Goal: Task Accomplishment & Management: Manage account settings

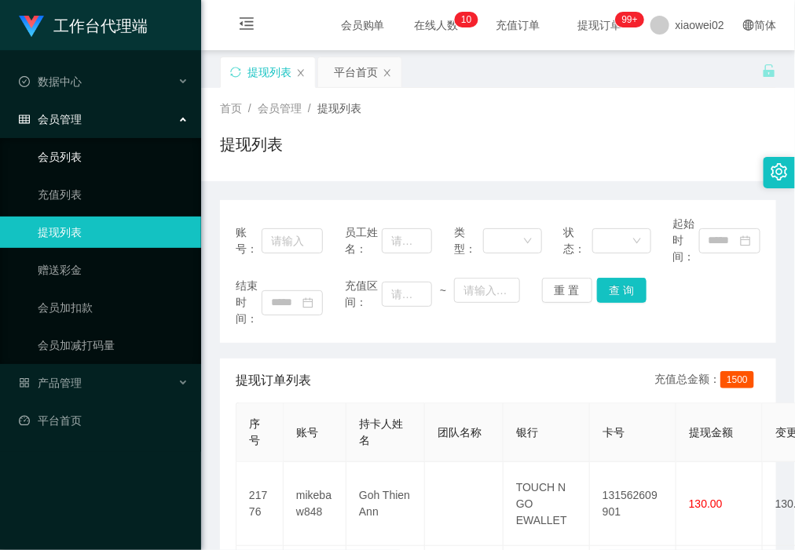
click at [69, 152] on link "会员列表" at bounding box center [113, 156] width 151 height 31
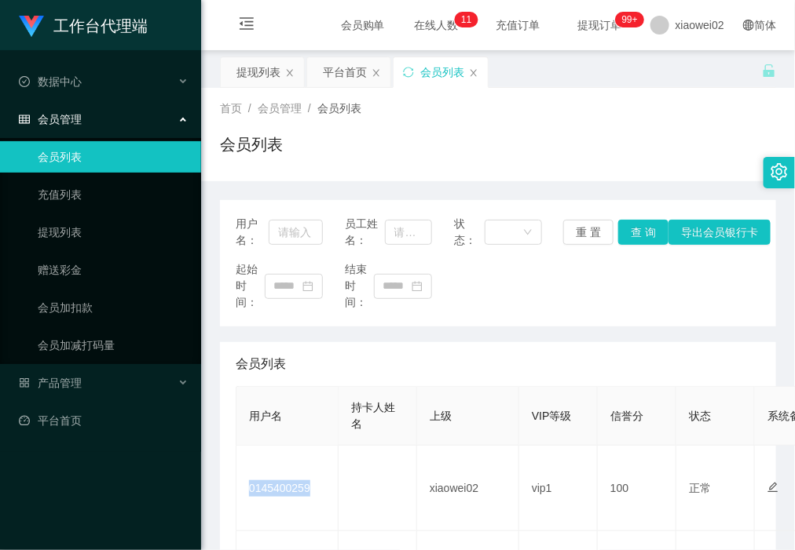
scroll to position [196, 0]
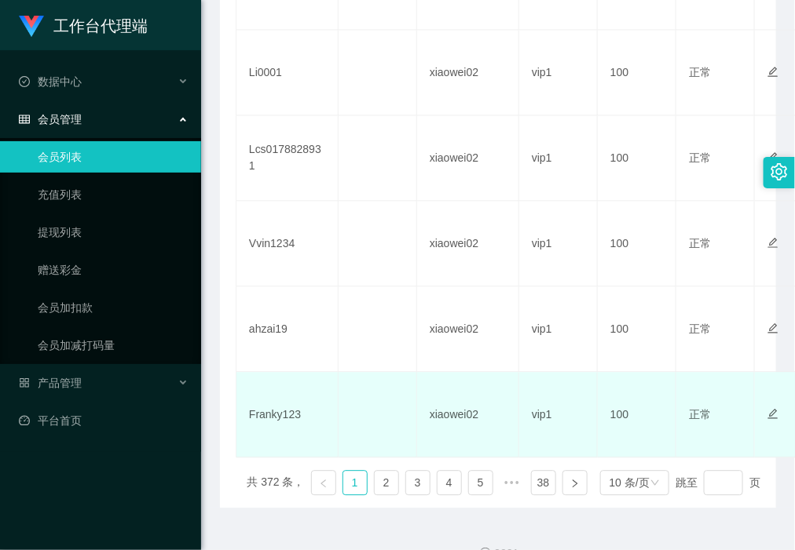
scroll to position [876, 0]
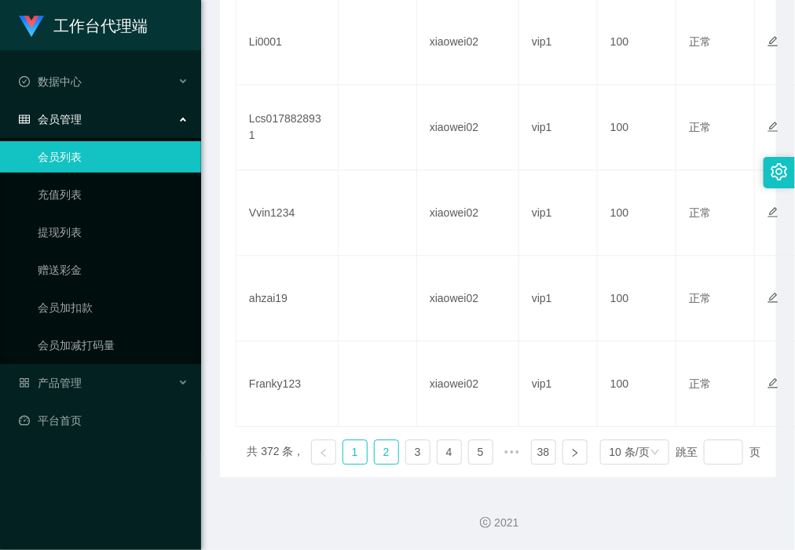
click at [374, 452] on link "2" at bounding box center [386, 452] width 24 height 24
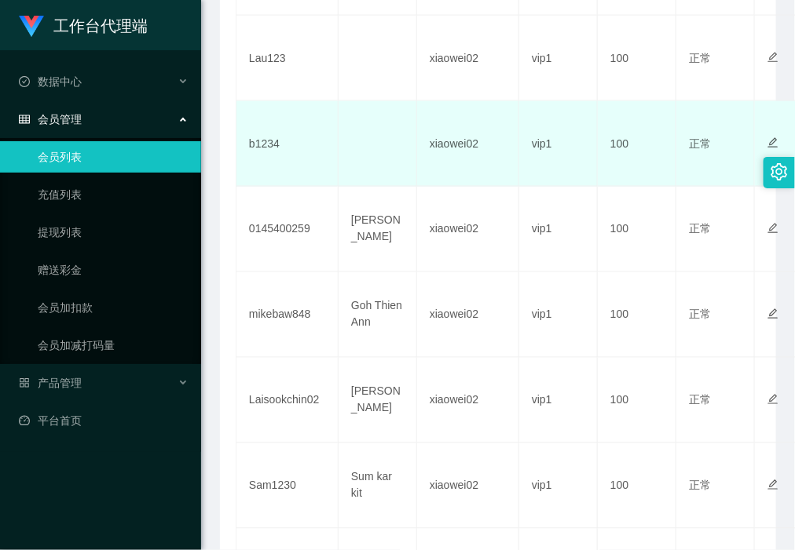
scroll to position [385, 0]
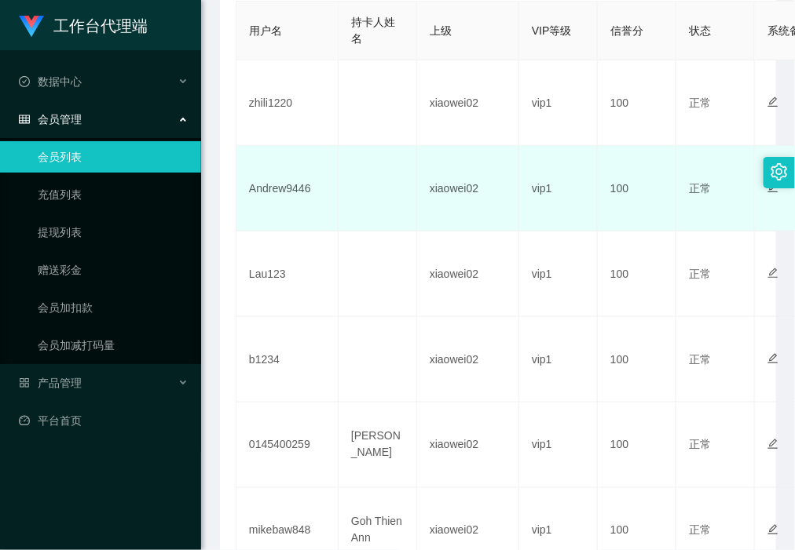
click at [288, 195] on td "Andrew9446" at bounding box center [287, 189] width 102 height 86
click at [289, 187] on td "Andrew9446" at bounding box center [287, 189] width 102 height 86
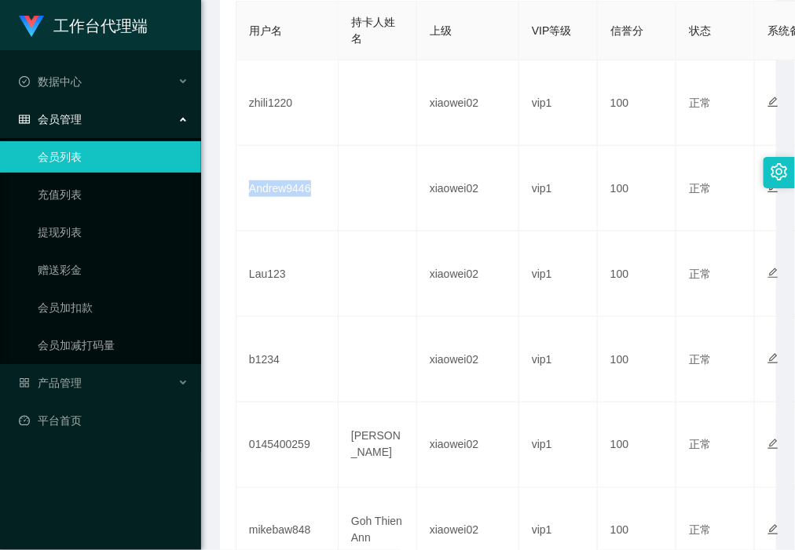
copy td "Andrew9446"
click at [81, 386] on div "产品管理" at bounding box center [100, 382] width 201 height 31
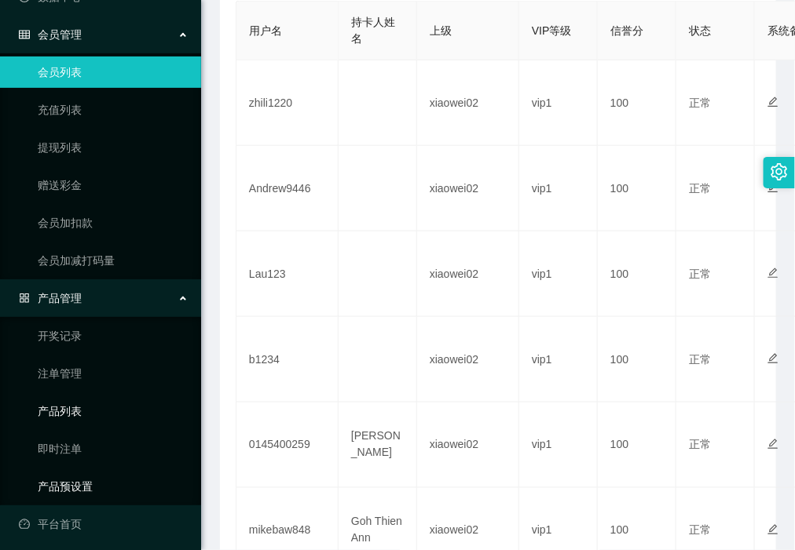
scroll to position [90, 0]
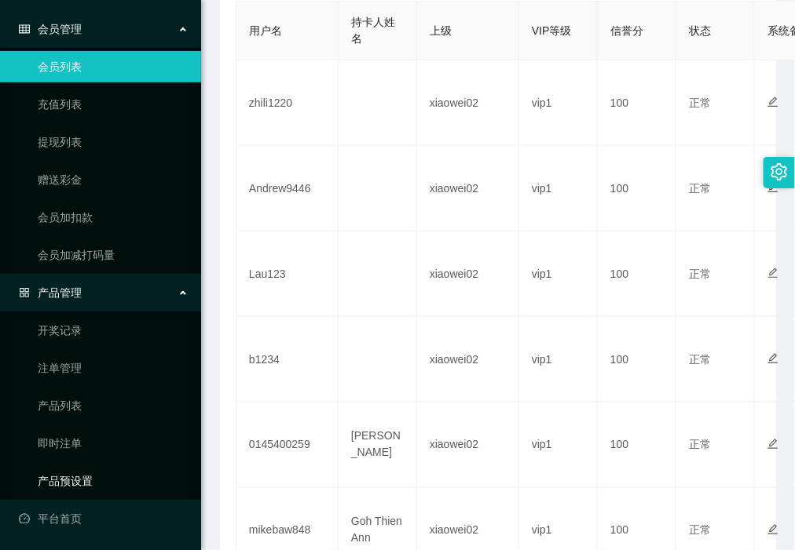
drag, startPoint x: 103, startPoint y: 479, endPoint x: 119, endPoint y: 301, distance: 178.9
click at [106, 479] on link "产品预设置" at bounding box center [113, 481] width 151 height 31
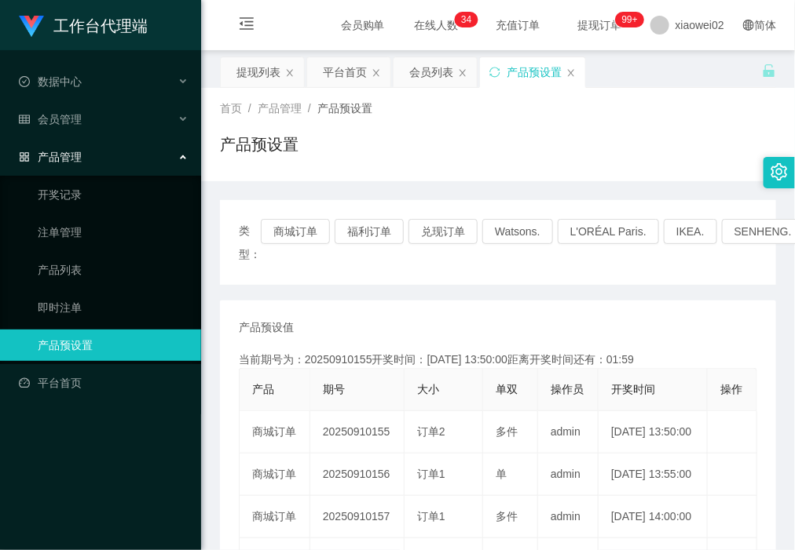
scroll to position [98, 0]
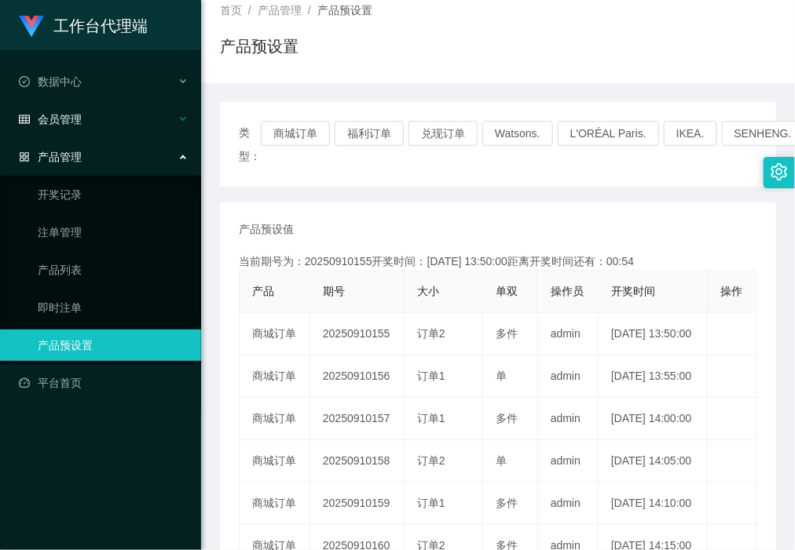
click at [103, 111] on div "会员管理" at bounding box center [100, 119] width 201 height 31
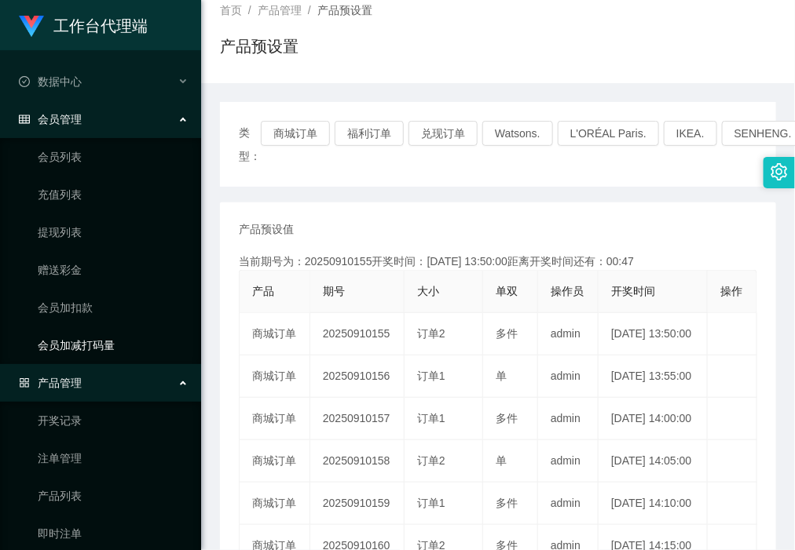
click at [38, 342] on link "会员加减打码量" at bounding box center [113, 345] width 151 height 31
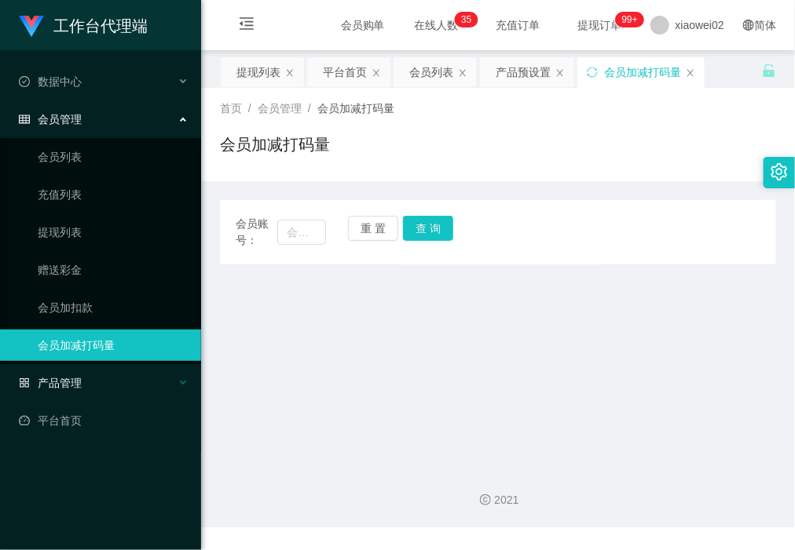
click at [89, 375] on div "产品管理" at bounding box center [100, 382] width 201 height 31
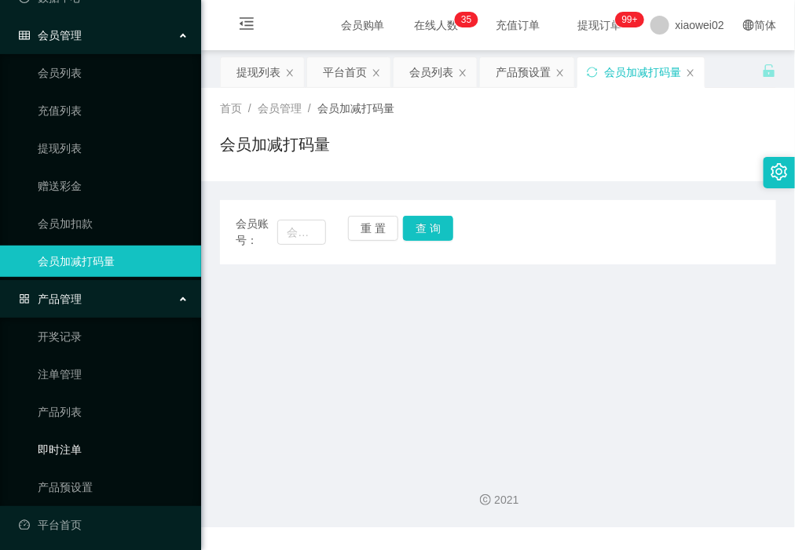
scroll to position [90, 0]
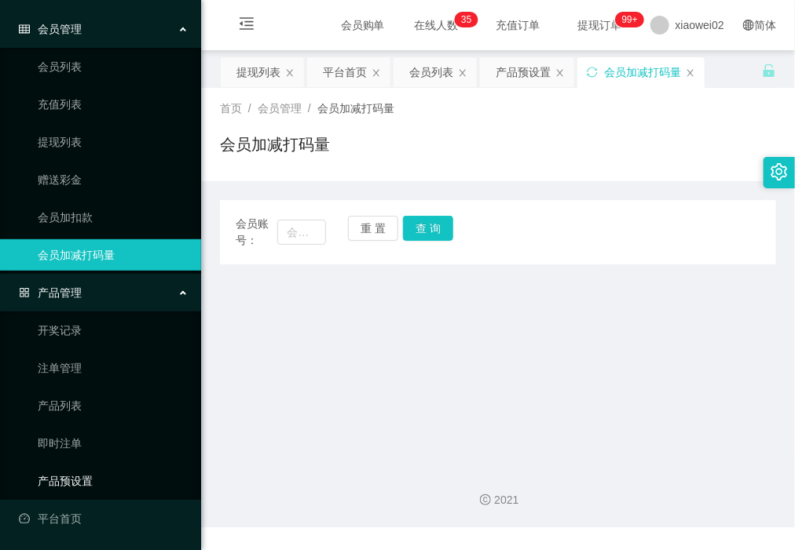
click at [85, 471] on link "产品预设置" at bounding box center [113, 481] width 151 height 31
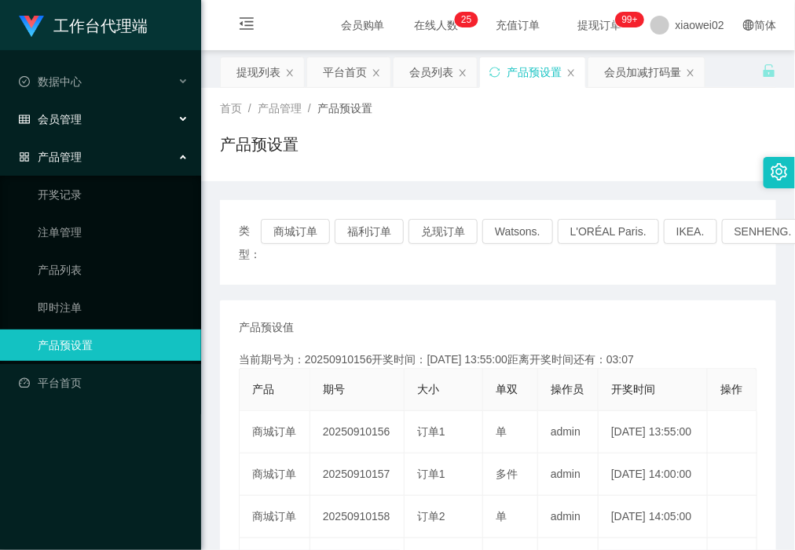
click at [124, 106] on div "会员管理" at bounding box center [100, 119] width 201 height 31
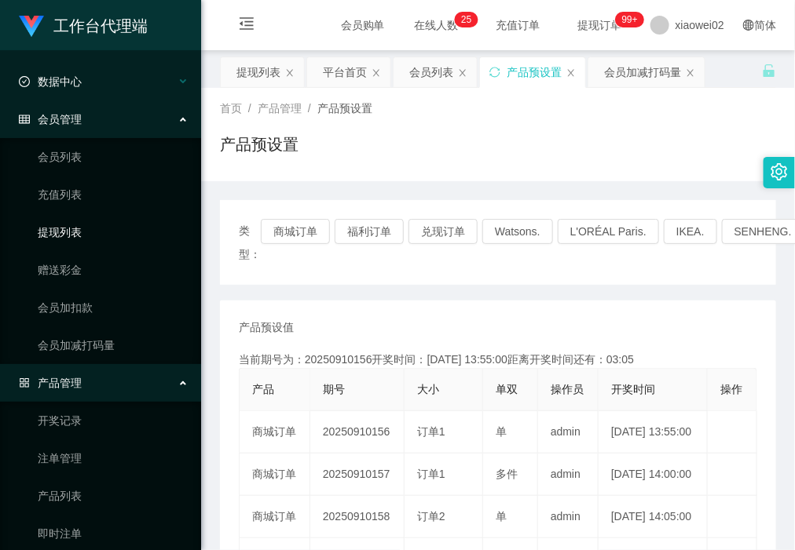
click at [98, 228] on link "提现列表" at bounding box center [113, 232] width 151 height 31
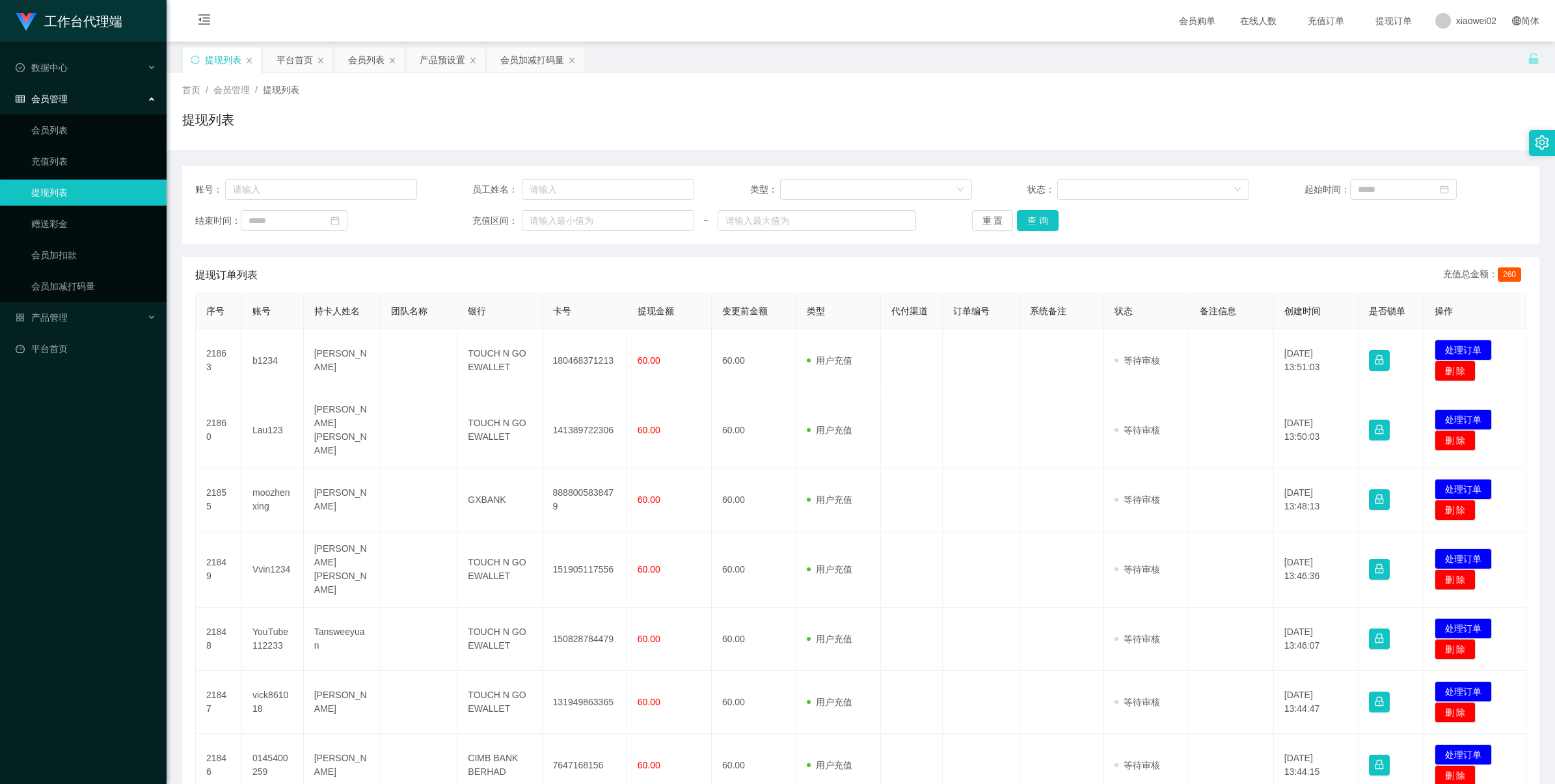
click at [1451, 744] on button "处理订单" at bounding box center [1463, 754] width 57 height 21
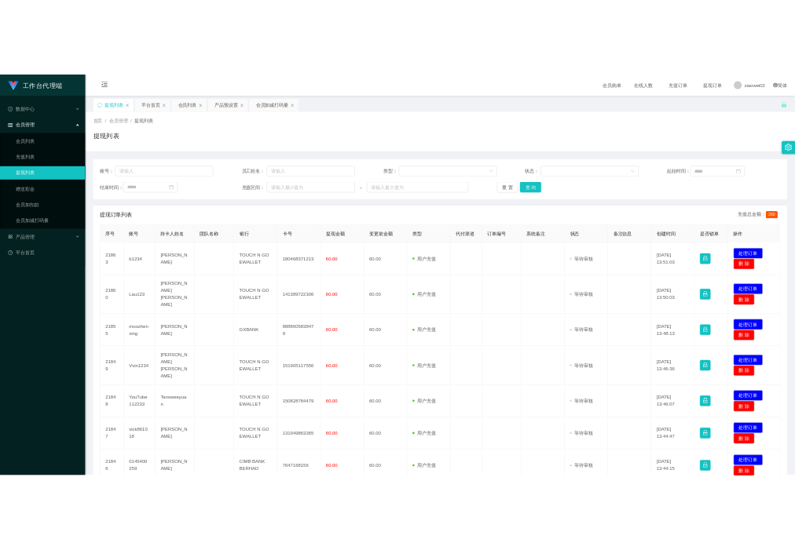
scroll to position [393, 0]
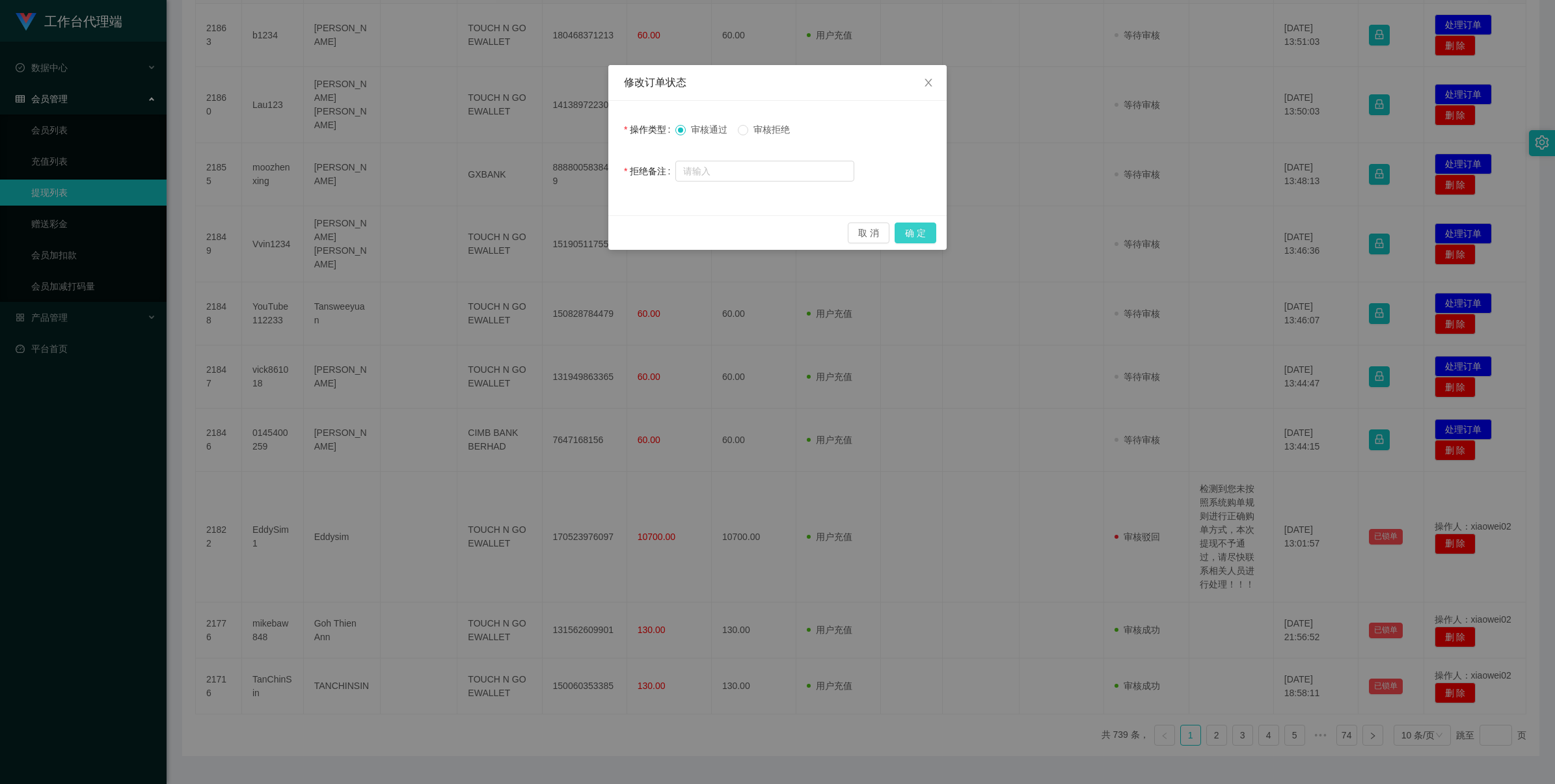
click at [923, 231] on button "确 定" at bounding box center [916, 233] width 41 height 21
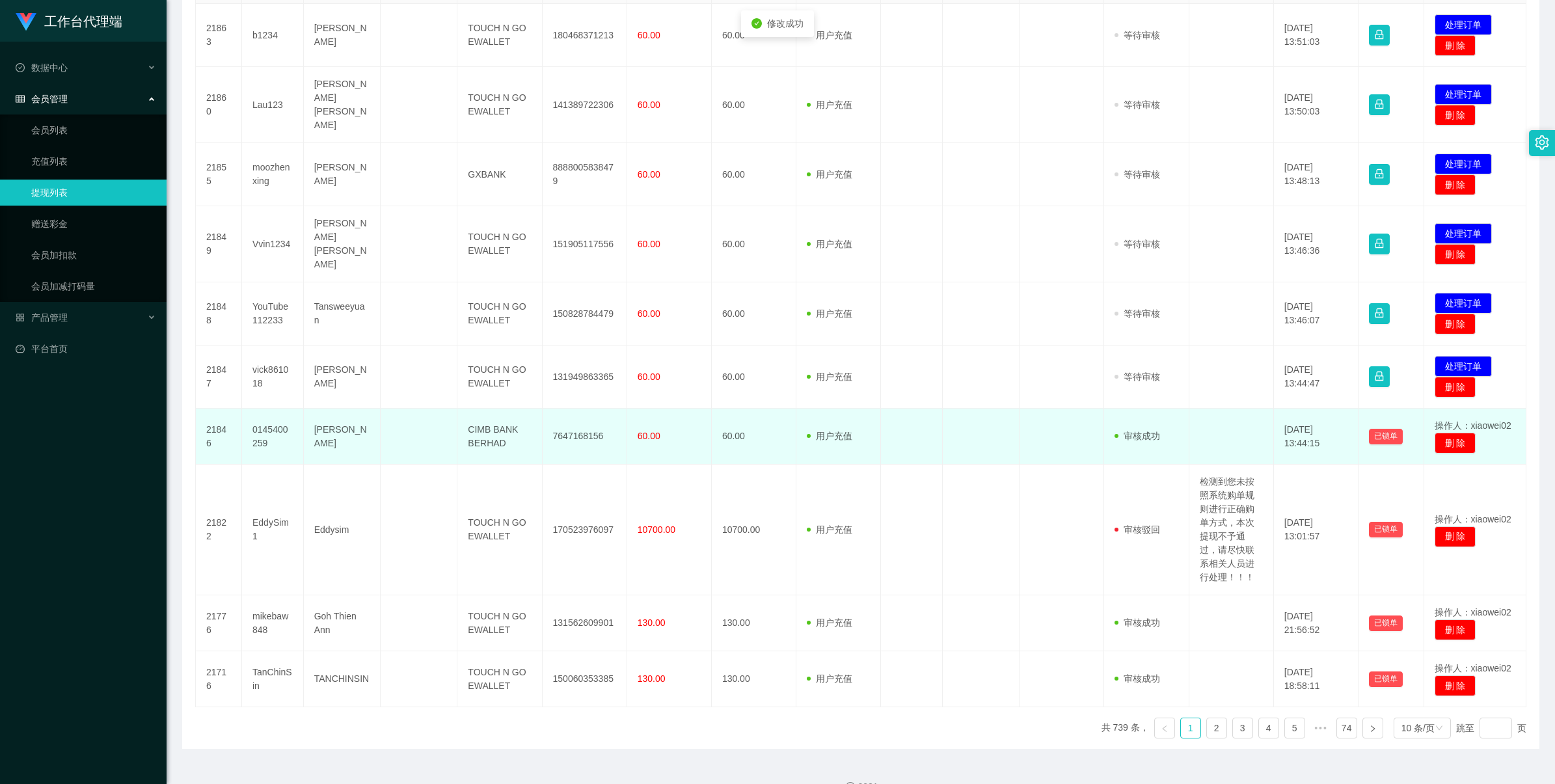
click at [554, 409] on td "7647168156" at bounding box center [585, 437] width 85 height 56
click at [555, 409] on td "7647168156" at bounding box center [585, 437] width 85 height 56
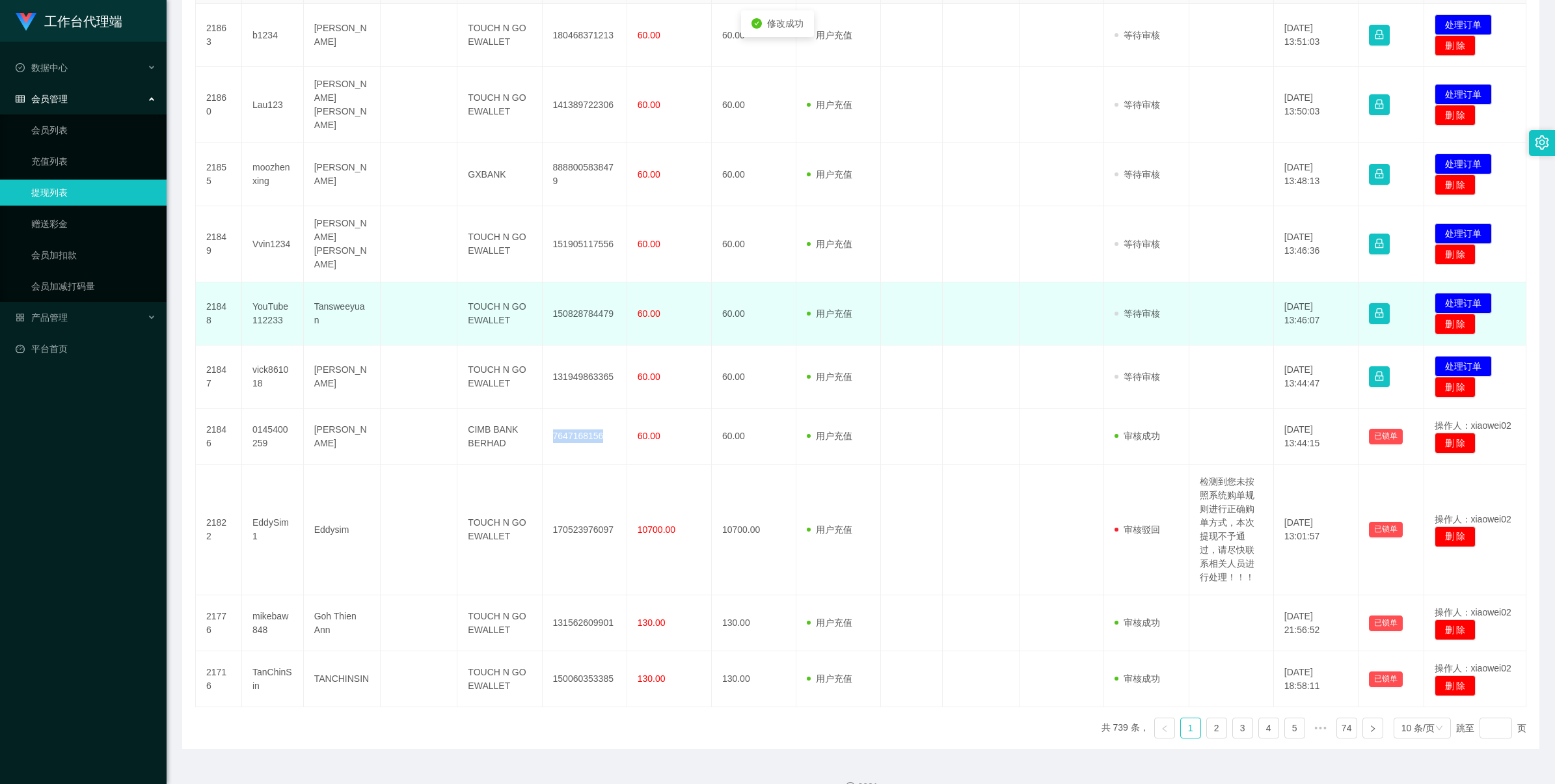
copy td "7647168156"
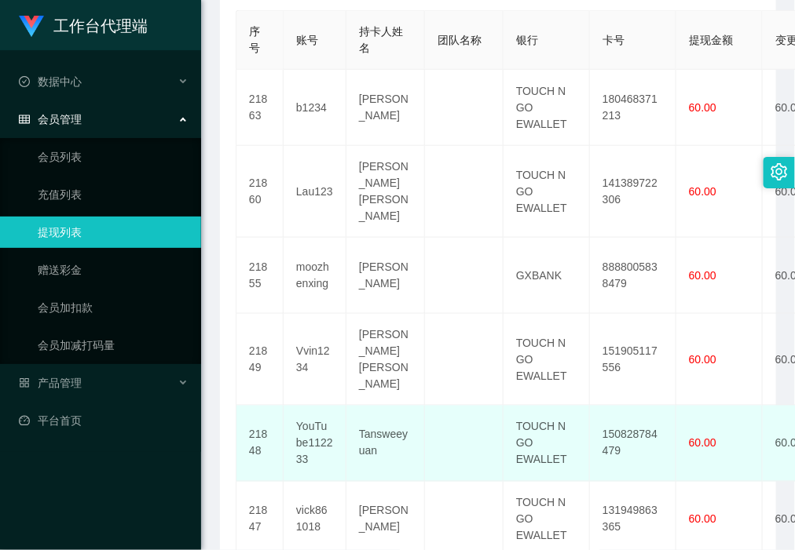
scroll to position [491, 0]
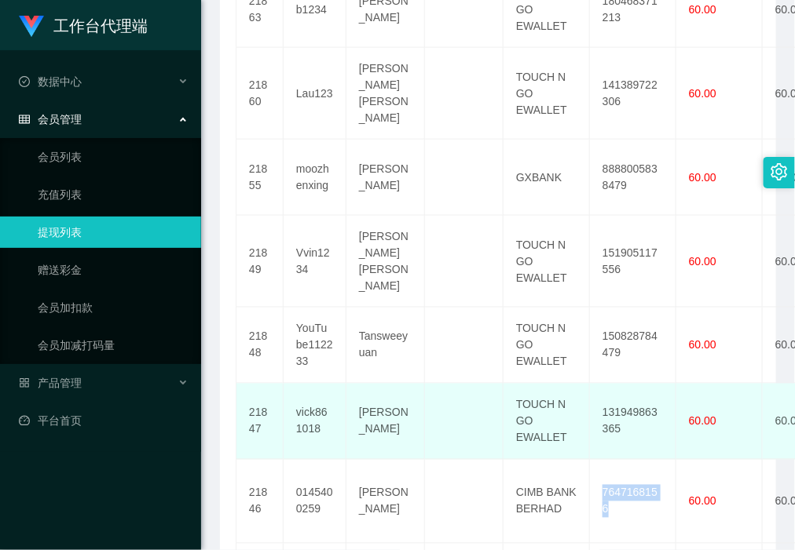
click at [614, 384] on td "131949863365" at bounding box center [633, 422] width 86 height 76
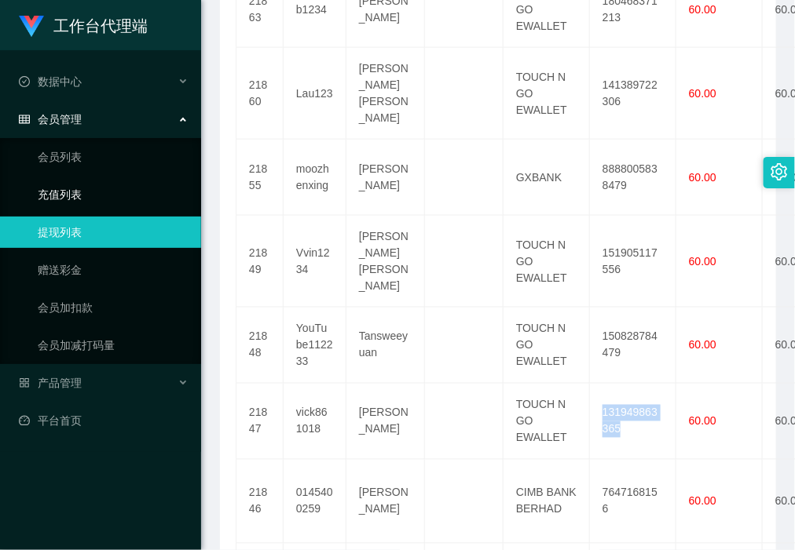
copy td "131949863365"
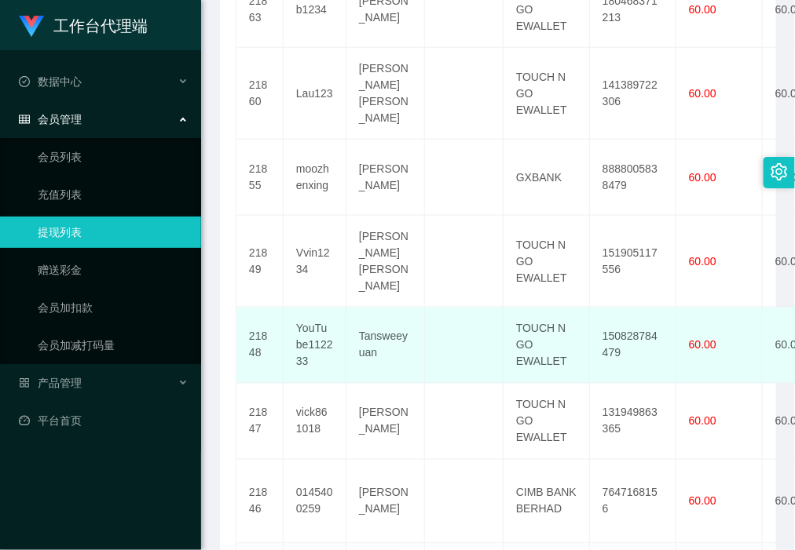
click at [633, 308] on td "150828784479" at bounding box center [633, 346] width 86 height 76
click at [628, 308] on td "150828784479" at bounding box center [633, 346] width 86 height 76
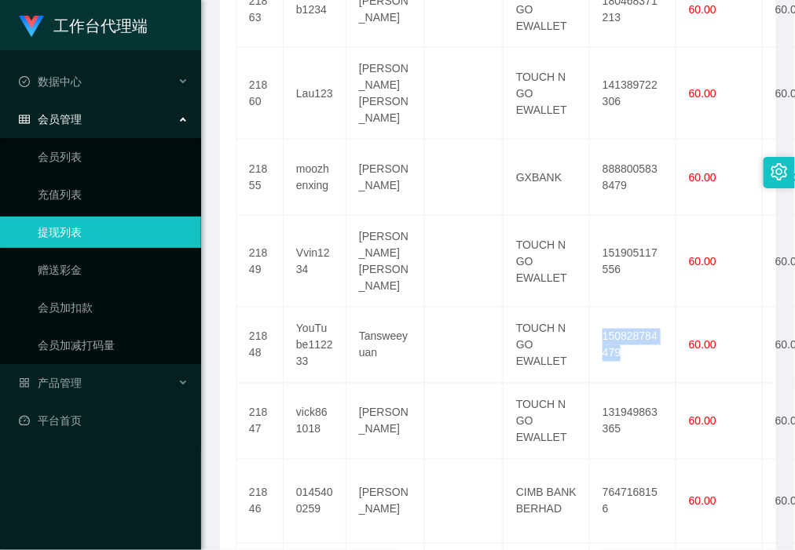
copy td "150828784479"
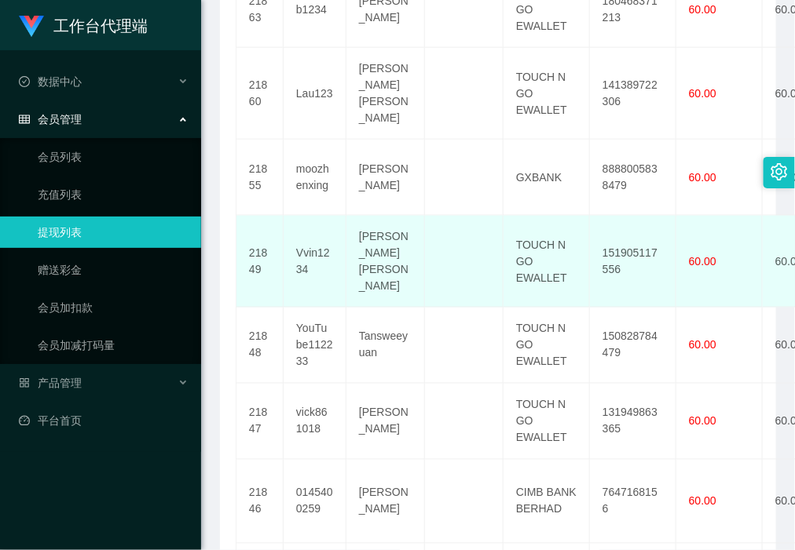
click at [623, 225] on td "151905117556" at bounding box center [633, 262] width 86 height 92
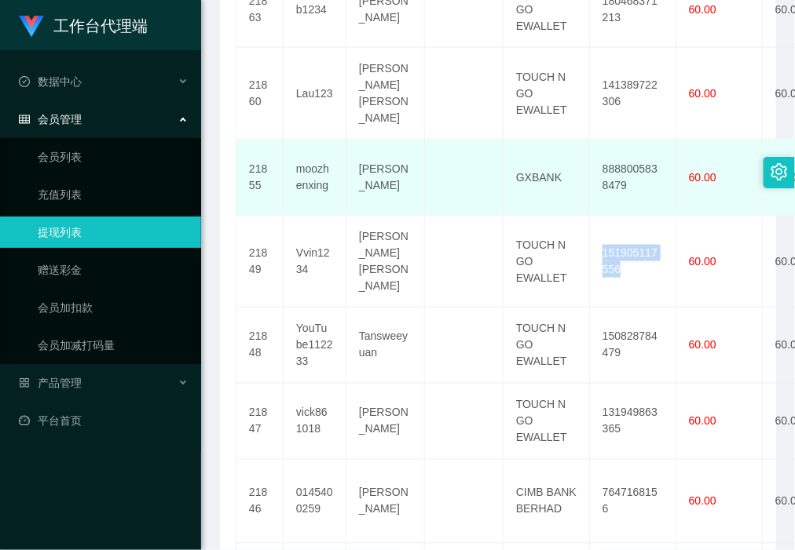
copy td "151905117556"
click at [620, 149] on td "8888005838479" at bounding box center [633, 178] width 86 height 76
copy td "8888005838479"
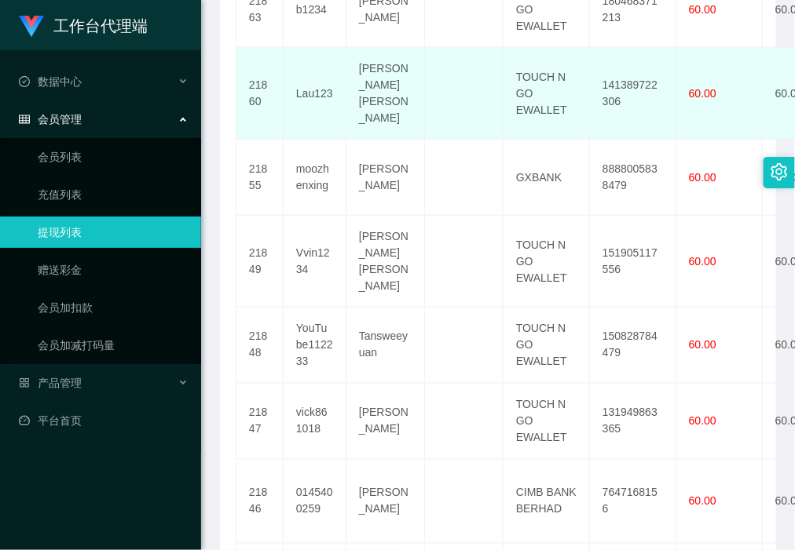
click at [632, 85] on td "141389722306" at bounding box center [633, 94] width 86 height 92
click at [634, 79] on td "141389722306" at bounding box center [633, 94] width 86 height 92
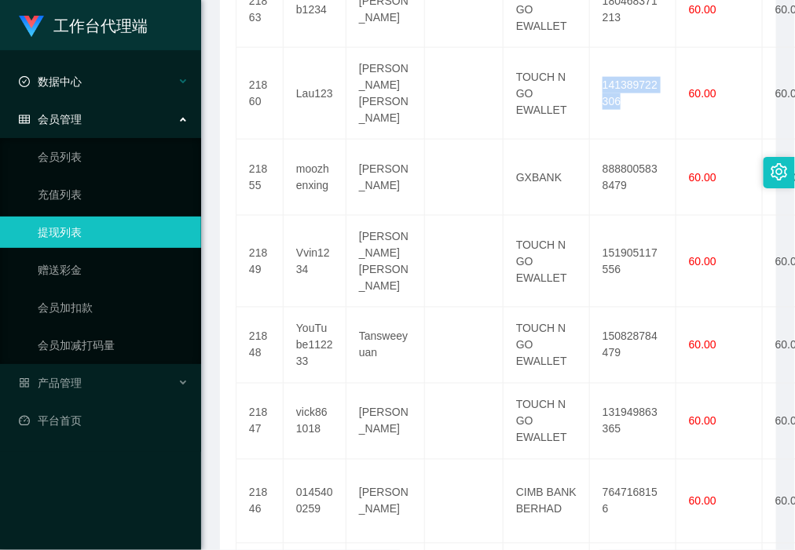
copy td "141389722306"
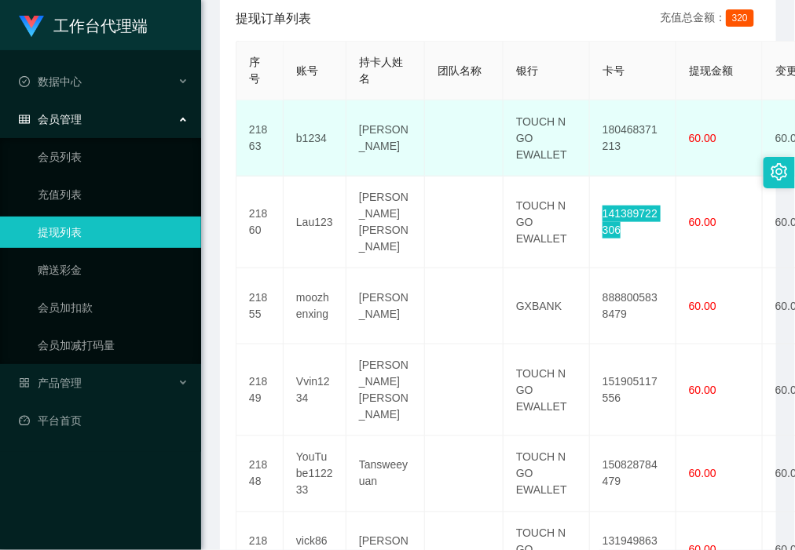
scroll to position [294, 0]
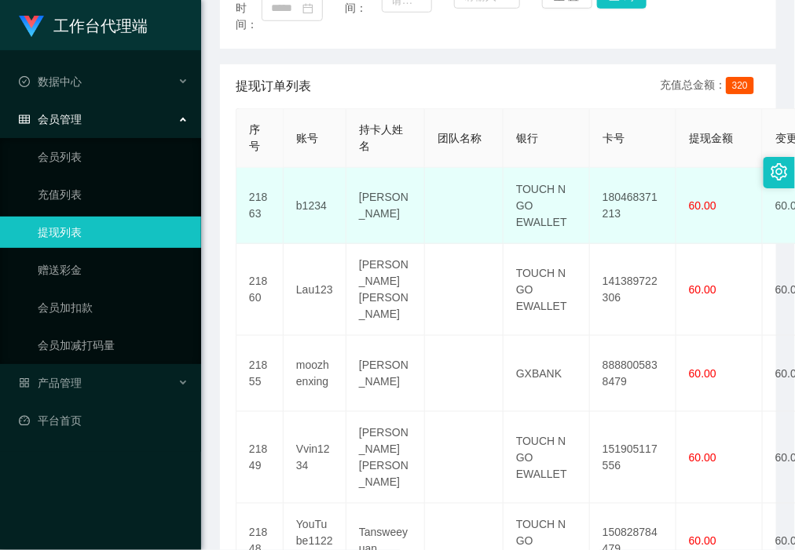
click at [624, 195] on td "180468371213" at bounding box center [633, 206] width 86 height 76
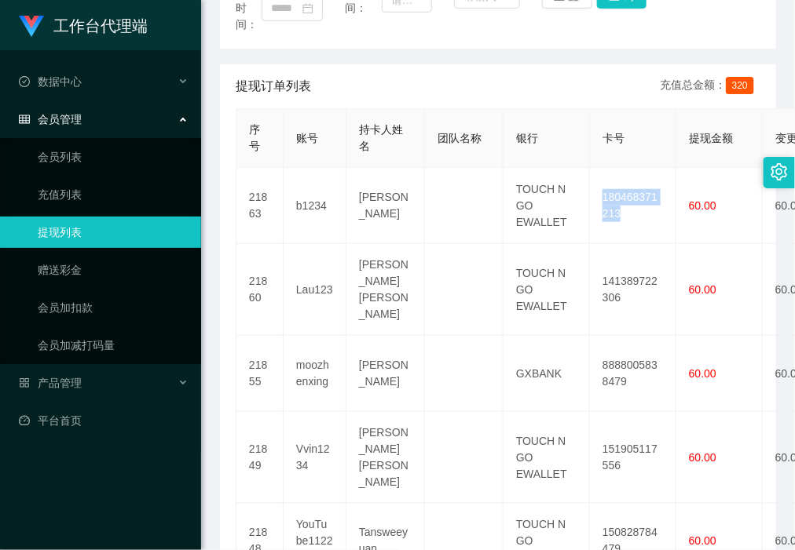
copy td "180468371213"
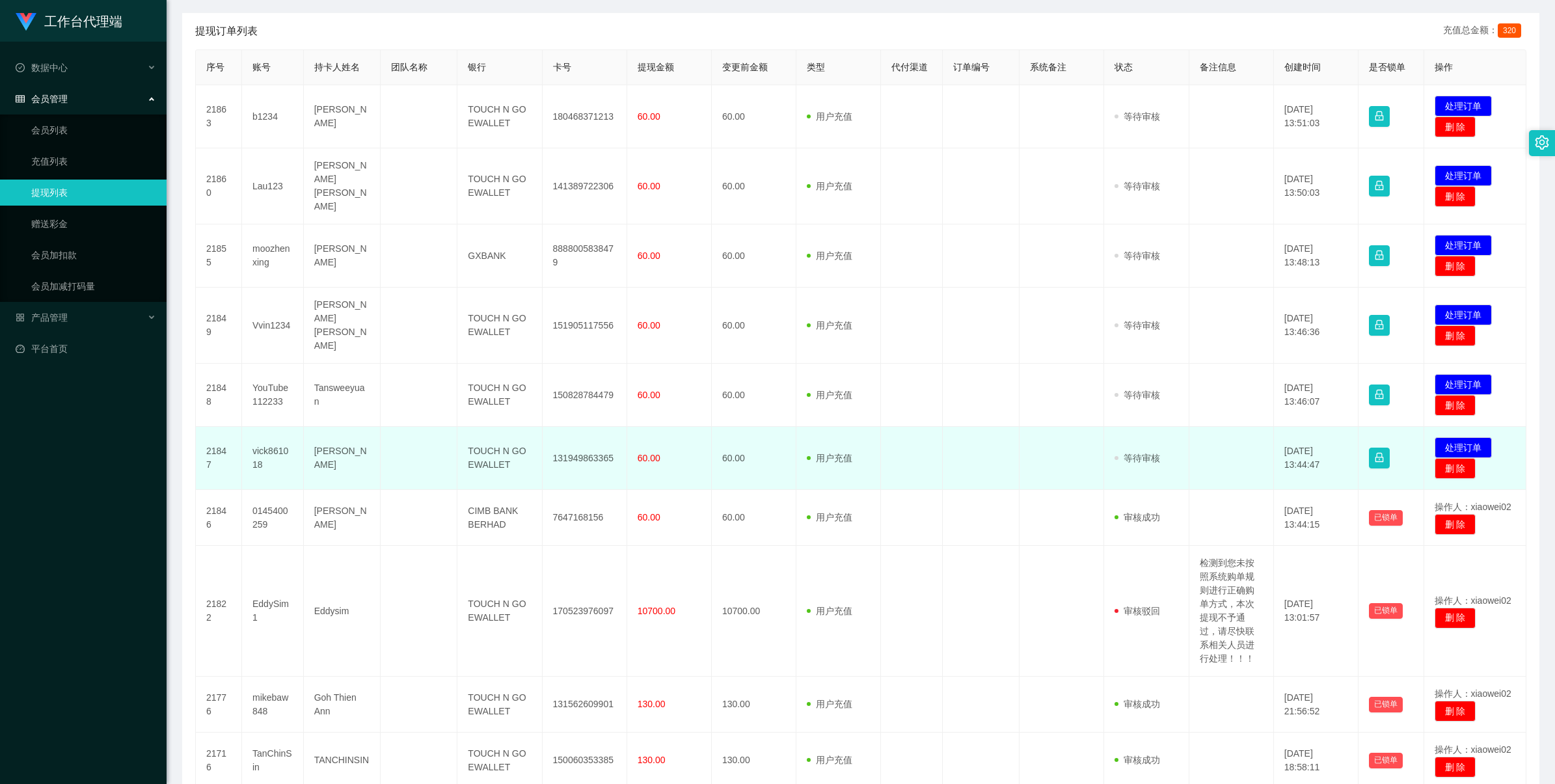
click at [1456, 427] on td "发起代付 处理订单 删 除" at bounding box center [1476, 458] width 103 height 63
click at [1455, 438] on button "处理订单" at bounding box center [1463, 448] width 57 height 21
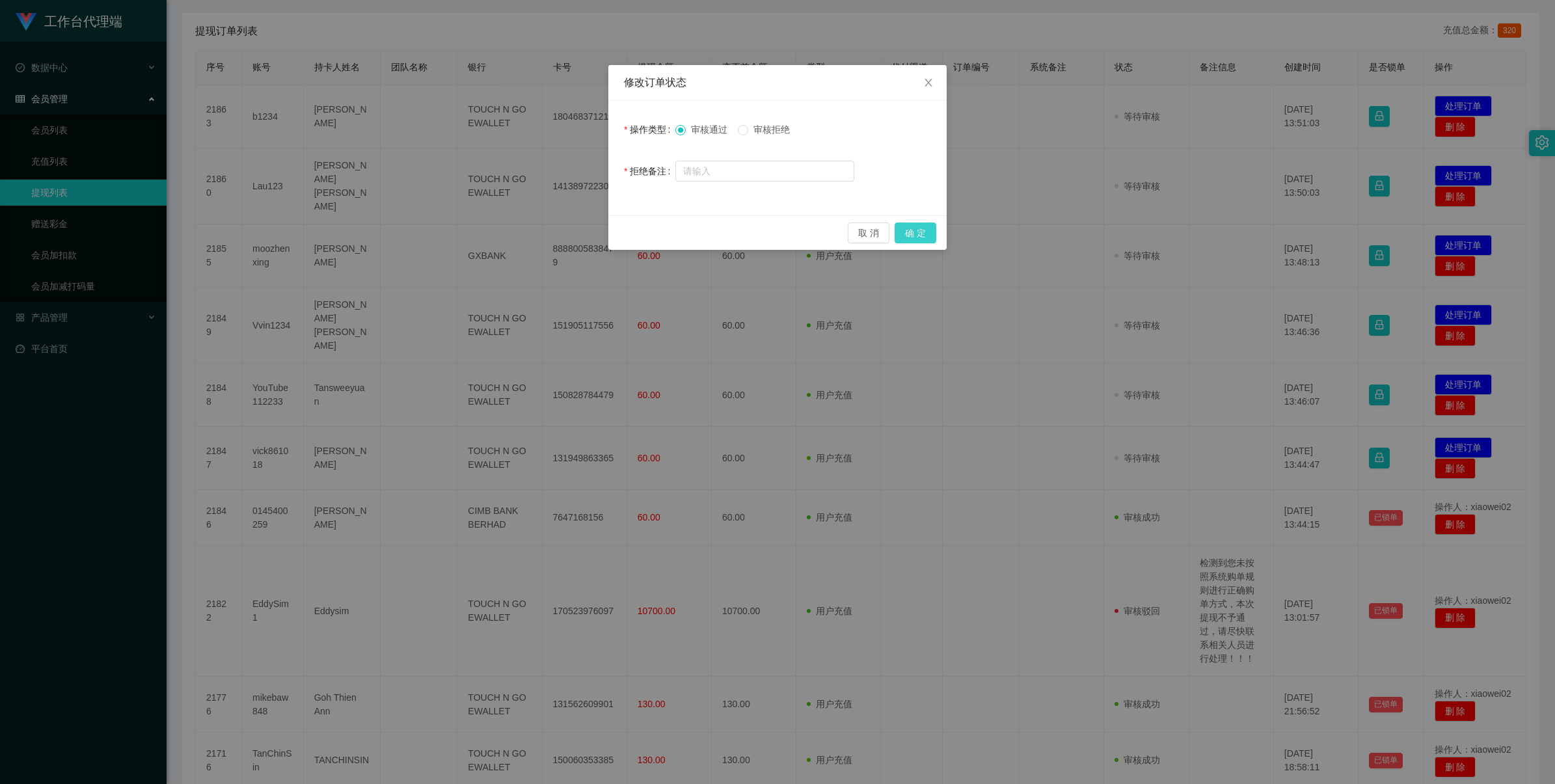
drag, startPoint x: 922, startPoint y: 230, endPoint x: 1031, endPoint y: 243, distance: 109.8
click at [923, 230] on button "确 定" at bounding box center [916, 233] width 41 height 21
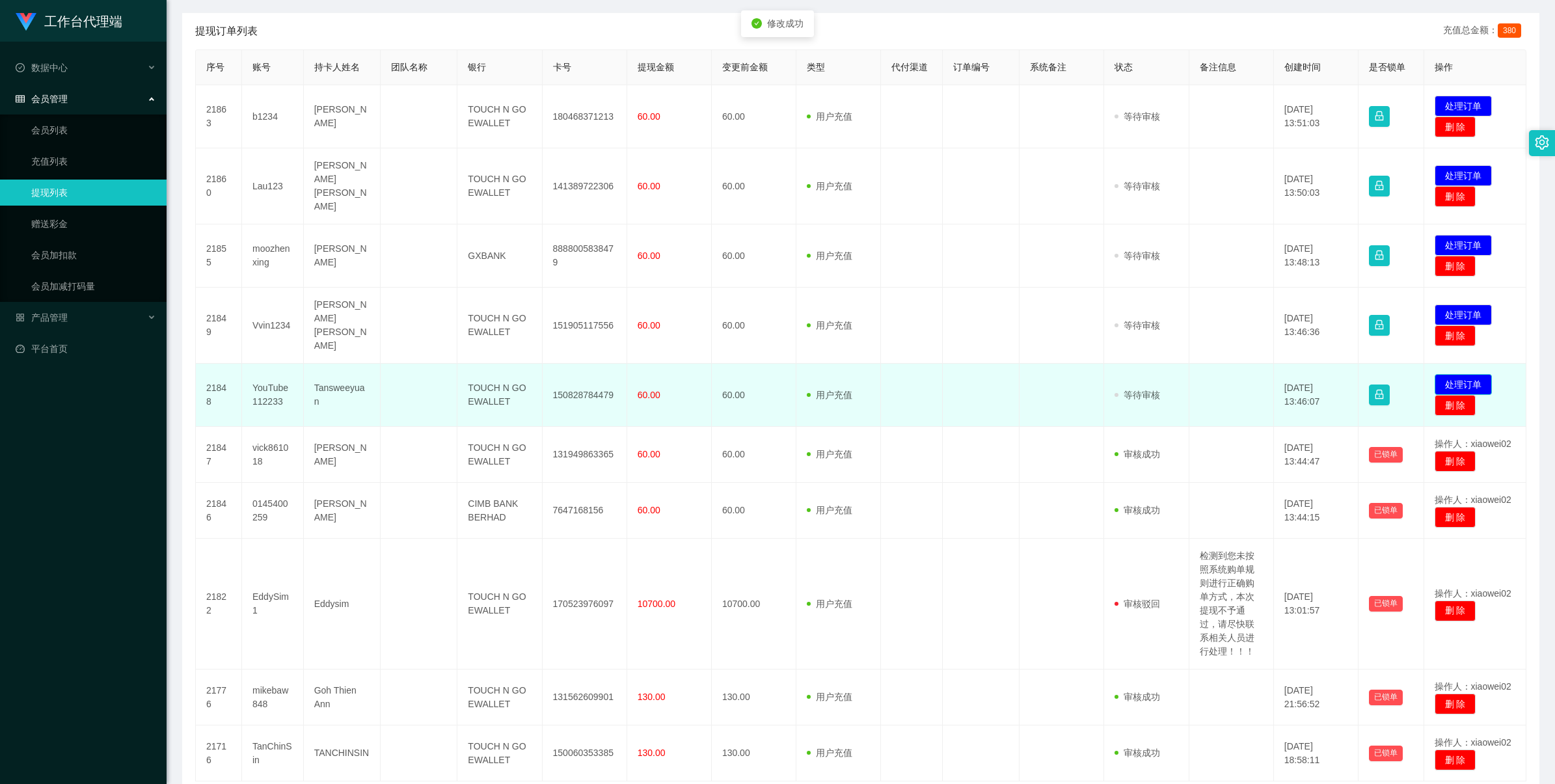
click at [1463, 374] on button "处理订单" at bounding box center [1463, 384] width 57 height 21
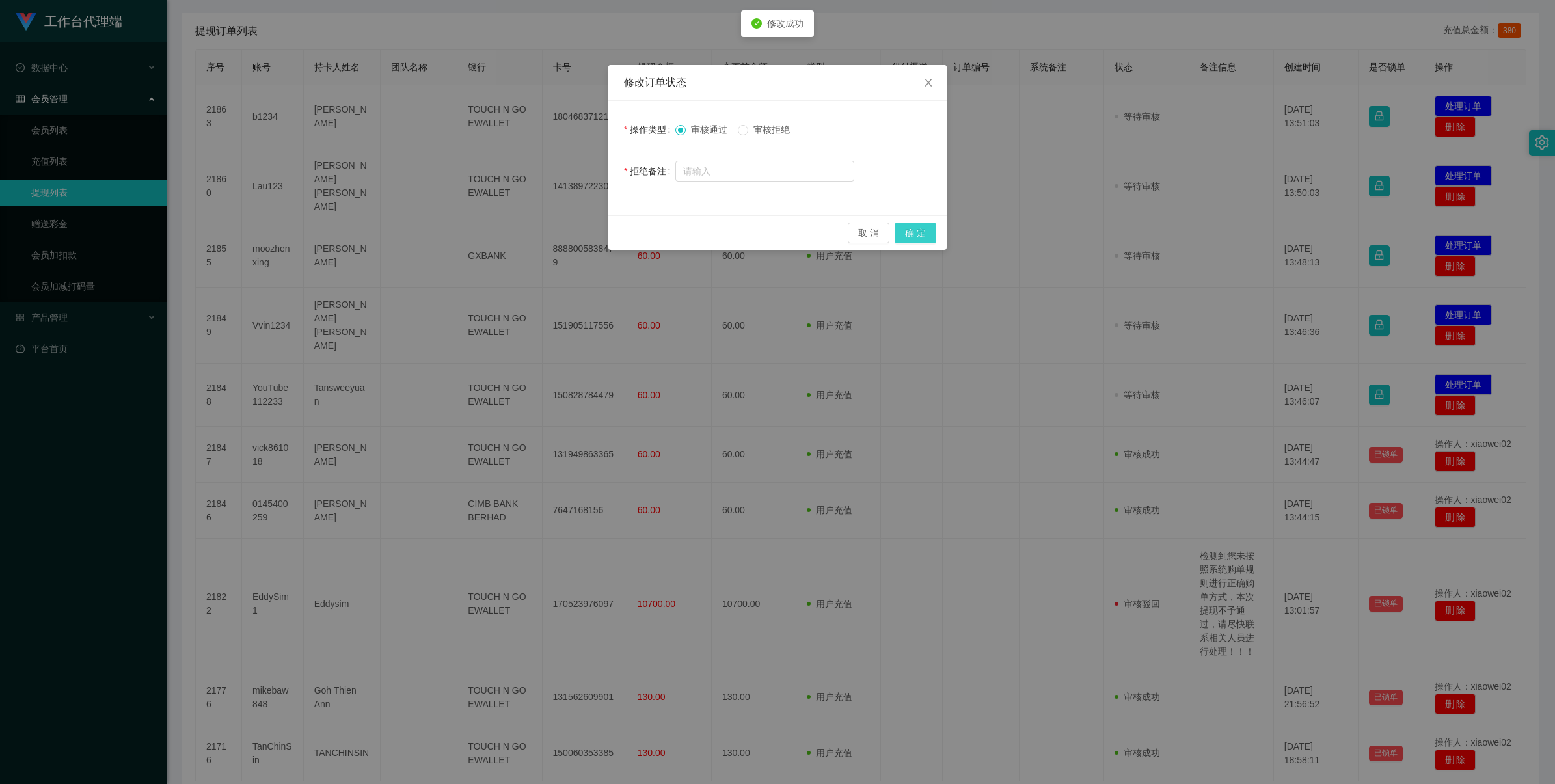
click at [905, 229] on button "确 定" at bounding box center [916, 233] width 41 height 21
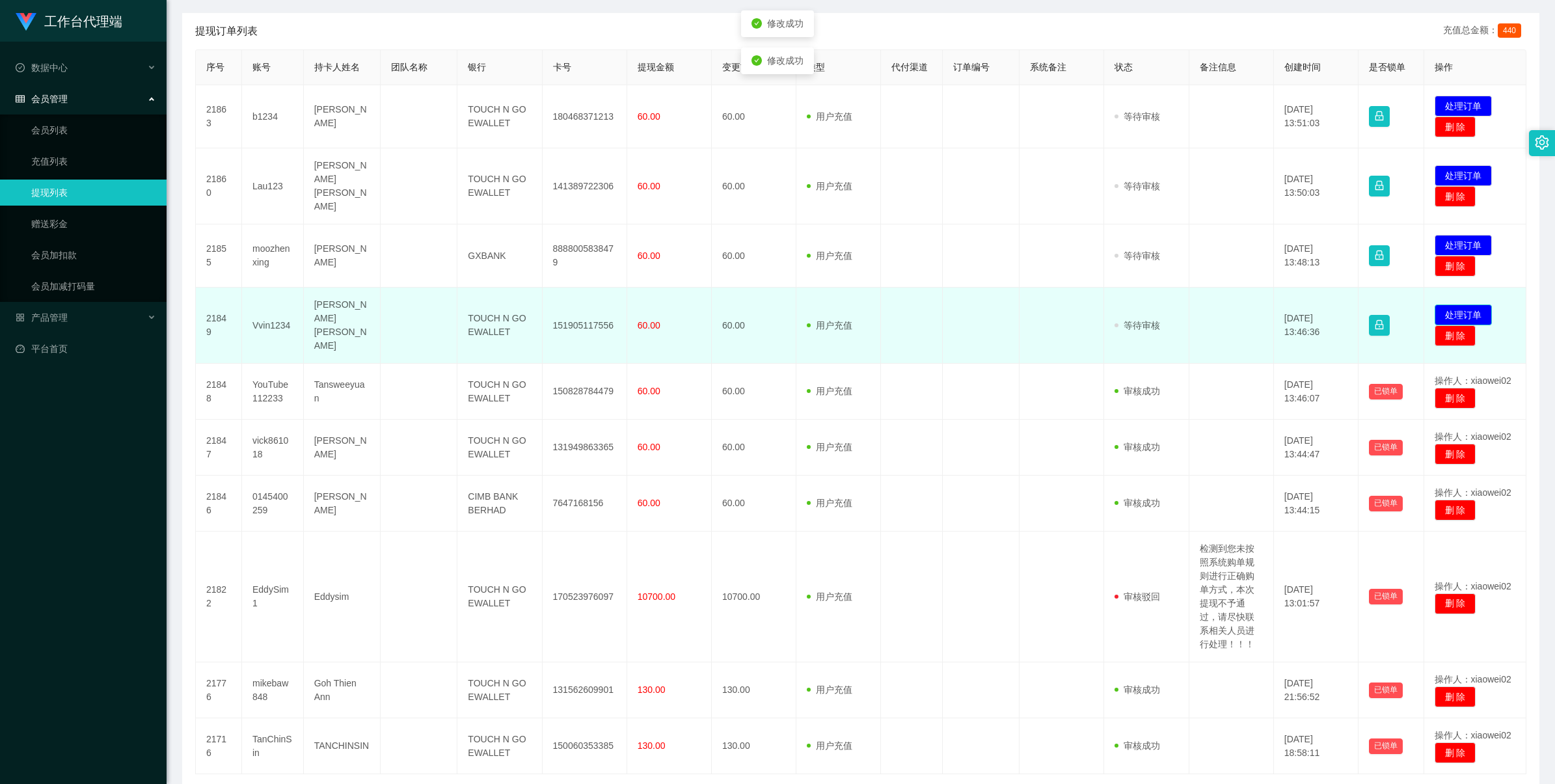
click at [1452, 304] on button "处理订单" at bounding box center [1463, 314] width 57 height 21
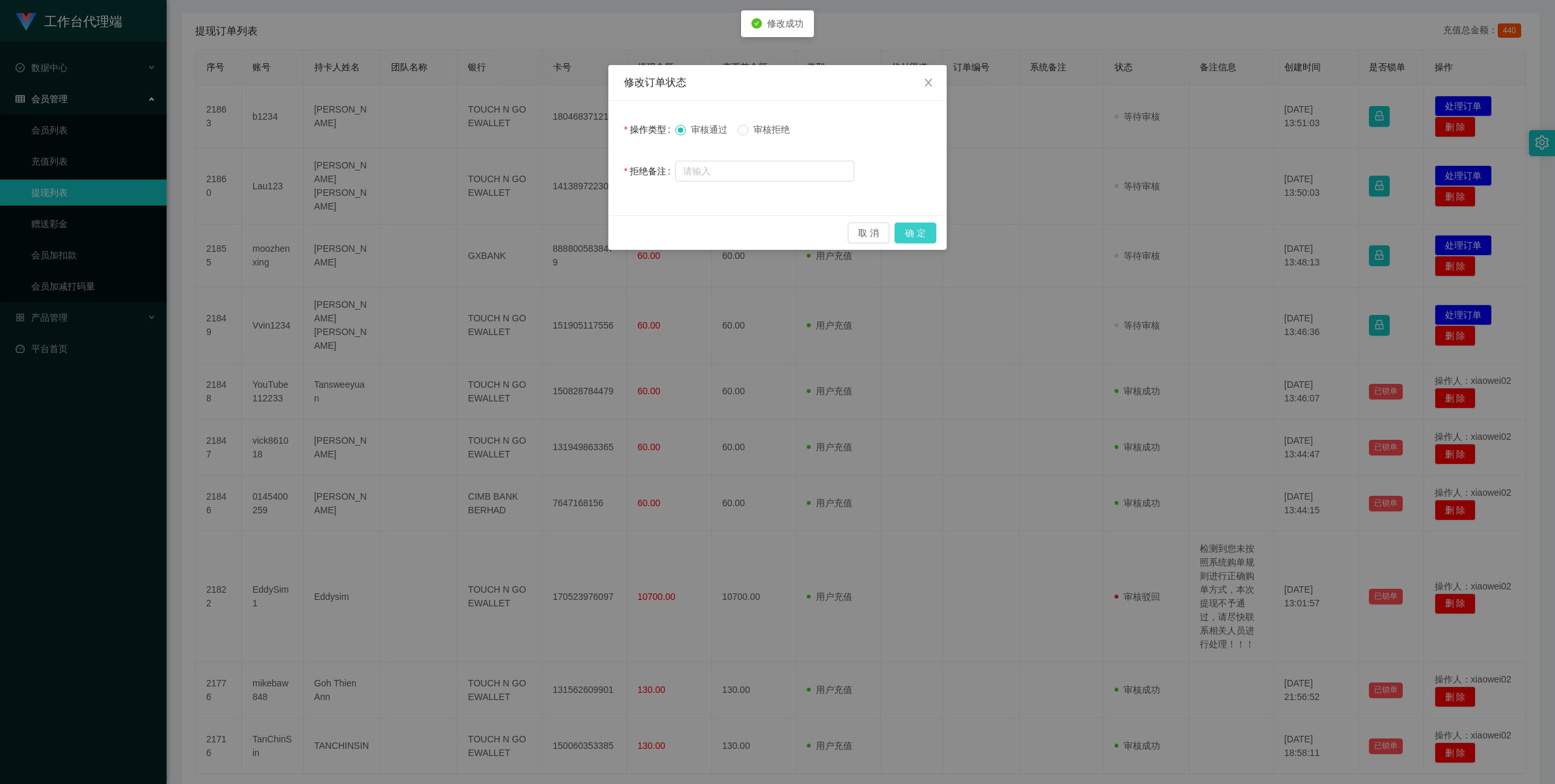
drag, startPoint x: 925, startPoint y: 228, endPoint x: 980, endPoint y: 233, distance: 55.2
click at [925, 229] on button "确 定" at bounding box center [916, 233] width 41 height 21
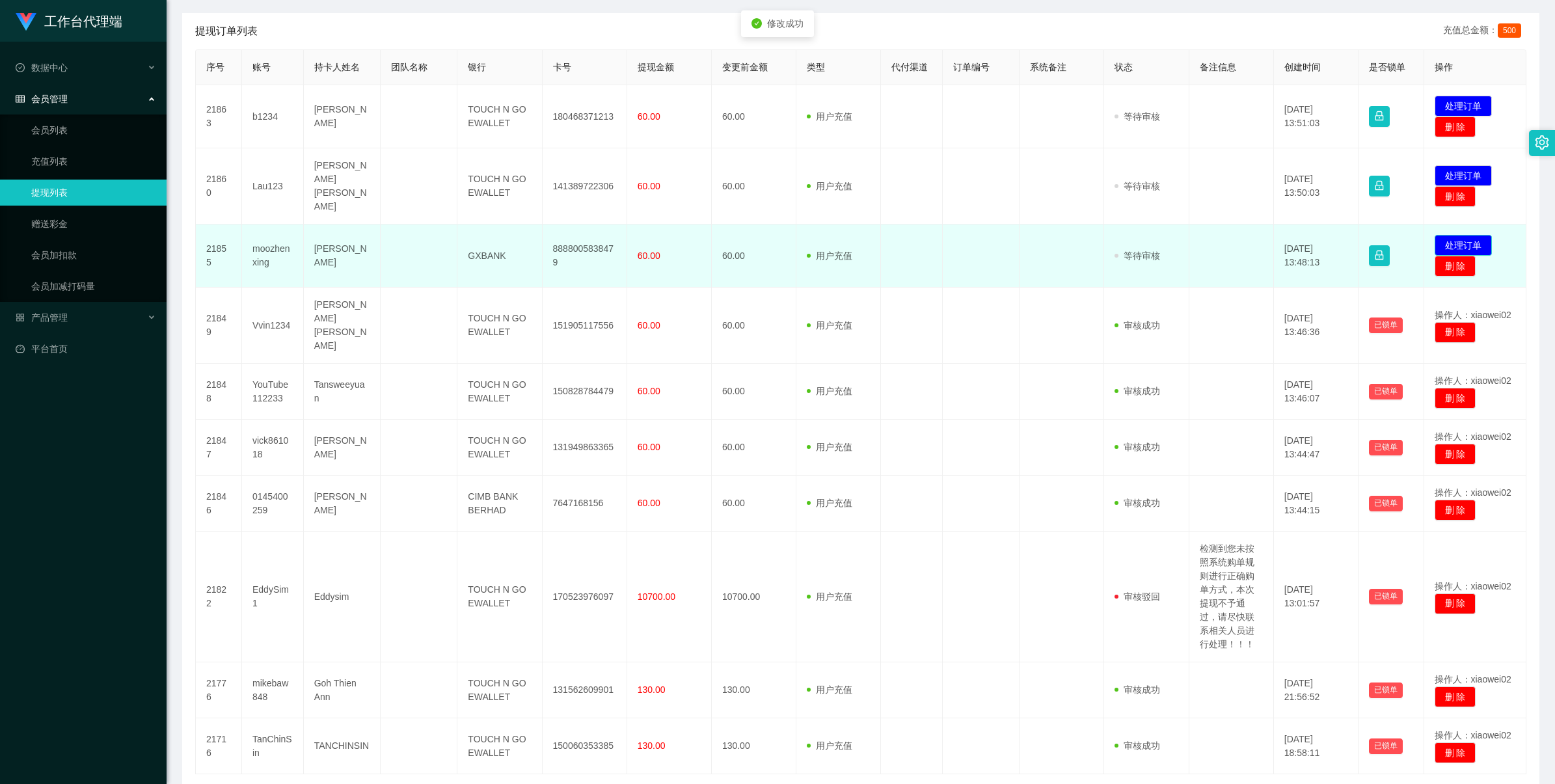
click at [1471, 235] on button "处理订单" at bounding box center [1463, 244] width 57 height 21
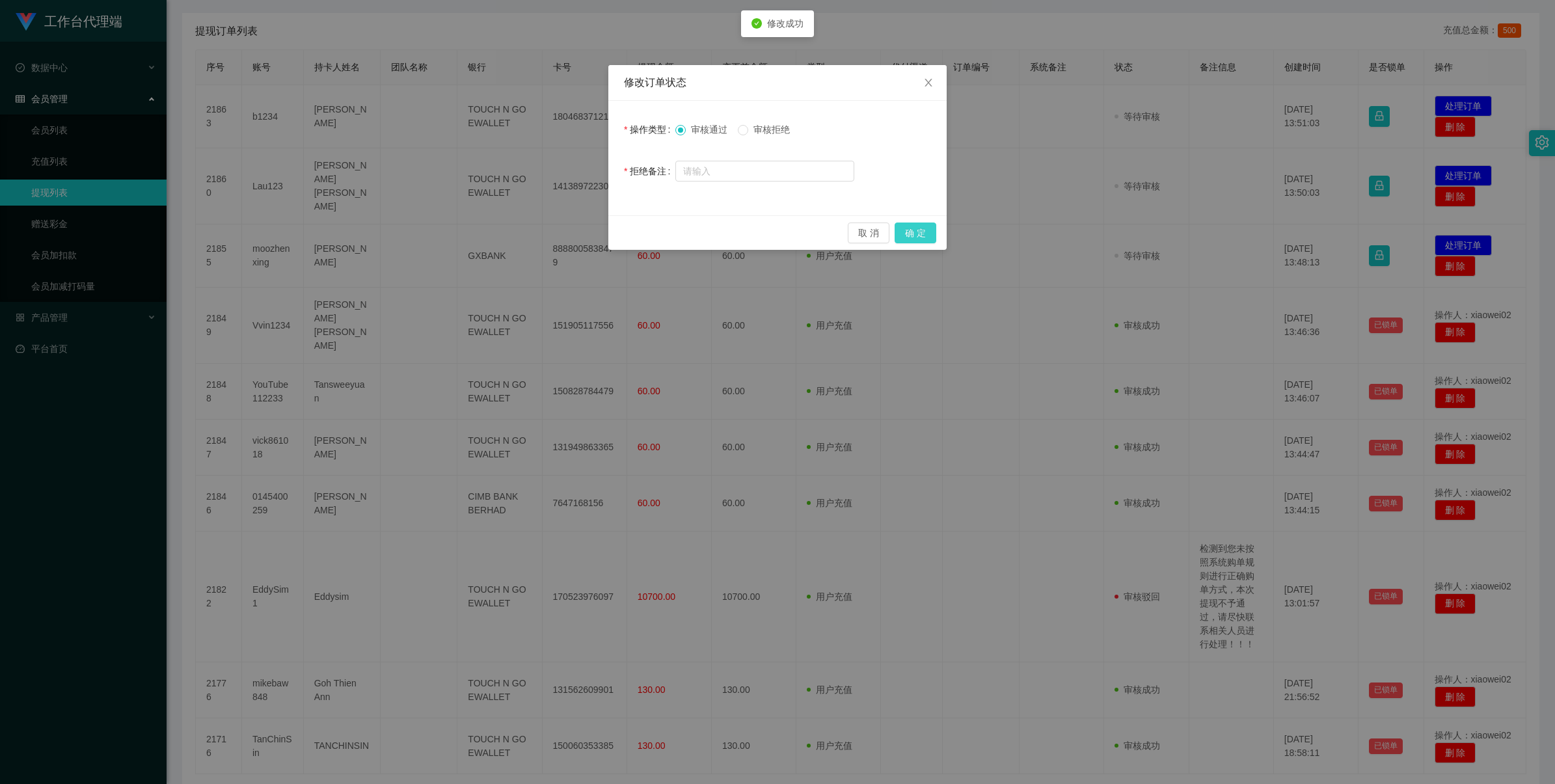
click at [925, 233] on button "确 定" at bounding box center [916, 233] width 41 height 21
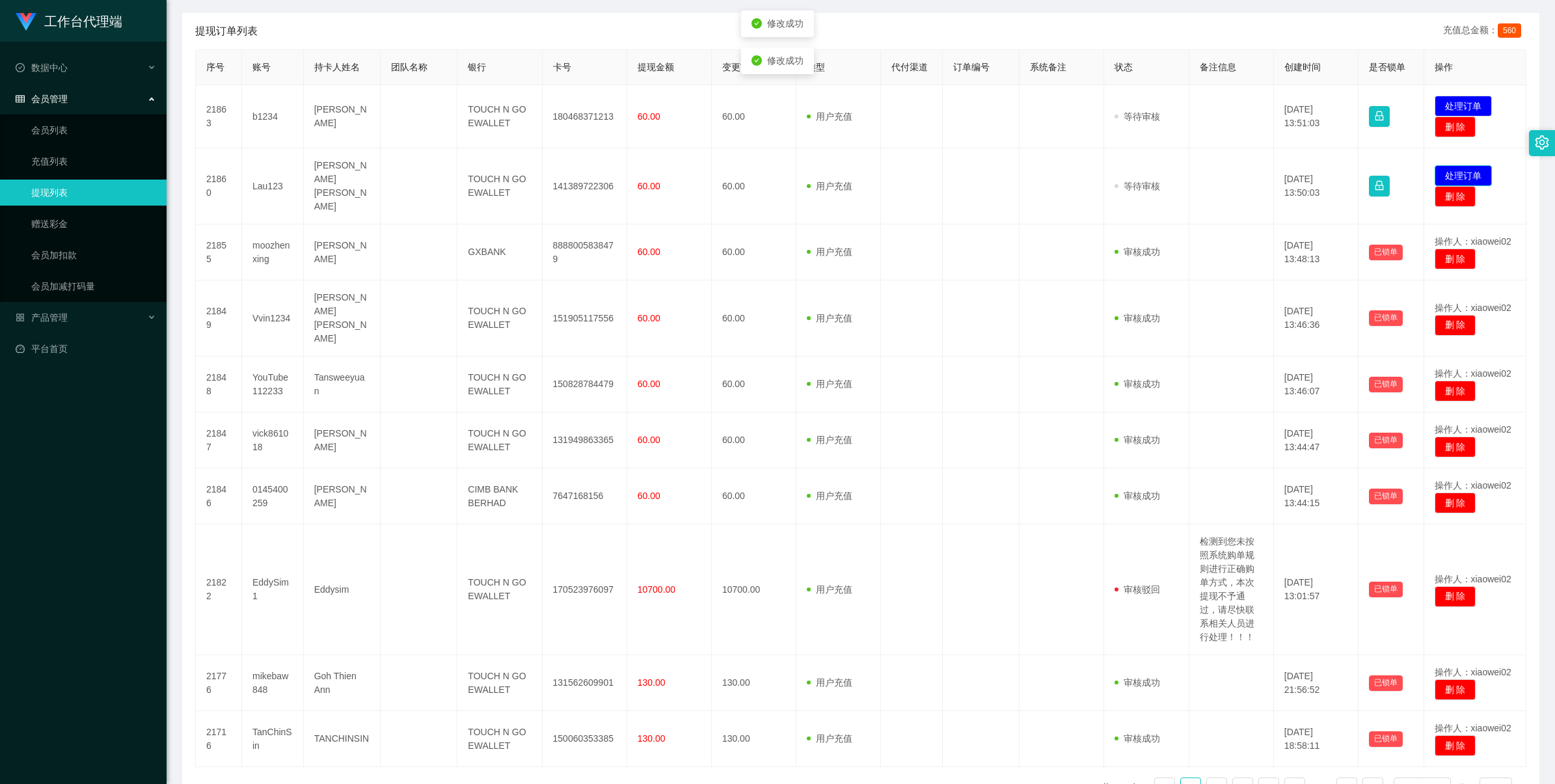
click at [1452, 167] on button "处理订单" at bounding box center [1463, 175] width 57 height 21
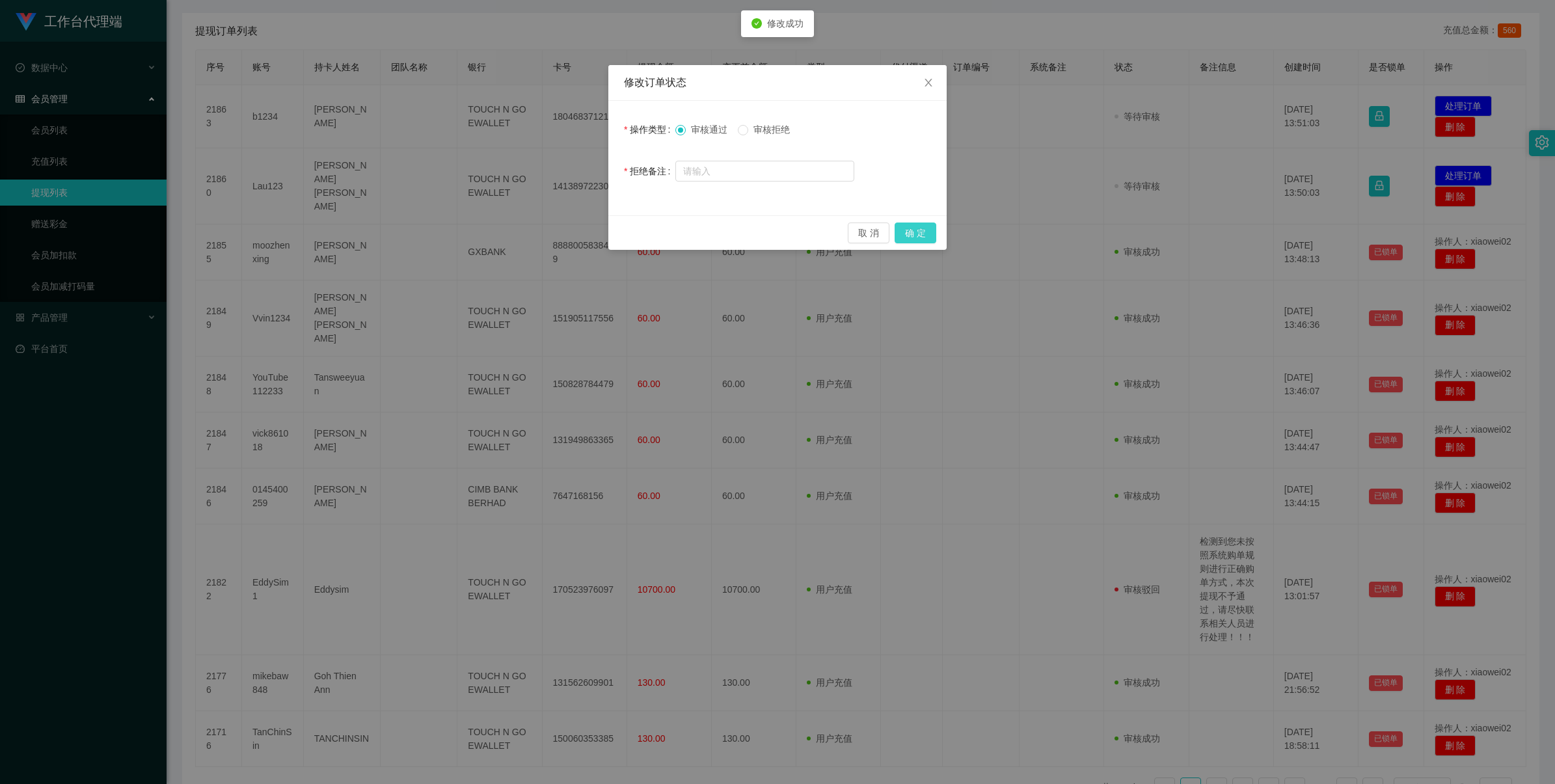
click at [916, 229] on button "确 定" at bounding box center [916, 233] width 41 height 21
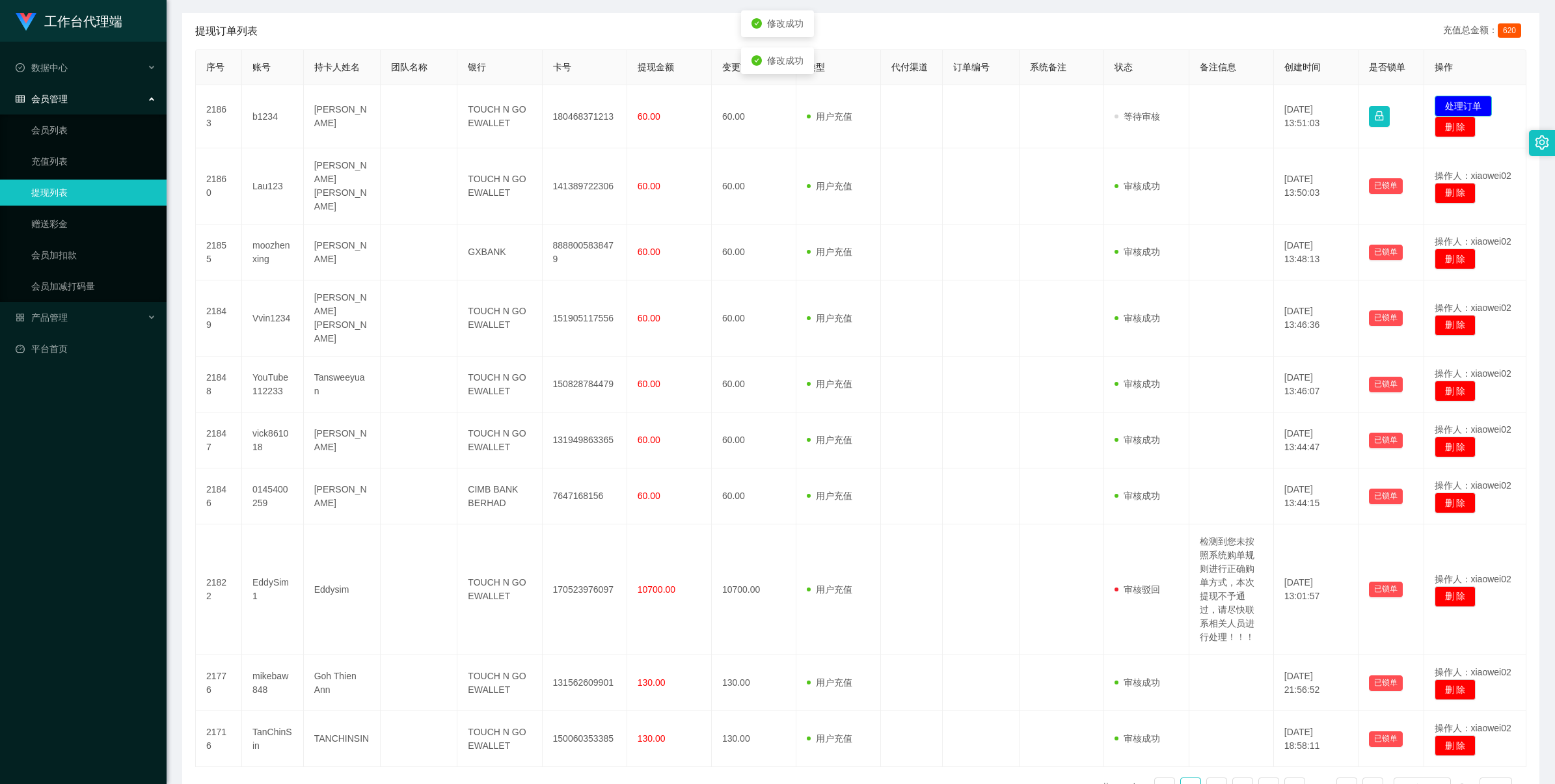
drag, startPoint x: 1446, startPoint y: 110, endPoint x: 1383, endPoint y: 112, distance: 63.0
click at [1446, 110] on button "处理订单" at bounding box center [1463, 105] width 57 height 21
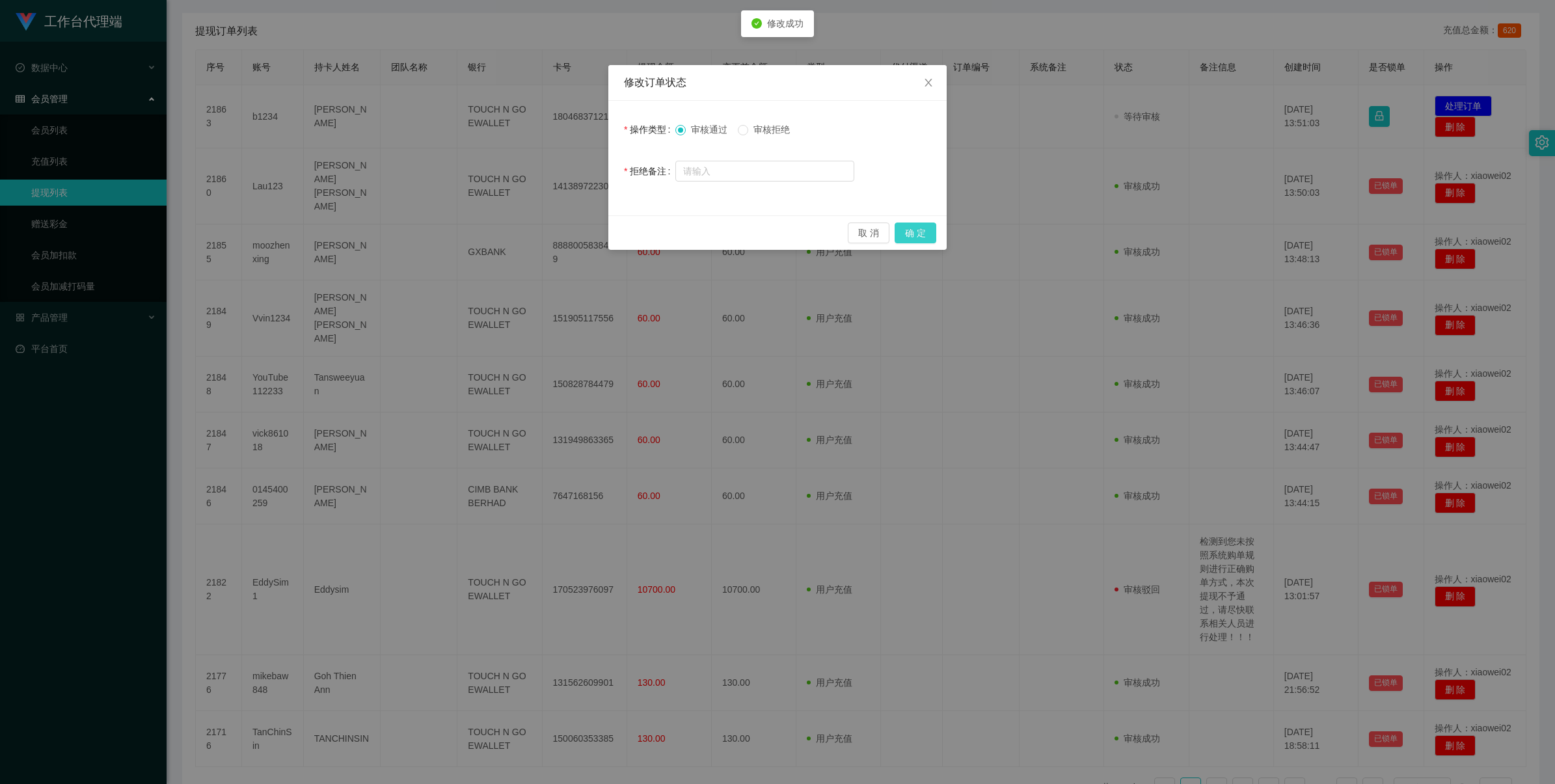
click at [915, 235] on button "确 定" at bounding box center [916, 233] width 41 height 21
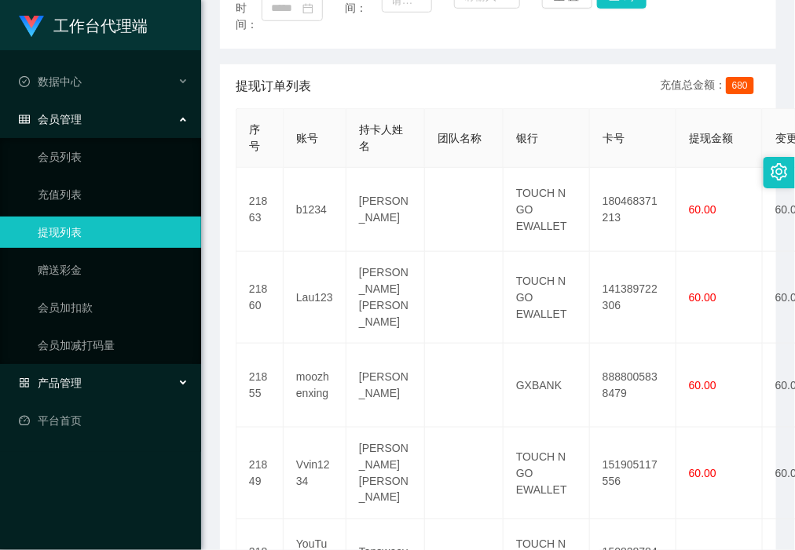
click at [108, 382] on div "产品管理" at bounding box center [100, 382] width 201 height 31
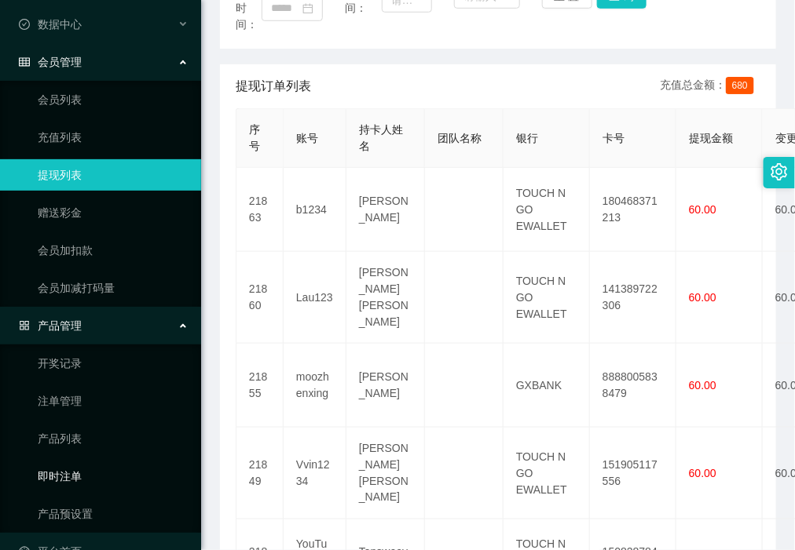
scroll to position [90, 0]
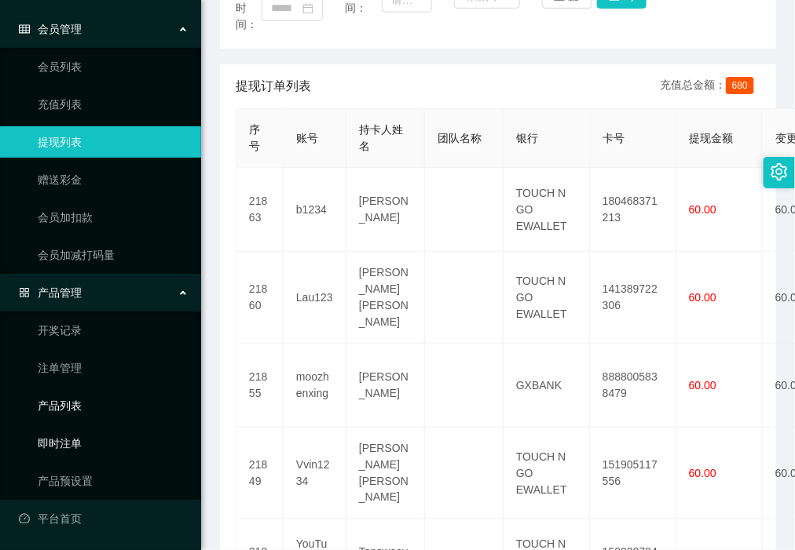
click at [89, 480] on link "产品预设置" at bounding box center [113, 481] width 151 height 31
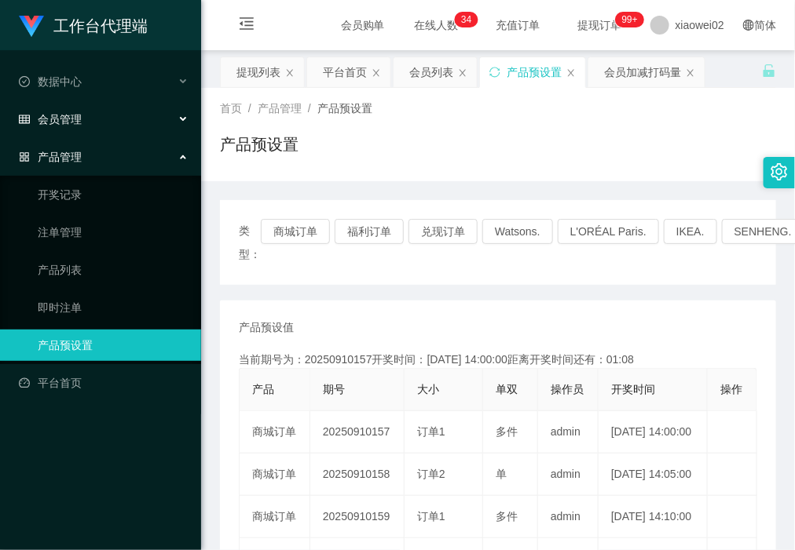
click at [96, 127] on div "会员管理" at bounding box center [100, 119] width 201 height 31
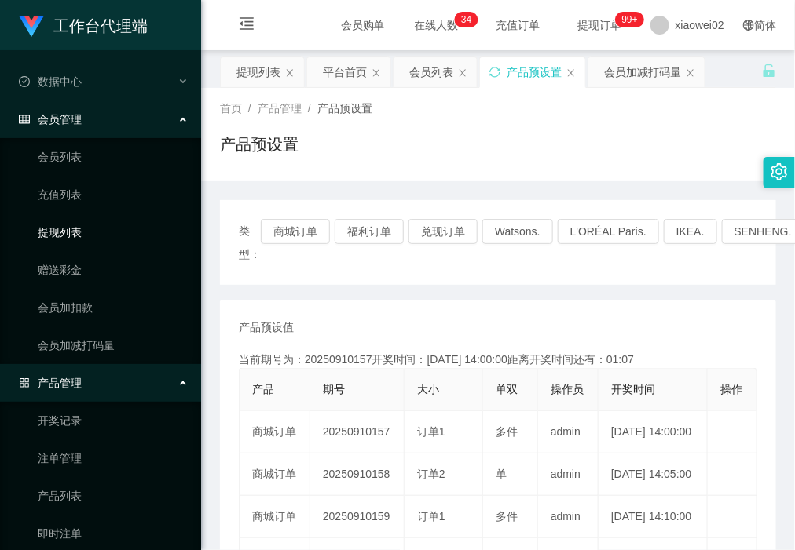
drag, startPoint x: 76, startPoint y: 240, endPoint x: 88, endPoint y: 89, distance: 152.0
click at [79, 239] on link "提现列表" at bounding box center [113, 232] width 151 height 31
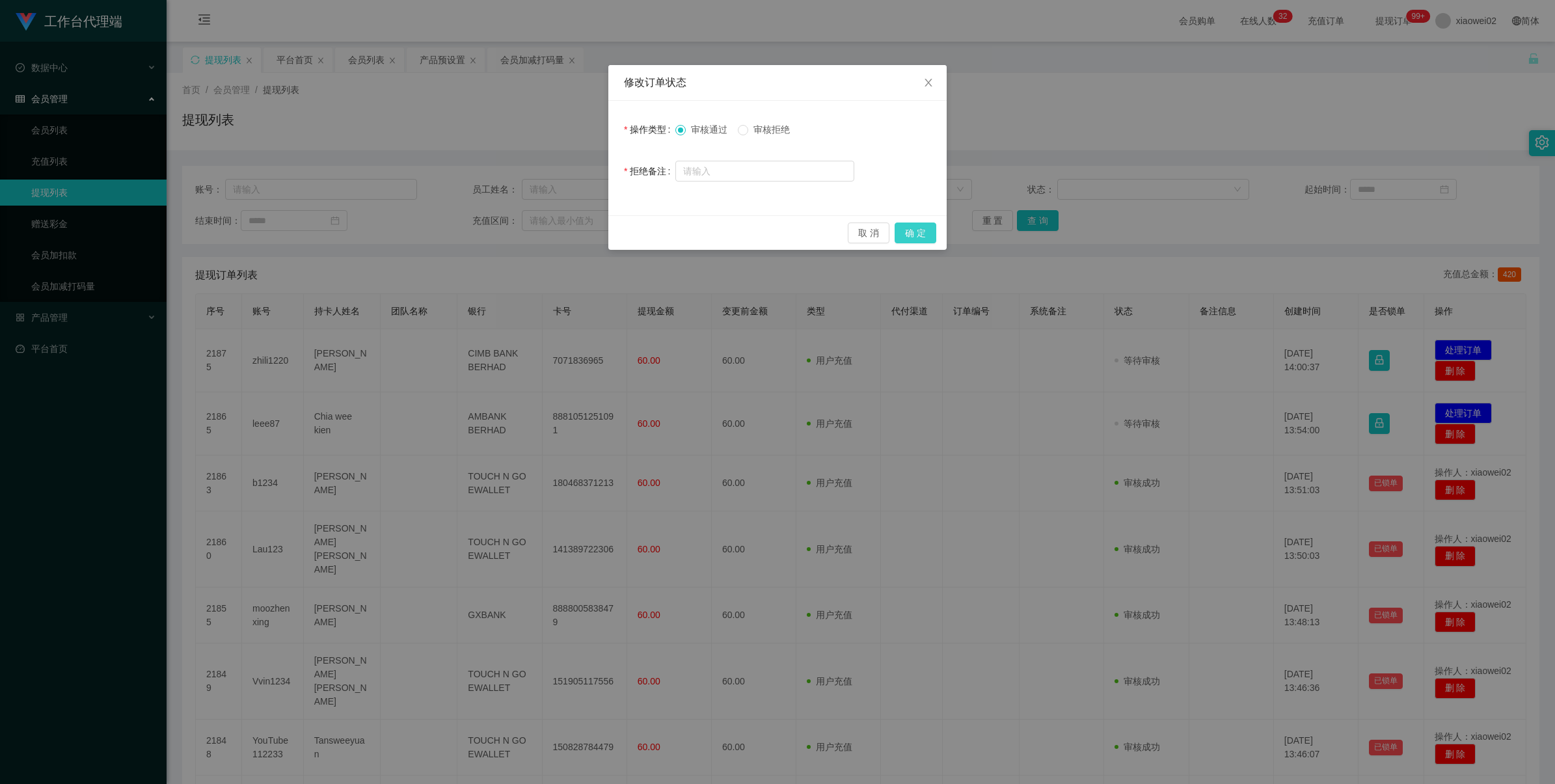
drag, startPoint x: 916, startPoint y: 238, endPoint x: 1092, endPoint y: 256, distance: 176.9
click at [916, 238] on button "确 定" at bounding box center [916, 233] width 41 height 21
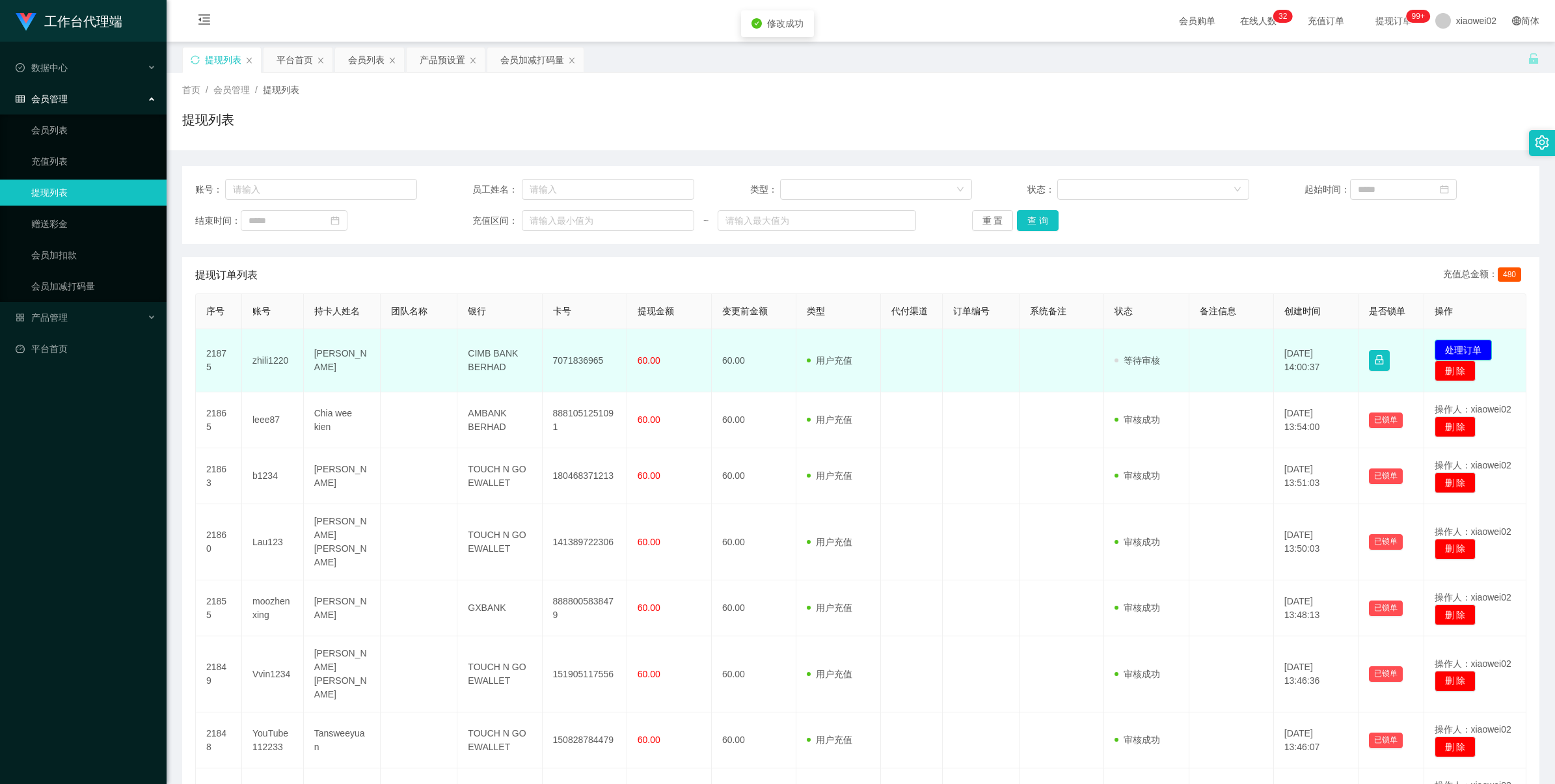
click at [1442, 344] on button "处理订单" at bounding box center [1463, 350] width 57 height 21
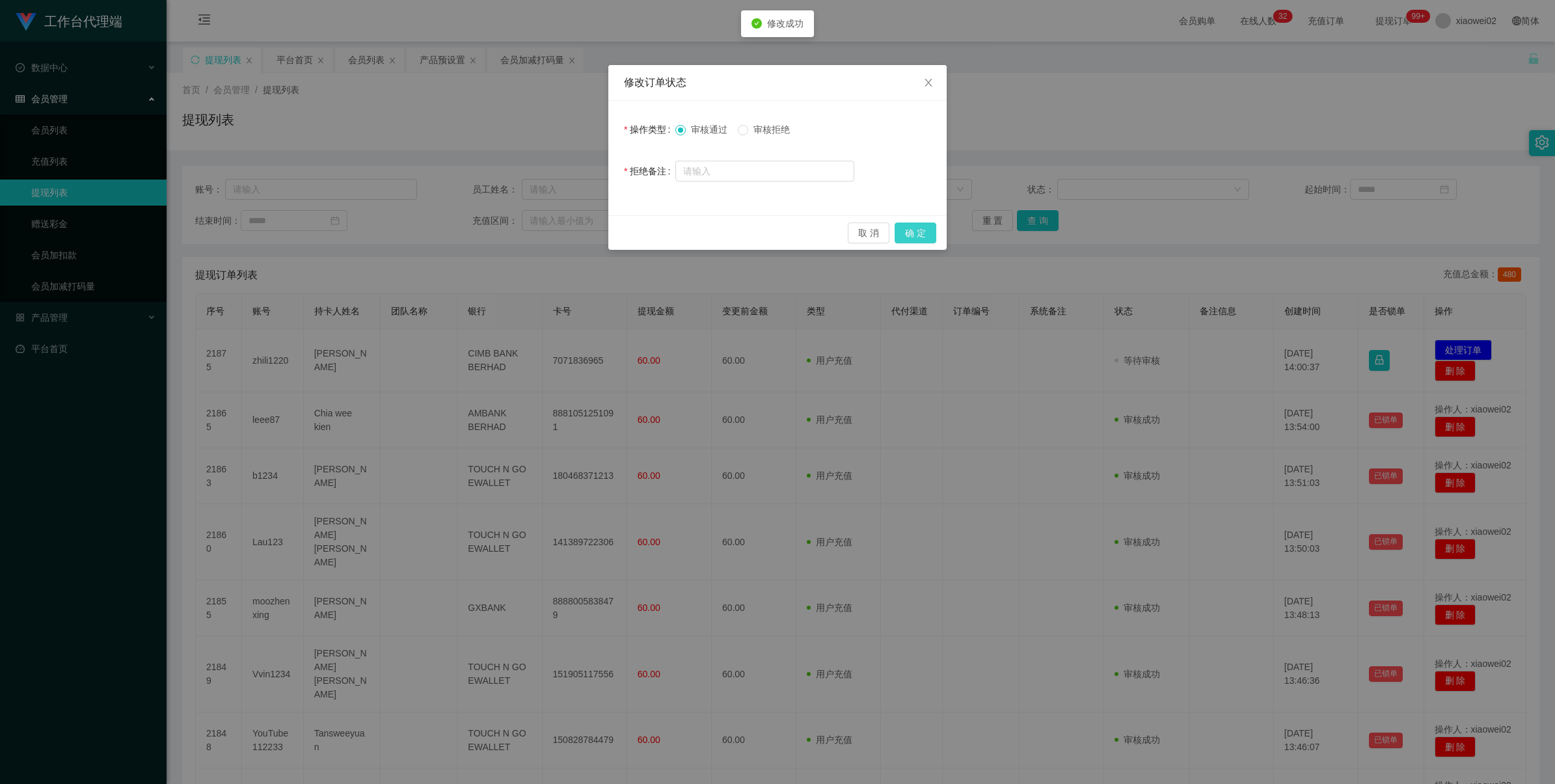
click at [918, 238] on button "确 定" at bounding box center [916, 233] width 41 height 21
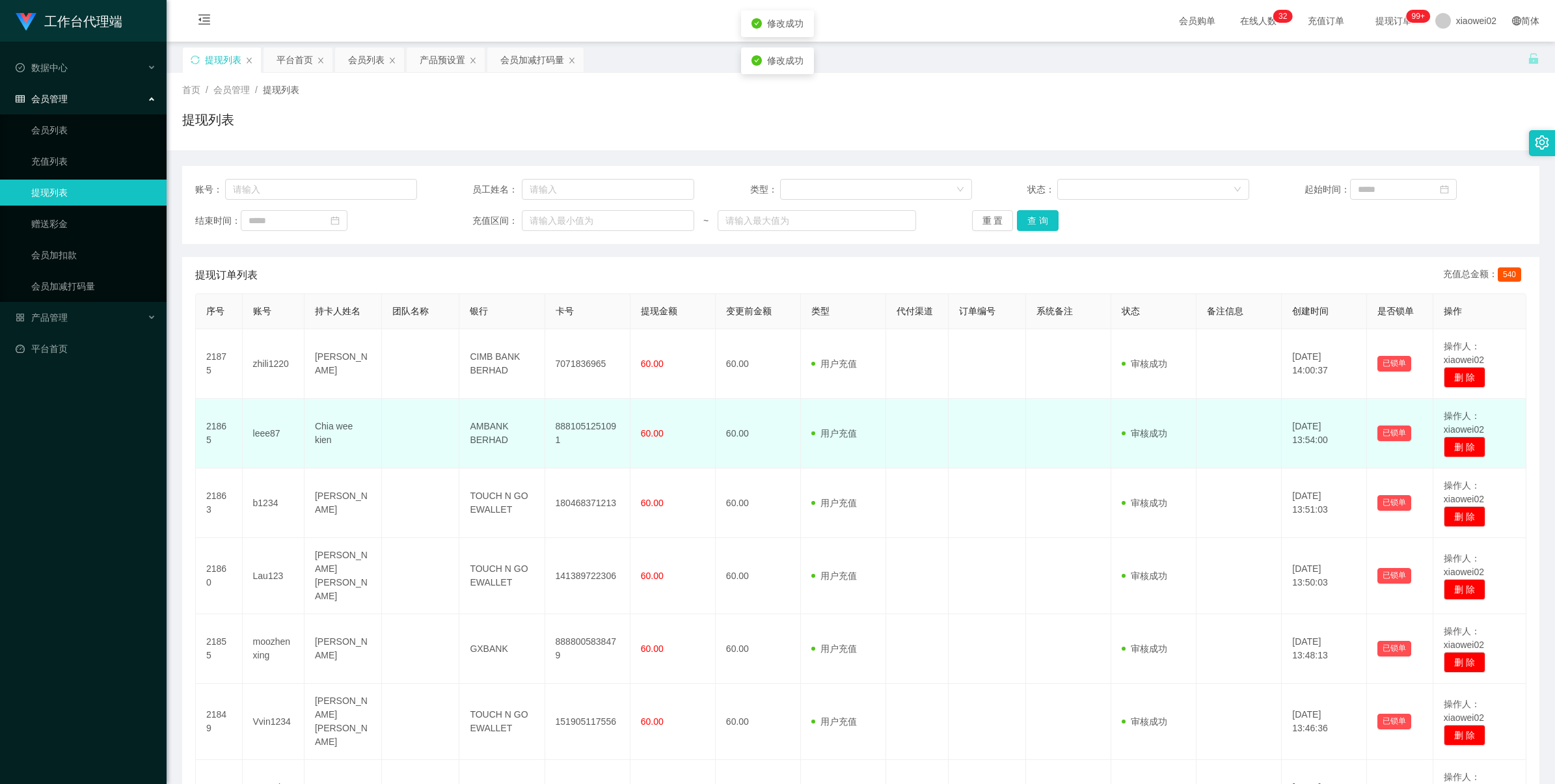
click at [583, 418] on td "8881051251091" at bounding box center [588, 433] width 85 height 70
click at [586, 418] on td "8881051251091" at bounding box center [588, 433] width 85 height 70
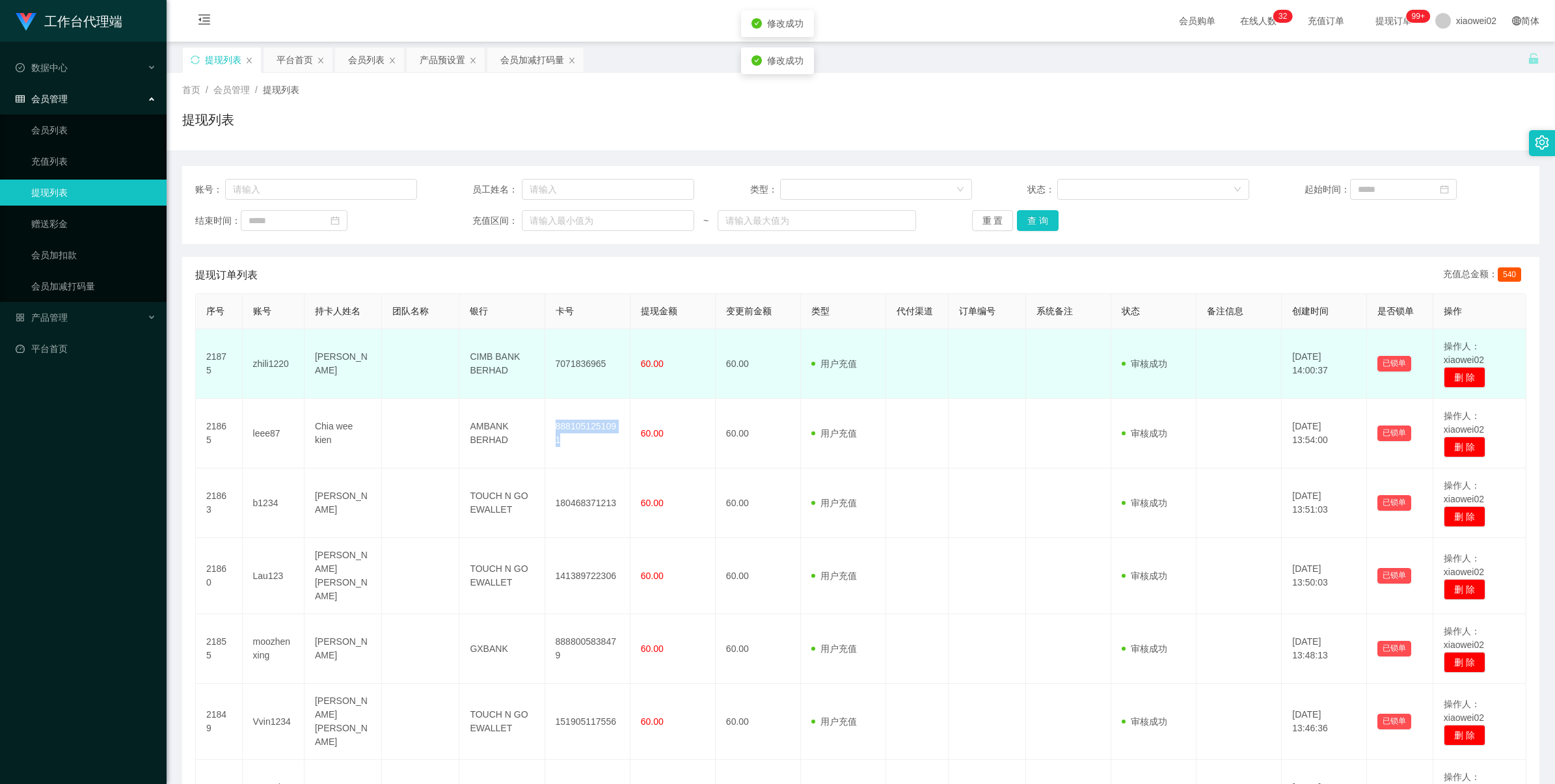
copy td "8881051251091"
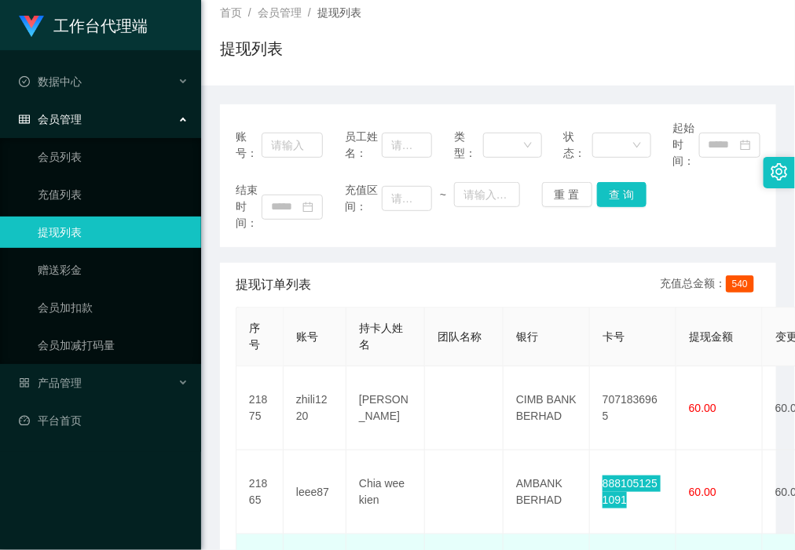
scroll to position [196, 0]
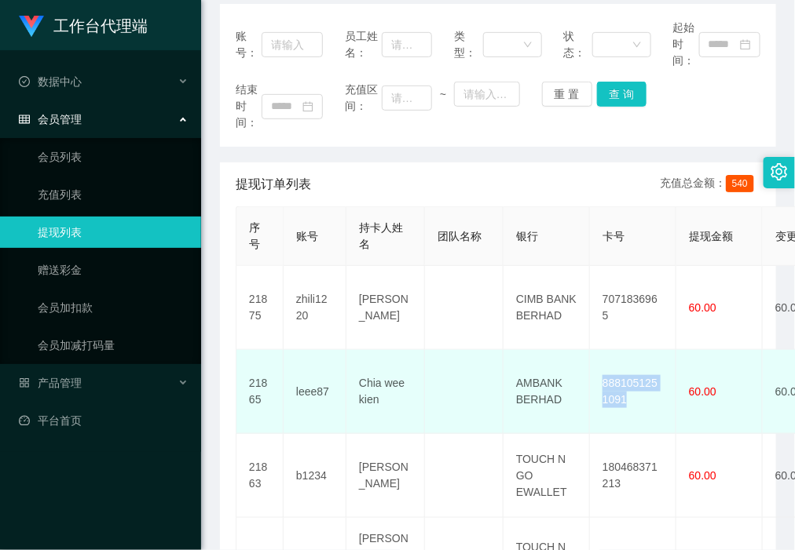
click at [540, 379] on td "AMBANK BERHAD" at bounding box center [546, 392] width 86 height 84
drag, startPoint x: 540, startPoint y: 379, endPoint x: 526, endPoint y: 383, distance: 14.7
click at [540, 379] on td "AMBANK BERHAD" at bounding box center [546, 392] width 86 height 84
copy td "AMBANK BERHAD"
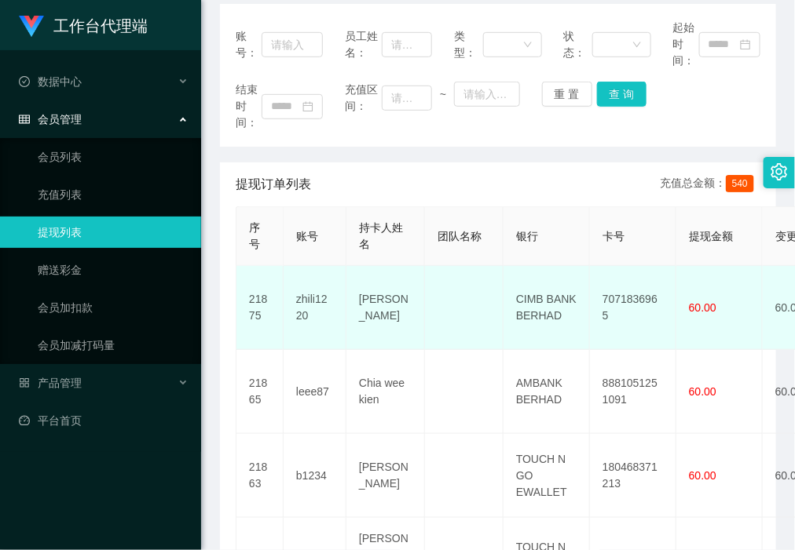
click at [625, 310] on td "7071836965" at bounding box center [633, 308] width 86 height 84
copy td "7071836965"
click at [531, 300] on td "CIMB BANK BERHAD" at bounding box center [546, 308] width 86 height 84
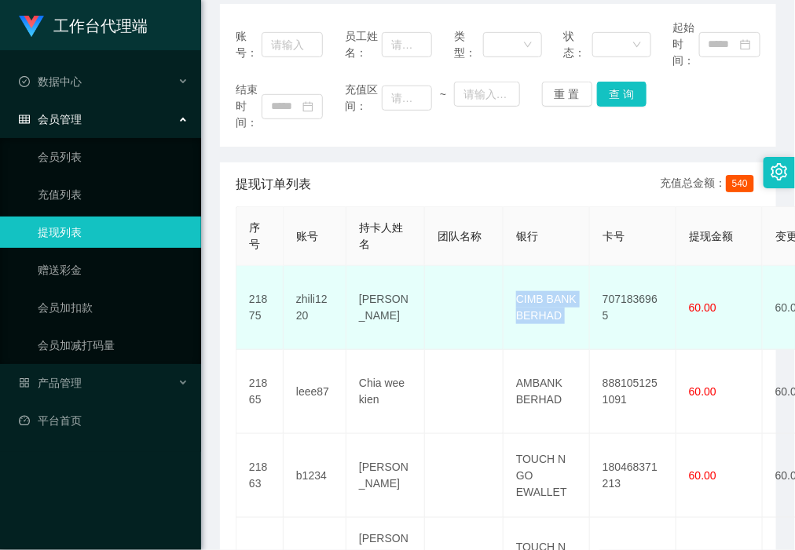
click at [532, 300] on td "CIMB BANK BERHAD" at bounding box center [546, 308] width 86 height 84
copy td "CIMB BANK BERHAD"
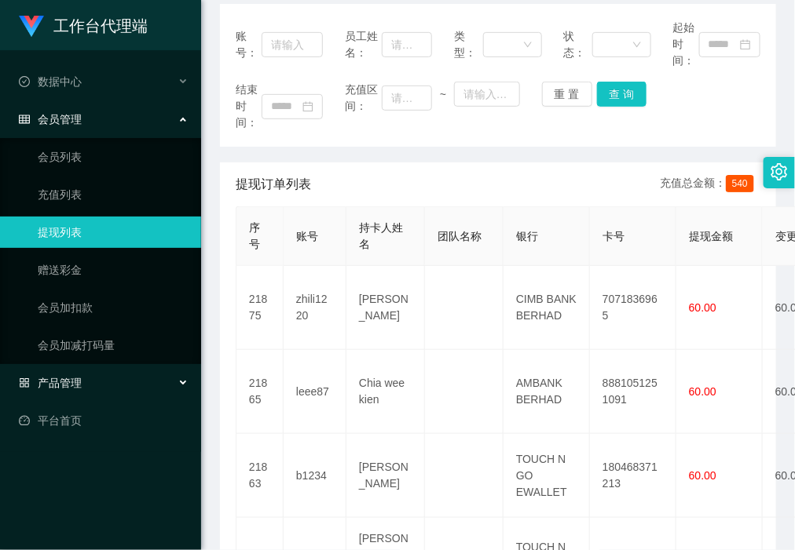
click at [75, 382] on span "产品管理" at bounding box center [50, 383] width 63 height 13
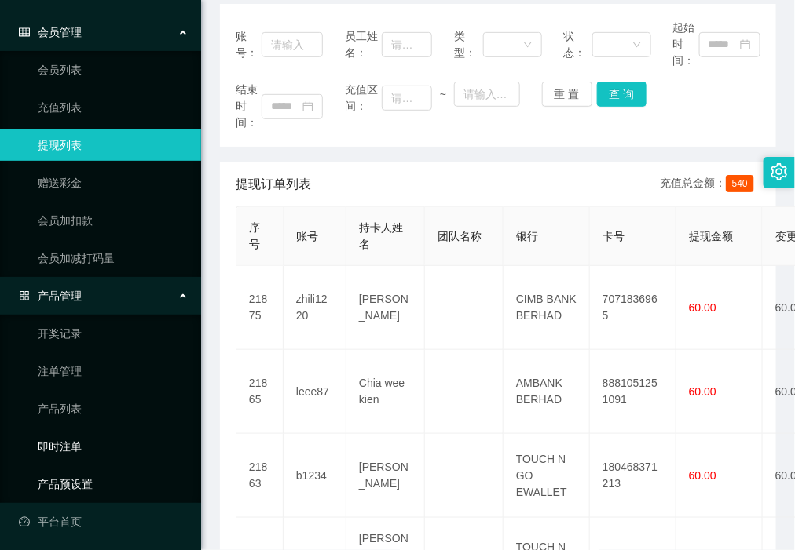
scroll to position [88, 0]
drag, startPoint x: 92, startPoint y: 495, endPoint x: 82, endPoint y: 425, distance: 71.3
click at [93, 493] on link "产品预设置" at bounding box center [113, 483] width 151 height 31
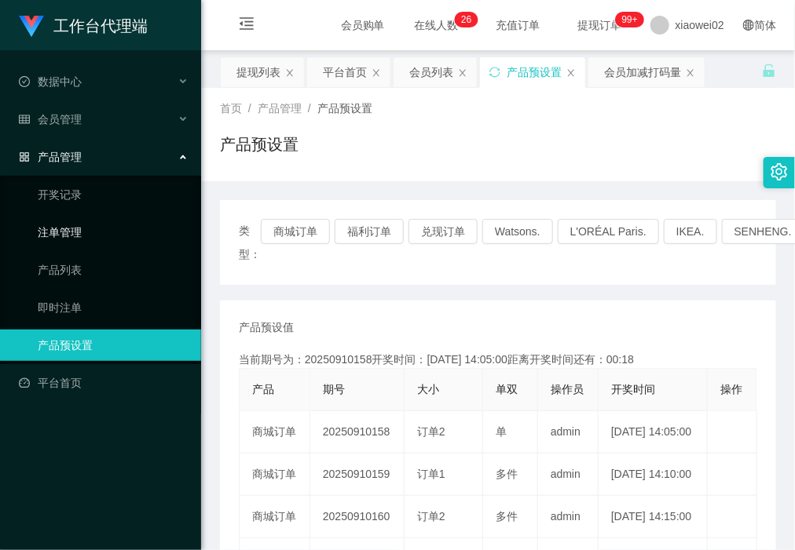
click at [90, 226] on link "注单管理" at bounding box center [113, 232] width 151 height 31
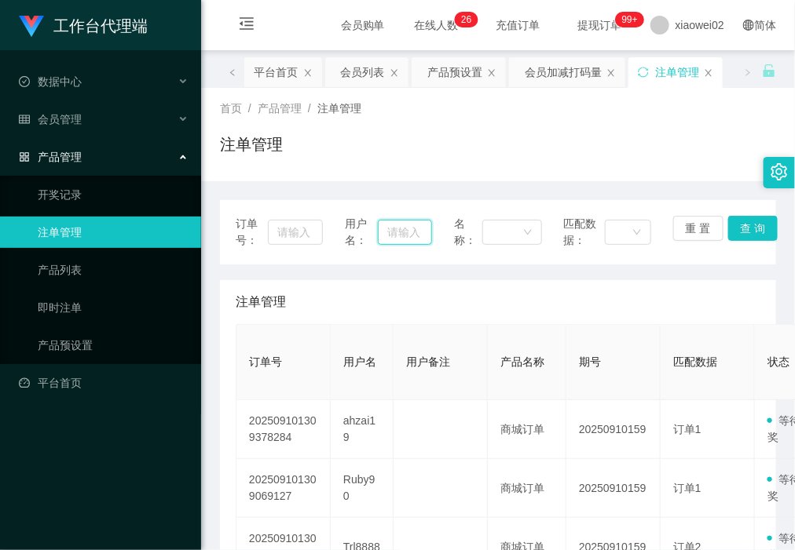
click at [393, 228] on input "text" at bounding box center [405, 232] width 55 height 25
paste input "Jocelynloke"
type input "Jocelynloke"
click at [732, 232] on button "查 询" at bounding box center [753, 228] width 50 height 25
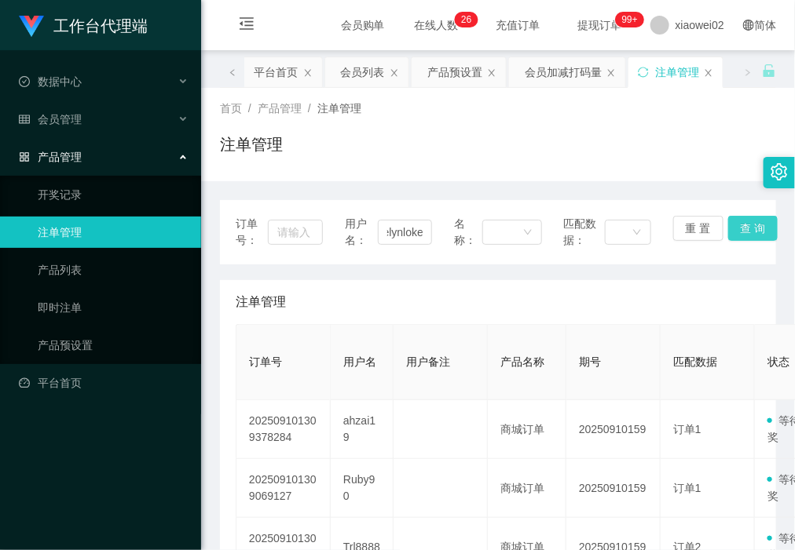
scroll to position [0, 0]
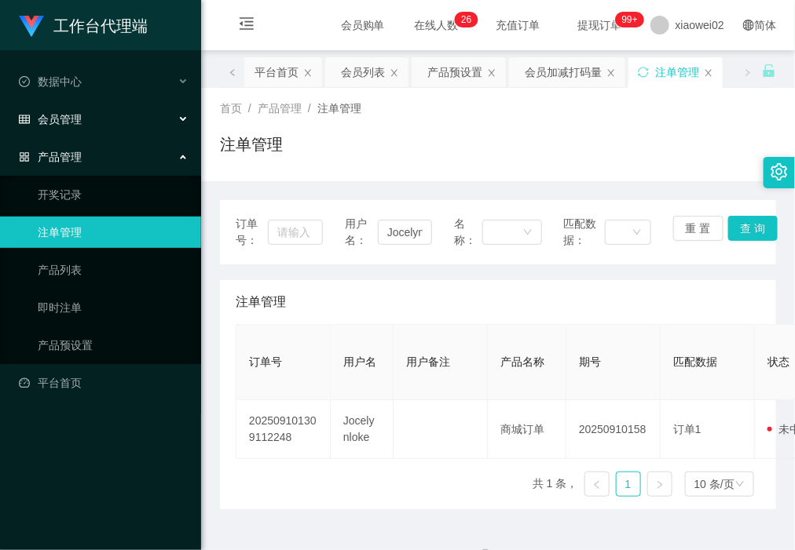
click at [97, 118] on div "会员管理" at bounding box center [100, 119] width 201 height 31
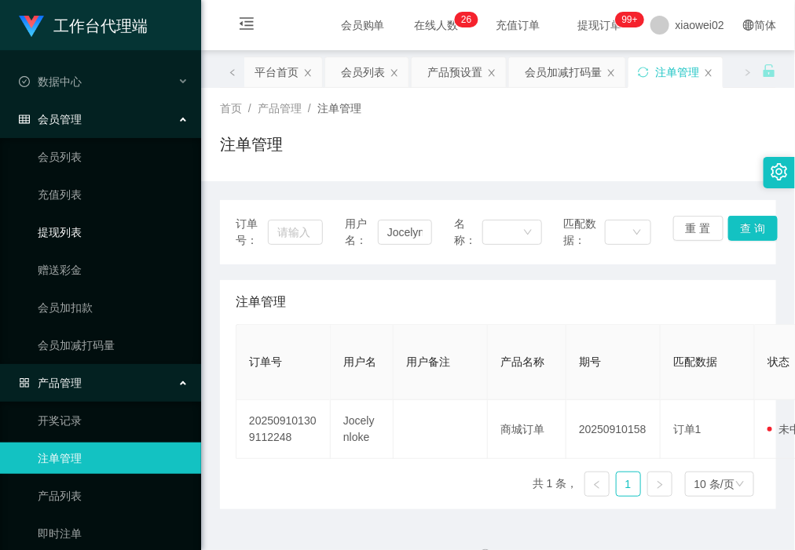
click at [100, 228] on link "提现列表" at bounding box center [113, 232] width 151 height 31
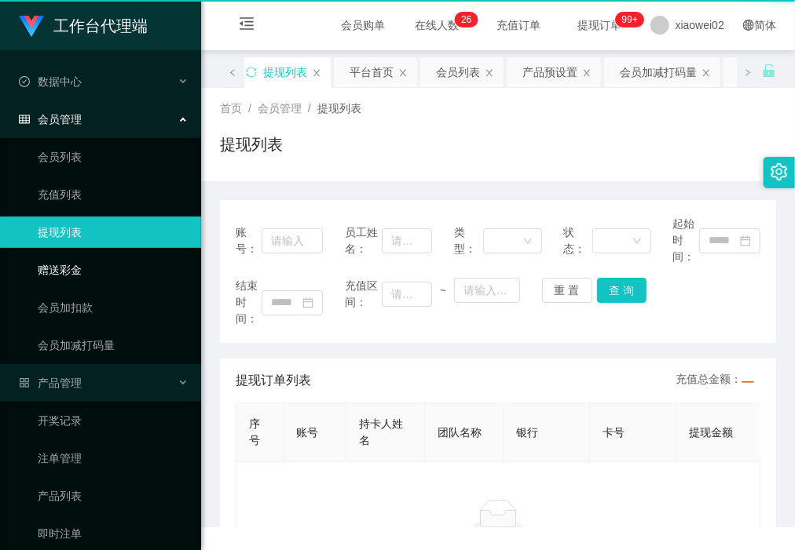
click at [90, 272] on link "赠送彩金" at bounding box center [113, 269] width 151 height 31
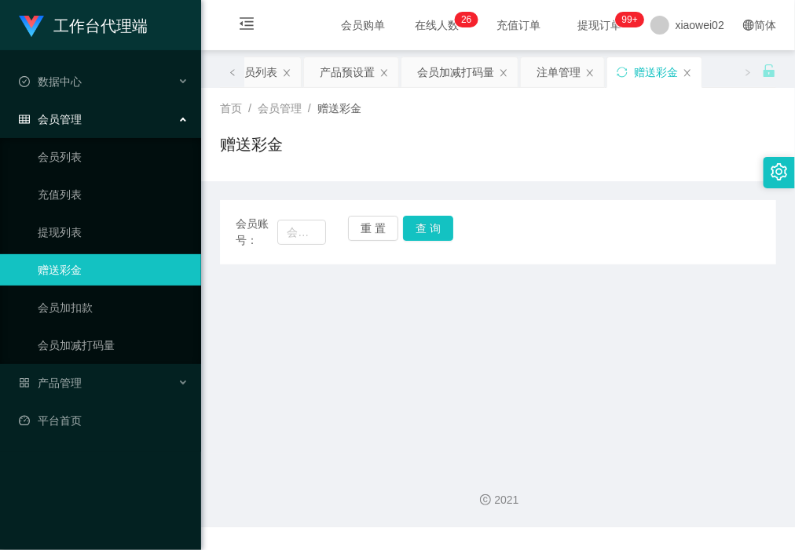
click at [327, 234] on div "会员账号： 重 置 查 询" at bounding box center [498, 232] width 556 height 33
drag, startPoint x: 296, startPoint y: 234, endPoint x: 312, endPoint y: 234, distance: 16.5
click at [296, 234] on input "text" at bounding box center [301, 232] width 48 height 25
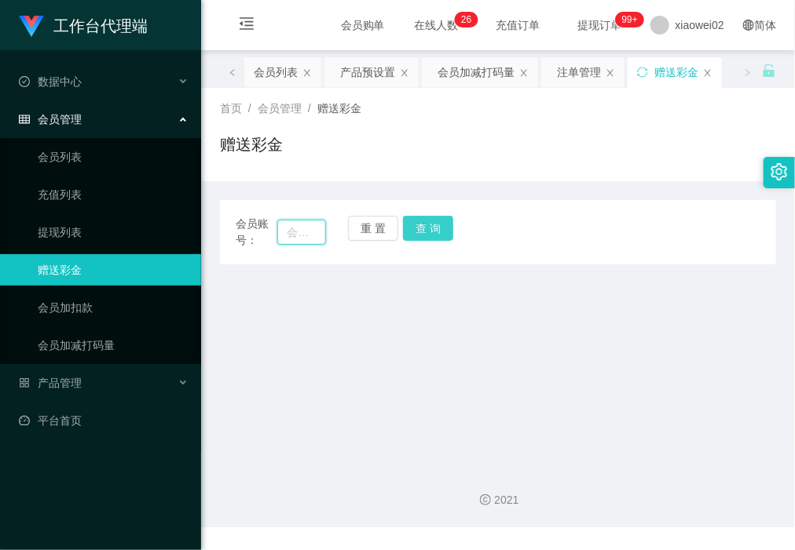
paste input "Jocelynloke"
type input "Jocelynloke"
click at [449, 226] on button "查 询" at bounding box center [428, 228] width 50 height 25
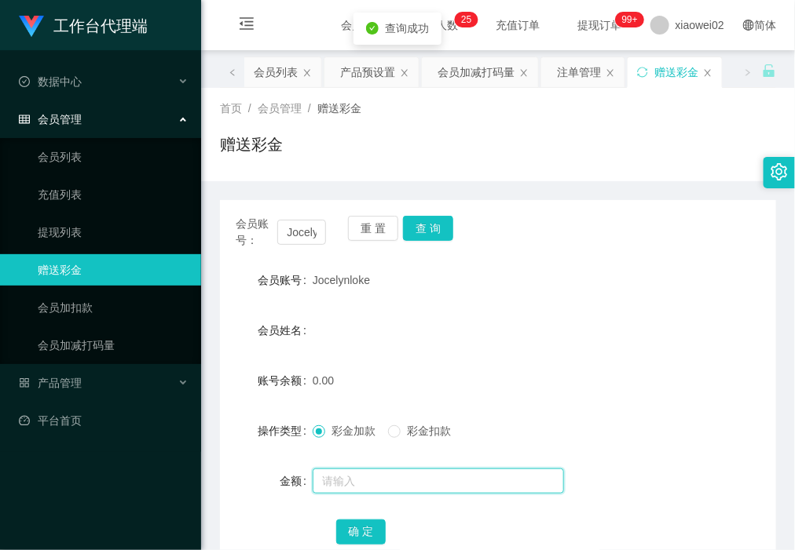
click at [373, 484] on input "text" at bounding box center [437, 481] width 251 height 25
type input "9"
type input "60"
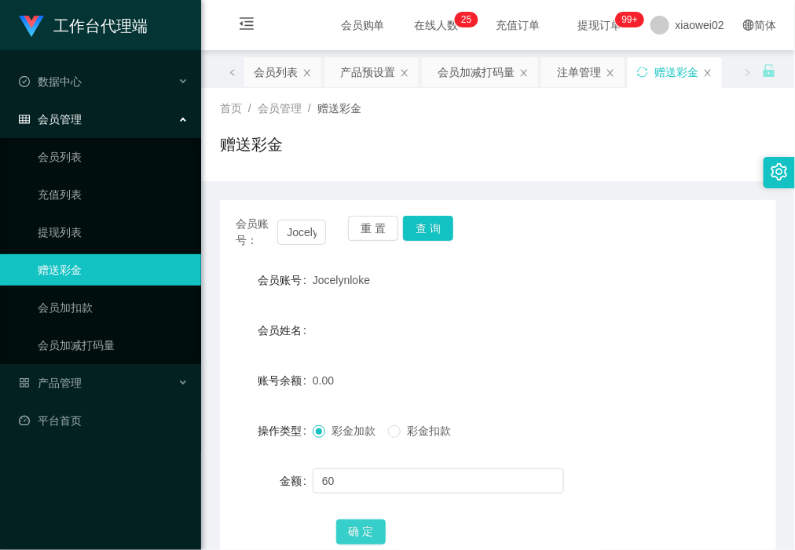
drag, startPoint x: 358, startPoint y: 532, endPoint x: 346, endPoint y: 521, distance: 16.1
click at [358, 532] on button "确 定" at bounding box center [361, 532] width 50 height 25
drag, startPoint x: 367, startPoint y: 230, endPoint x: 296, endPoint y: 230, distance: 70.7
click at [363, 230] on button "重 置" at bounding box center [373, 228] width 50 height 25
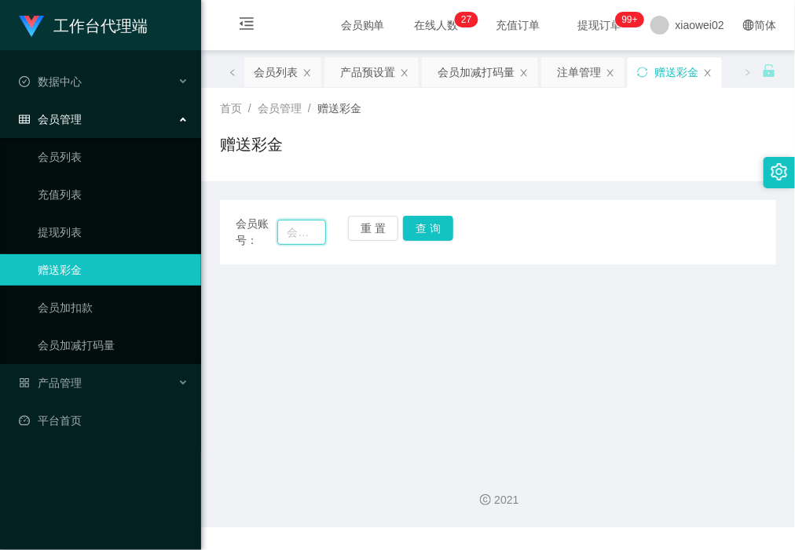
drag, startPoint x: 294, startPoint y: 230, endPoint x: 316, endPoint y: 230, distance: 21.2
click at [294, 230] on input "text" at bounding box center [301, 232] width 48 height 25
paste input "Ruby90"
type input "Ruby90"
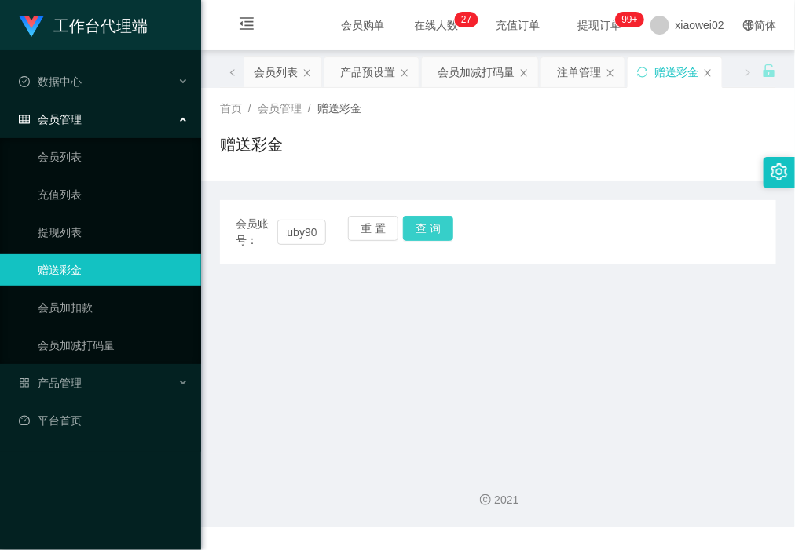
click at [429, 221] on button "查 询" at bounding box center [428, 228] width 50 height 25
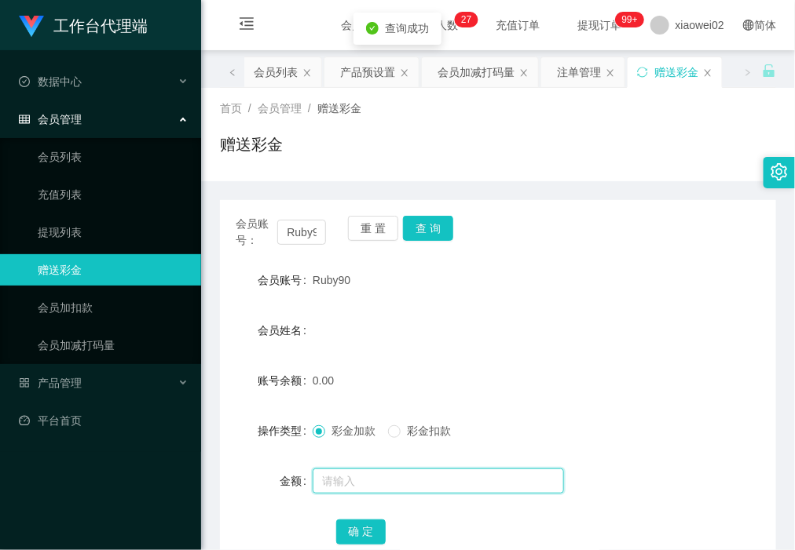
click at [382, 469] on input "text" at bounding box center [437, 481] width 251 height 25
type input "60"
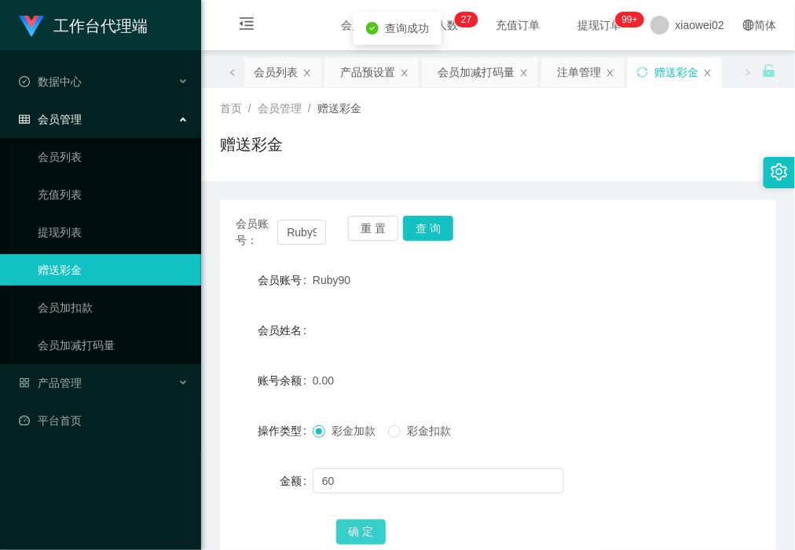
drag, startPoint x: 370, startPoint y: 532, endPoint x: 204, endPoint y: 502, distance: 168.2
click at [369, 532] on button "确 定" at bounding box center [361, 532] width 50 height 25
click at [100, 387] on div "产品管理" at bounding box center [100, 382] width 201 height 31
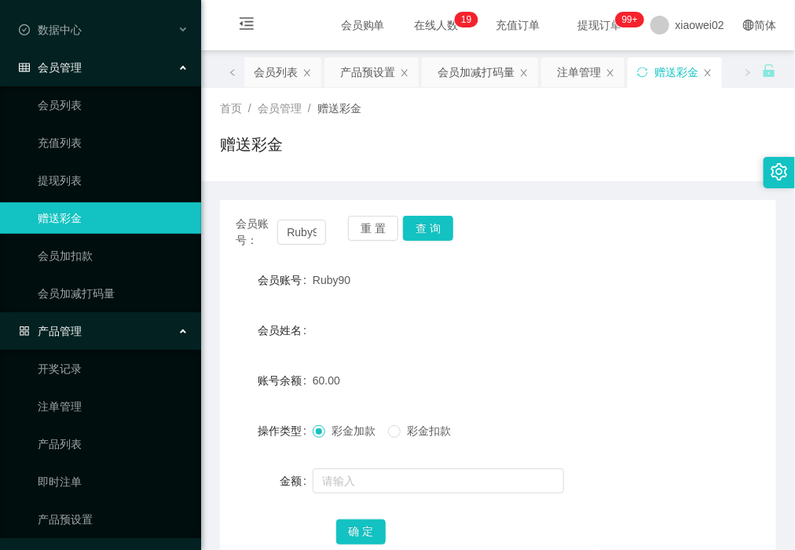
scroll to position [80, 0]
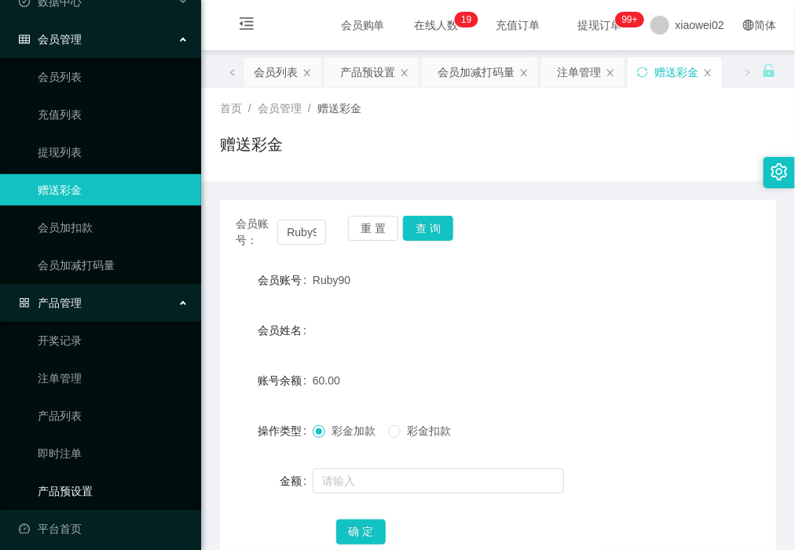
click at [127, 491] on link "产品预设置" at bounding box center [113, 491] width 151 height 31
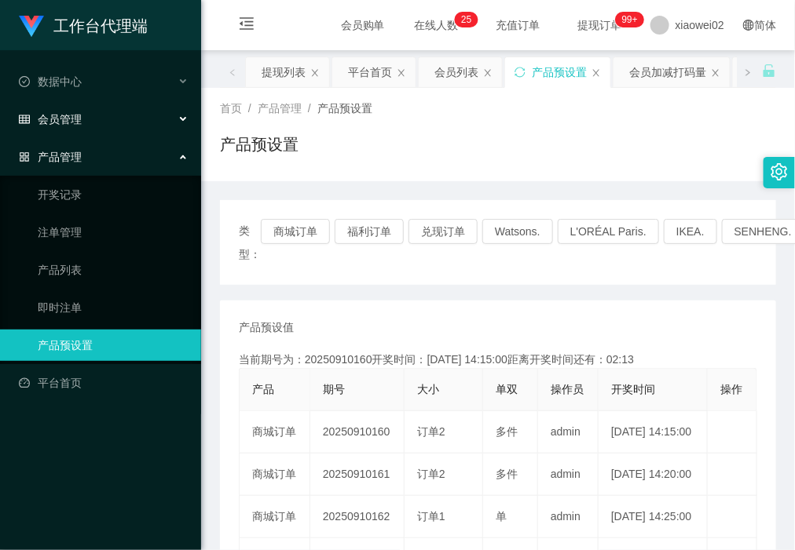
click at [55, 126] on span "会员管理" at bounding box center [50, 119] width 63 height 13
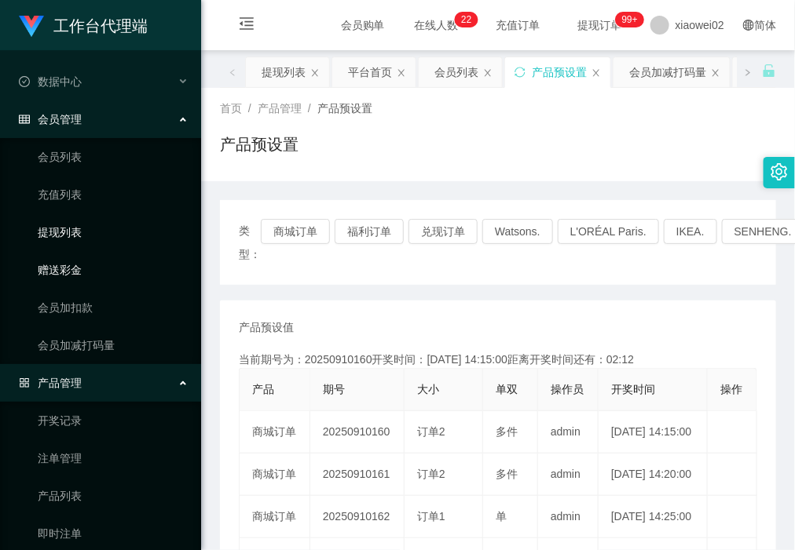
click at [97, 272] on link "赠送彩金" at bounding box center [113, 269] width 151 height 31
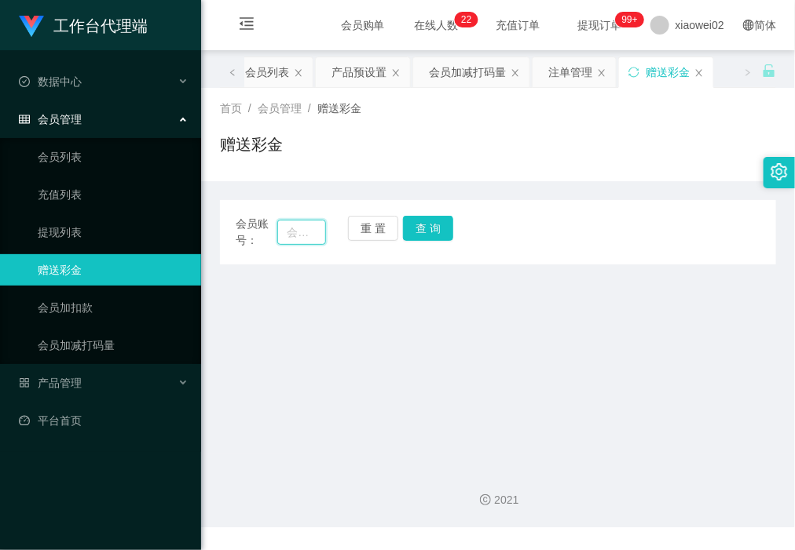
click at [293, 225] on input "text" at bounding box center [301, 232] width 48 height 25
paste input "Trl8888"
type input "Trl8888"
click at [442, 225] on button "查 询" at bounding box center [428, 228] width 50 height 25
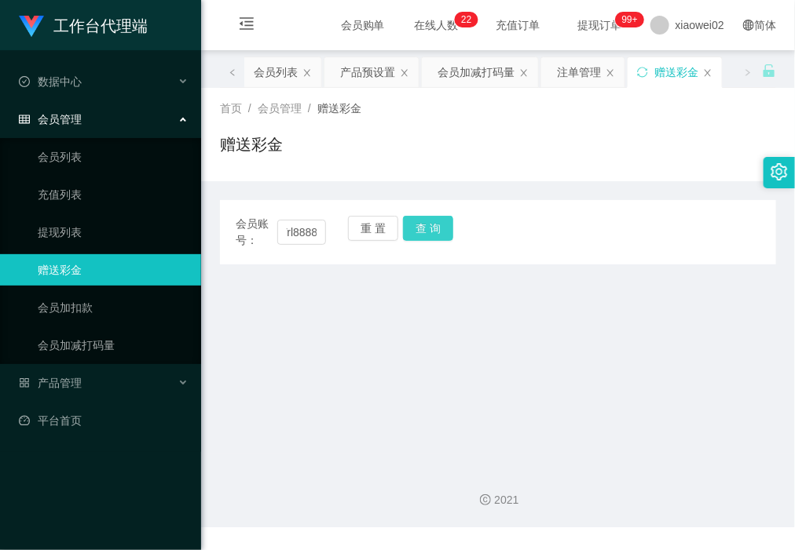
scroll to position [0, 0]
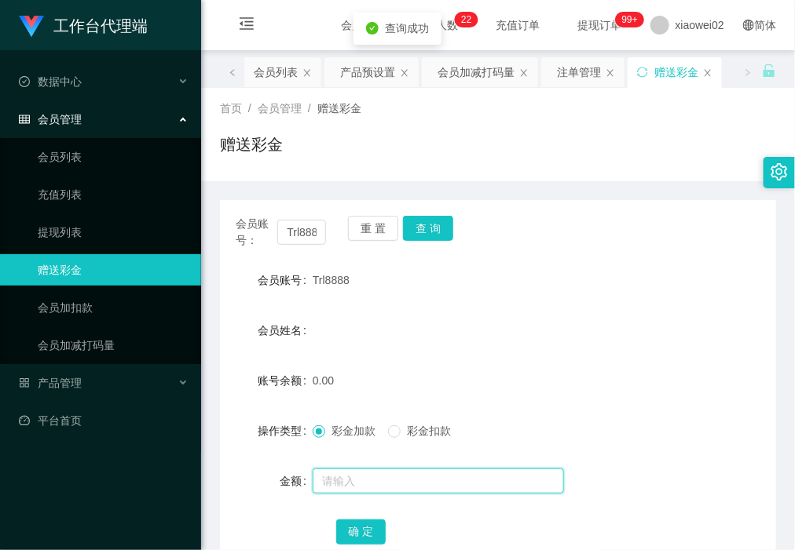
click at [381, 480] on input "text" at bounding box center [437, 481] width 251 height 25
type input "60"
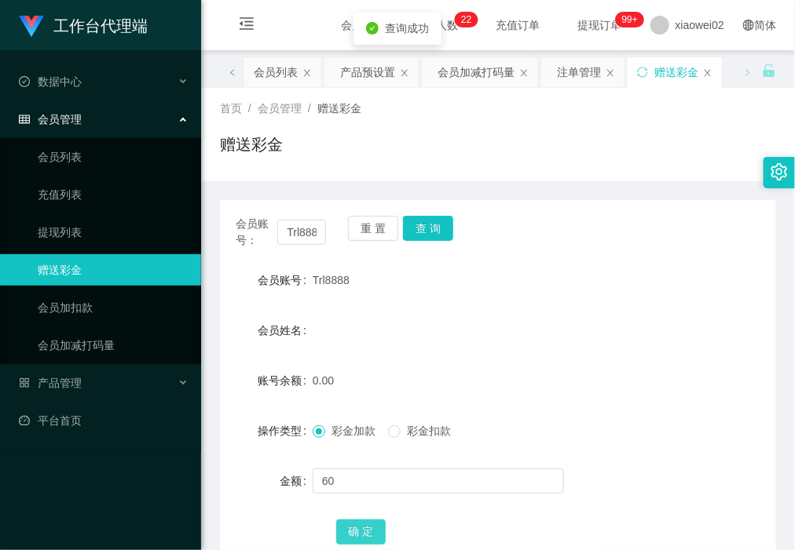
drag, startPoint x: 371, startPoint y: 526, endPoint x: 332, endPoint y: 519, distance: 39.9
click at [371, 526] on button "确 定" at bounding box center [361, 532] width 50 height 25
drag, startPoint x: 348, startPoint y: 216, endPoint x: 349, endPoint y: 236, distance: 19.7
click at [348, 220] on button "重 置" at bounding box center [373, 228] width 50 height 25
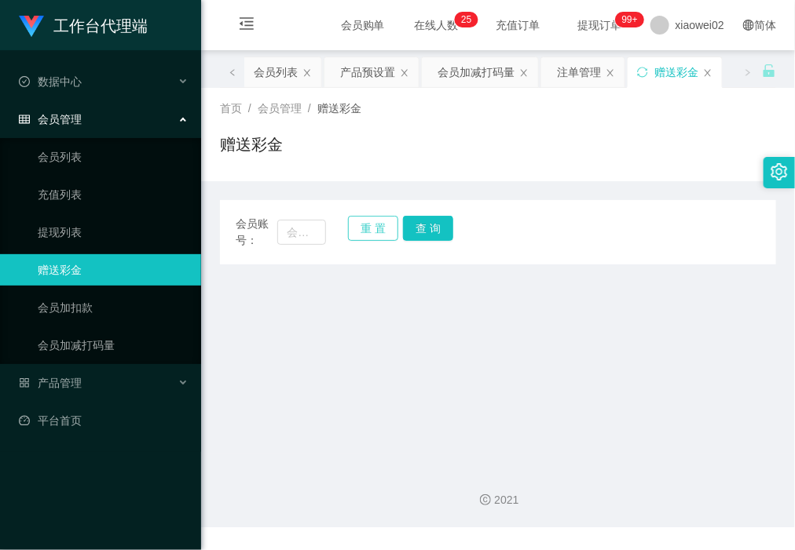
click at [352, 236] on button "重 置" at bounding box center [373, 228] width 50 height 25
click at [312, 236] on input "text" at bounding box center [301, 232] width 48 height 25
paste input "Ahboy123"
type input "Ahboy123"
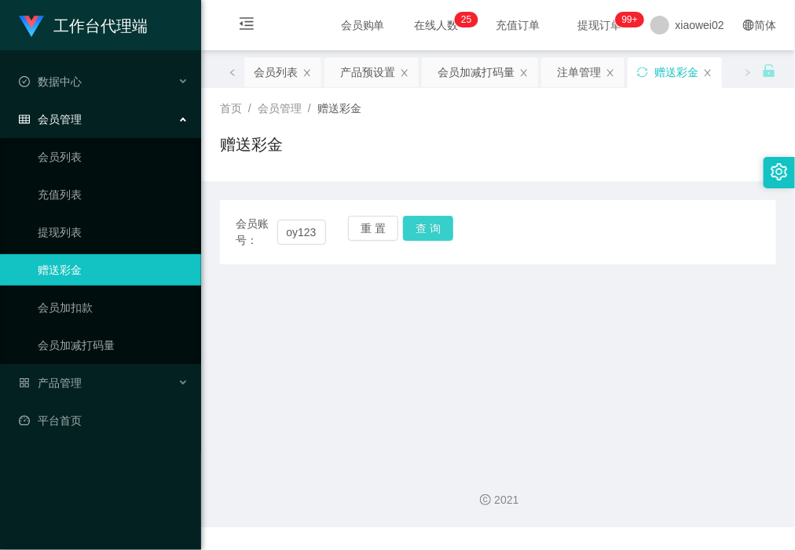
click at [418, 232] on button "查 询" at bounding box center [428, 228] width 50 height 25
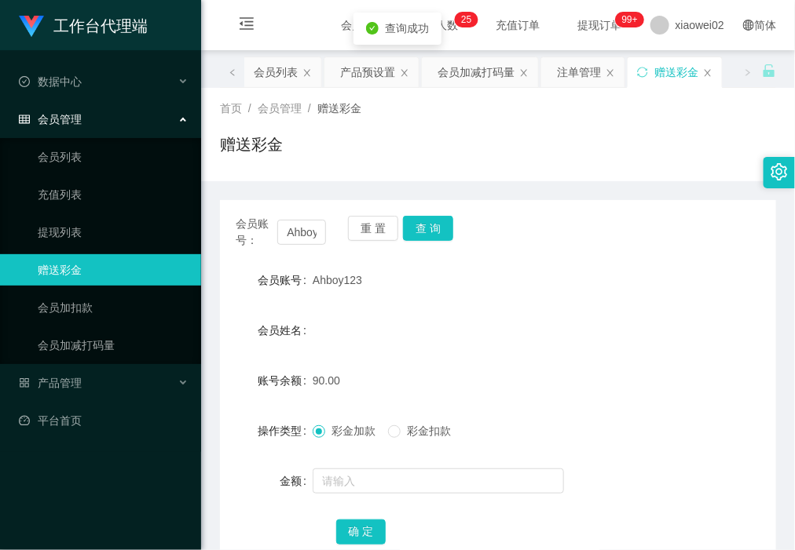
click at [422, 446] on form "会员账号 Ahboy123 会员姓名 账号余额 90.00 操作类型 彩金加款 彩金扣款 金额 确 定" at bounding box center [498, 406] width 556 height 283
click at [422, 434] on span "彩金扣款" at bounding box center [428, 431] width 57 height 13
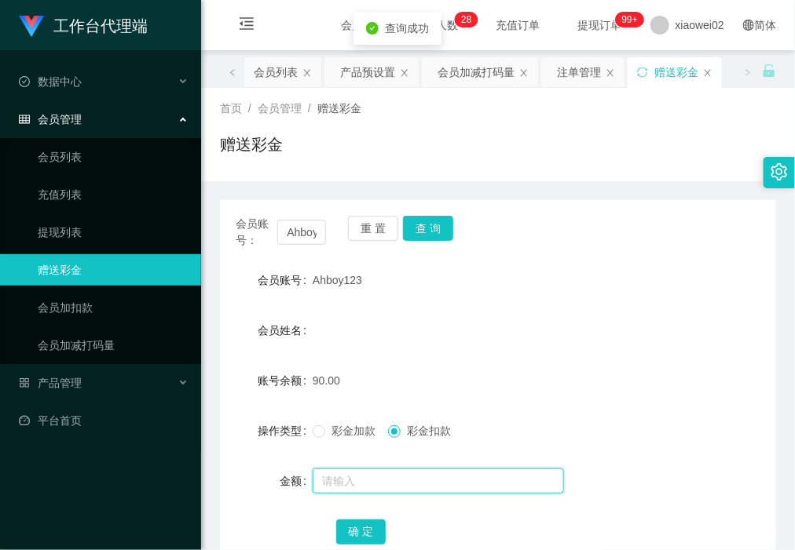
click at [418, 479] on input "text" at bounding box center [437, 481] width 251 height 25
type input "30"
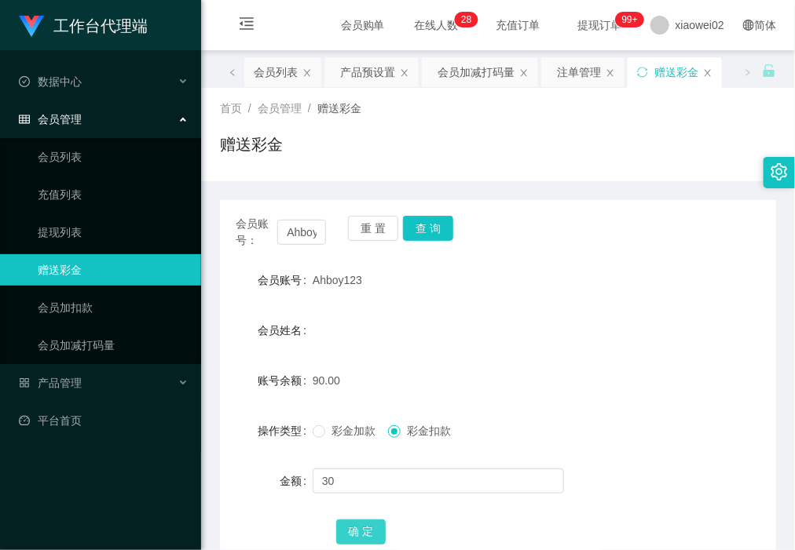
drag, startPoint x: 370, startPoint y: 535, endPoint x: 424, endPoint y: 548, distance: 55.6
click at [370, 535] on button "确 定" at bounding box center [361, 532] width 50 height 25
click at [357, 230] on button "重 置" at bounding box center [373, 228] width 50 height 25
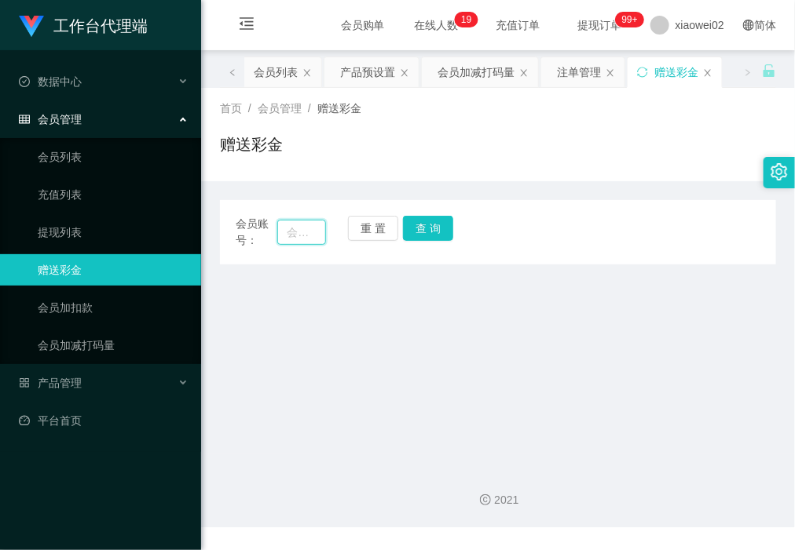
drag, startPoint x: 296, startPoint y: 234, endPoint x: 306, endPoint y: 239, distance: 11.6
click at [300, 238] on input "text" at bounding box center [301, 232] width 48 height 25
paste input "Ruby90"
type input "Ruby90"
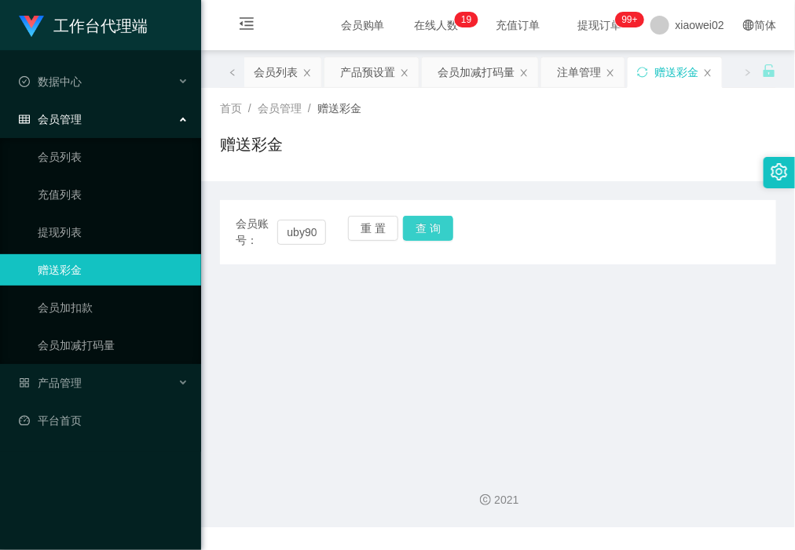
click at [420, 222] on button "查 询" at bounding box center [428, 228] width 50 height 25
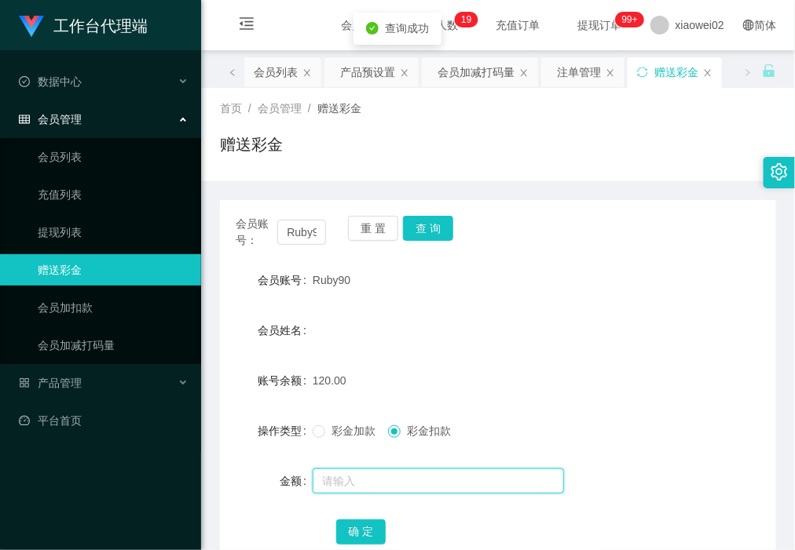
click at [355, 469] on input "text" at bounding box center [437, 481] width 251 height 25
type input "60"
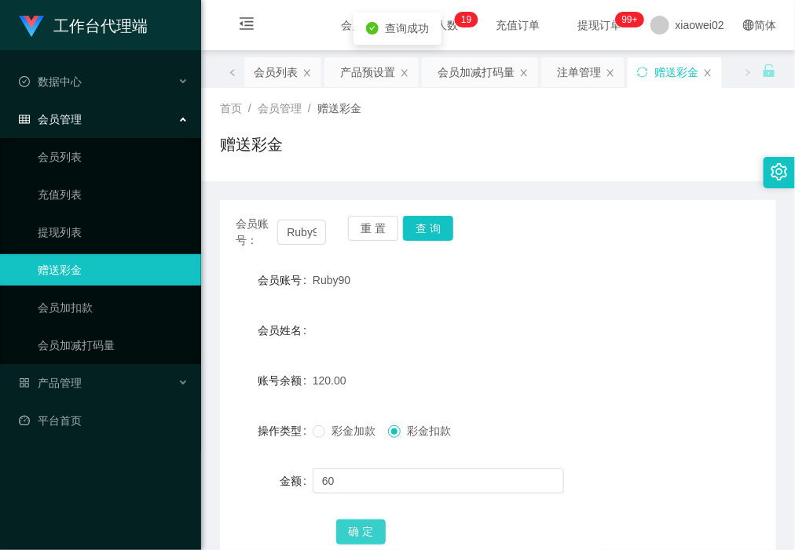
click at [366, 535] on button "确 定" at bounding box center [361, 532] width 50 height 25
click at [241, 167] on div "赠送彩金" at bounding box center [498, 151] width 556 height 36
click at [61, 222] on link "提现列表" at bounding box center [113, 232] width 151 height 31
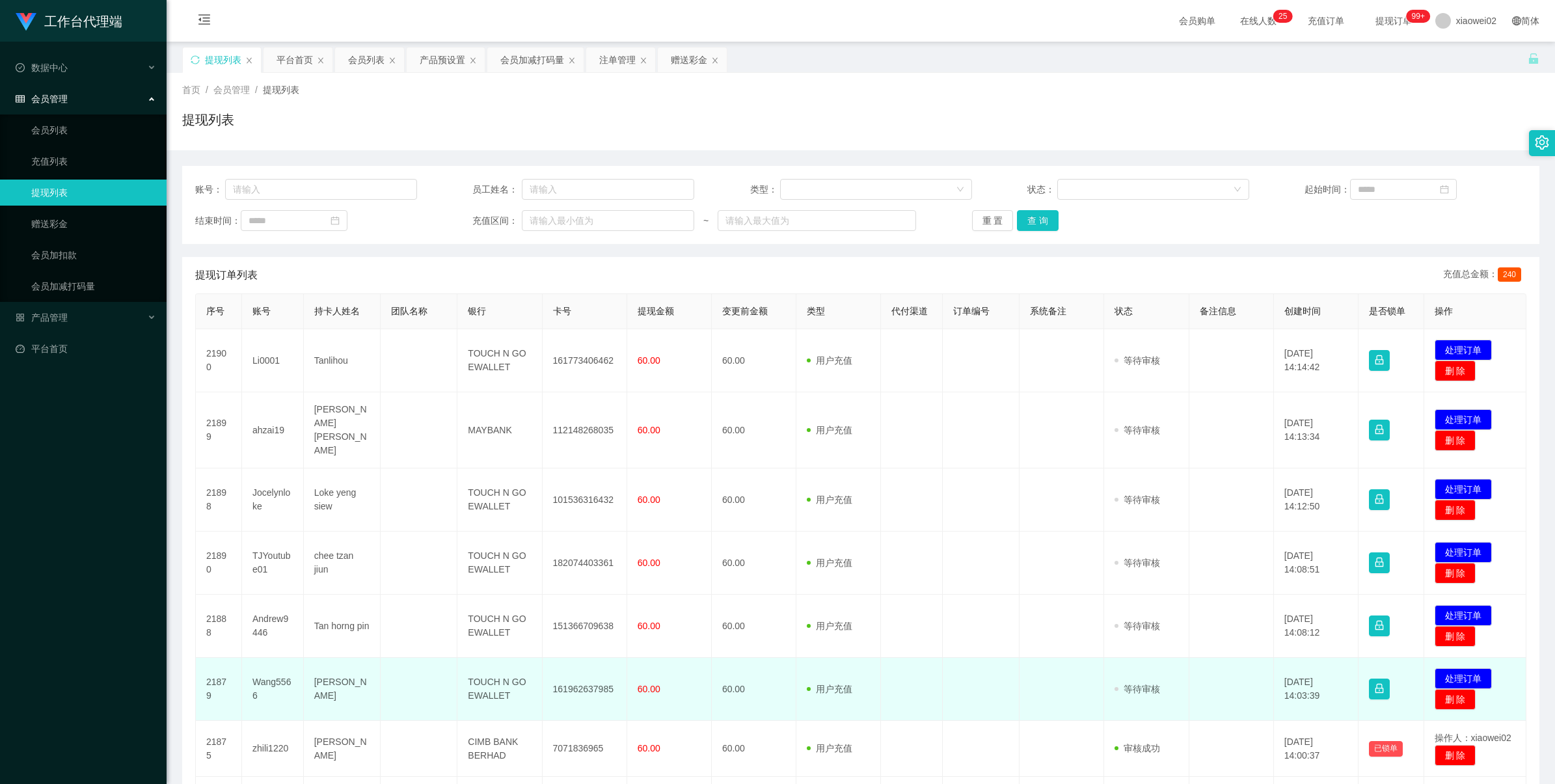
scroll to position [162, 0]
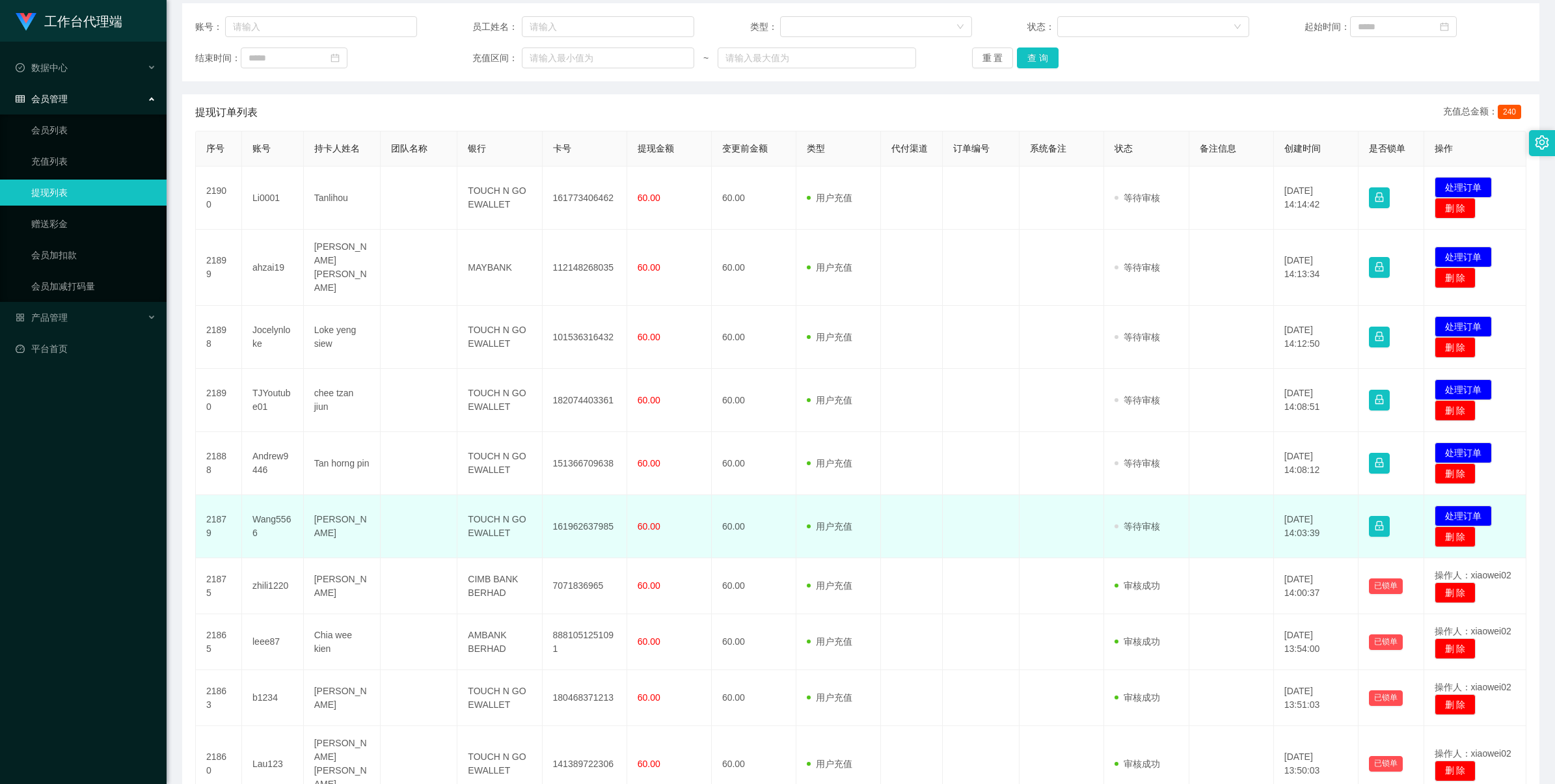
click at [574, 508] on td "161962637985" at bounding box center [585, 526] width 85 height 63
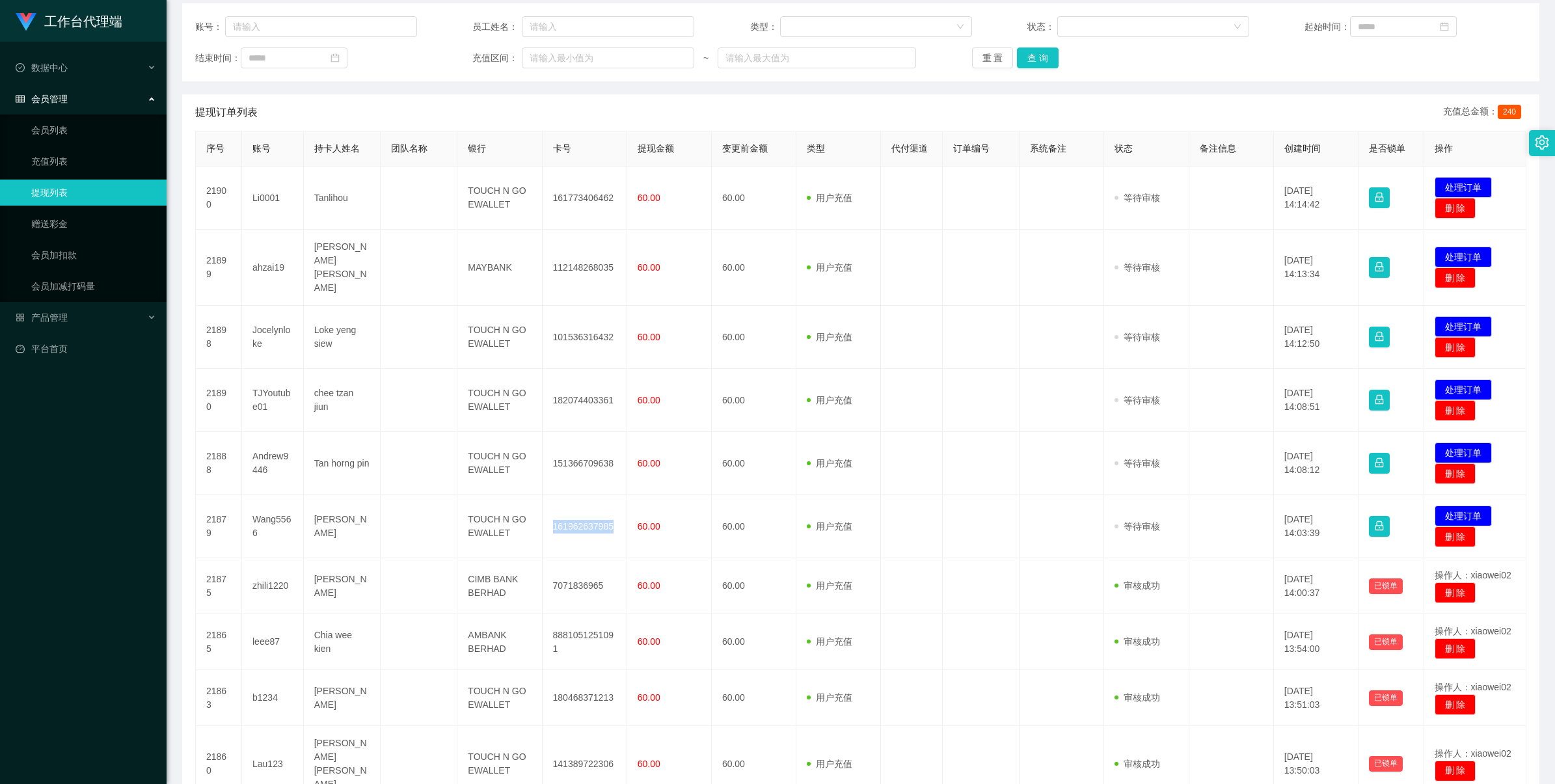
copy td "161962637985"
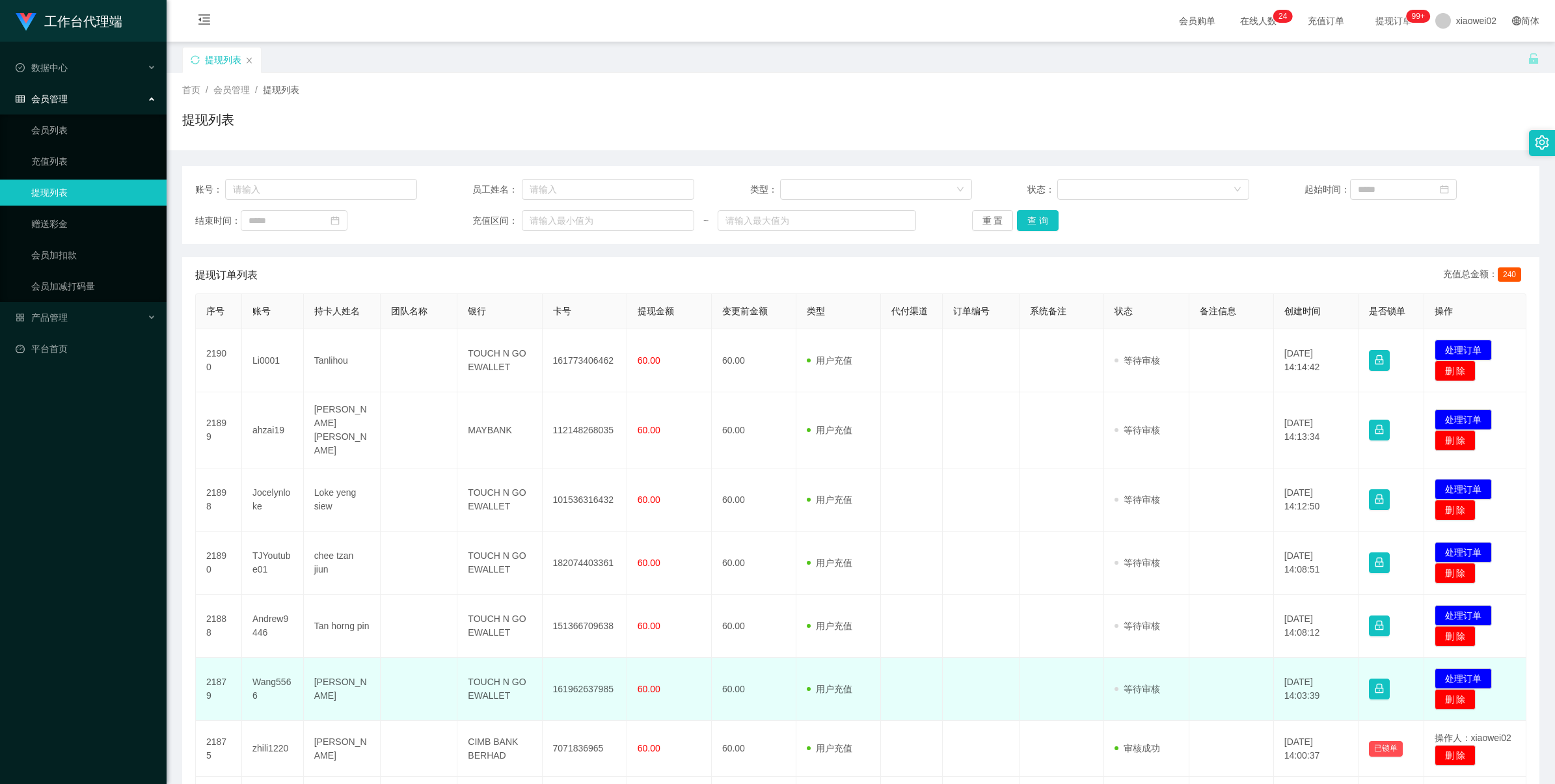
click at [1446, 658] on td "发起代付 处理订单 删 除" at bounding box center [1476, 690] width 103 height 63
click at [1458, 668] on button "处理订单" at bounding box center [1463, 678] width 57 height 21
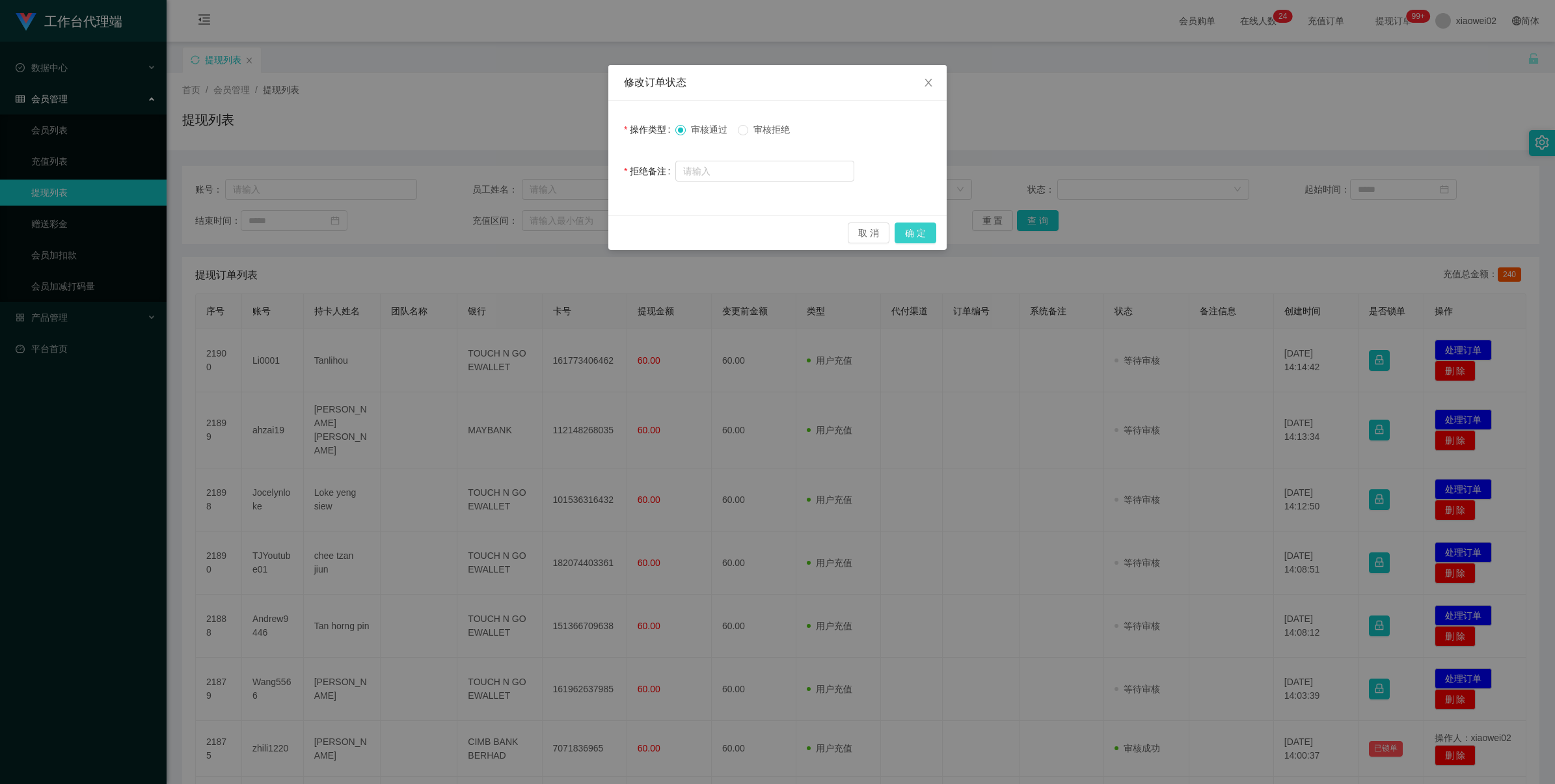
click at [922, 232] on button "确 定" at bounding box center [916, 233] width 41 height 21
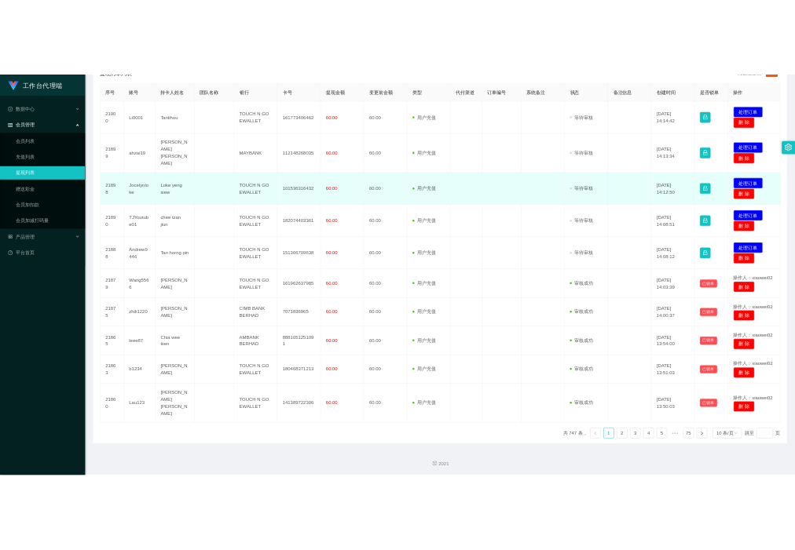
scroll to position [295, 0]
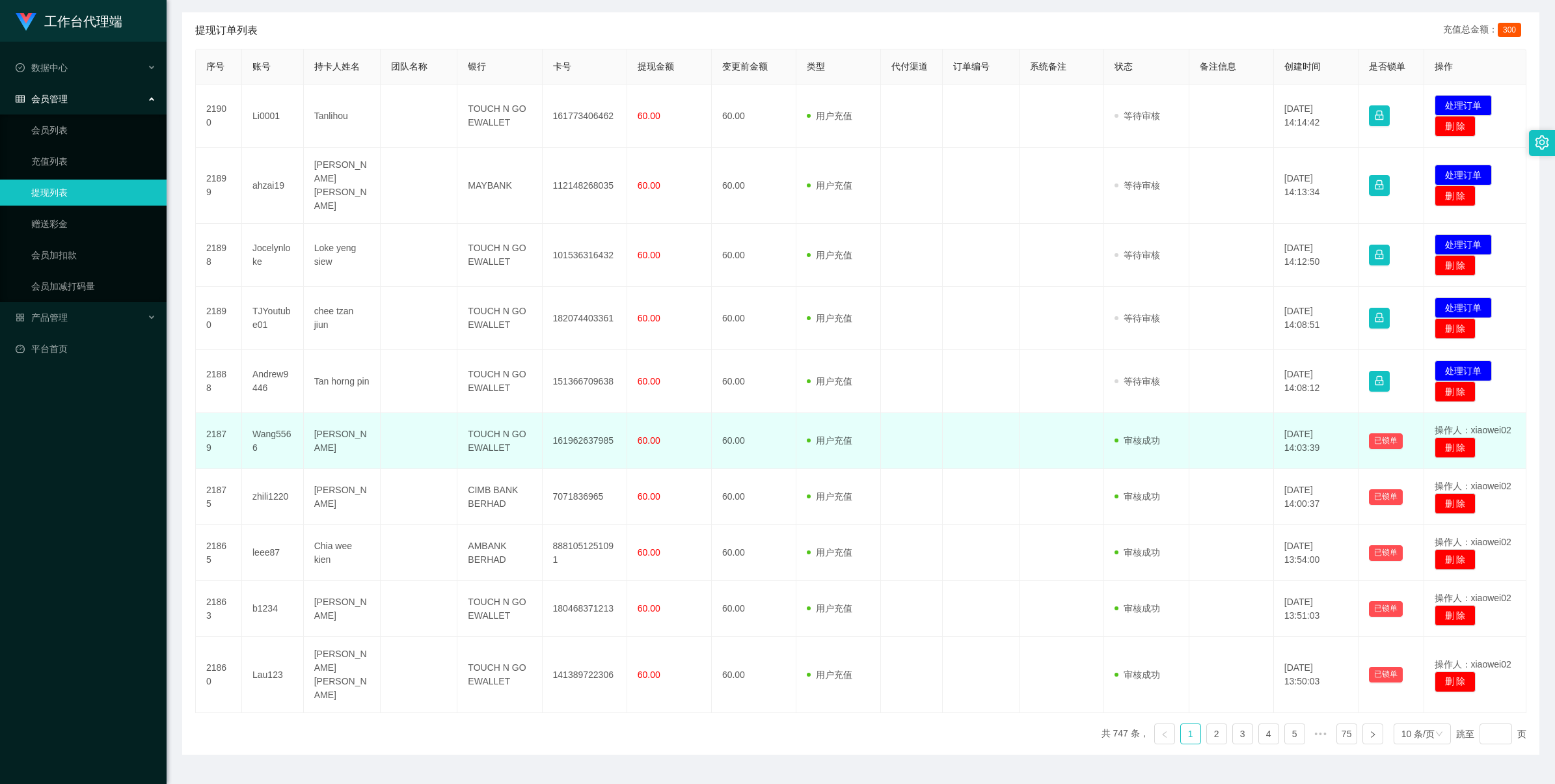
click at [570, 431] on td "161962637985" at bounding box center [585, 442] width 85 height 56
drag, startPoint x: 570, startPoint y: 431, endPoint x: 581, endPoint y: 425, distance: 12.5
click at [571, 431] on td "161962637985" at bounding box center [585, 442] width 85 height 56
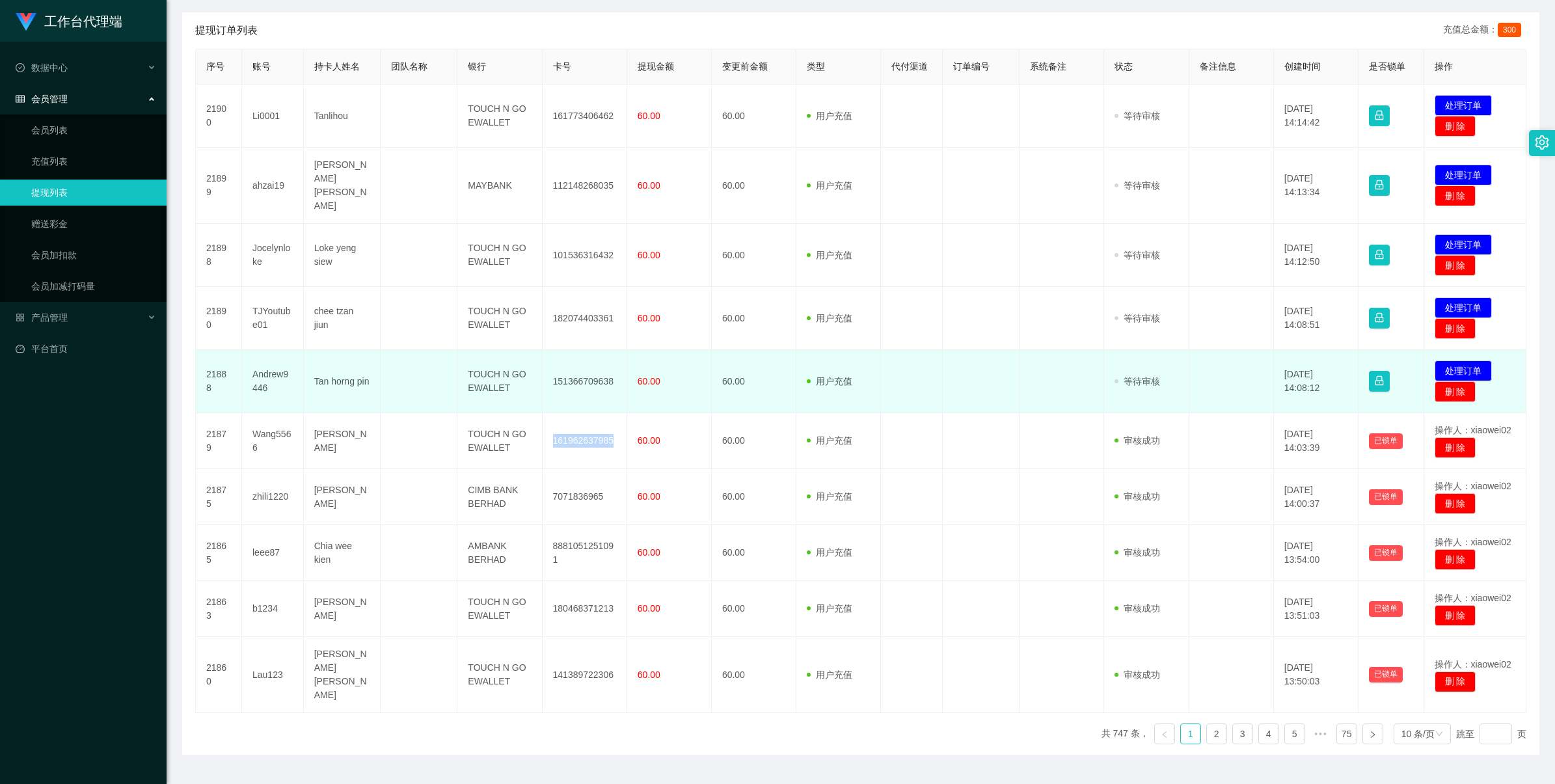
copy td "161962637985"
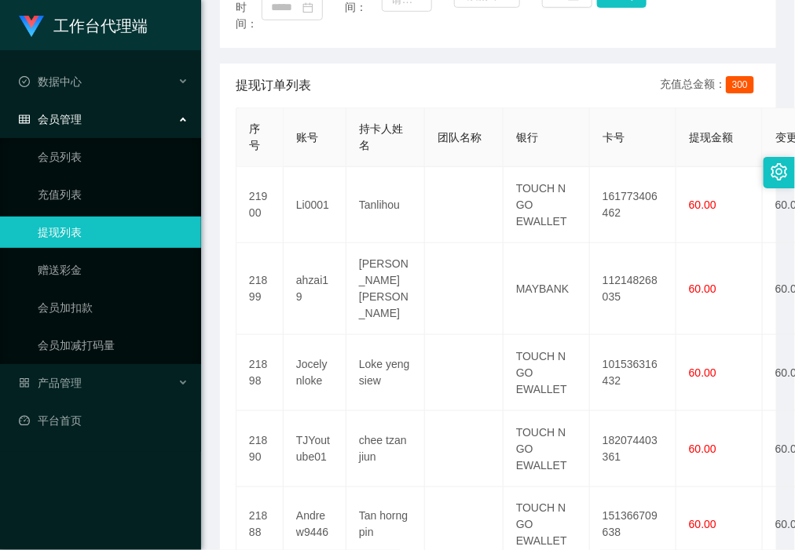
scroll to position [491, 0]
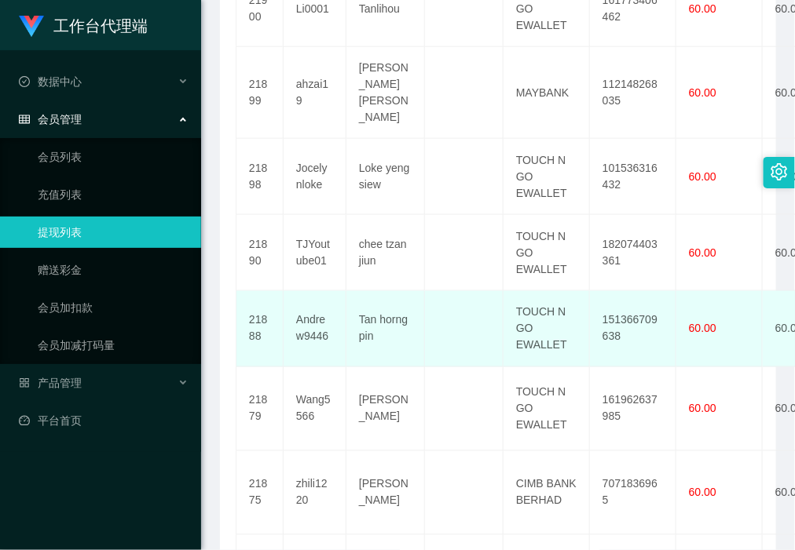
click at [641, 310] on td "151366709638" at bounding box center [633, 329] width 86 height 76
copy td "151366709638"
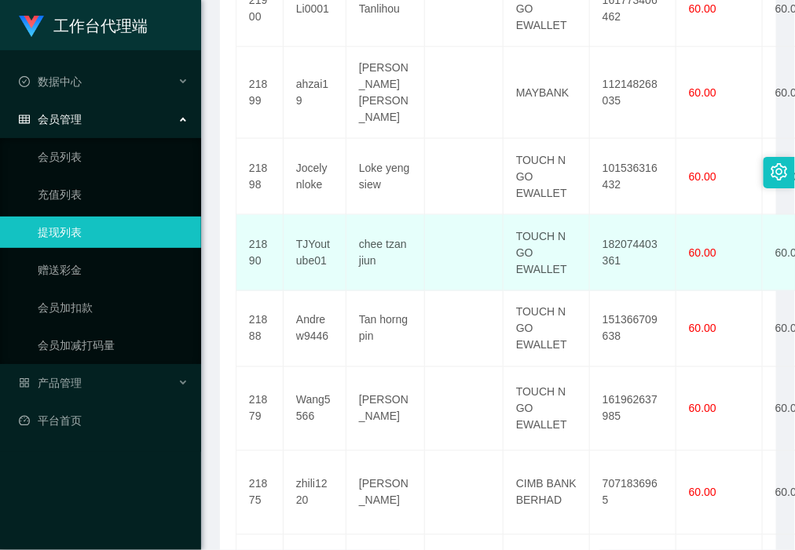
click at [630, 229] on td "182074403361" at bounding box center [633, 253] width 86 height 76
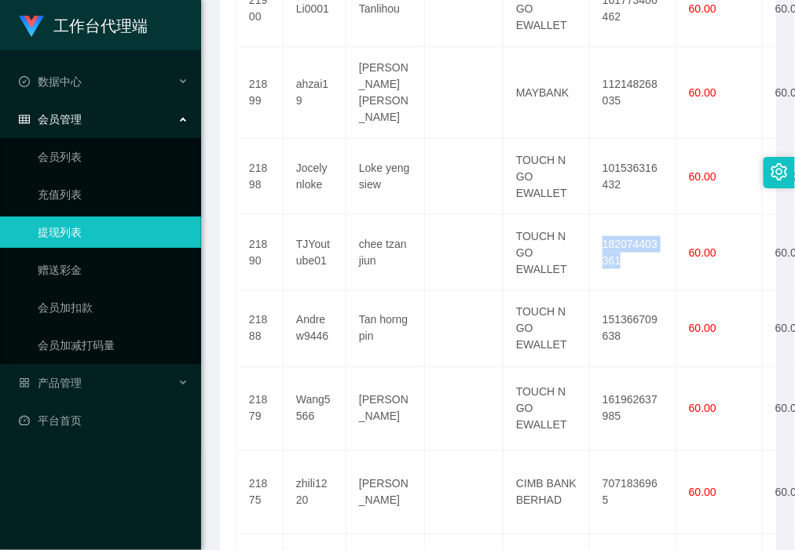
copy td "182074403361"
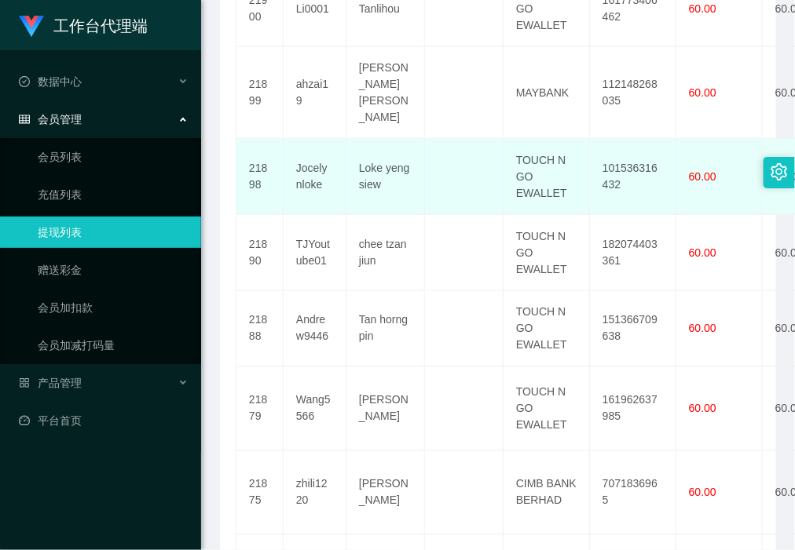
click at [612, 155] on td "101536316432" at bounding box center [633, 177] width 86 height 76
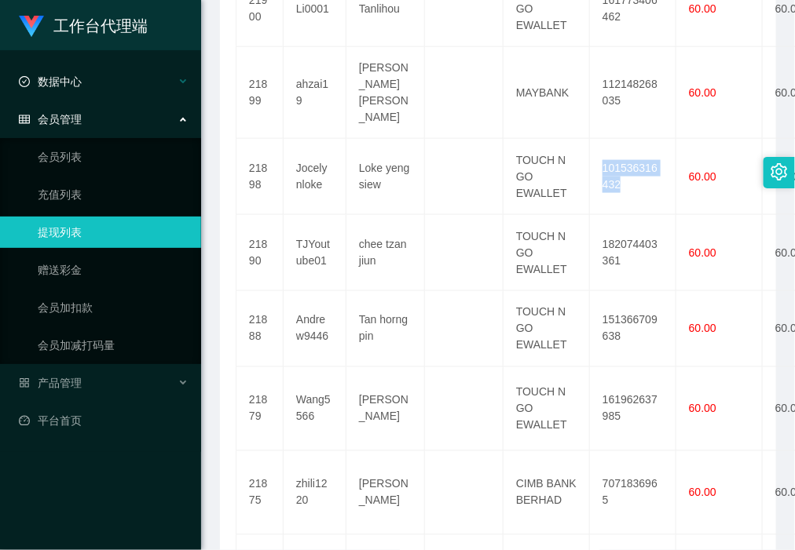
copy td "101536316432"
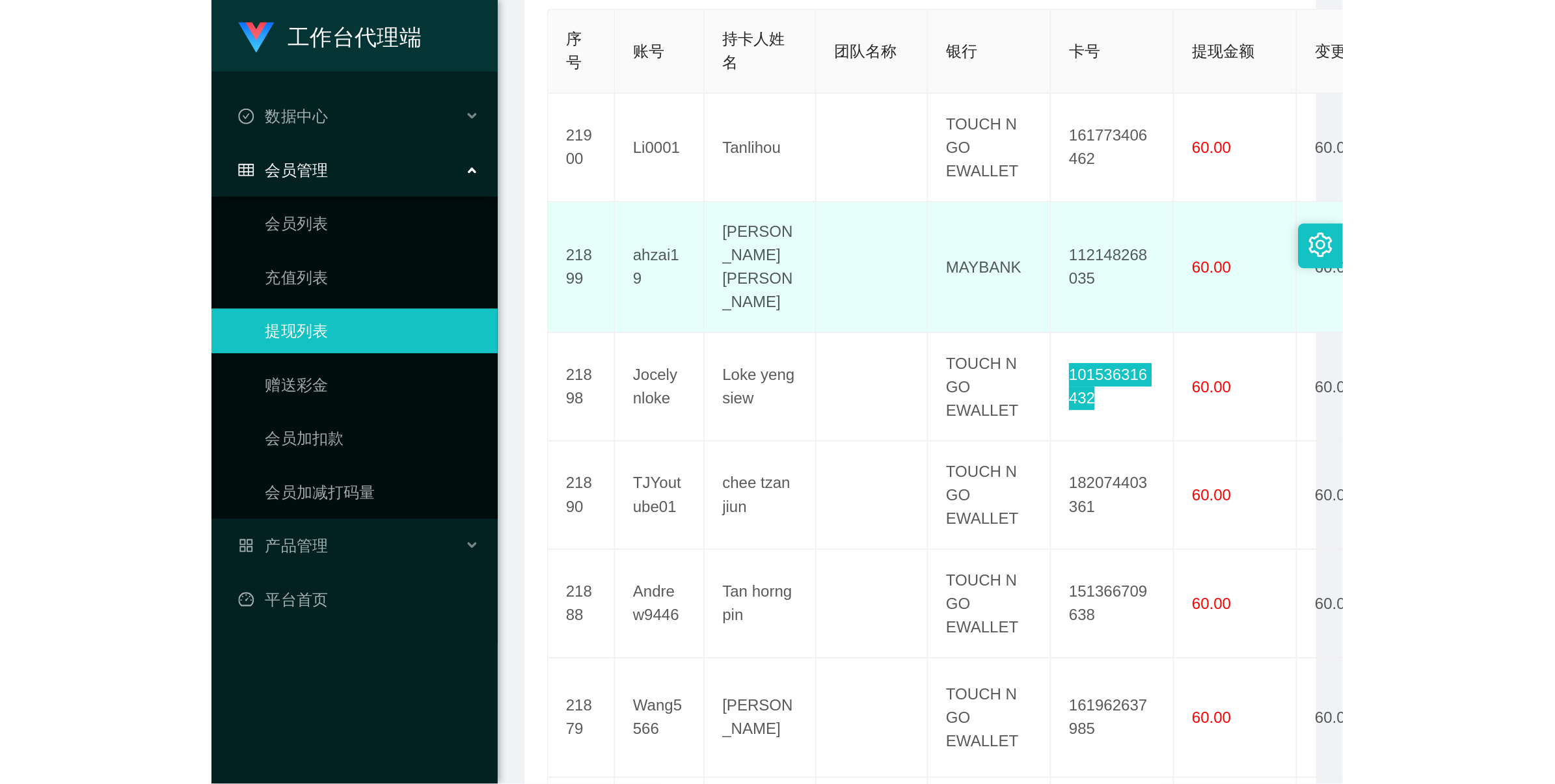
scroll to position [244, 0]
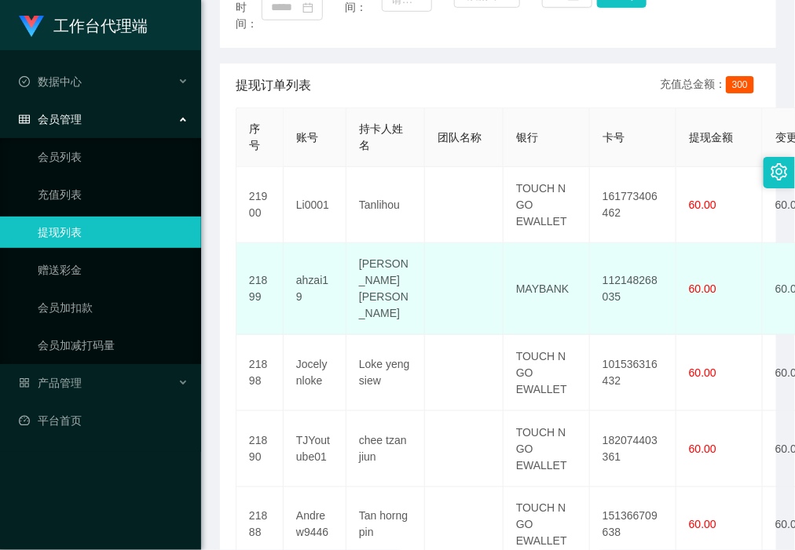
click at [629, 272] on td "112148268035" at bounding box center [633, 289] width 86 height 92
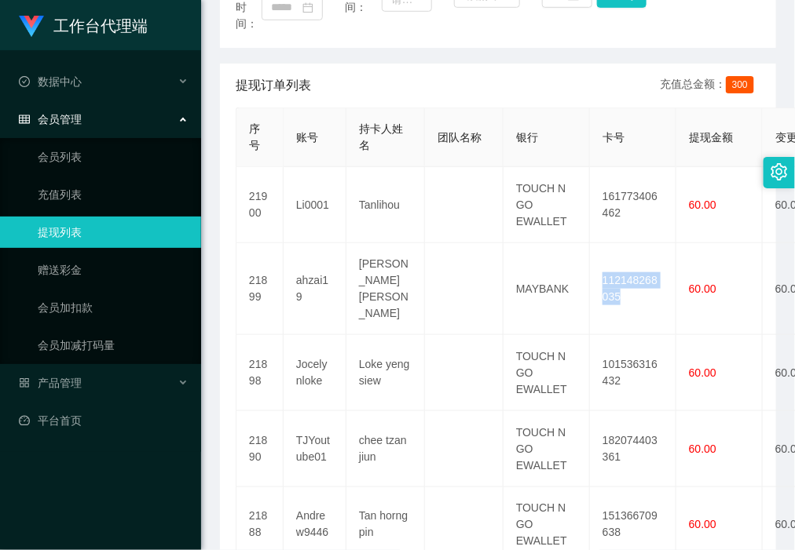
copy td "112148268035"
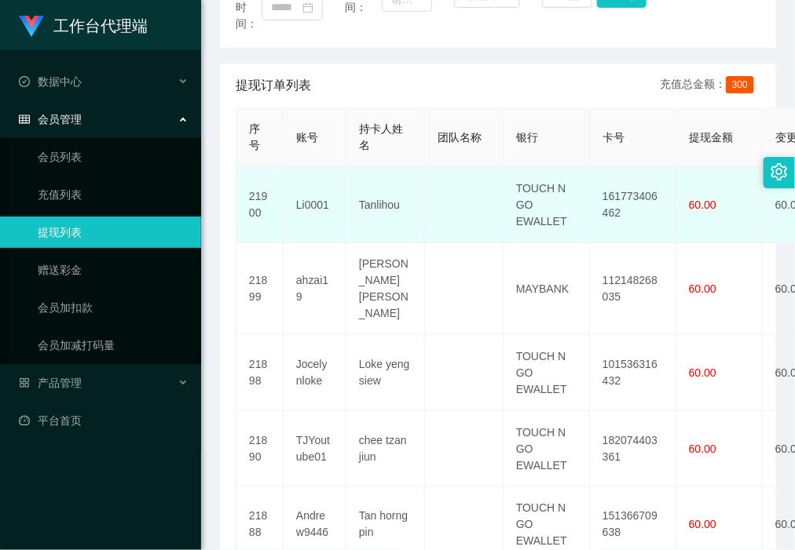
click at [629, 192] on td "161773406462" at bounding box center [633, 205] width 86 height 76
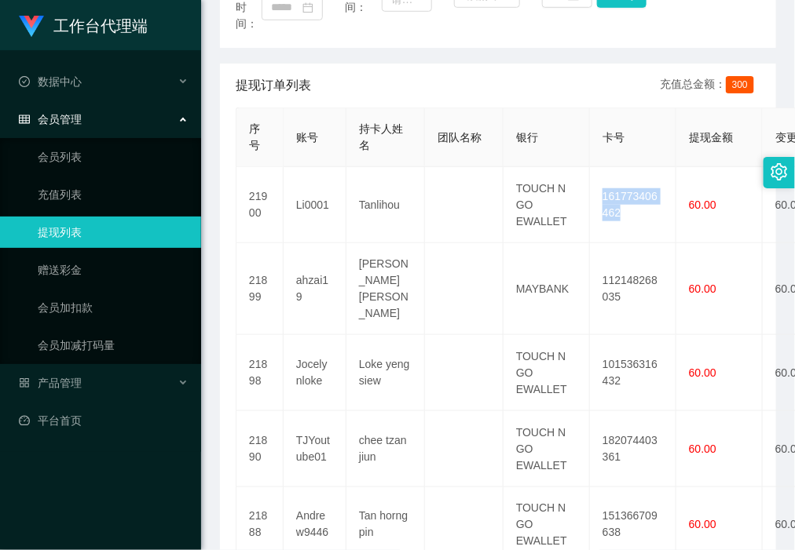
copy td "161773406462"
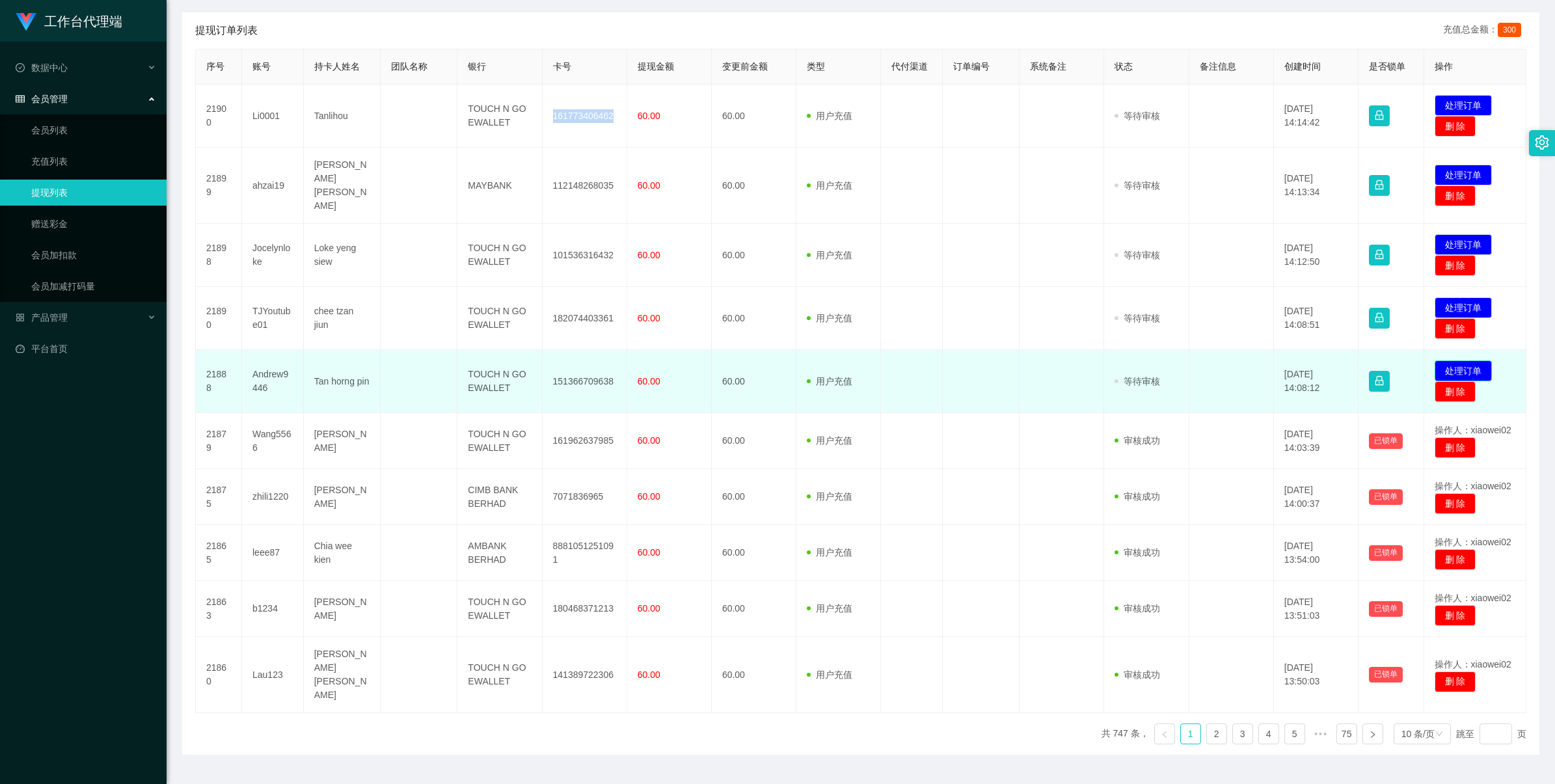
click at [1449, 361] on button "处理订单" at bounding box center [1463, 370] width 57 height 21
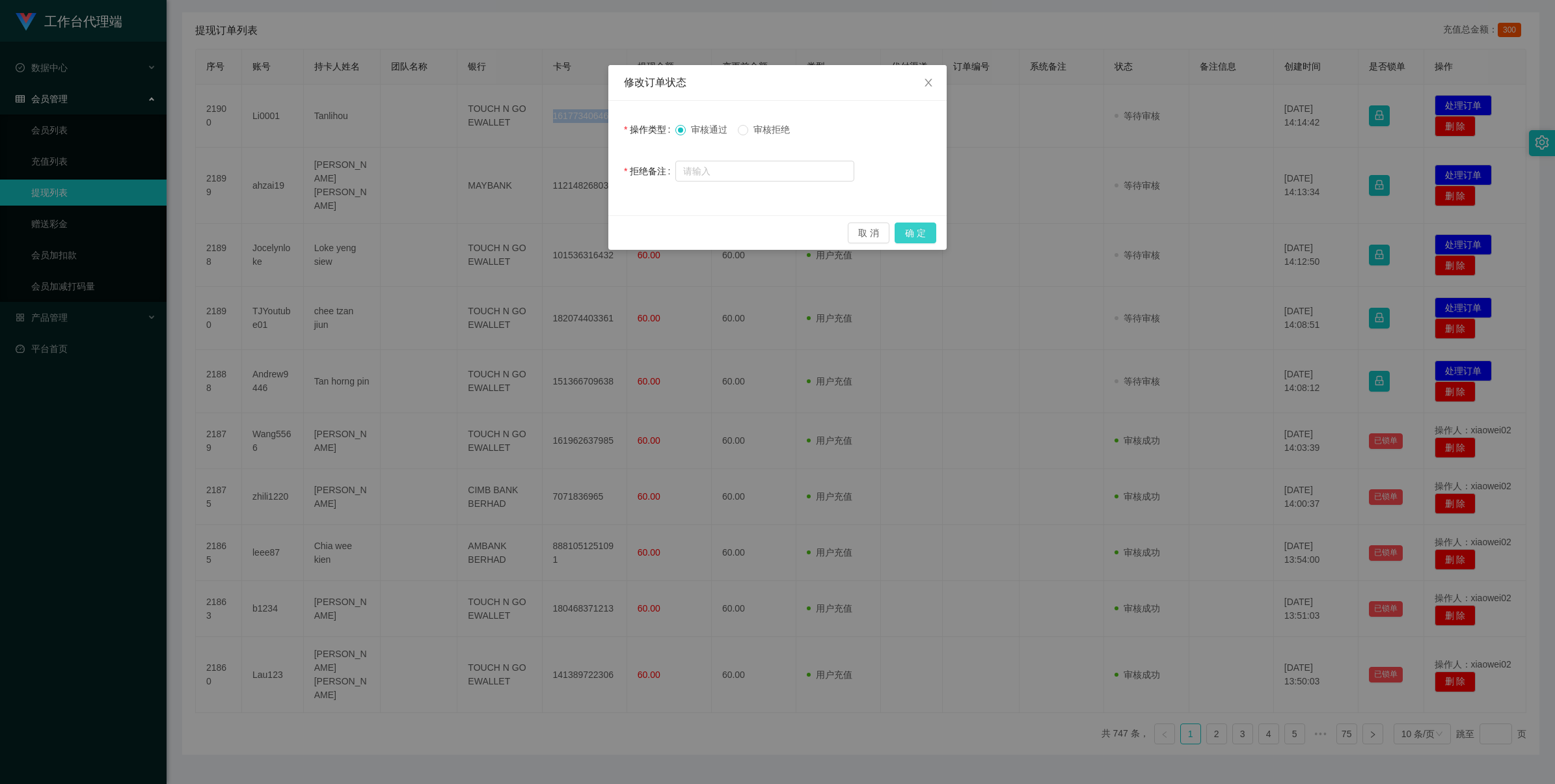
click at [918, 226] on button "确 定" at bounding box center [916, 233] width 41 height 21
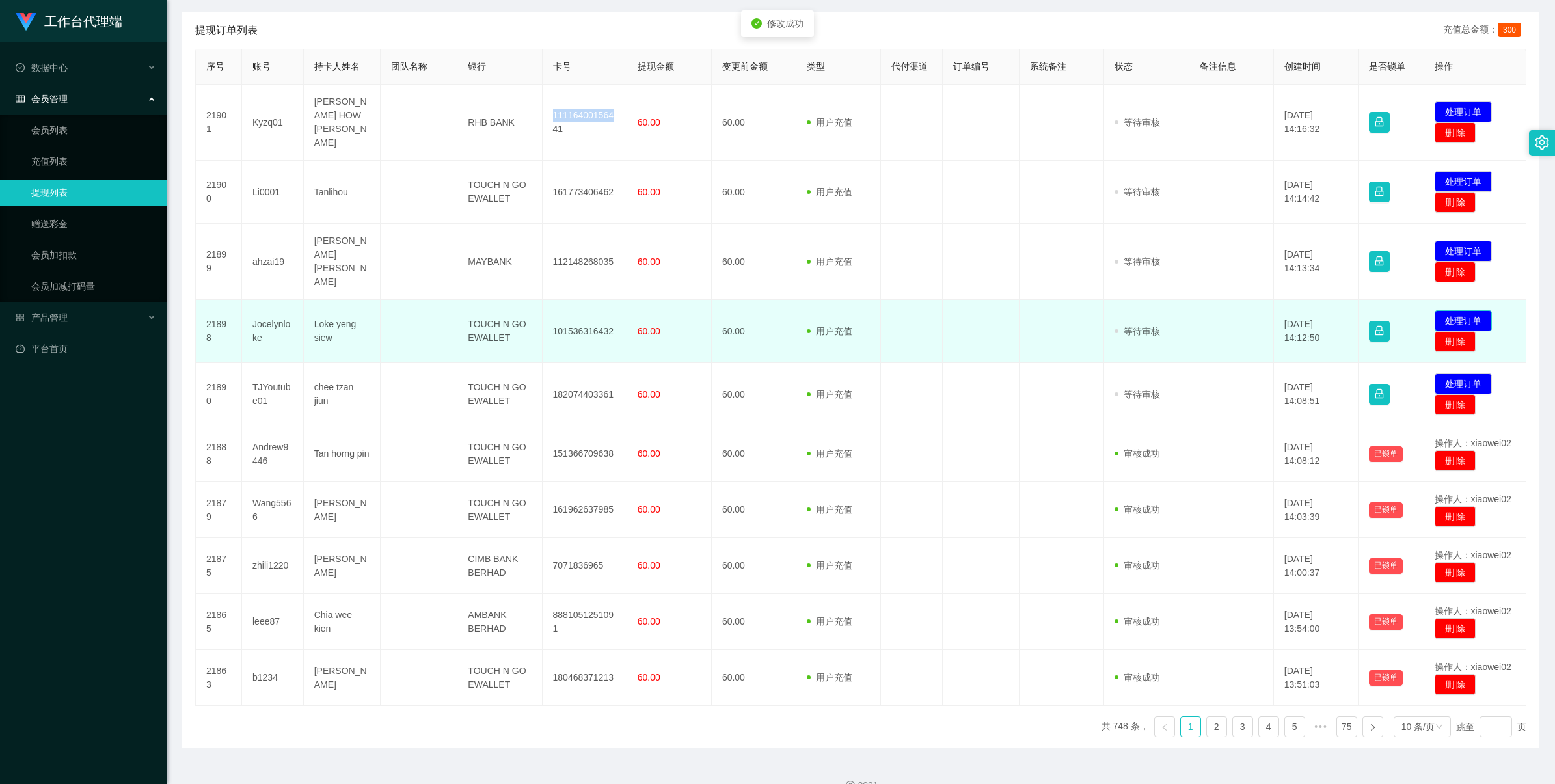
click at [1435, 310] on button "处理订单" at bounding box center [1463, 320] width 57 height 21
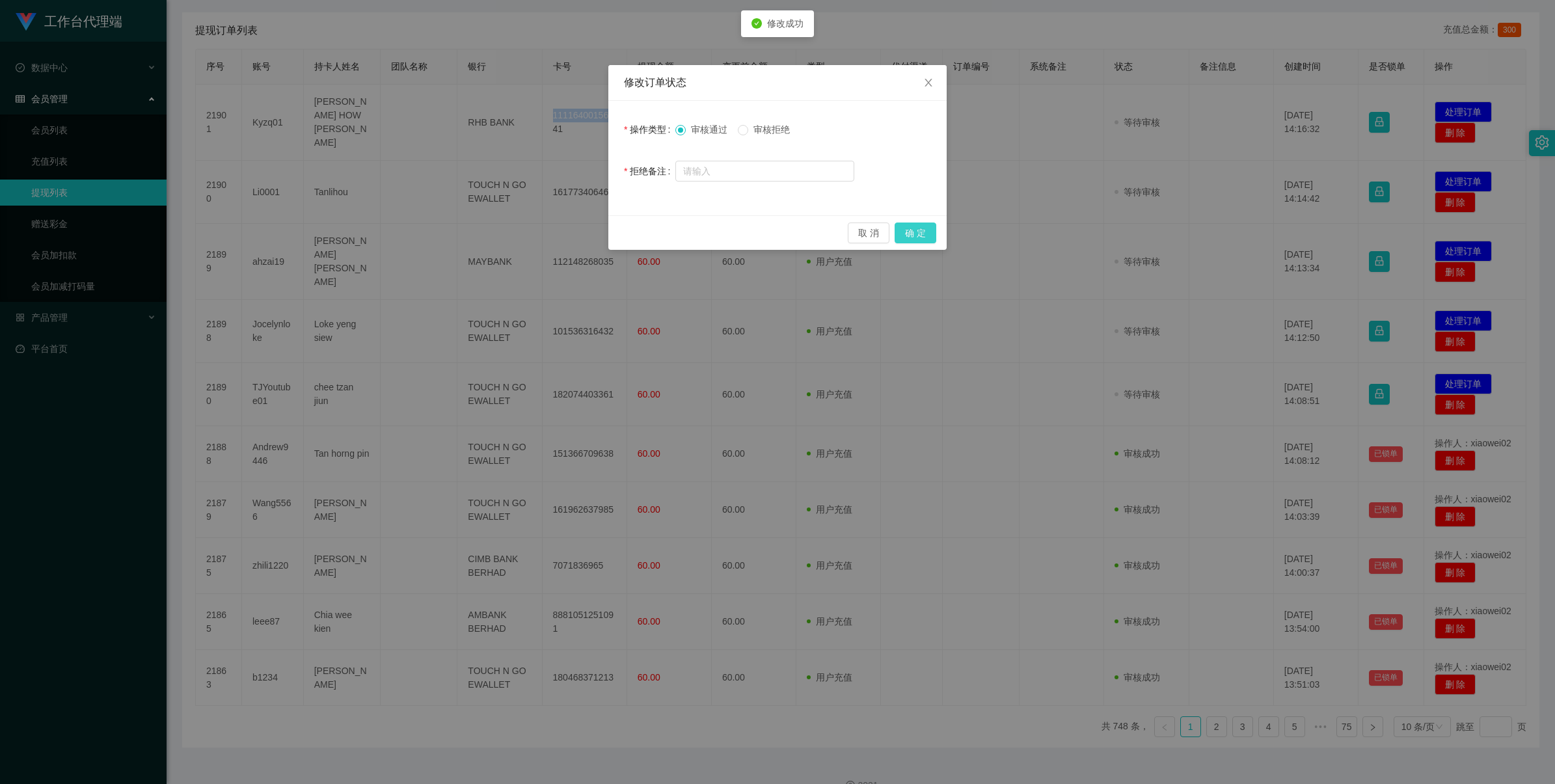
drag, startPoint x: 912, startPoint y: 229, endPoint x: 934, endPoint y: 220, distance: 23.8
click at [913, 229] on button "确 定" at bounding box center [916, 233] width 41 height 21
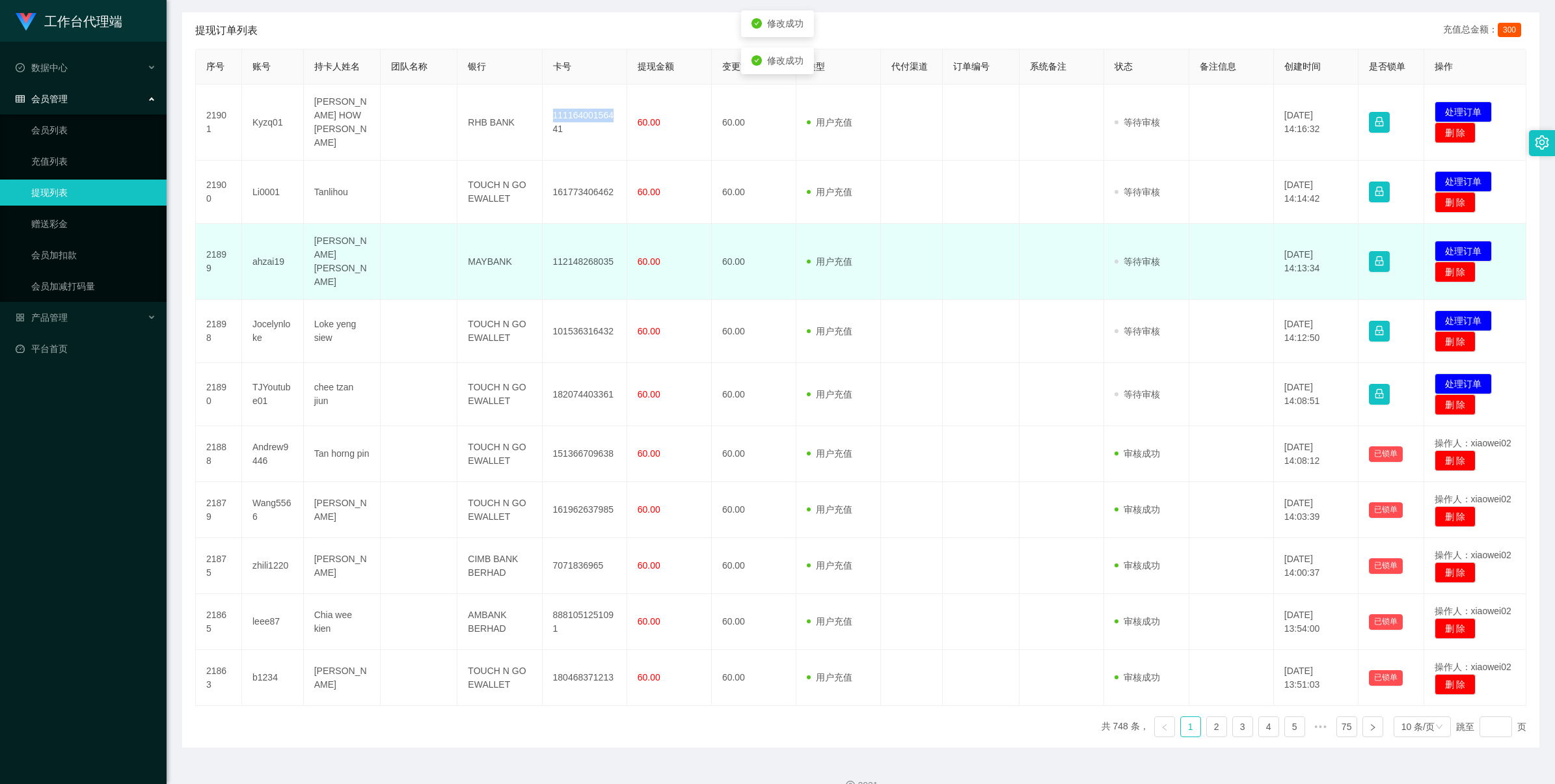
scroll to position [238, 0]
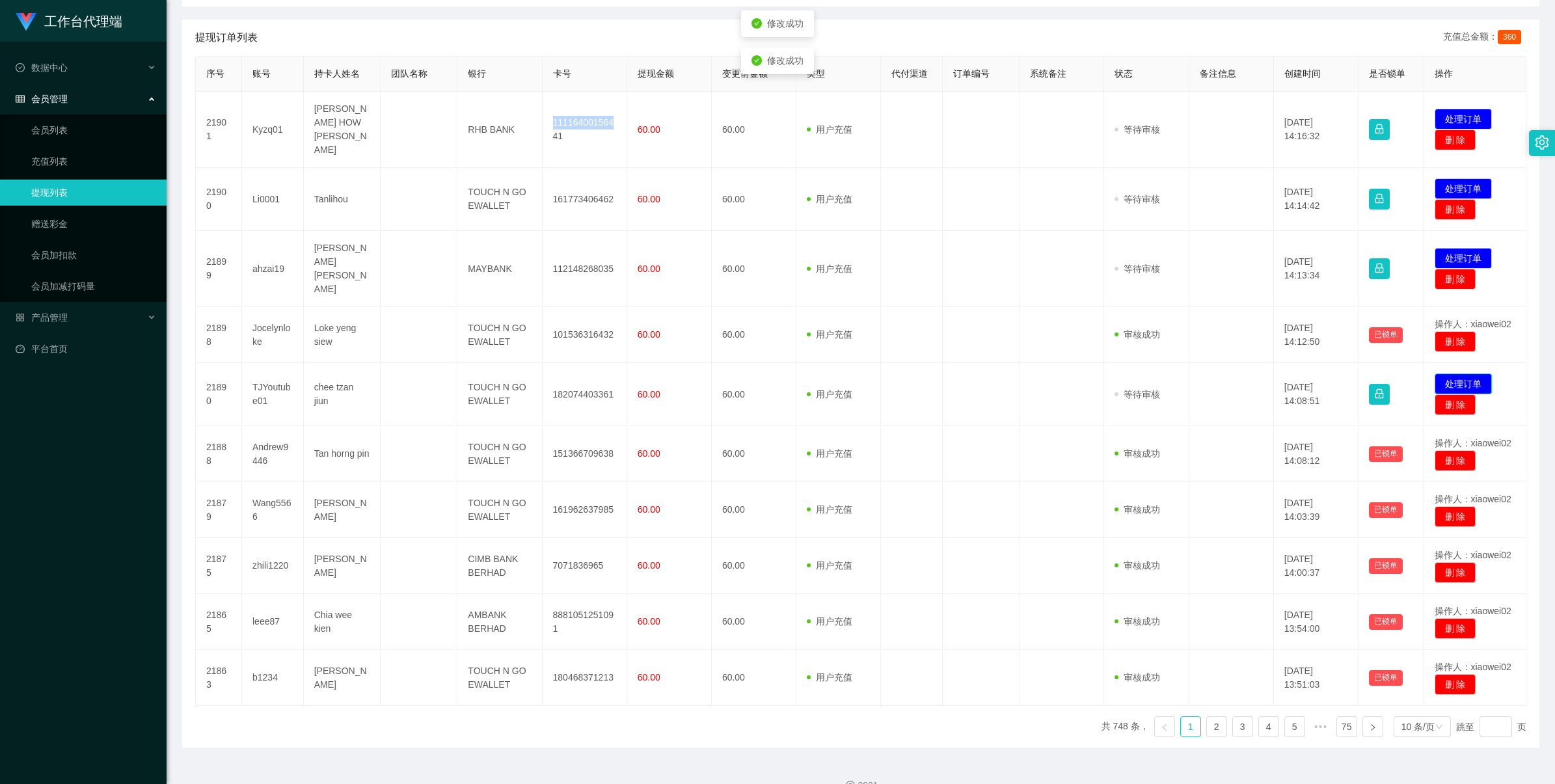
drag, startPoint x: 1443, startPoint y: 356, endPoint x: 1426, endPoint y: 342, distance: 22.0
click at [1445, 374] on button "处理订单" at bounding box center [1463, 384] width 57 height 21
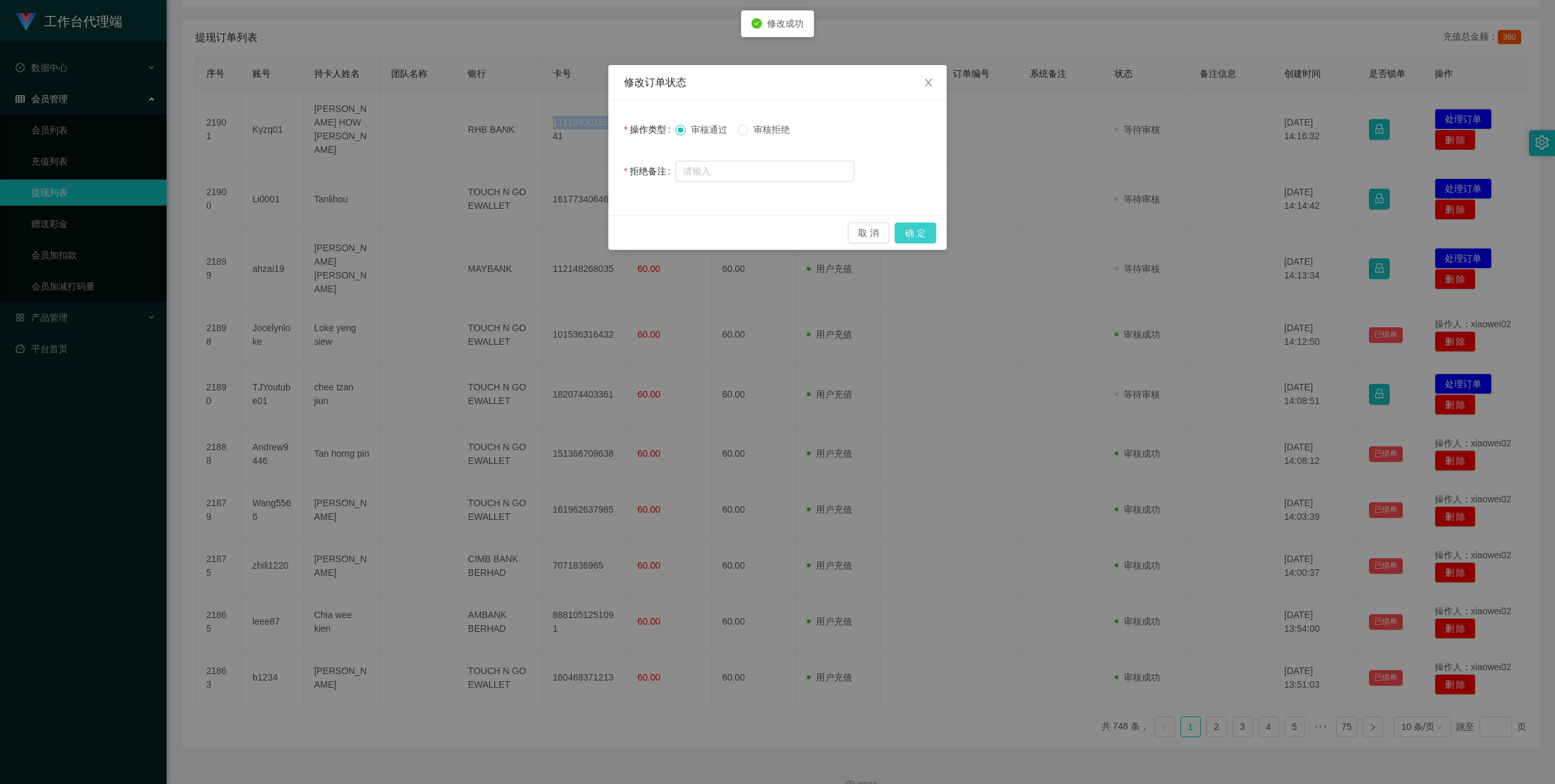
drag, startPoint x: 918, startPoint y: 235, endPoint x: 995, endPoint y: 225, distance: 77.6
click at [921, 235] on button "确 定" at bounding box center [916, 233] width 41 height 21
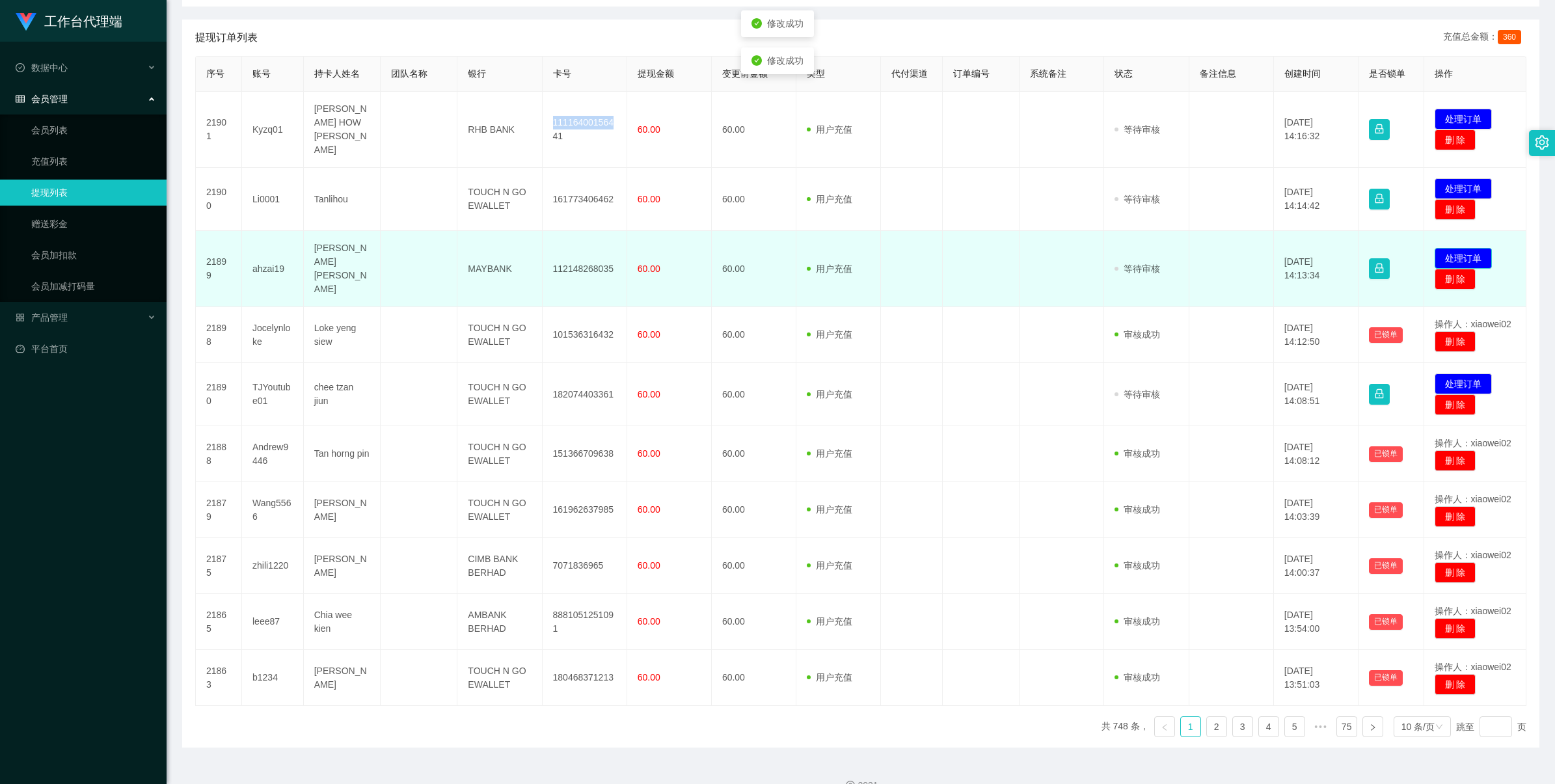
scroll to position [230, 0]
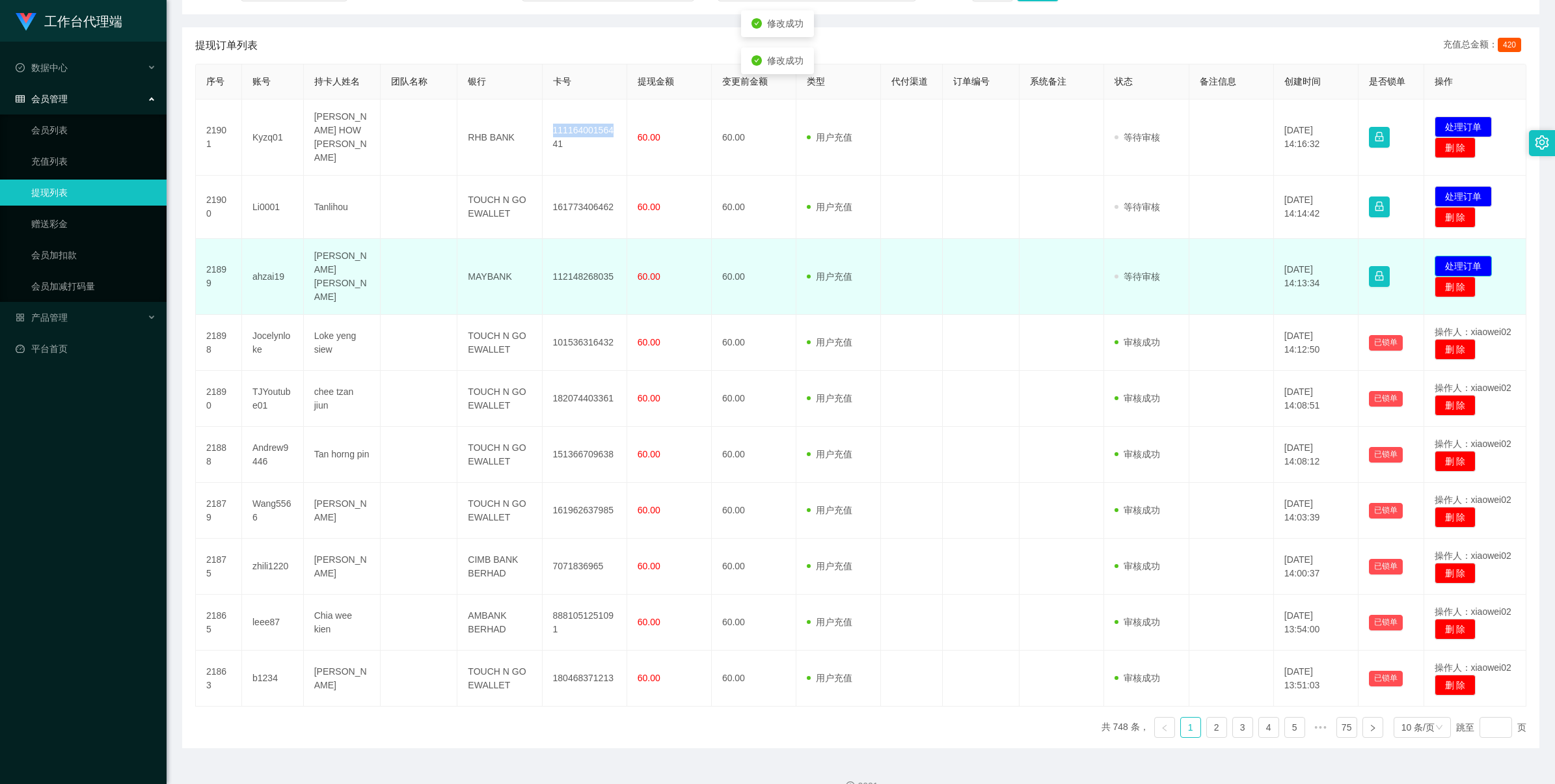
click at [1453, 256] on button "处理订单" at bounding box center [1463, 266] width 57 height 21
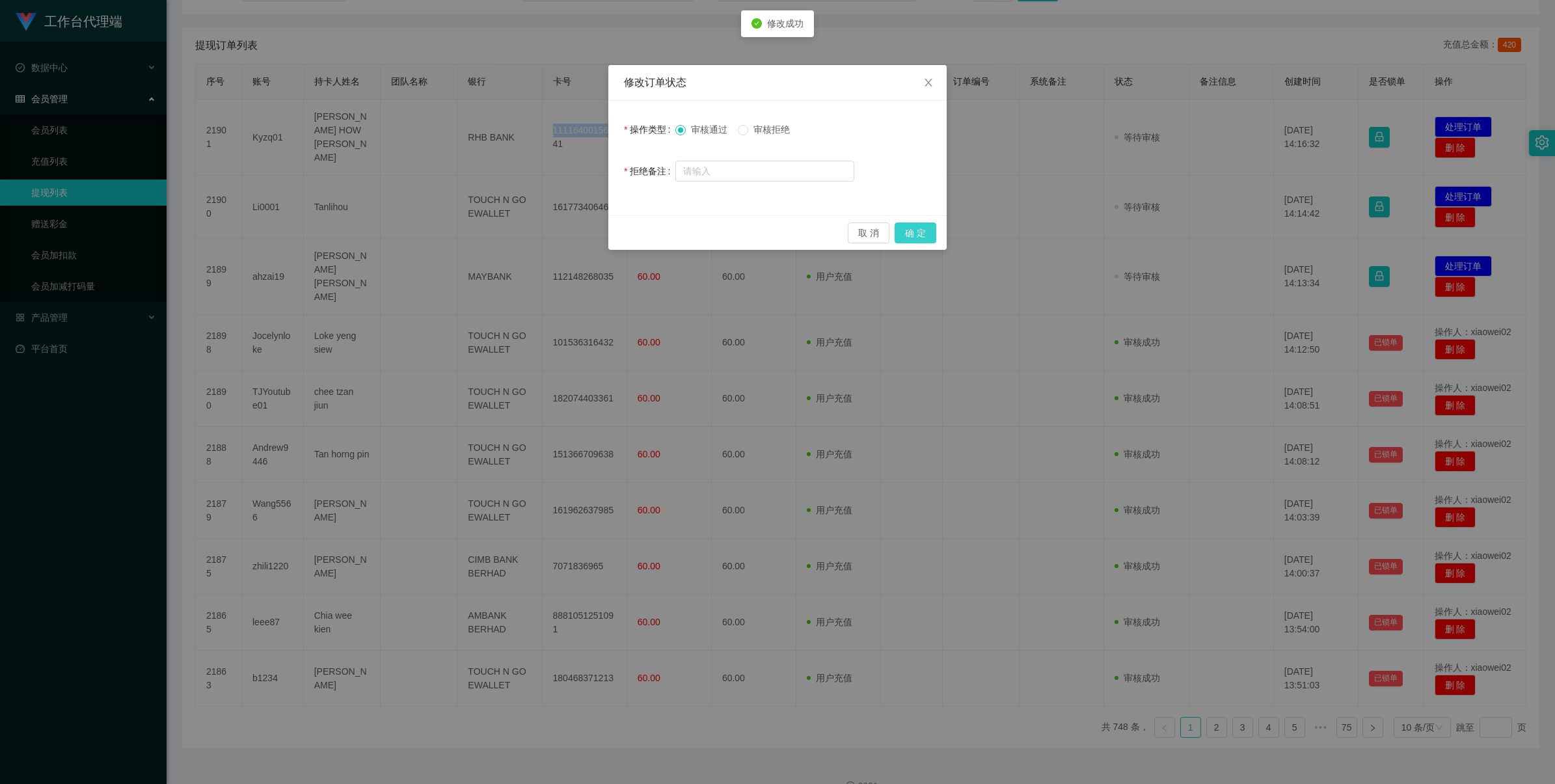
drag, startPoint x: 916, startPoint y: 235, endPoint x: 928, endPoint y: 230, distance: 13.0
click at [918, 235] on button "确 定" at bounding box center [916, 233] width 41 height 21
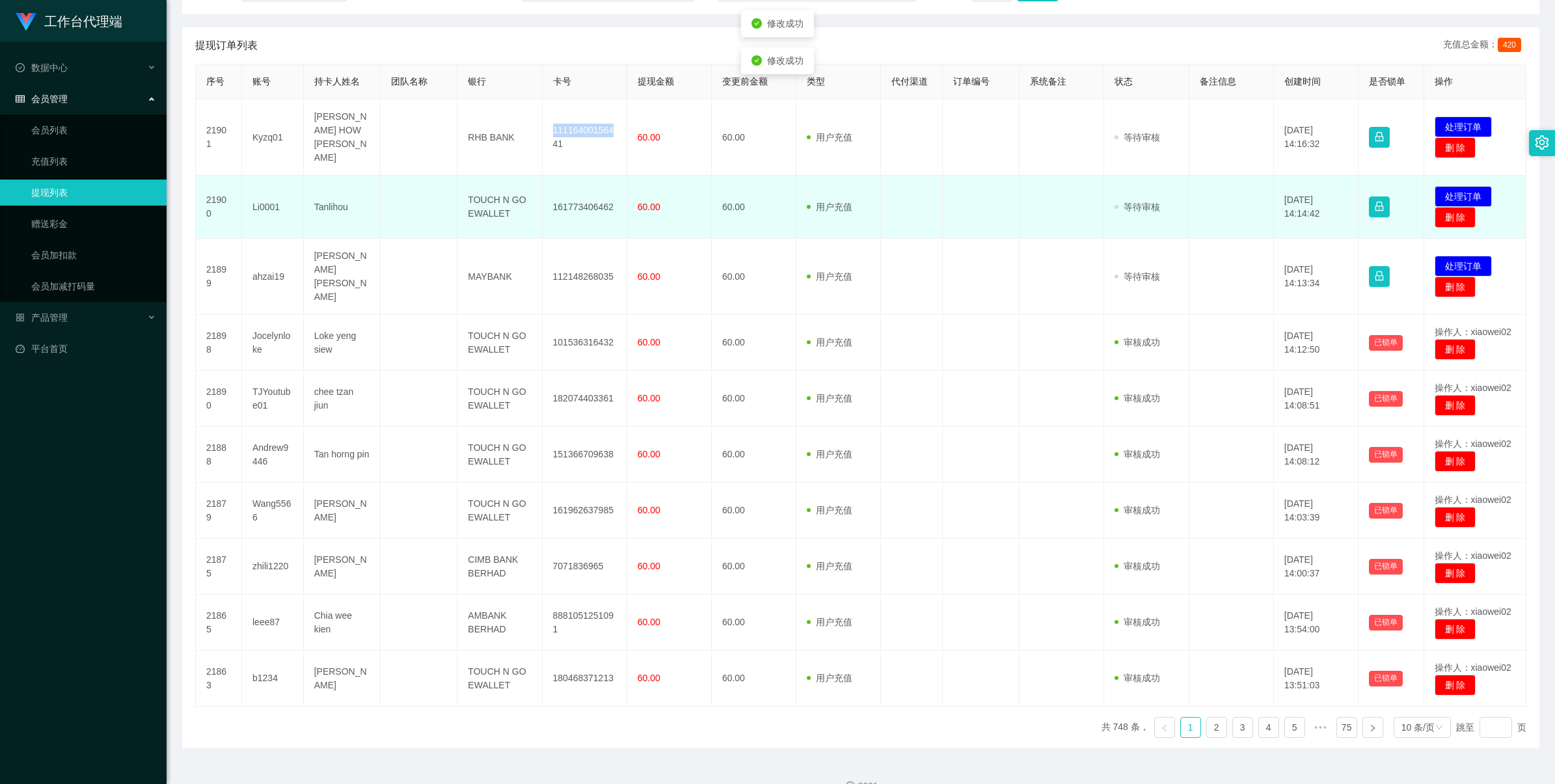
scroll to position [223, 0]
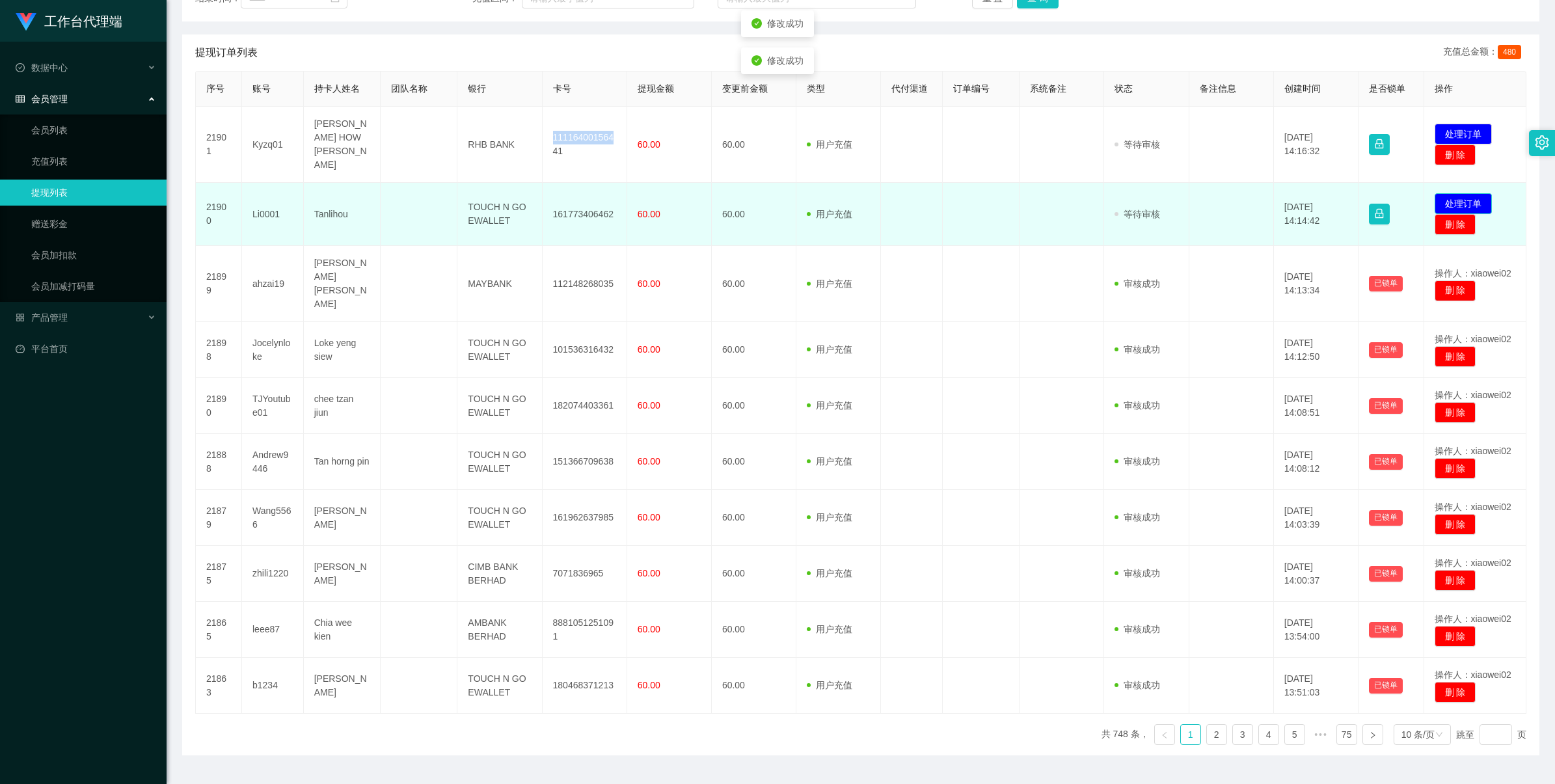
click at [1449, 193] on button "处理订单" at bounding box center [1463, 203] width 57 height 21
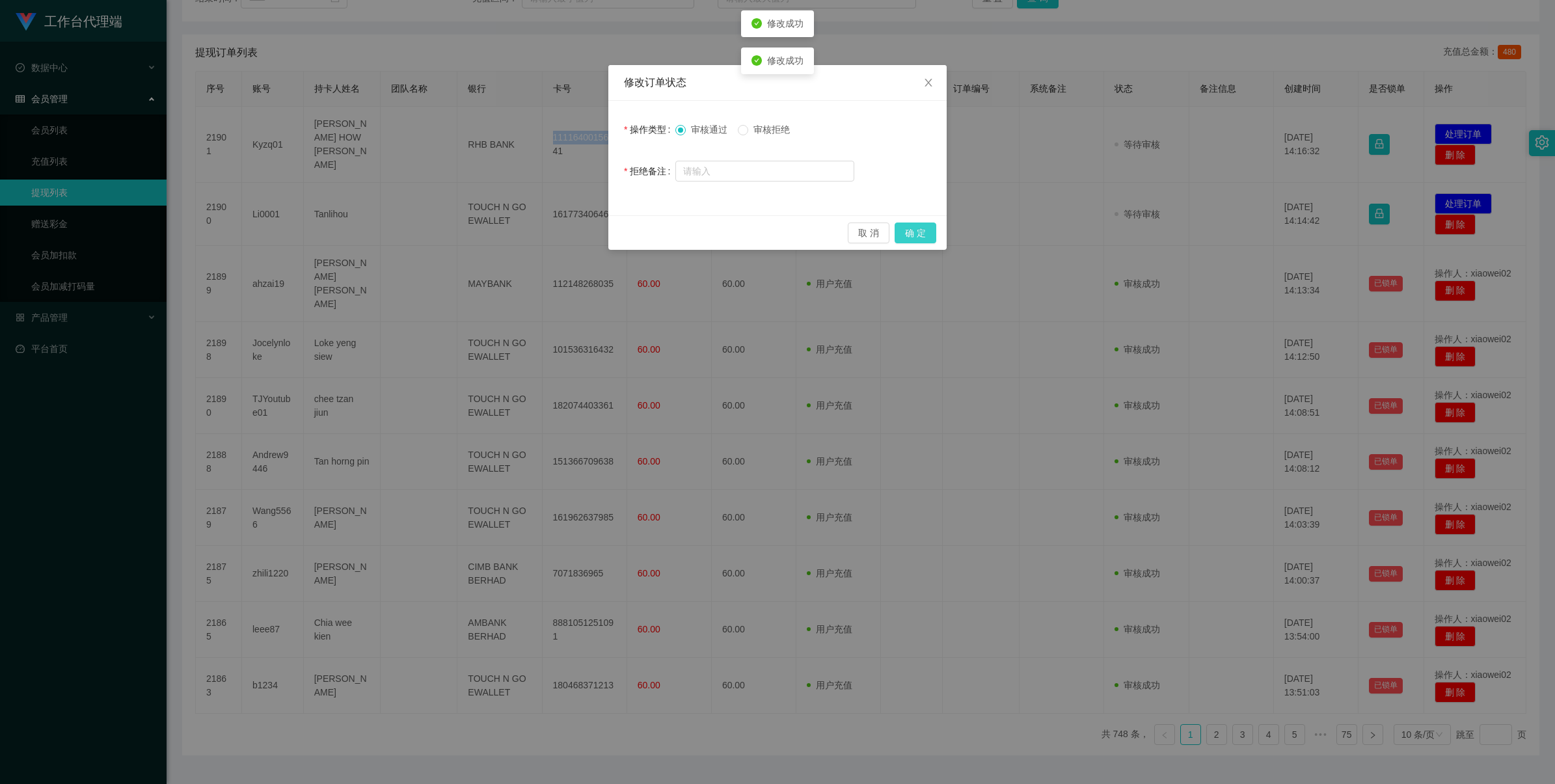
click at [908, 223] on button "确 定" at bounding box center [916, 233] width 41 height 21
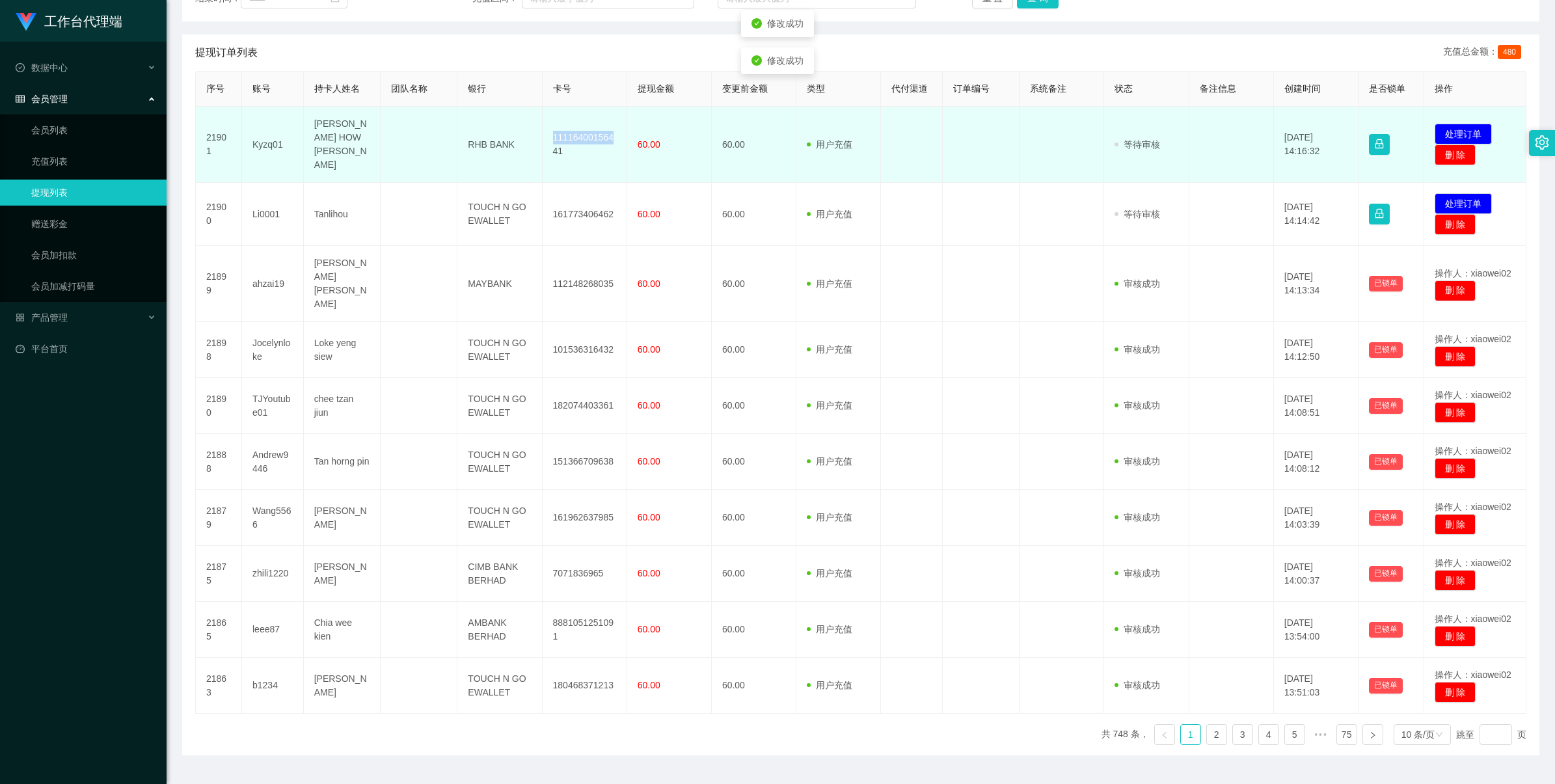
scroll to position [216, 0]
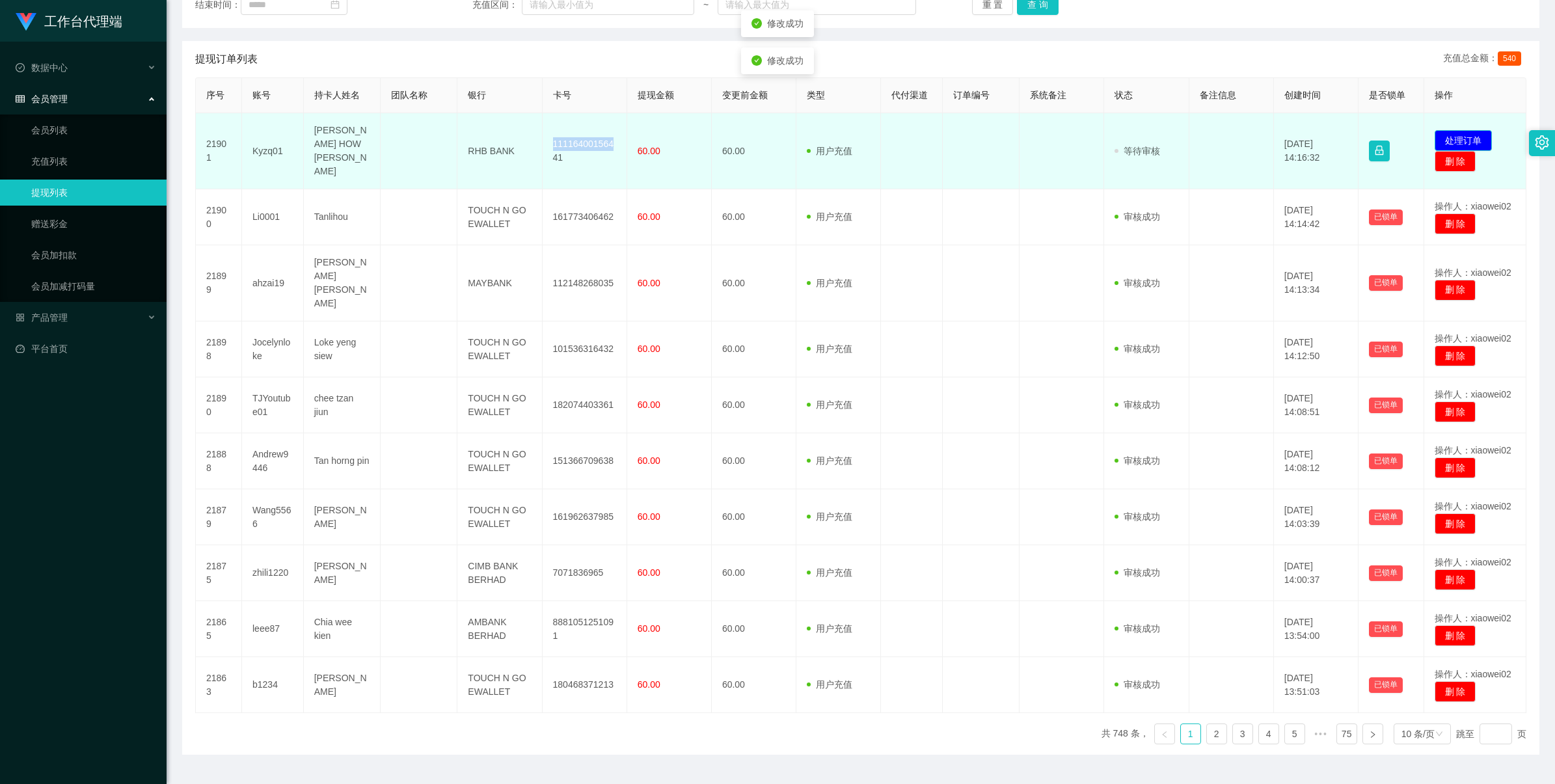
click at [1453, 131] on button "处理订单" at bounding box center [1463, 140] width 57 height 21
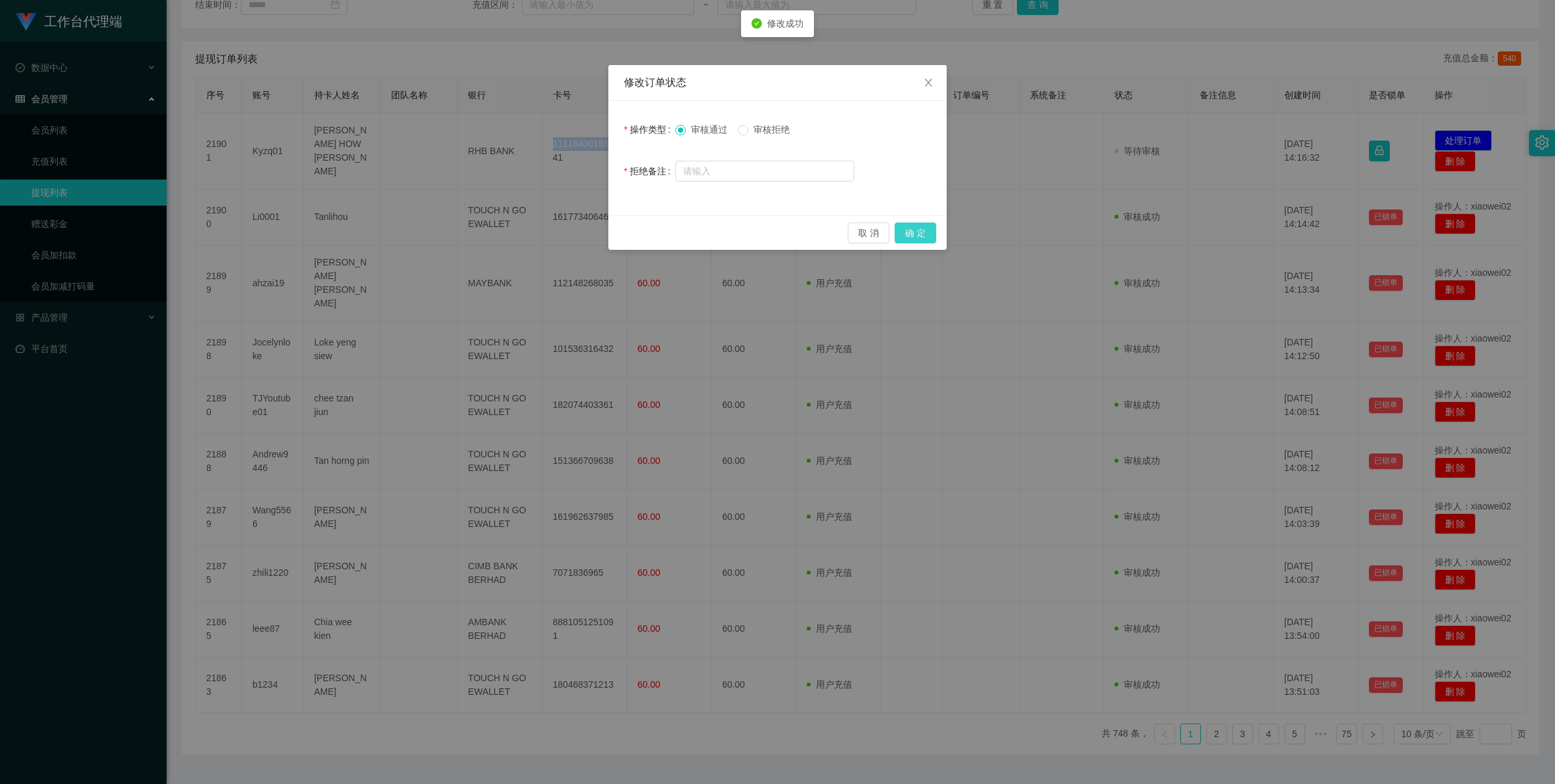
click at [931, 230] on button "确 定" at bounding box center [916, 233] width 41 height 21
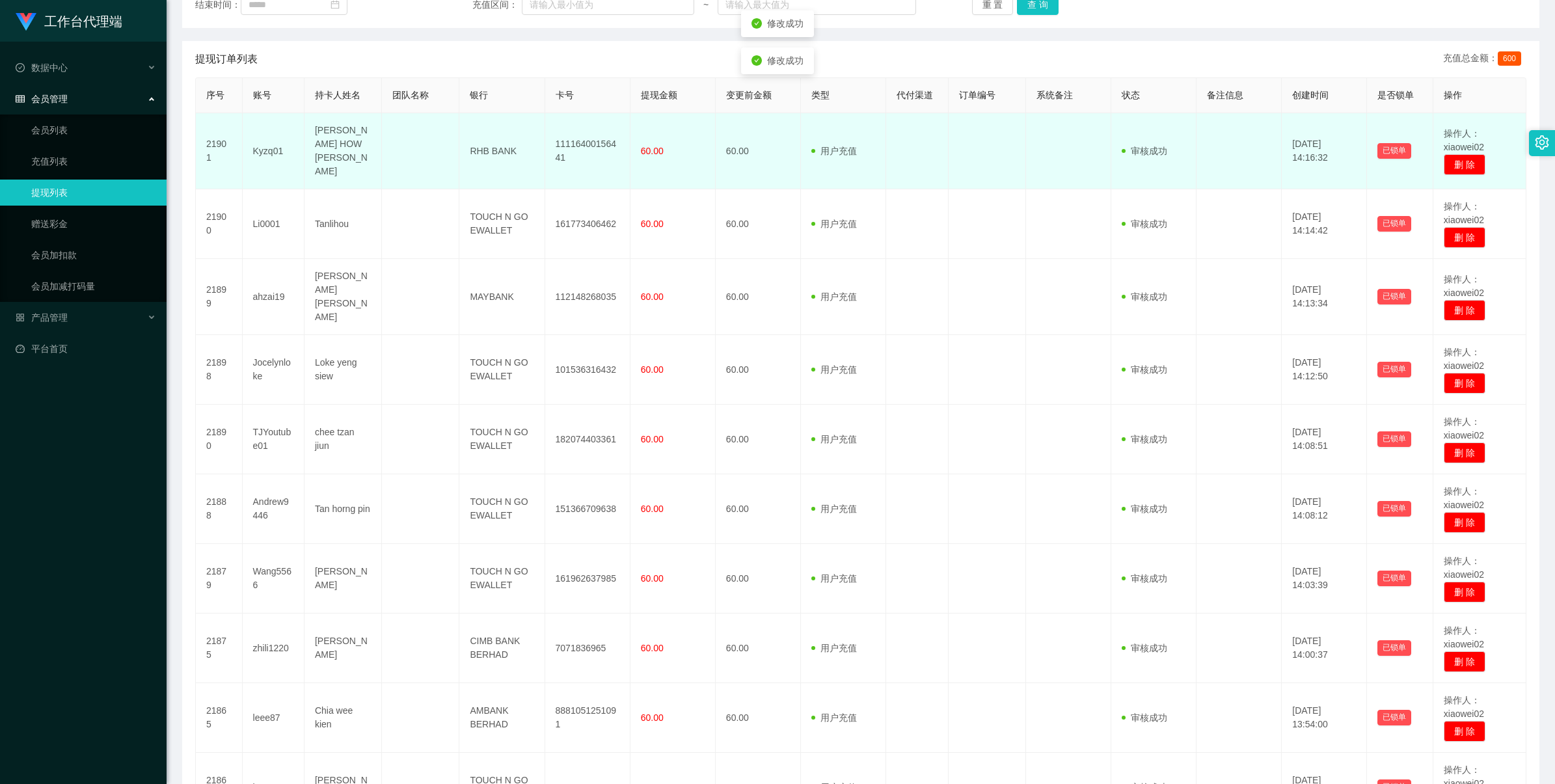
click at [586, 140] on td "11116400156441" at bounding box center [588, 152] width 85 height 76
copy td "11116400156441"
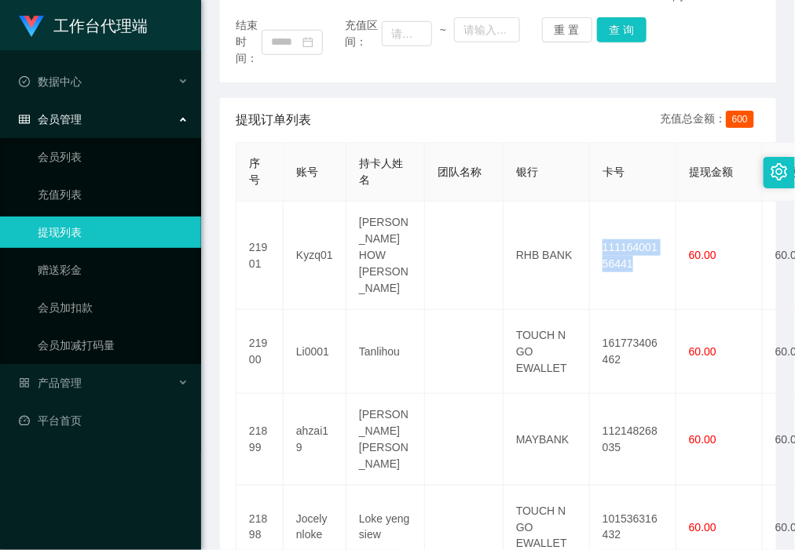
click at [99, 221] on link "提现列表" at bounding box center [113, 232] width 151 height 31
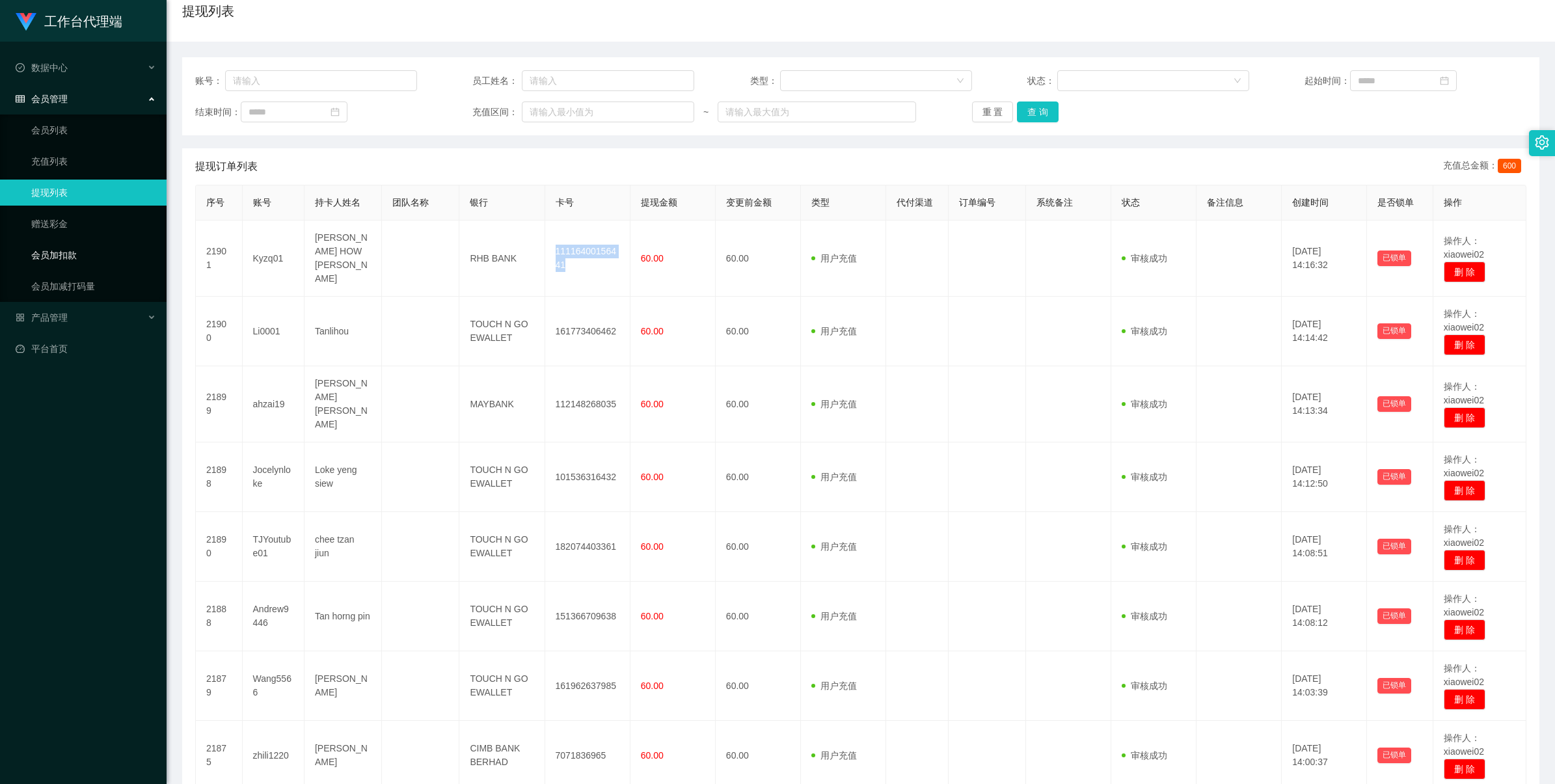
scroll to position [53, 0]
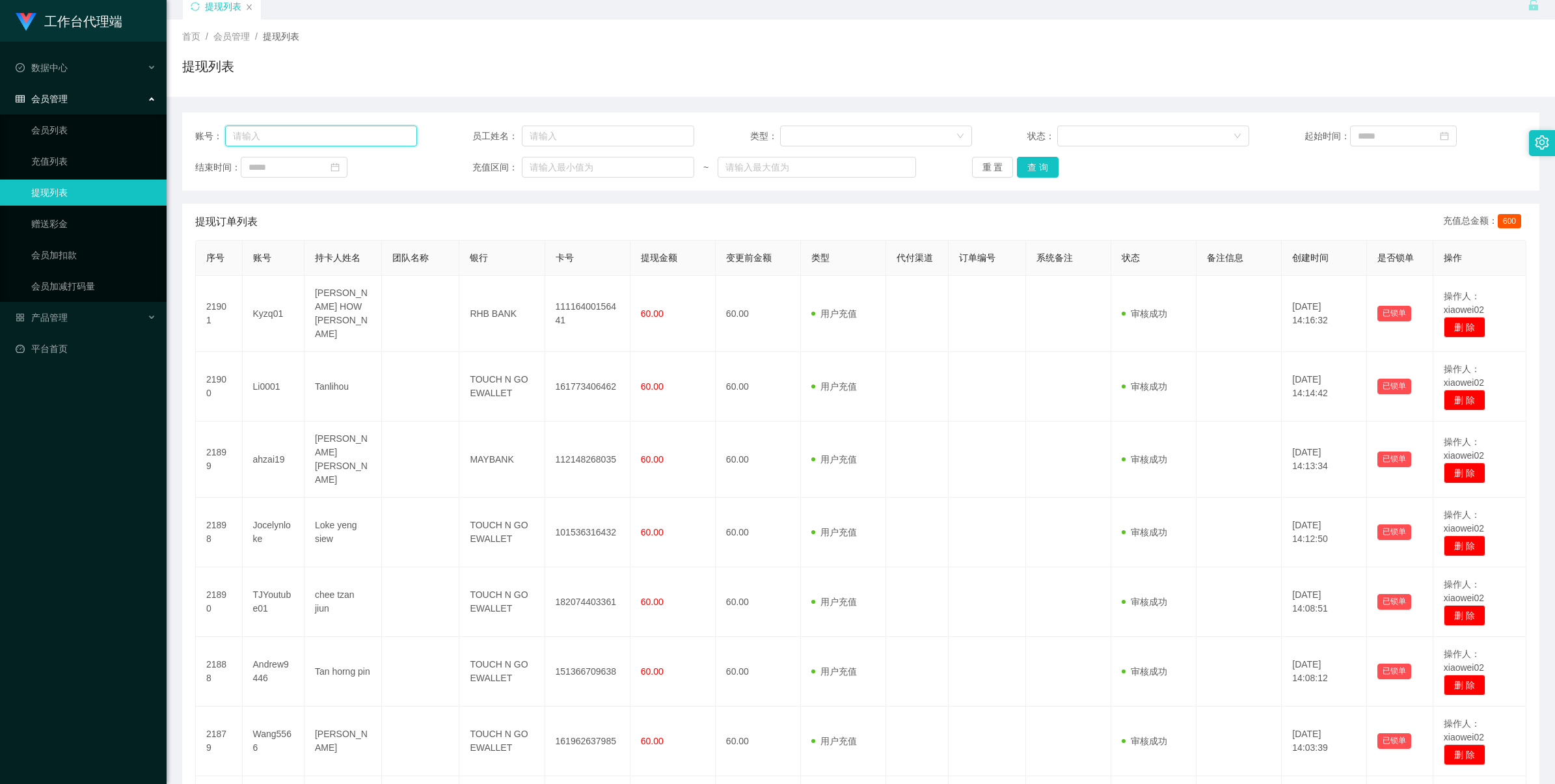
click at [375, 144] on input "text" at bounding box center [322, 136] width 192 height 21
paste input "kikikiki"
type input "kikikiki"
click at [1038, 169] on button "查 询" at bounding box center [1038, 167] width 41 height 21
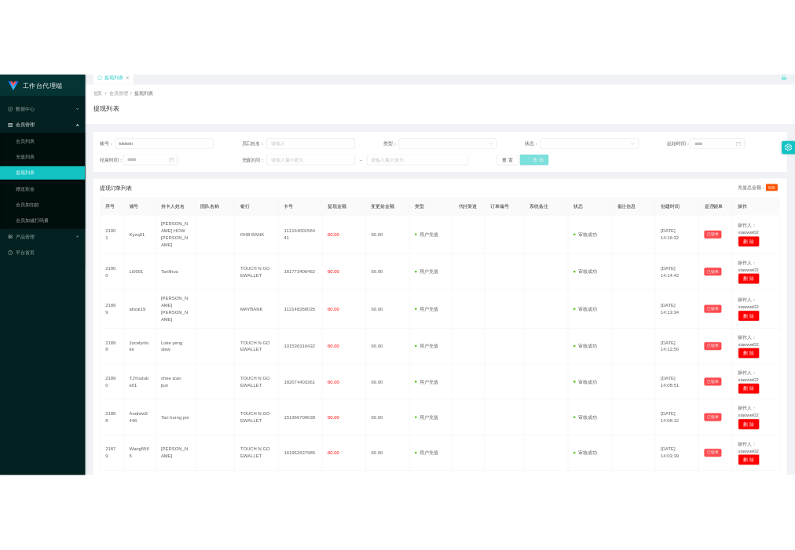
scroll to position [0, 0]
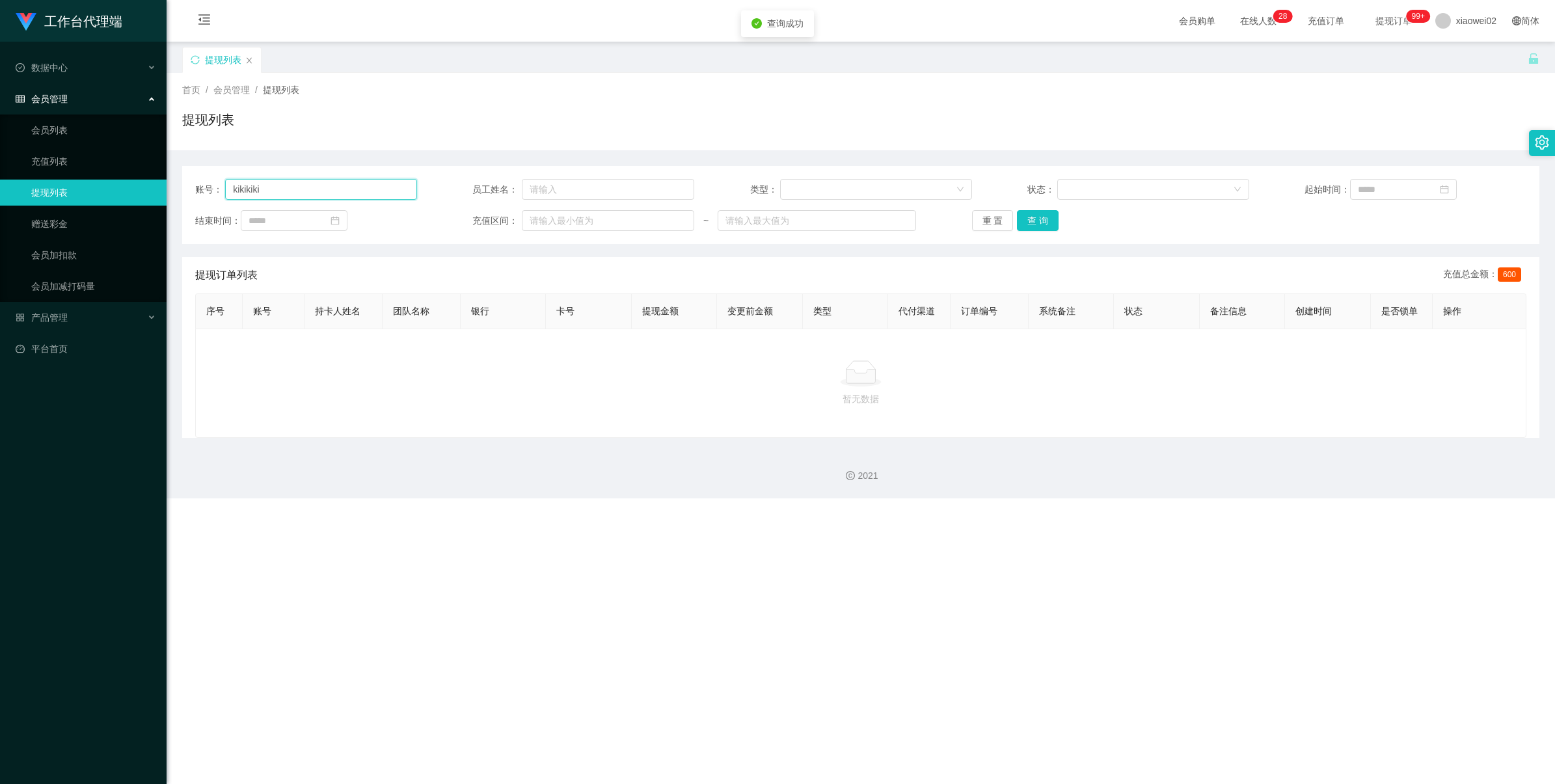
click at [280, 183] on input "kikikiki" at bounding box center [322, 189] width 192 height 21
click at [93, 120] on link "会员列表" at bounding box center [94, 129] width 125 height 26
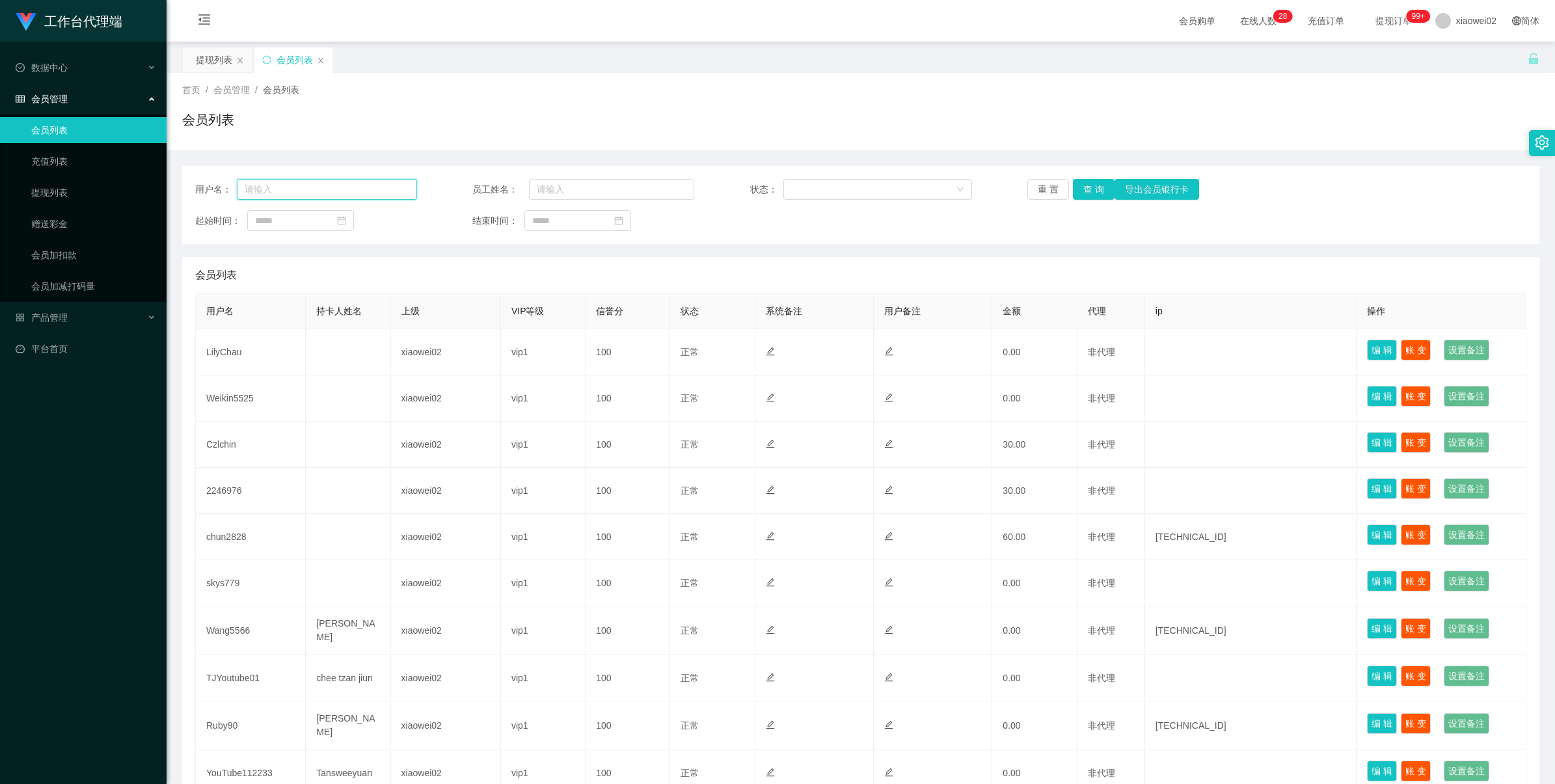
drag, startPoint x: 337, startPoint y: 189, endPoint x: 351, endPoint y: 187, distance: 14.1
click at [337, 189] on input "text" at bounding box center [327, 189] width 180 height 21
paste input "kikikiki"
type input "kikikiki"
drag, startPoint x: 1085, startPoint y: 190, endPoint x: 1094, endPoint y: 190, distance: 9.0
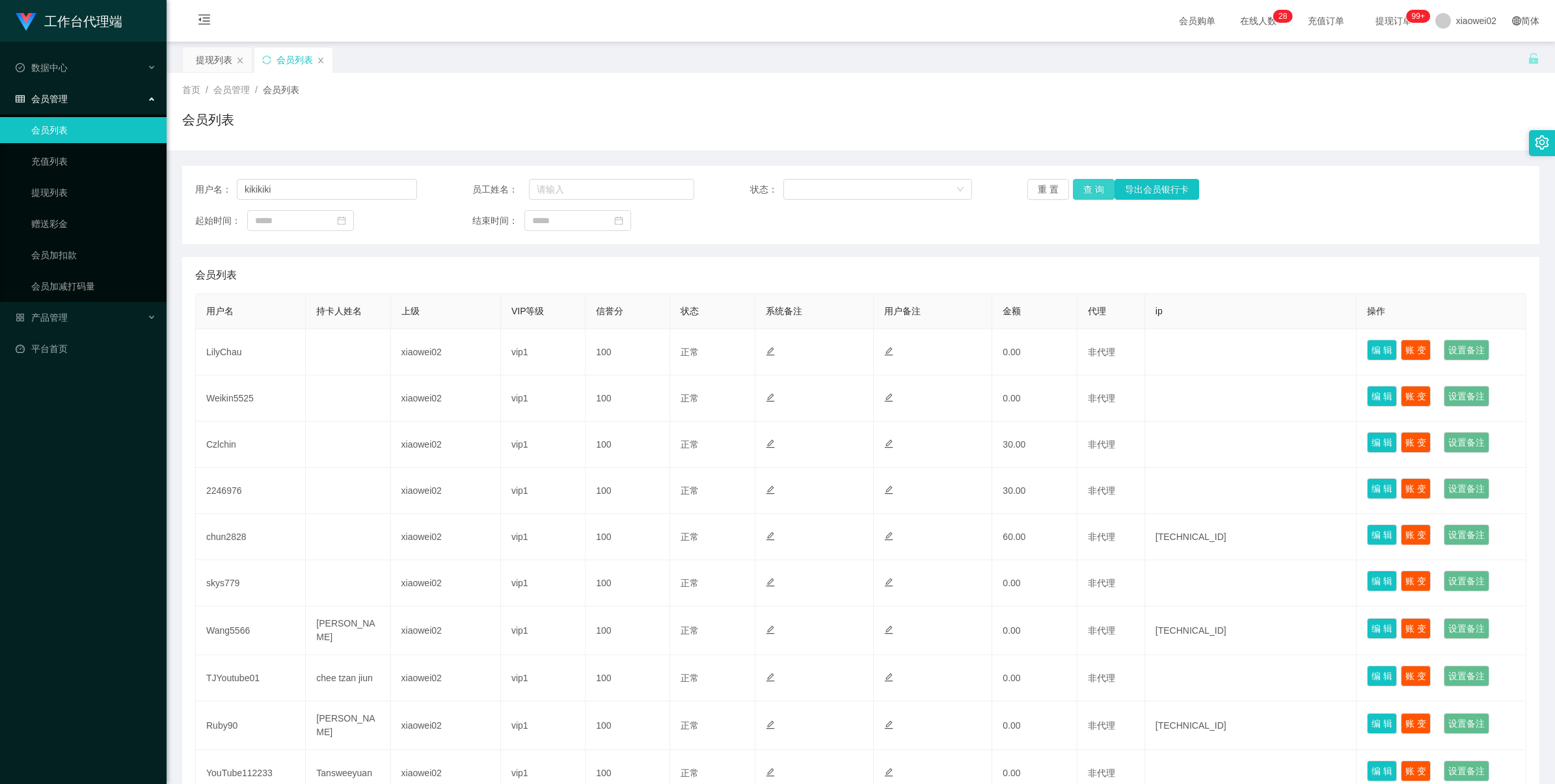
click at [1085, 190] on button "查 询" at bounding box center [1094, 189] width 41 height 21
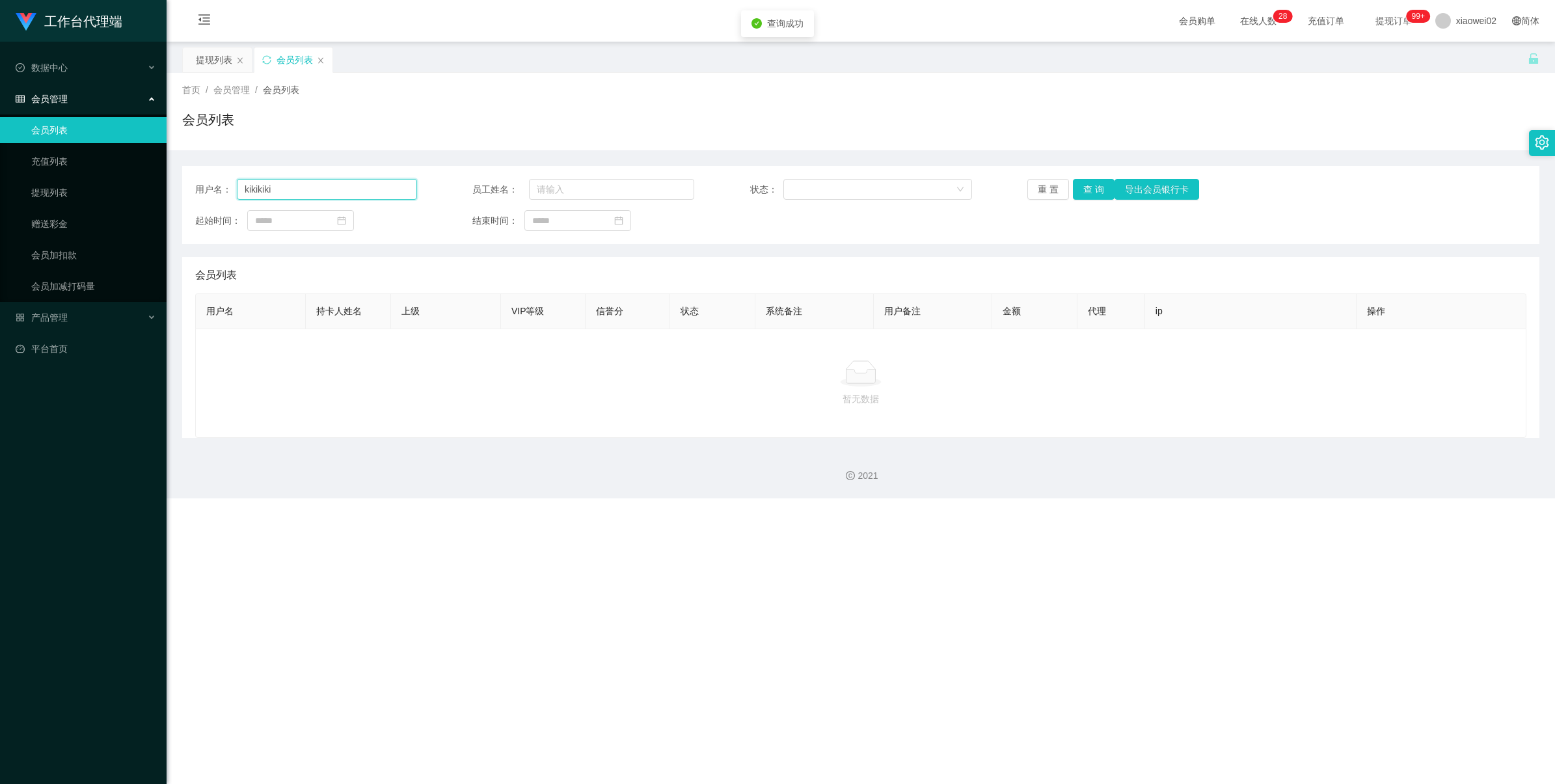
click at [331, 194] on input "kikikiki" at bounding box center [327, 189] width 180 height 21
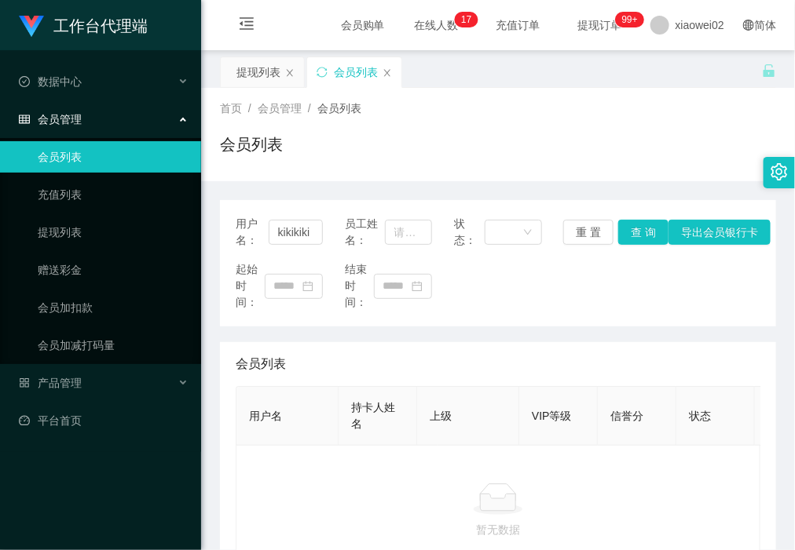
drag, startPoint x: 46, startPoint y: 158, endPoint x: 84, endPoint y: 154, distance: 38.7
click at [46, 158] on link "会员列表" at bounding box center [113, 156] width 151 height 31
click at [296, 232] on input "kikikiki" at bounding box center [296, 232] width 55 height 25
click at [633, 233] on button "查 询" at bounding box center [643, 232] width 50 height 25
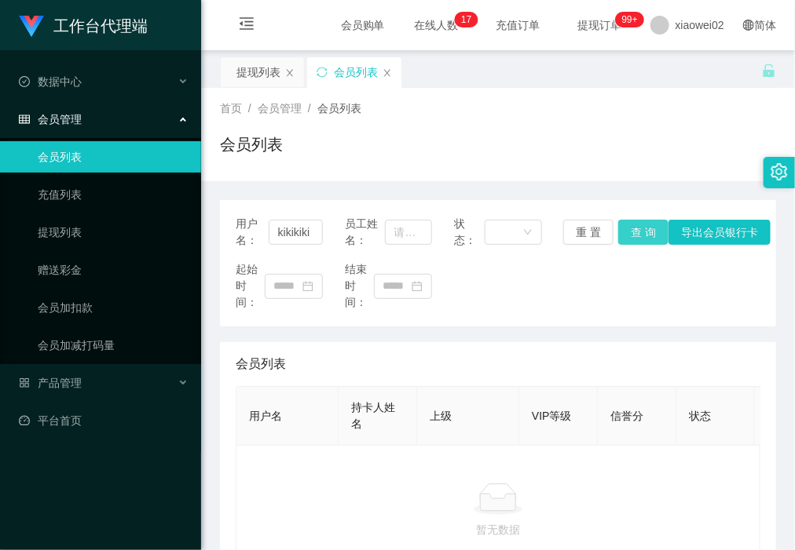
click at [633, 233] on div "重 置 查 询 导出会员银行卡" at bounding box center [606, 232] width 87 height 25
click at [634, 233] on button "查 询" at bounding box center [643, 232] width 50 height 25
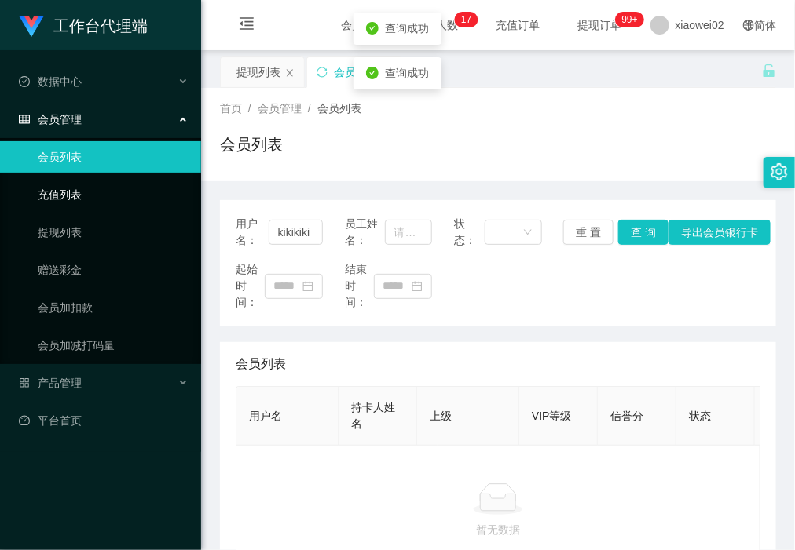
drag, startPoint x: 94, startPoint y: 220, endPoint x: 93, endPoint y: 196, distance: 23.6
click at [94, 220] on link "提现列表" at bounding box center [113, 232] width 151 height 31
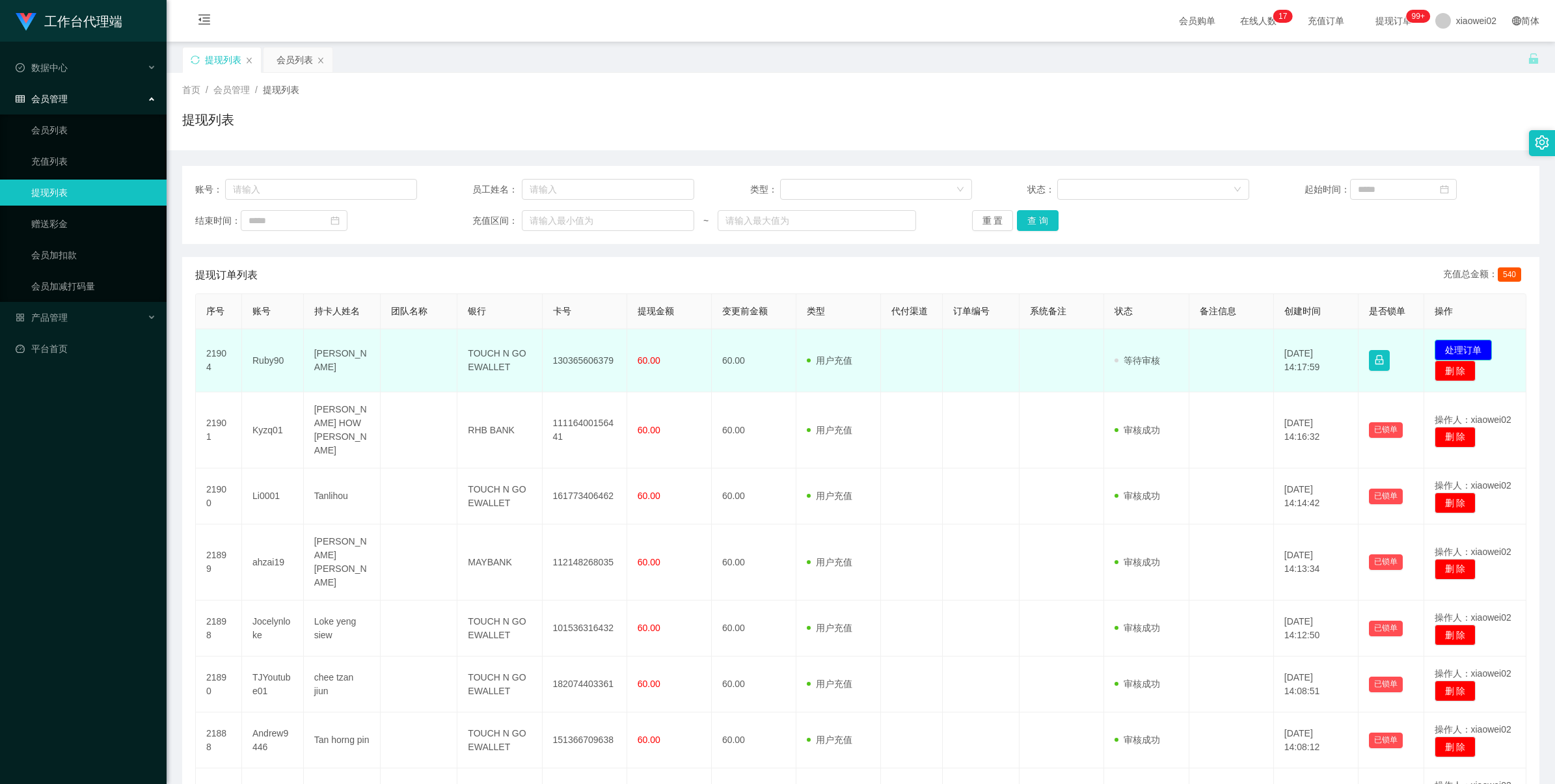
click at [1475, 348] on button "处理订单" at bounding box center [1463, 350] width 57 height 21
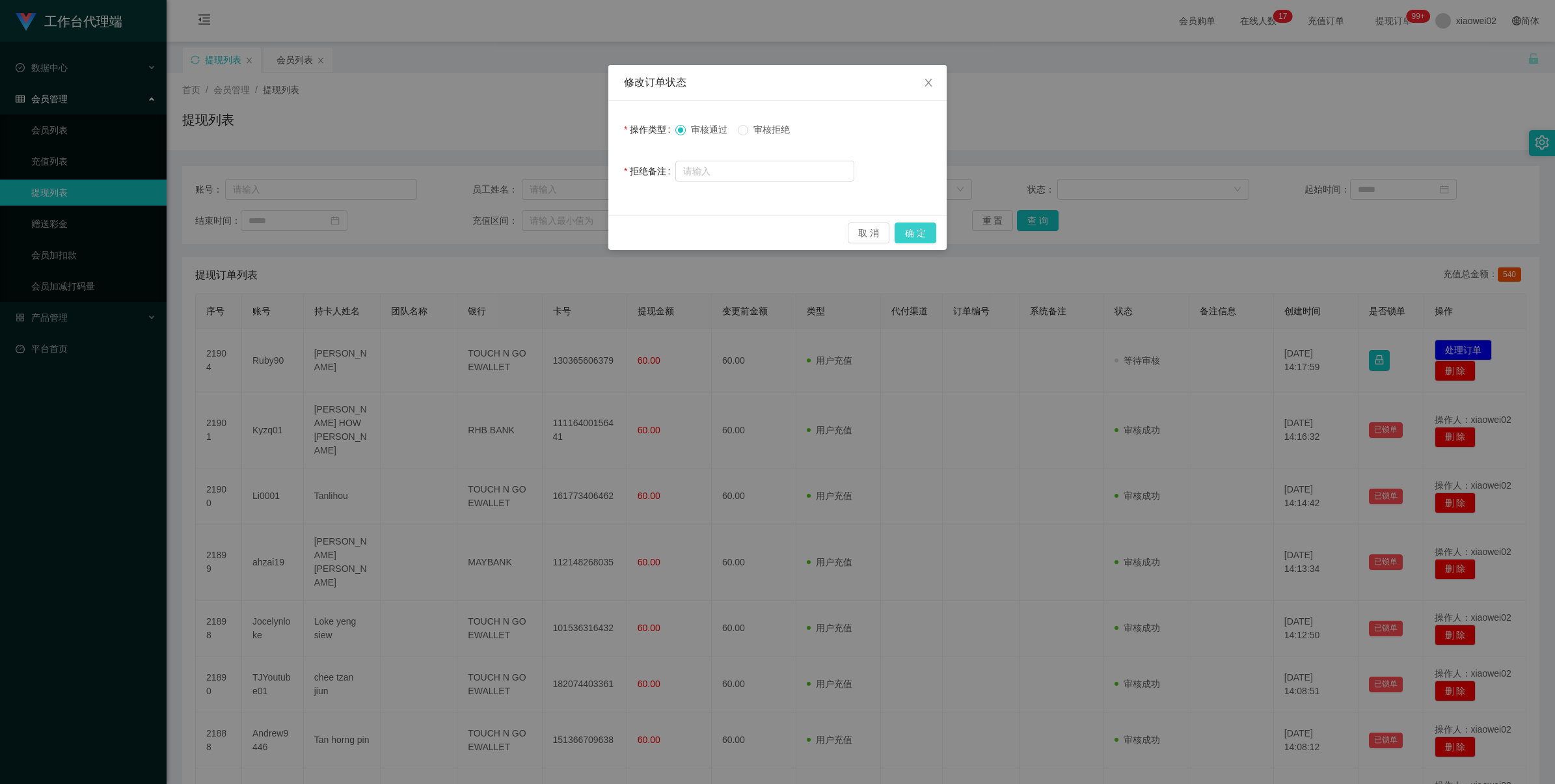
click at [908, 232] on button "确 定" at bounding box center [916, 233] width 41 height 21
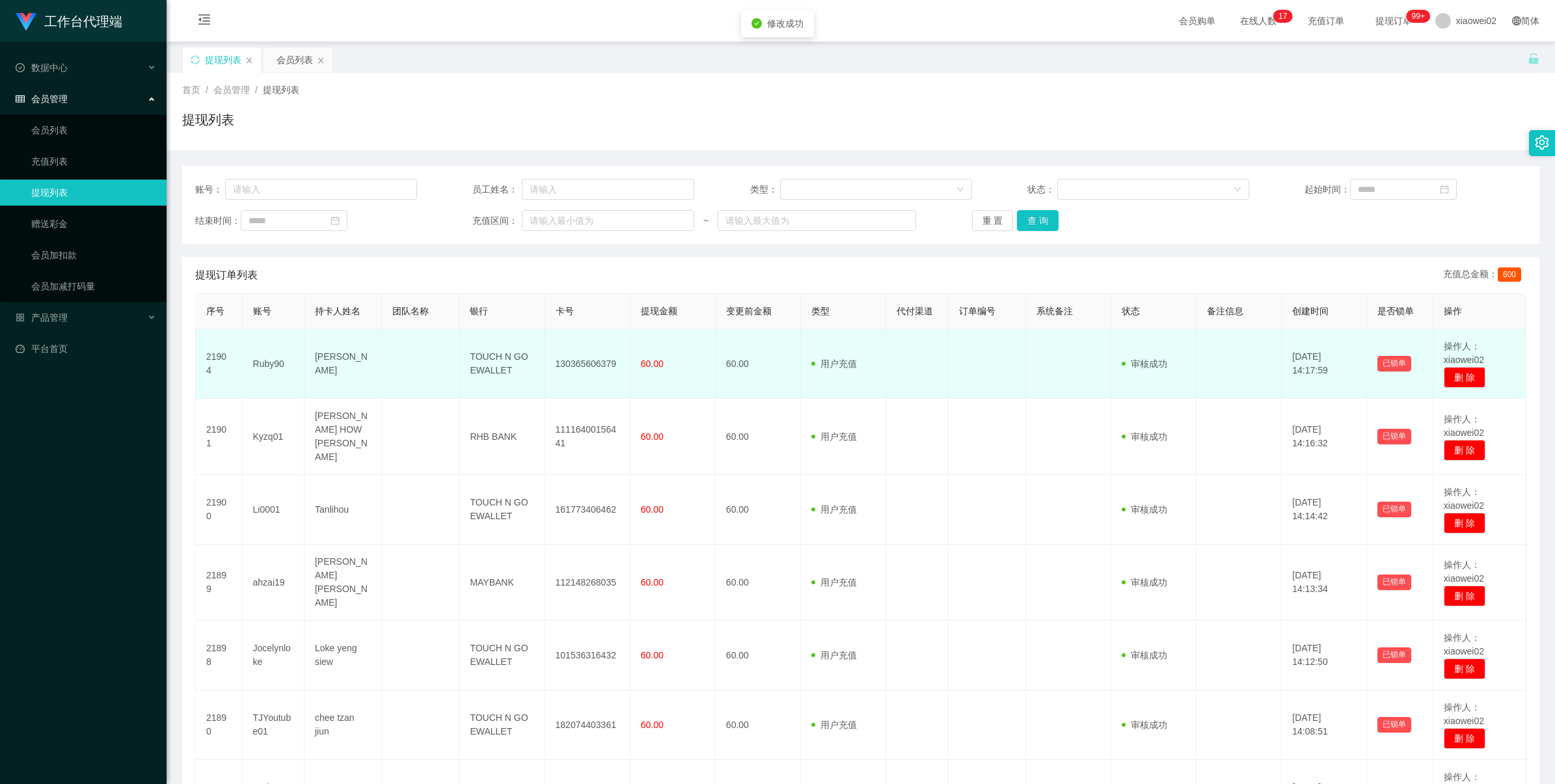
click at [574, 361] on td "130365606379" at bounding box center [588, 364] width 85 height 70
drag, startPoint x: 574, startPoint y: 361, endPoint x: 767, endPoint y: 295, distance: 204.0
click at [576, 361] on td "130365606379" at bounding box center [588, 364] width 85 height 70
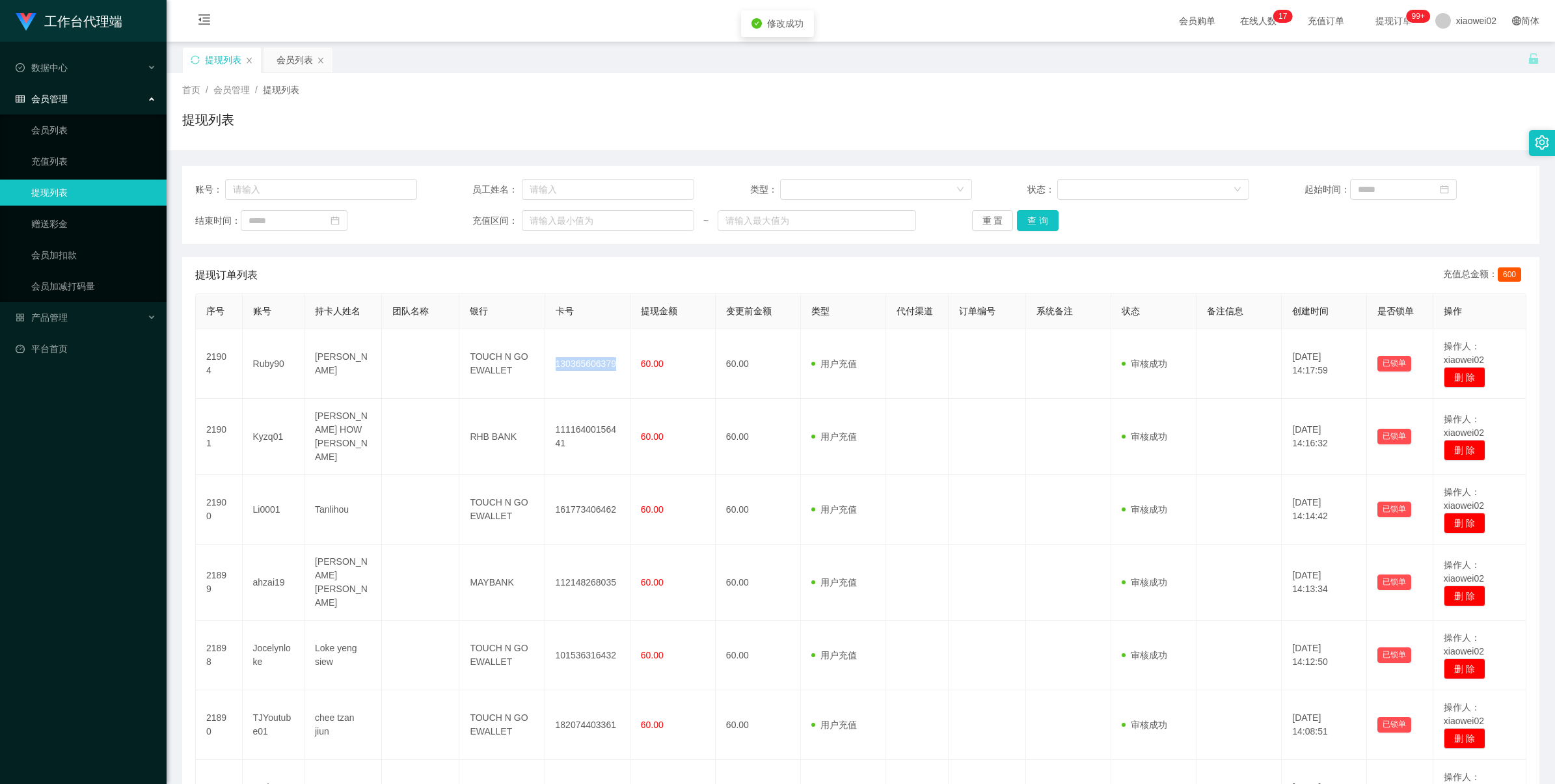
copy td "130365606379"
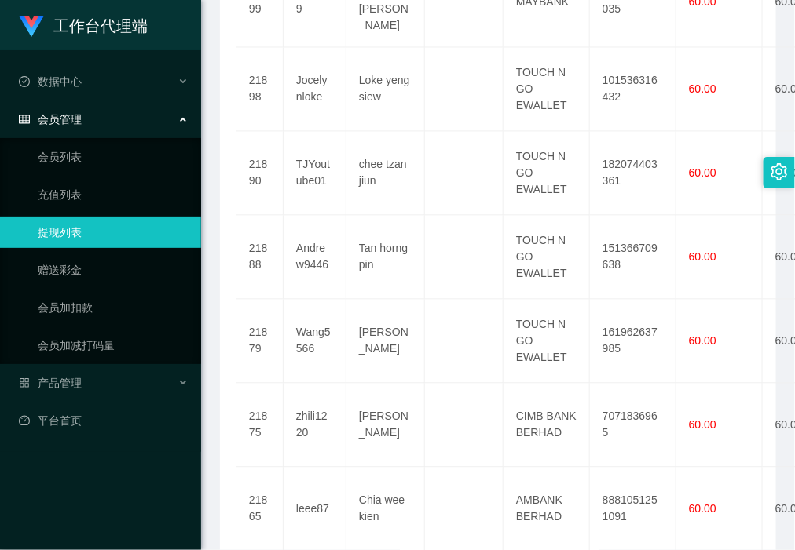
scroll to position [877, 0]
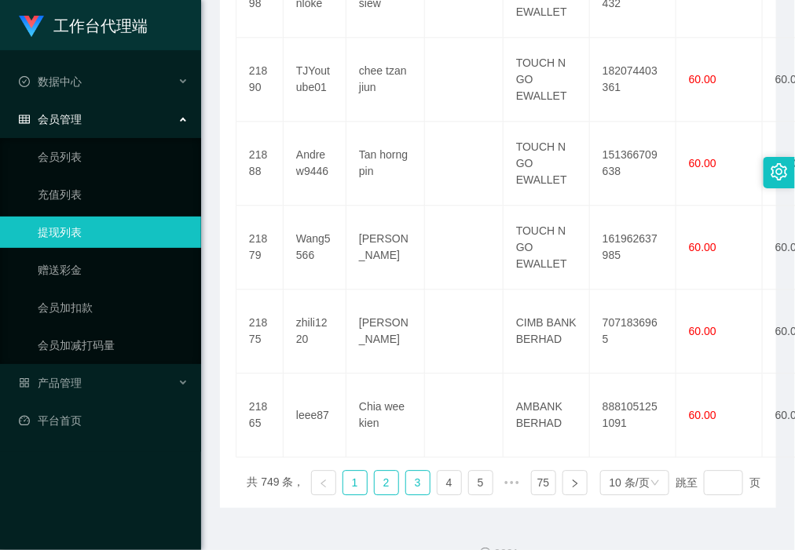
drag, startPoint x: 375, startPoint y: 449, endPoint x: 395, endPoint y: 449, distance: 19.6
click at [375, 471] on link "2" at bounding box center [386, 483] width 24 height 24
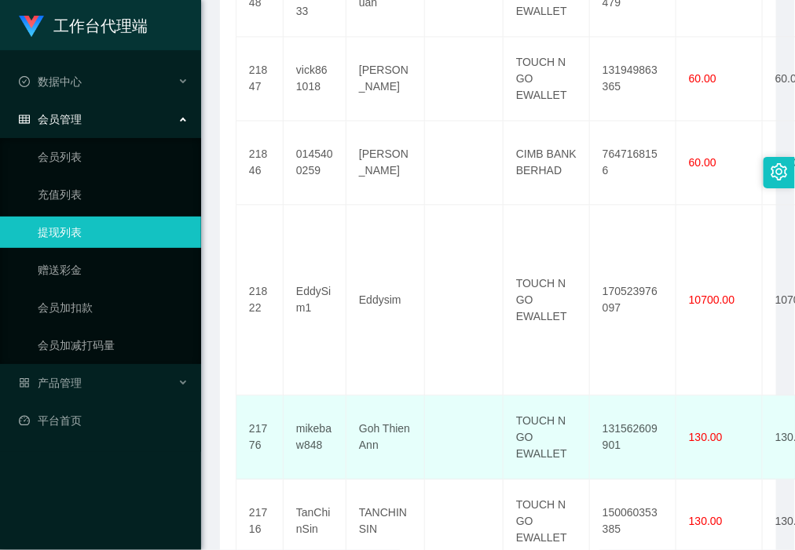
scroll to position [984, 0]
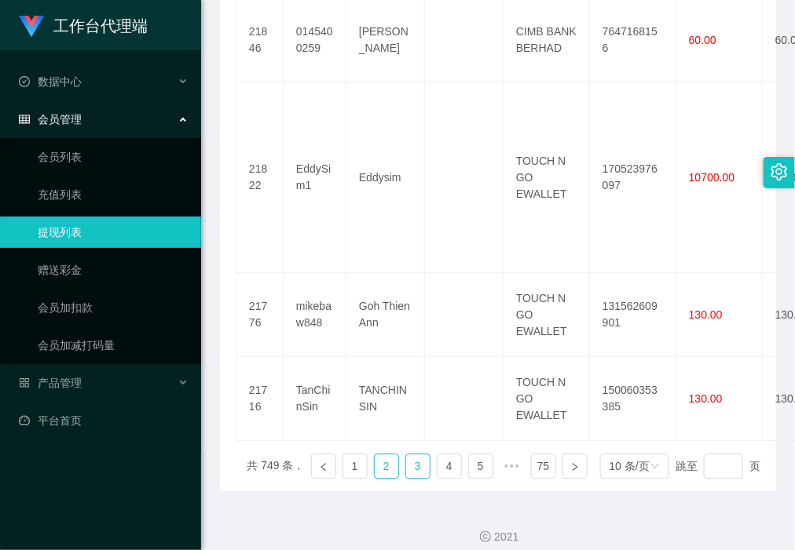
click at [406, 455] on link "3" at bounding box center [418, 467] width 24 height 24
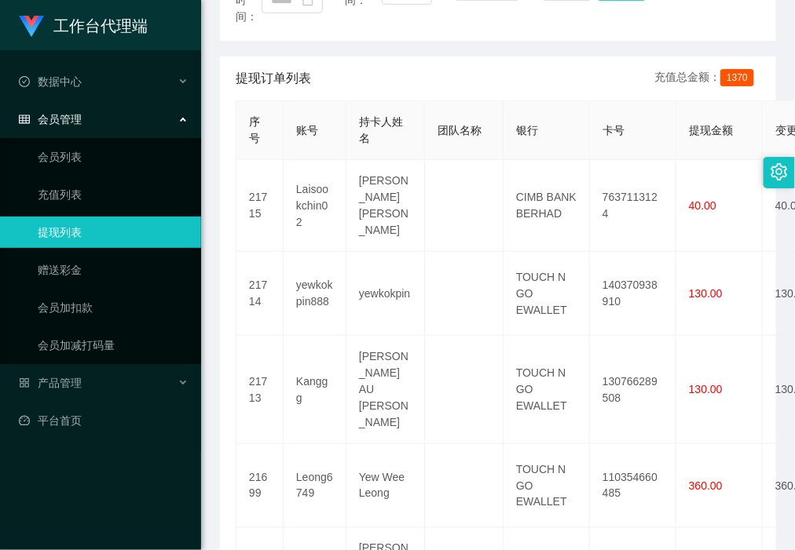
scroll to position [484, 0]
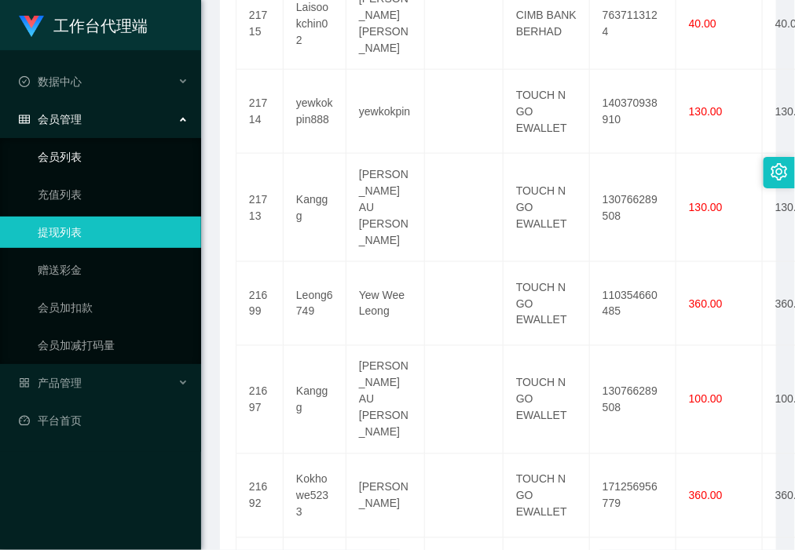
click at [107, 161] on link "会员列表" at bounding box center [113, 156] width 151 height 31
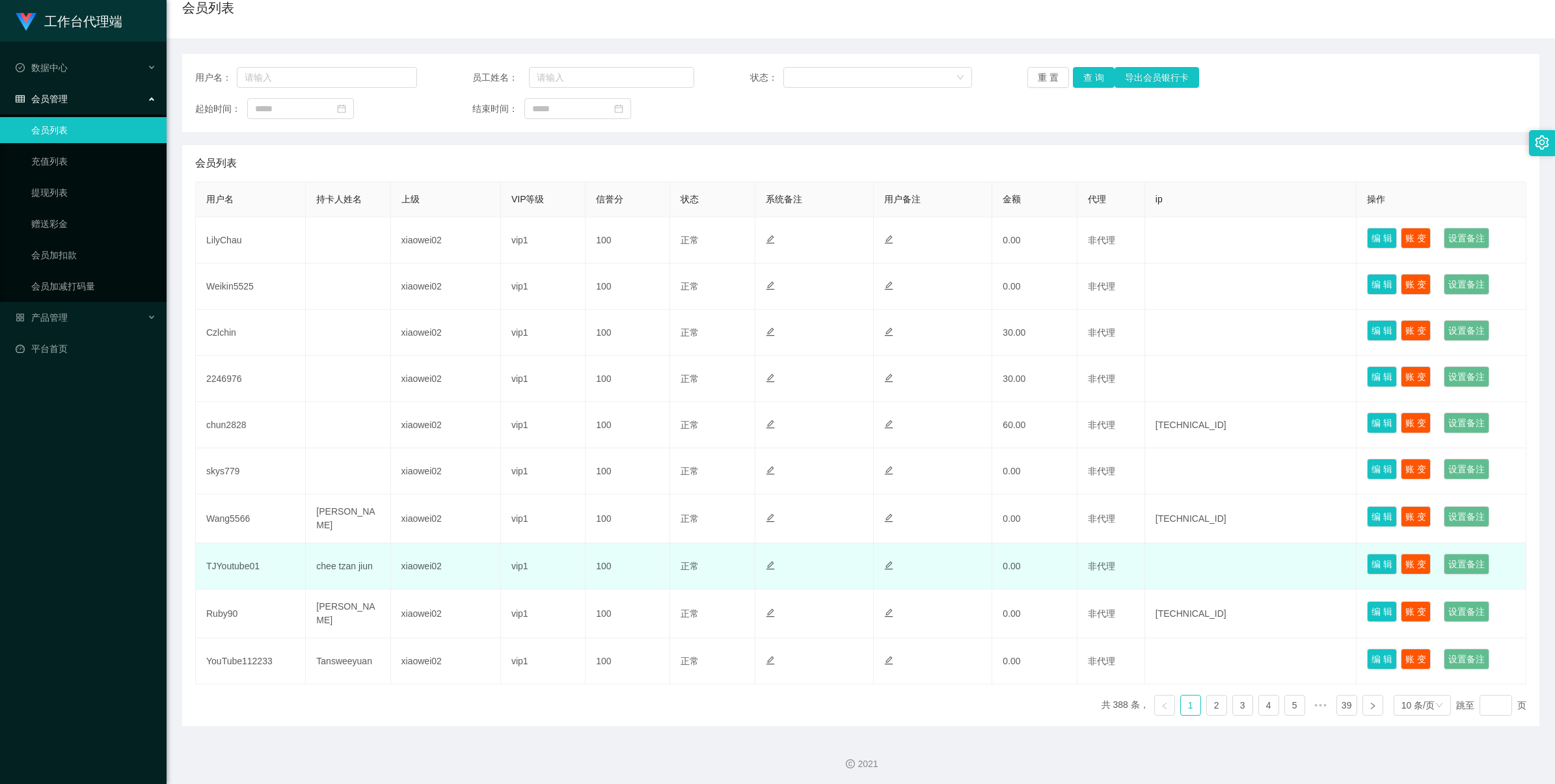
scroll to position [116, 0]
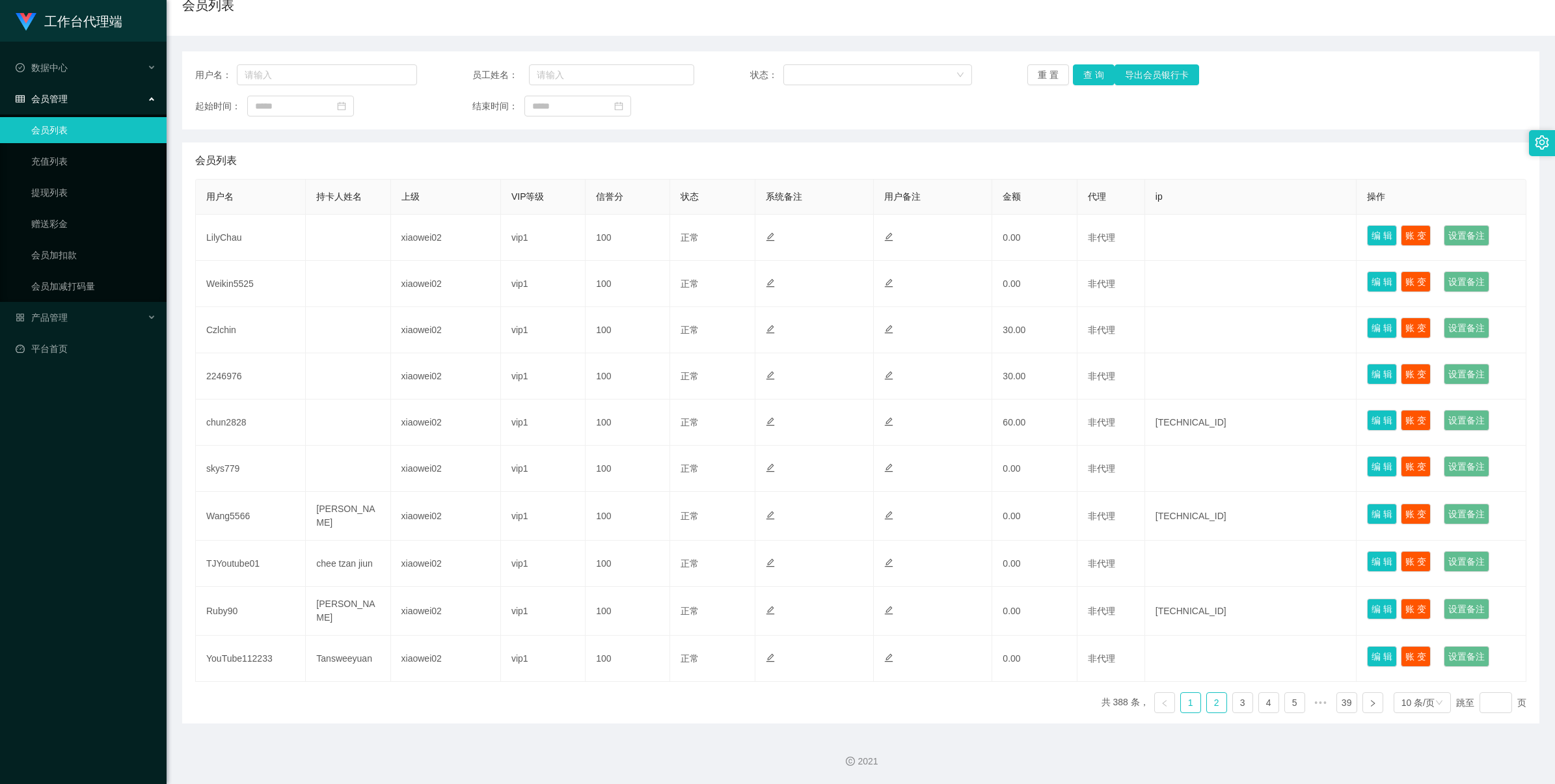
click at [1211, 698] on link "2" at bounding box center [1217, 703] width 20 height 20
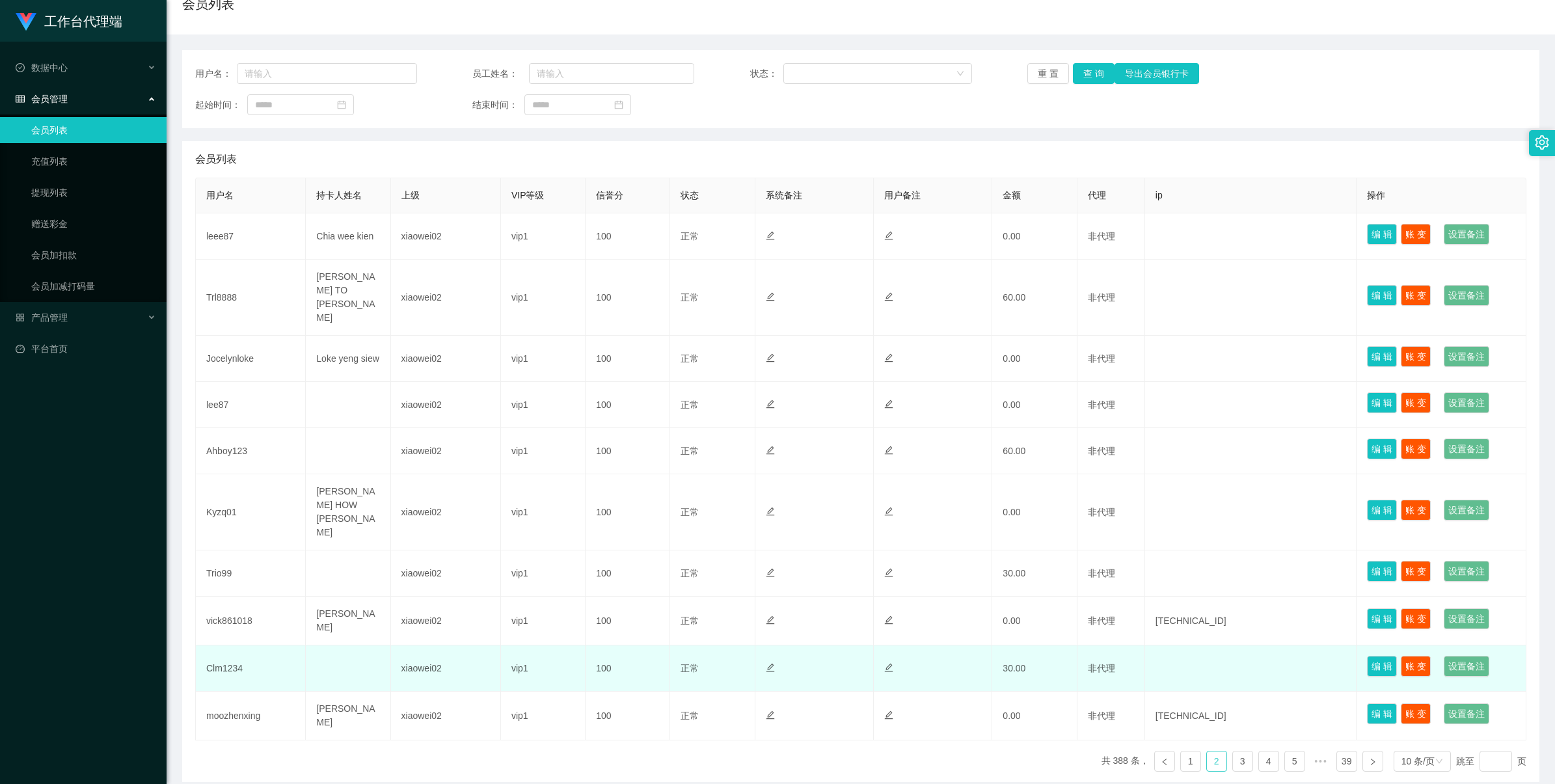
scroll to position [119, 0]
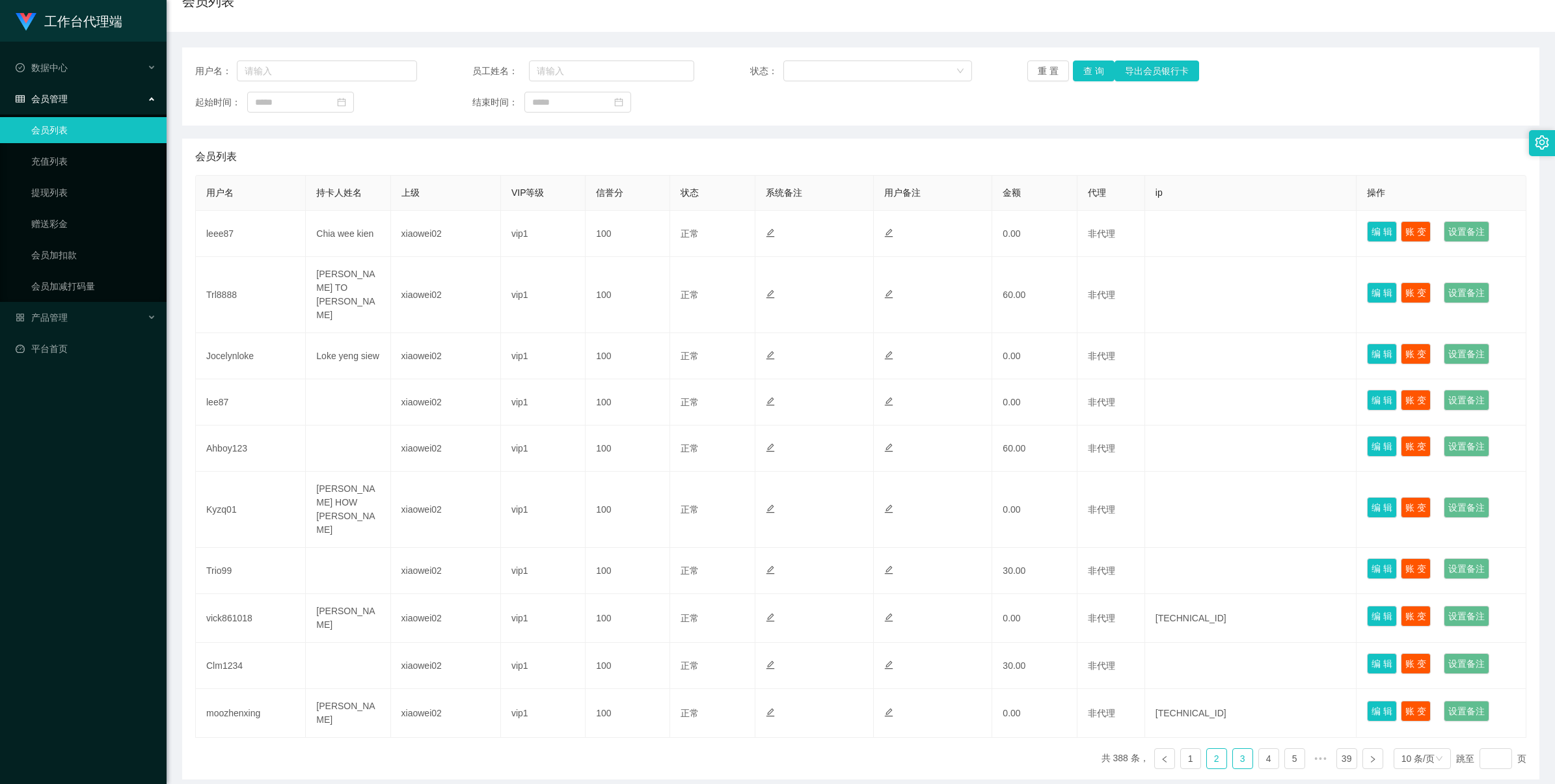
click at [1238, 749] on link "3" at bounding box center [1243, 759] width 20 height 20
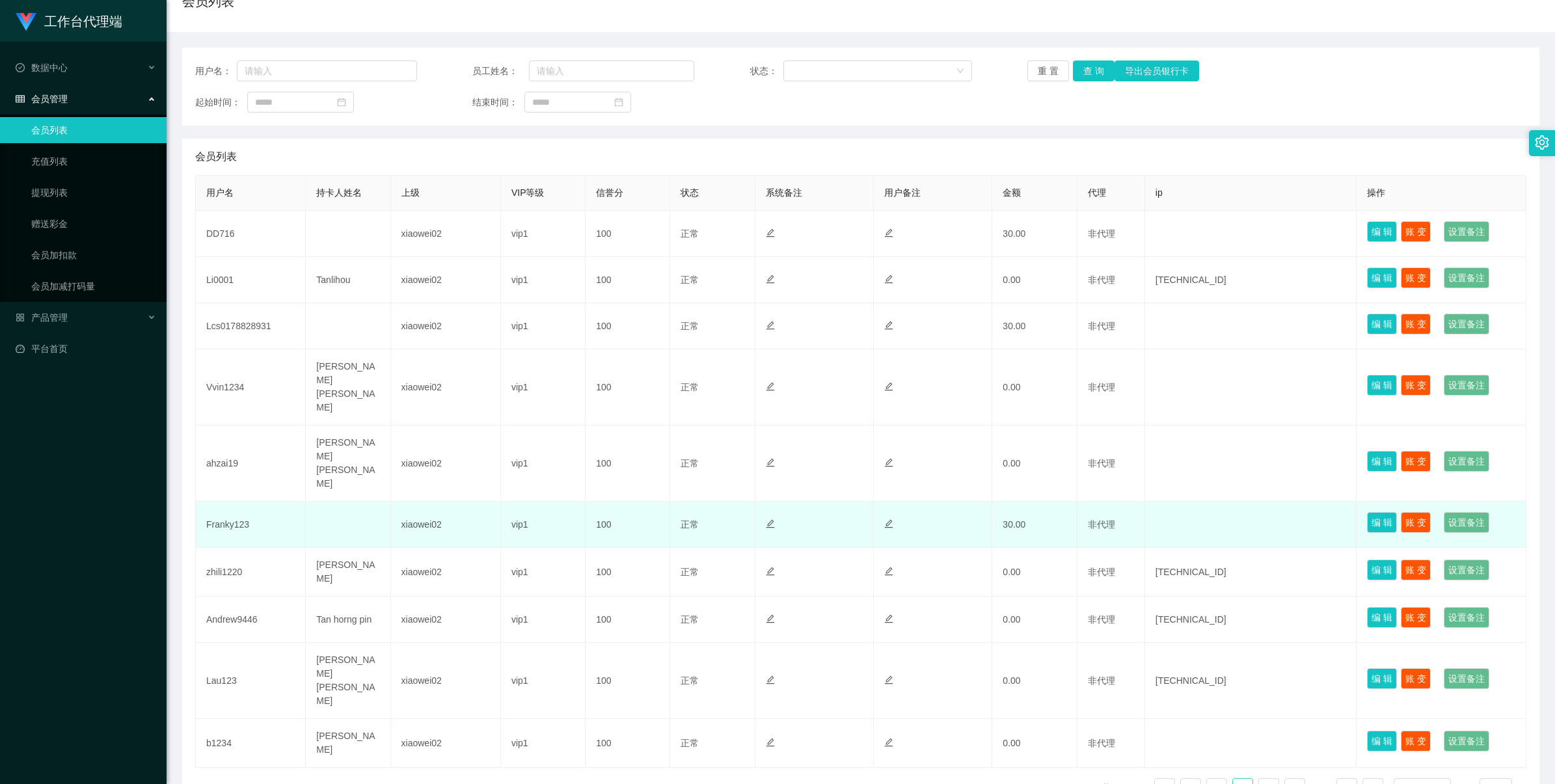
scroll to position [116, 0]
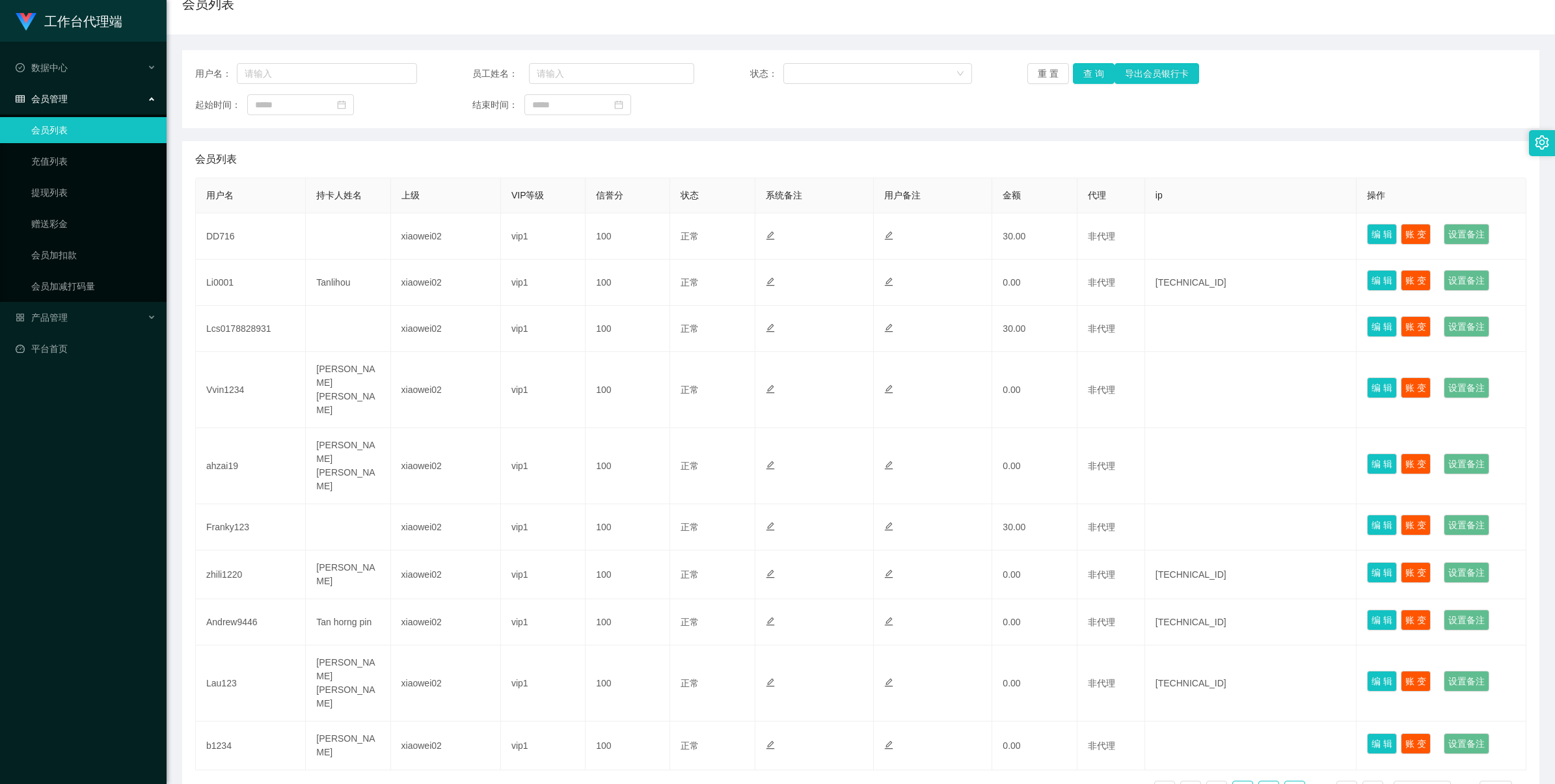
drag, startPoint x: 1255, startPoint y: 704, endPoint x: 1255, endPoint y: 694, distance: 10.0
click at [1259, 782] on link "4" at bounding box center [1269, 791] width 20 height 20
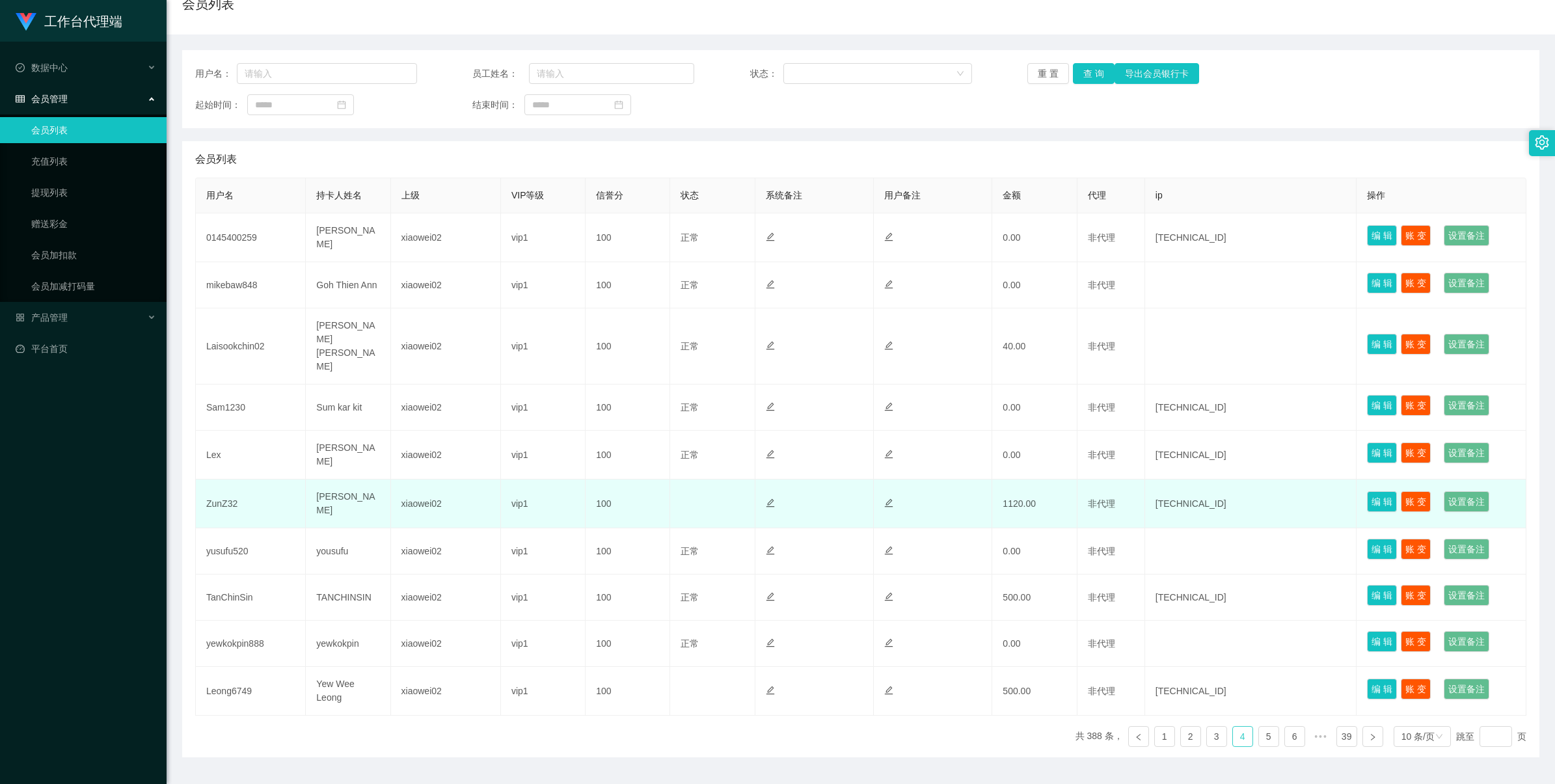
scroll to position [119, 0]
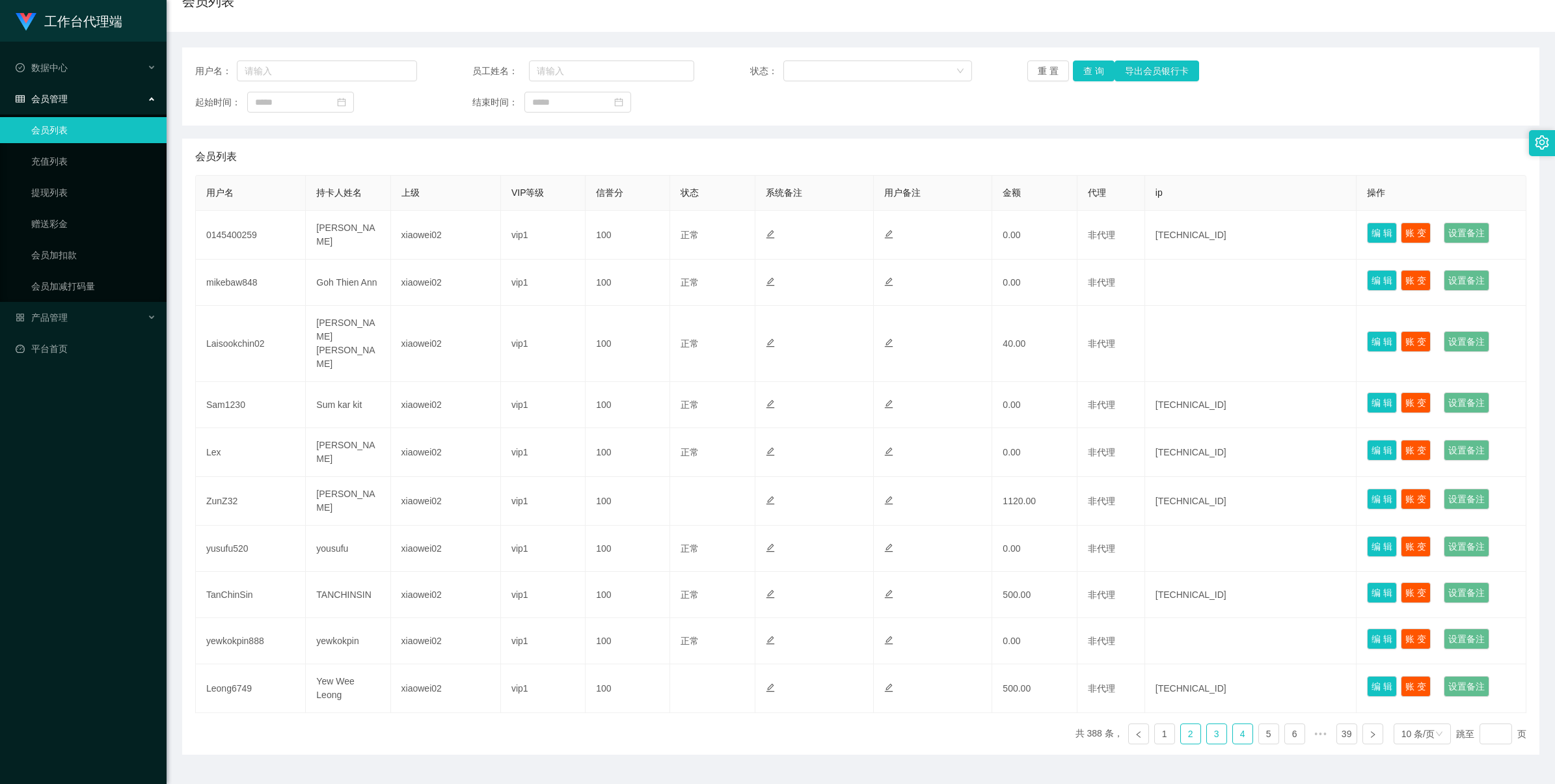
click at [1209, 724] on link "3" at bounding box center [1217, 734] width 20 height 20
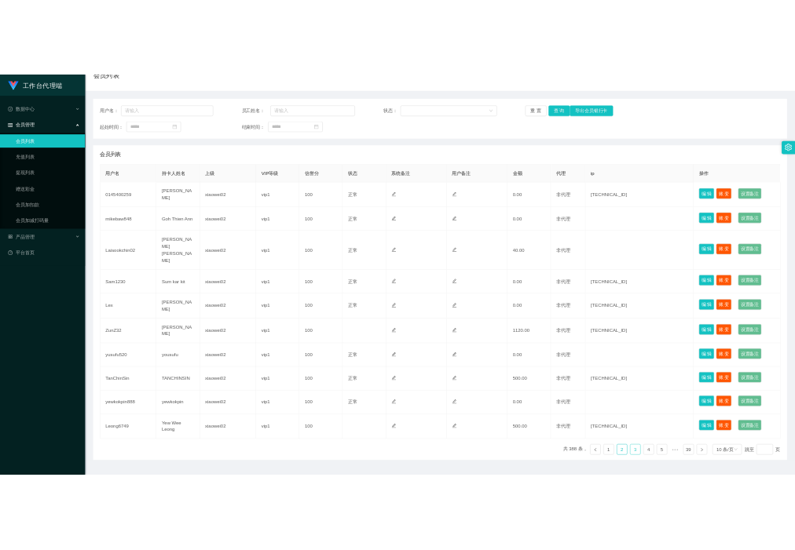
scroll to position [140, 0]
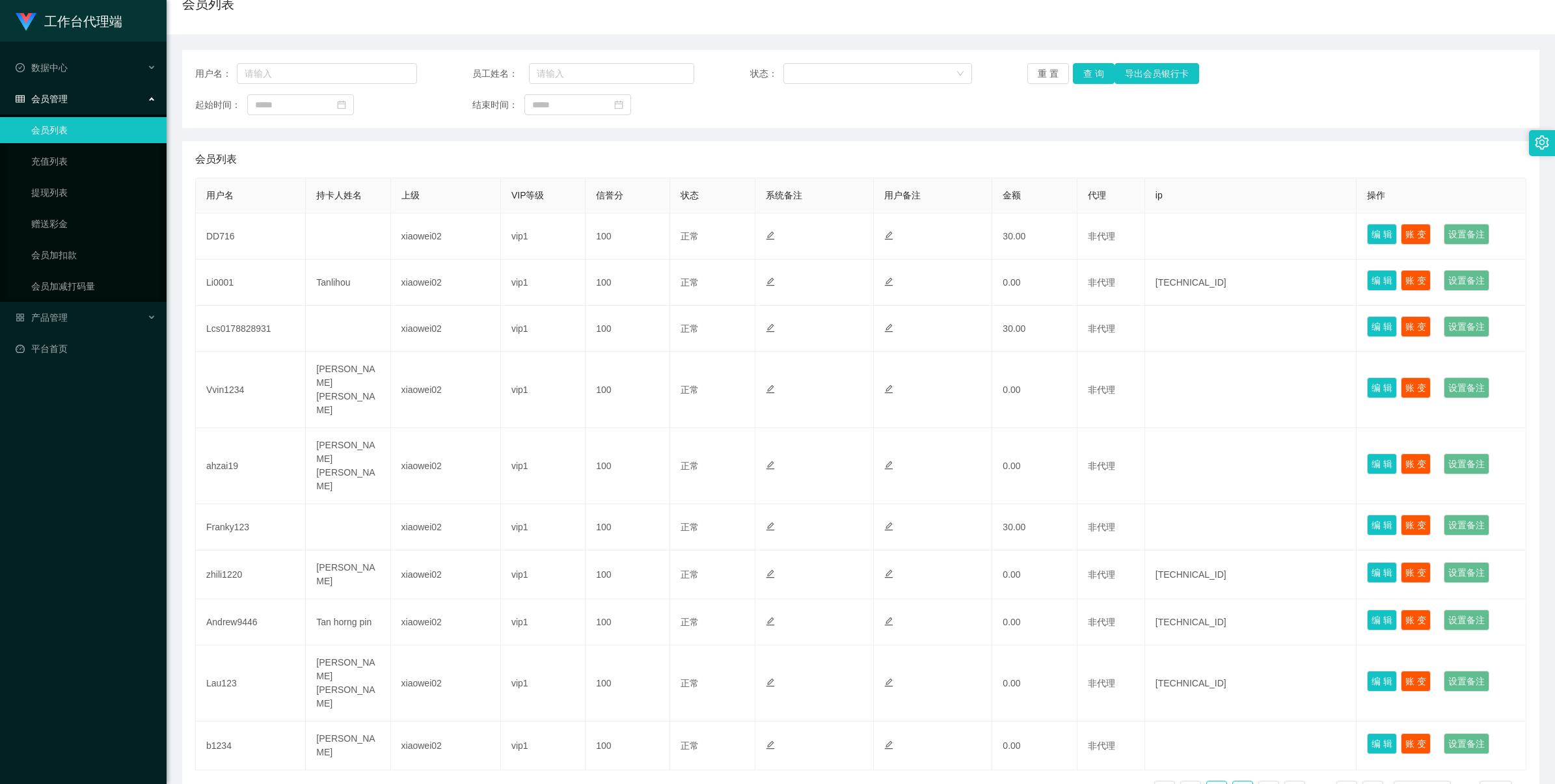
click at [1207, 782] on link "2" at bounding box center [1217, 791] width 20 height 20
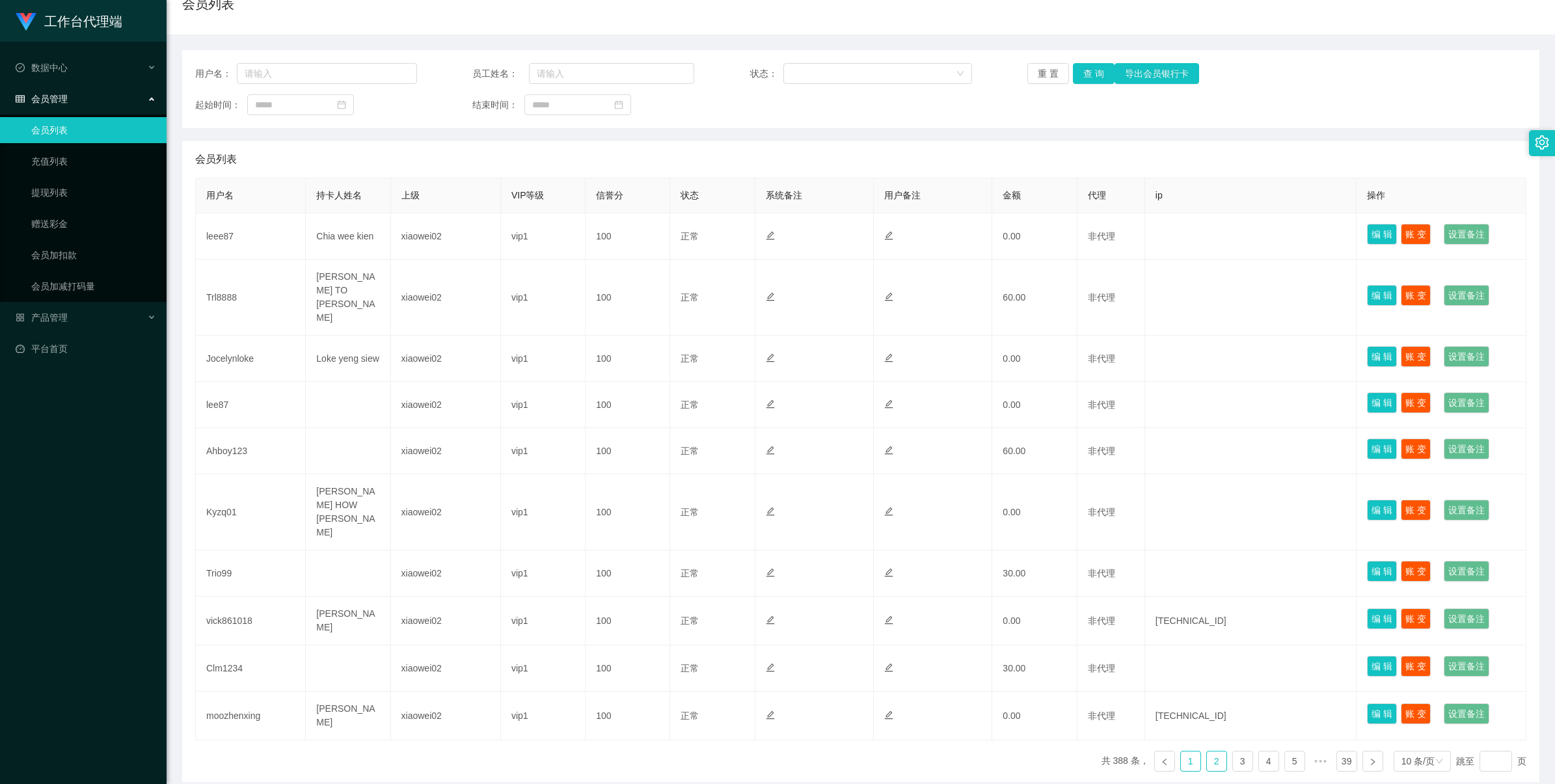
click at [1181, 752] on link "1" at bounding box center [1191, 762] width 20 height 20
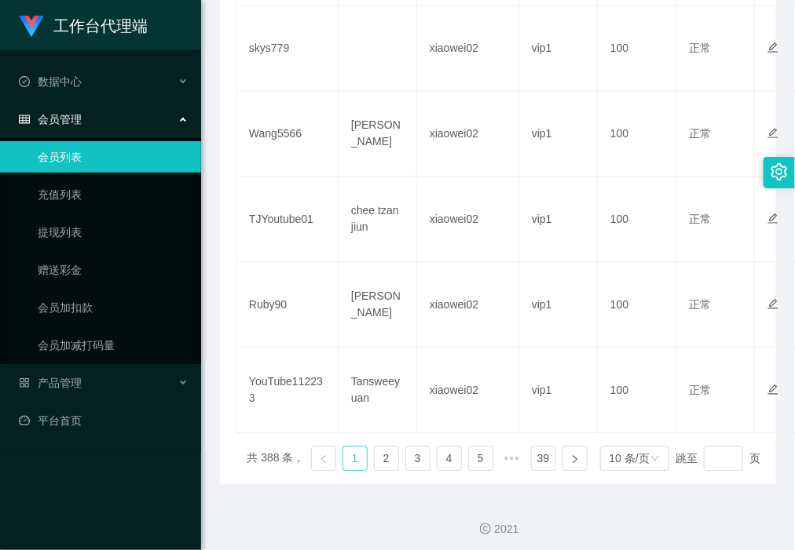
scroll to position [876, 0]
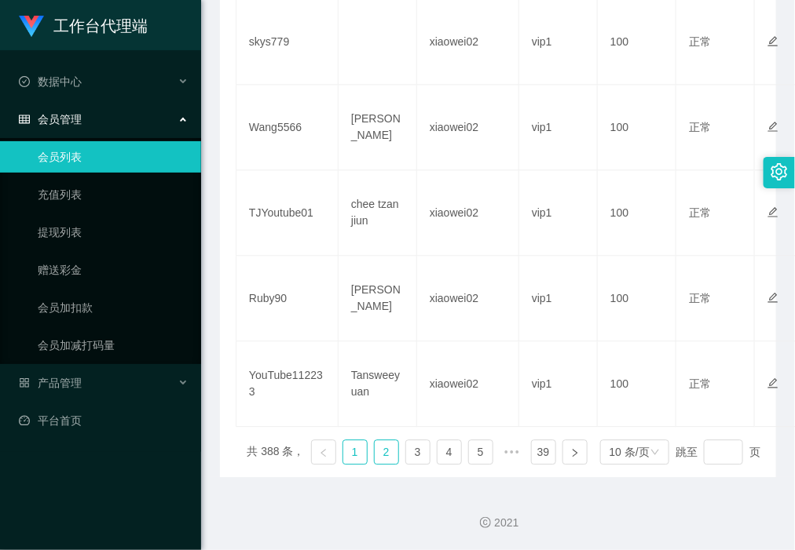
click at [374, 452] on link "2" at bounding box center [386, 452] width 24 height 24
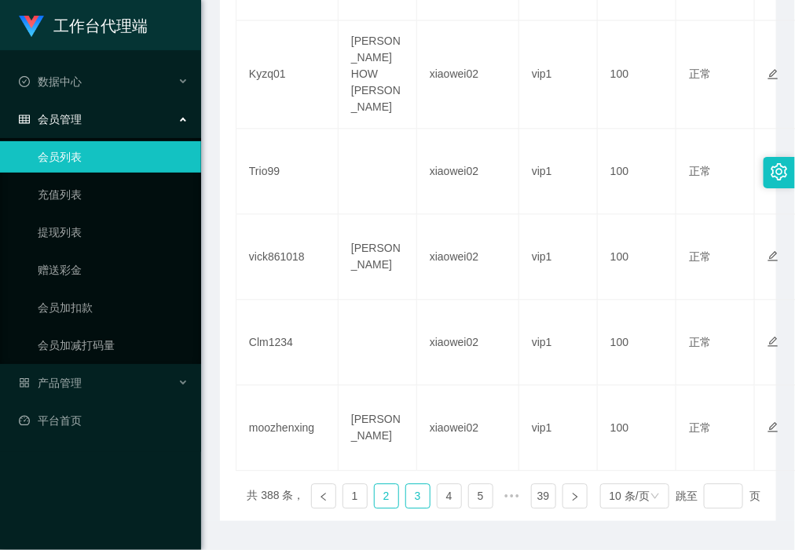
click at [406, 484] on link "3" at bounding box center [418, 496] width 24 height 24
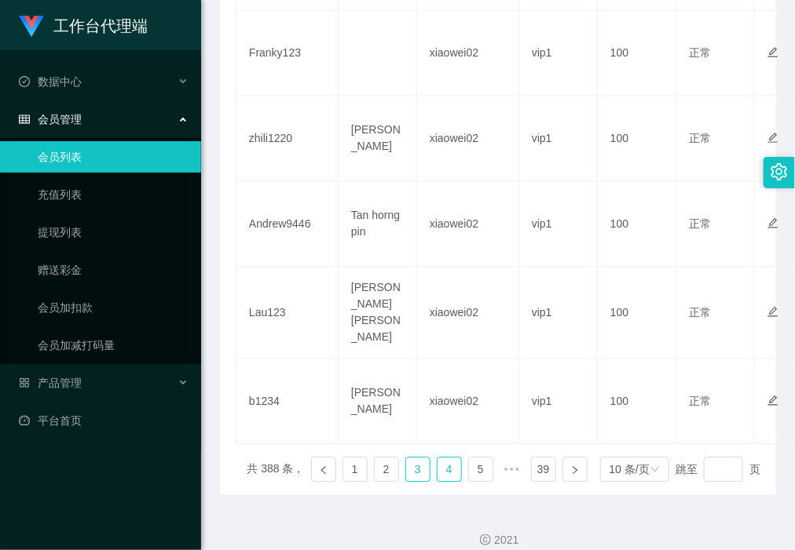
click at [440, 458] on link "4" at bounding box center [449, 470] width 24 height 24
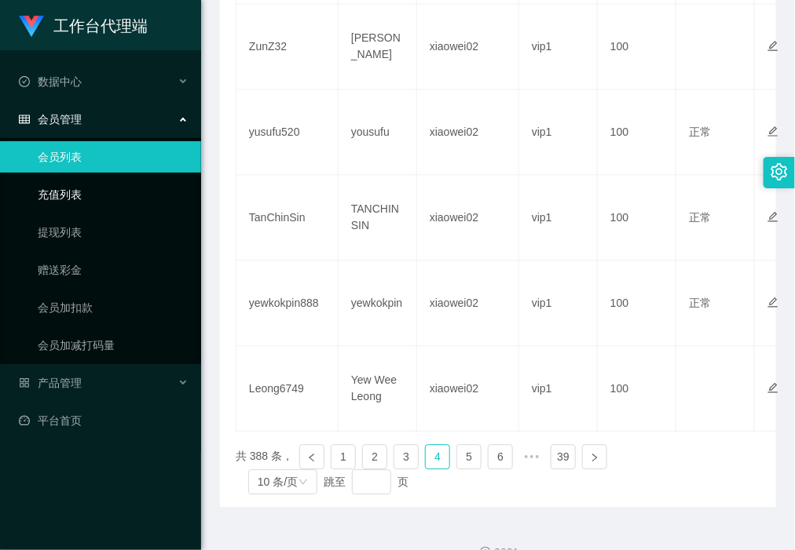
drag, startPoint x: 75, startPoint y: 199, endPoint x: 82, endPoint y: 212, distance: 15.1
click at [75, 199] on link "充值列表" at bounding box center [113, 194] width 151 height 31
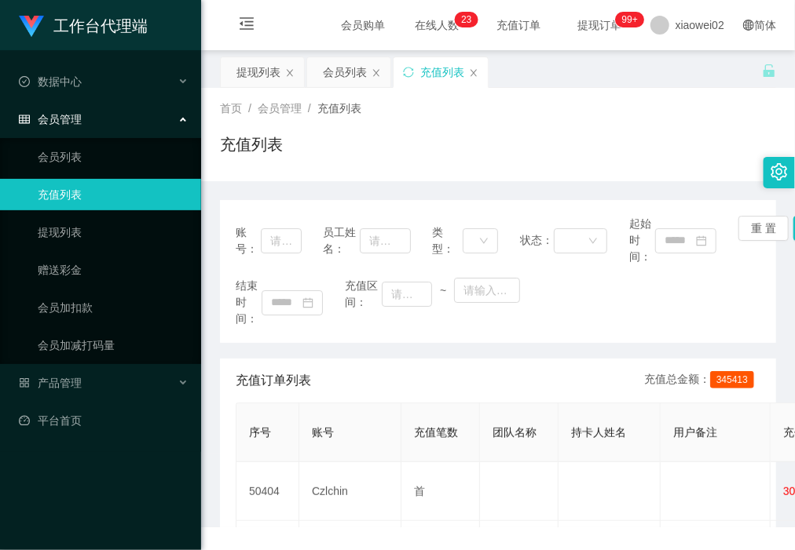
click at [120, 253] on ul "会员列表 充值列表 提现列表 赠送彩金 会员加扣款 会员加减打码量" at bounding box center [100, 251] width 201 height 226
click at [131, 271] on link "赠送彩金" at bounding box center [113, 269] width 151 height 31
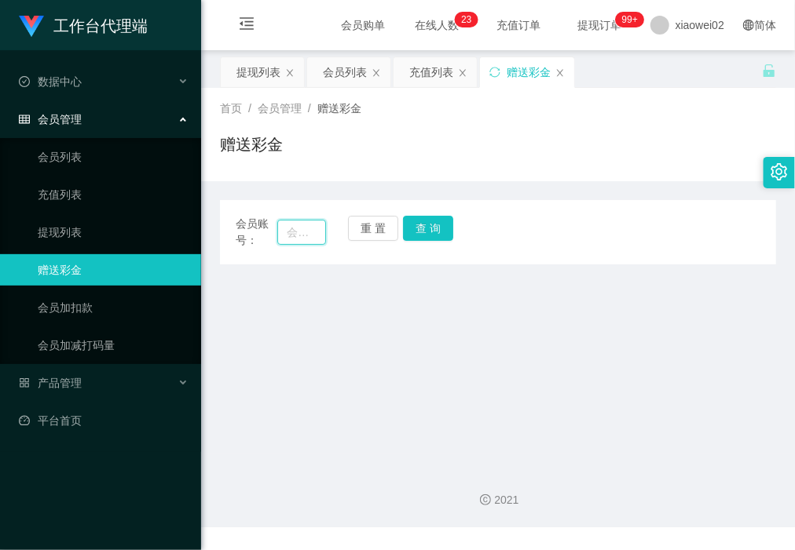
drag, startPoint x: 283, startPoint y: 224, endPoint x: 309, endPoint y: 228, distance: 26.2
click at [283, 224] on input "text" at bounding box center [301, 232] width 48 height 25
paste input "kikikiki"
type input "kikikiki"
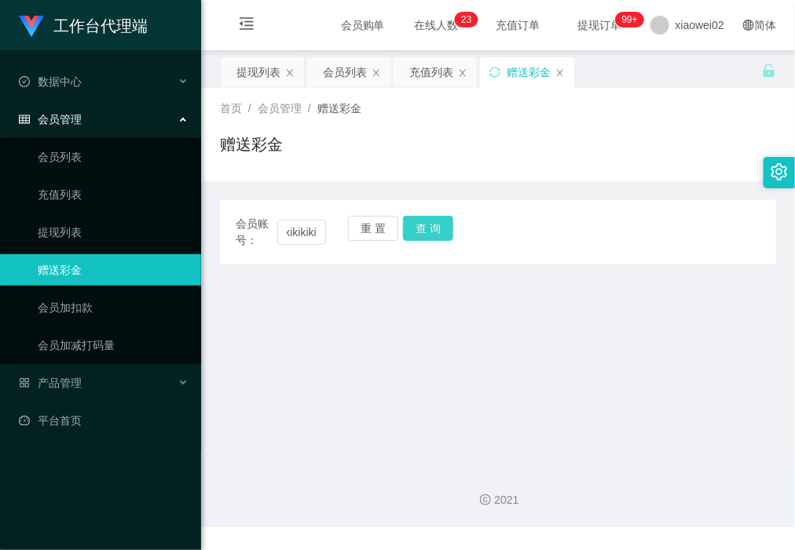
click at [438, 237] on button "查 询" at bounding box center [428, 228] width 50 height 25
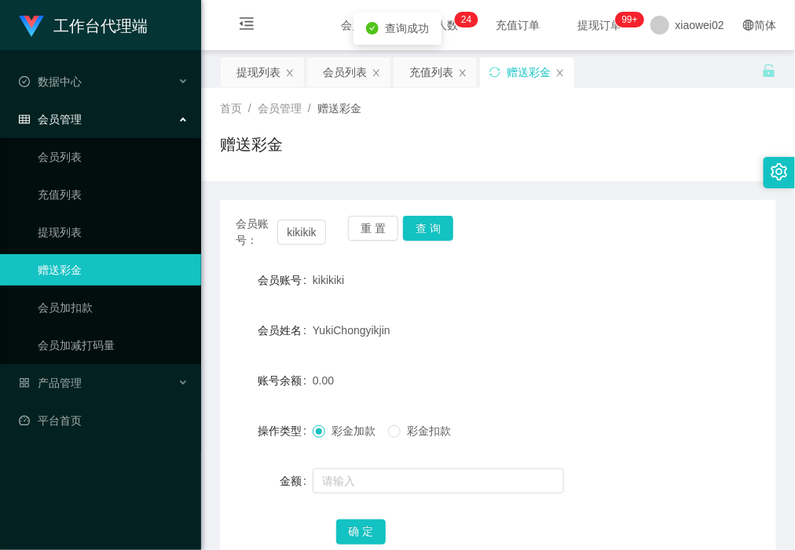
click at [342, 327] on span "YukiChongyikjin" at bounding box center [351, 330] width 78 height 13
copy span "YukiChongyikjin"
click at [115, 170] on link "会员列表" at bounding box center [113, 156] width 151 height 31
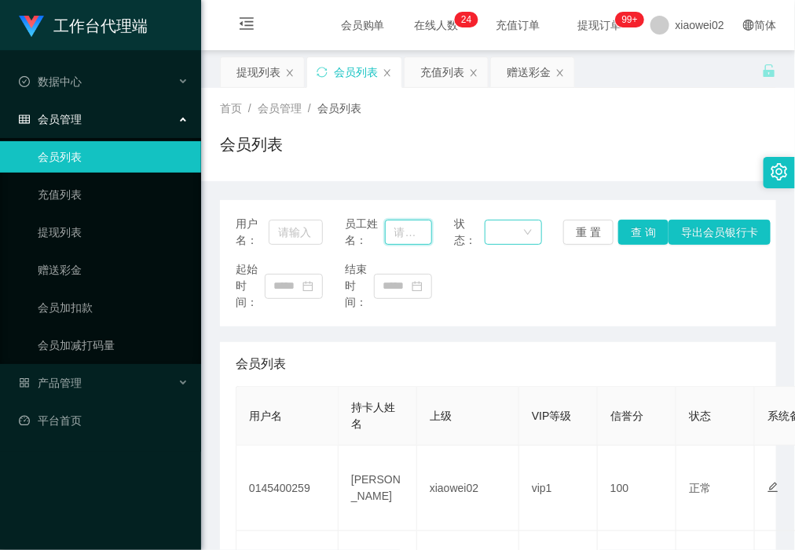
drag, startPoint x: 395, startPoint y: 229, endPoint x: 501, endPoint y: 242, distance: 106.7
click at [395, 229] on input "text" at bounding box center [409, 232] width 48 height 25
paste input "YukiChongyikjin"
type input "YukiChongyikjin"
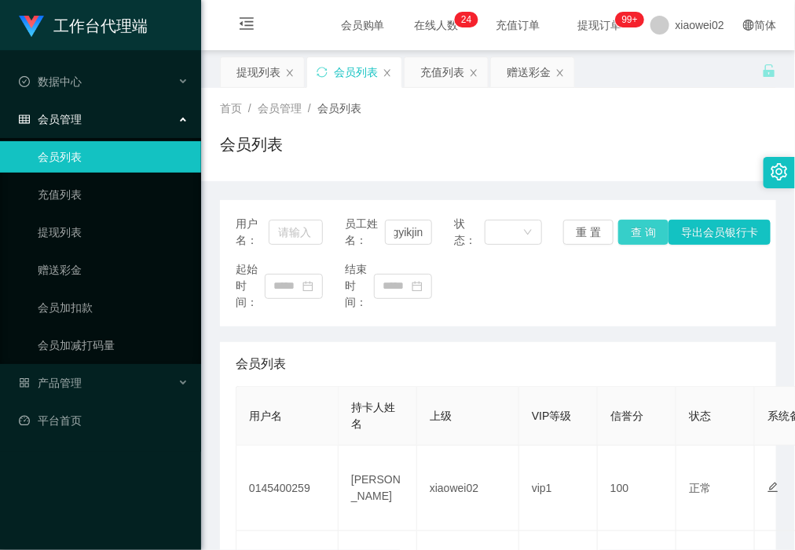
click at [637, 237] on button "查 询" at bounding box center [643, 232] width 50 height 25
click at [627, 239] on button "查 询" at bounding box center [643, 232] width 50 height 25
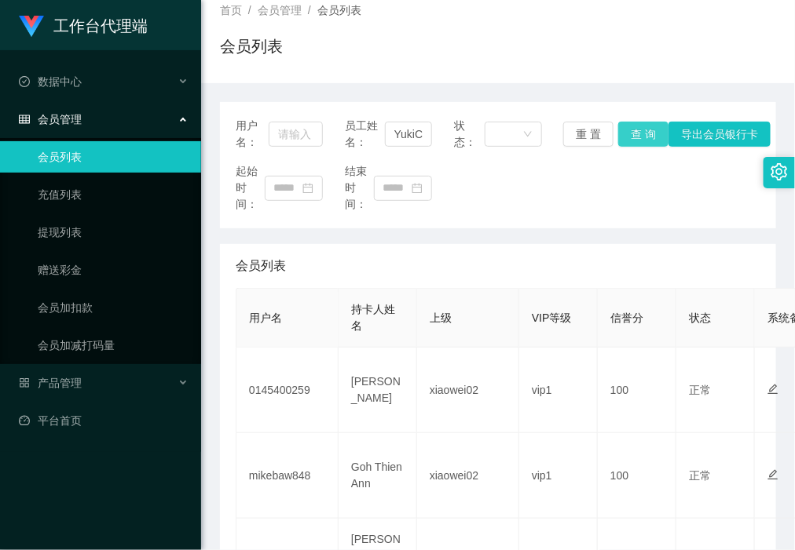
click at [634, 135] on button "查 询" at bounding box center [643, 134] width 50 height 25
click at [634, 135] on div "重 置 查 询 导出会员银行卡" at bounding box center [606, 134] width 87 height 25
click at [634, 135] on button "查 询" at bounding box center [643, 134] width 50 height 25
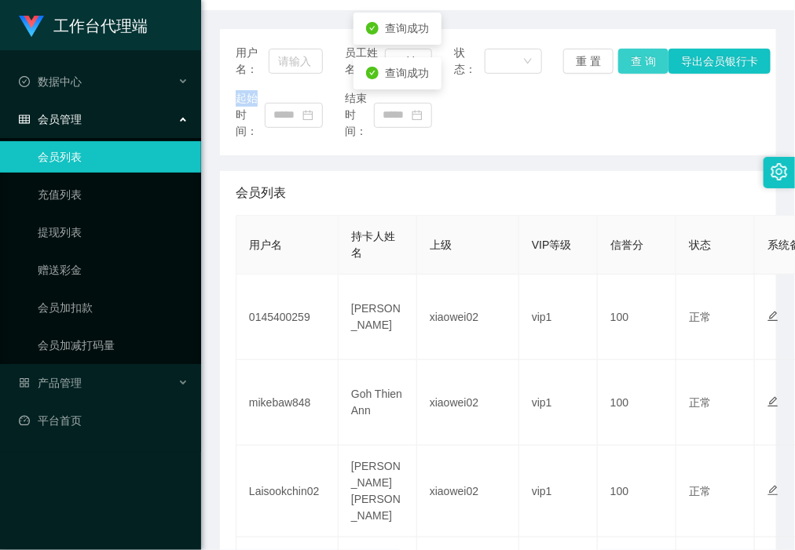
scroll to position [0, 0]
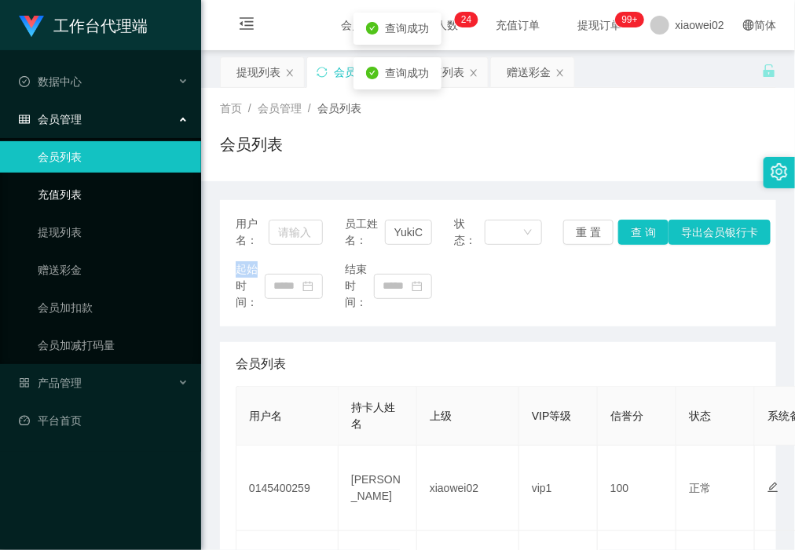
click at [67, 205] on link "充值列表" at bounding box center [113, 194] width 151 height 31
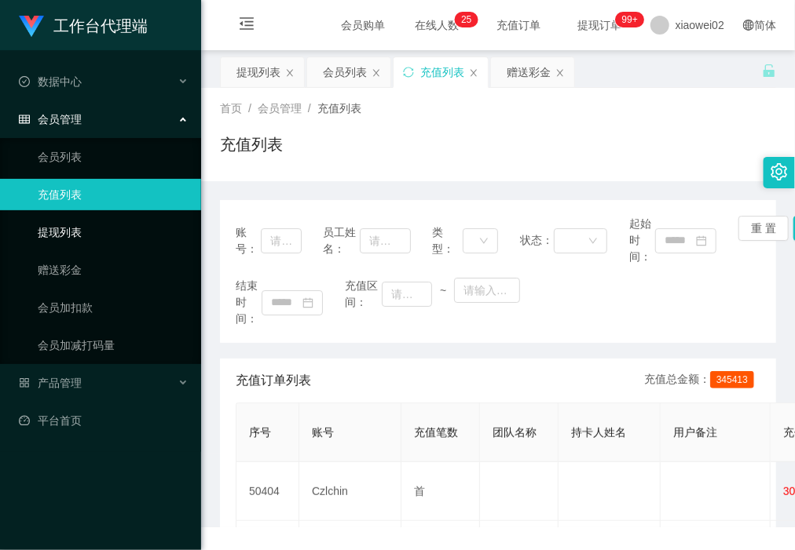
click at [97, 234] on link "提现列表" at bounding box center [113, 232] width 151 height 31
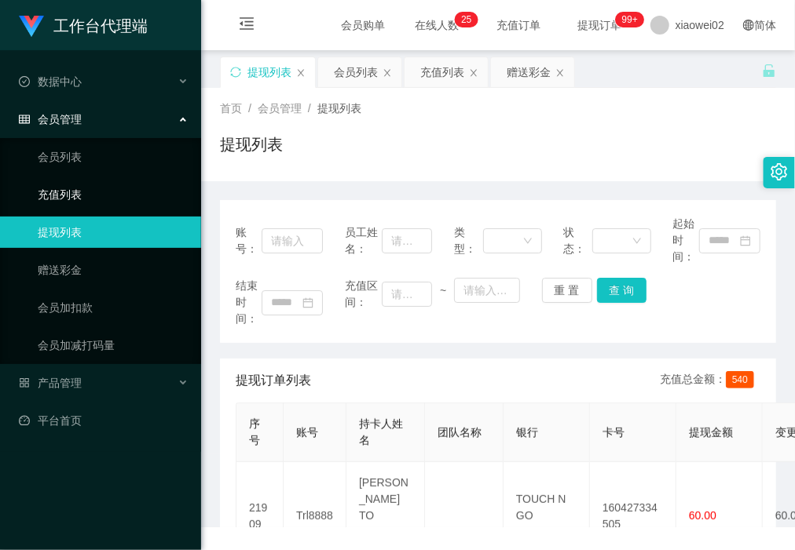
click at [136, 200] on link "充值列表" at bounding box center [113, 194] width 151 height 31
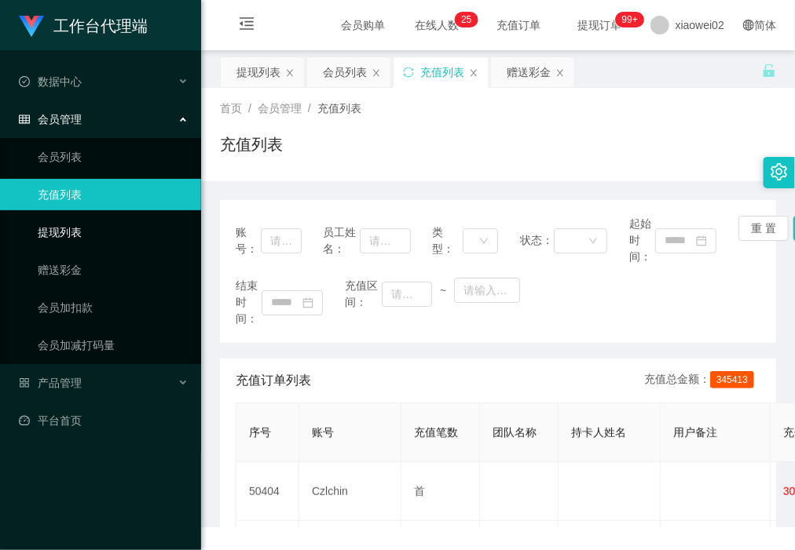
click at [130, 225] on link "提现列表" at bounding box center [113, 232] width 151 height 31
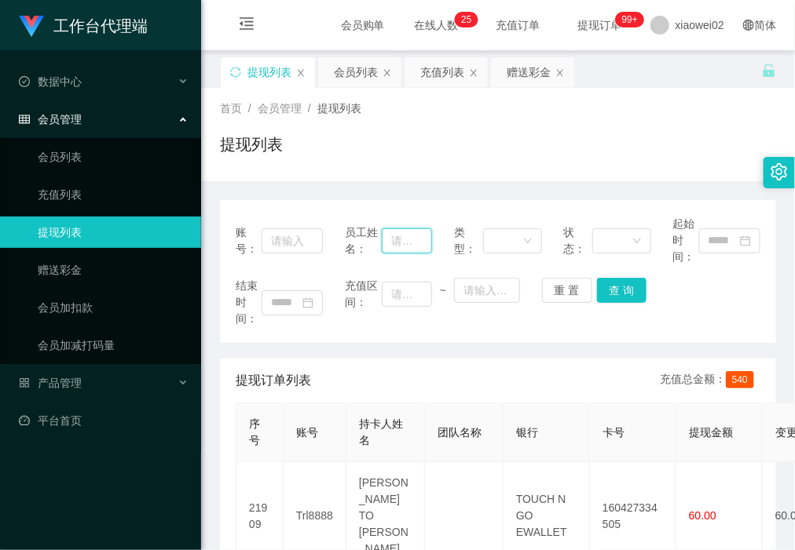
click at [386, 237] on input "text" at bounding box center [407, 240] width 51 height 25
paste input "YukiChongyikjin"
type input "YukiChongyikjin"
click at [602, 284] on button "查 询" at bounding box center [622, 290] width 50 height 25
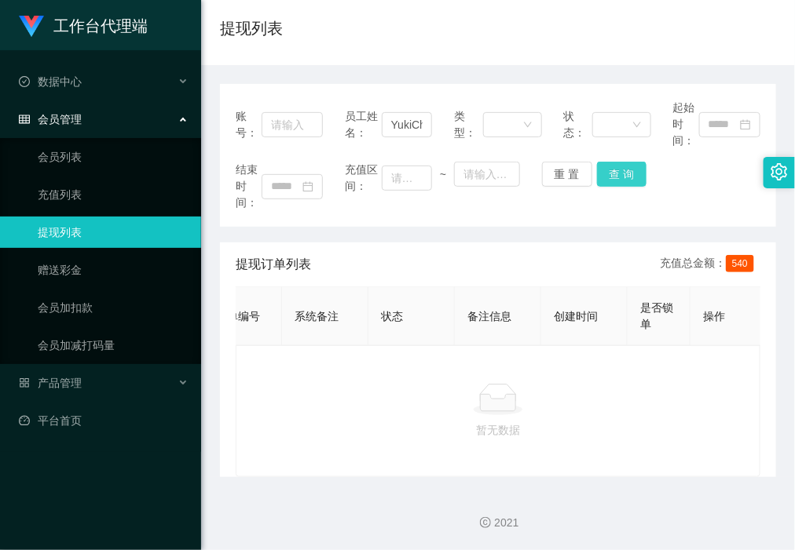
scroll to position [0, 0]
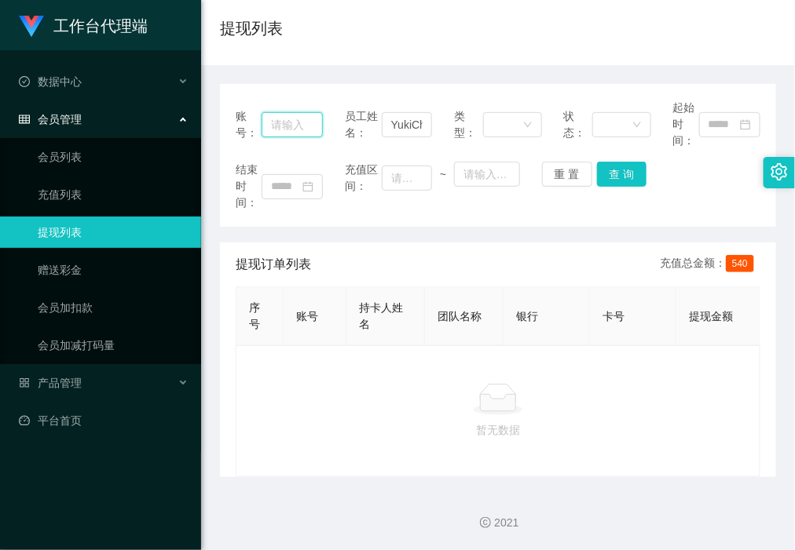
drag, startPoint x: 291, startPoint y: 111, endPoint x: 332, endPoint y: 91, distance: 45.3
click at [291, 112] on input "text" at bounding box center [291, 124] width 61 height 25
drag, startPoint x: 107, startPoint y: 236, endPoint x: 153, endPoint y: 233, distance: 46.4
click at [107, 236] on link "提现列表" at bounding box center [113, 232] width 151 height 31
click at [283, 112] on input "text" at bounding box center [291, 124] width 61 height 25
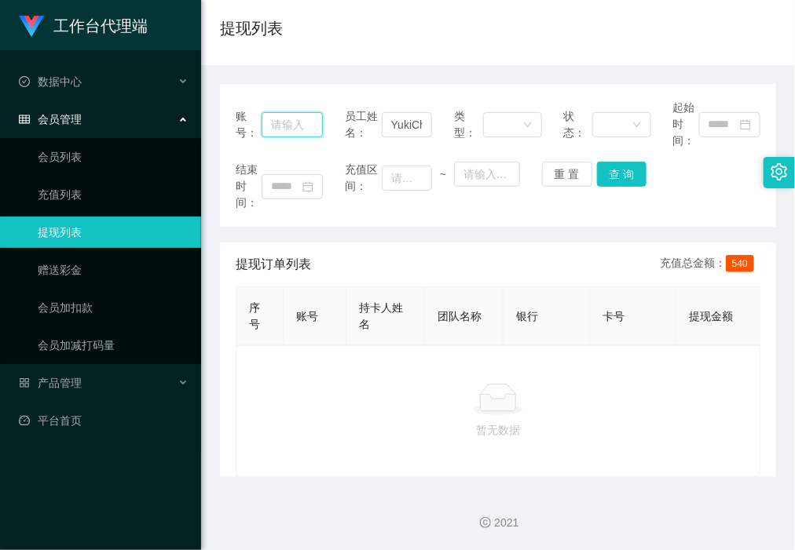
paste input "kikikiki"
type input "kikikiki"
click at [601, 162] on button "查 询" at bounding box center [622, 174] width 50 height 25
click at [92, 374] on div "产品管理" at bounding box center [100, 382] width 201 height 31
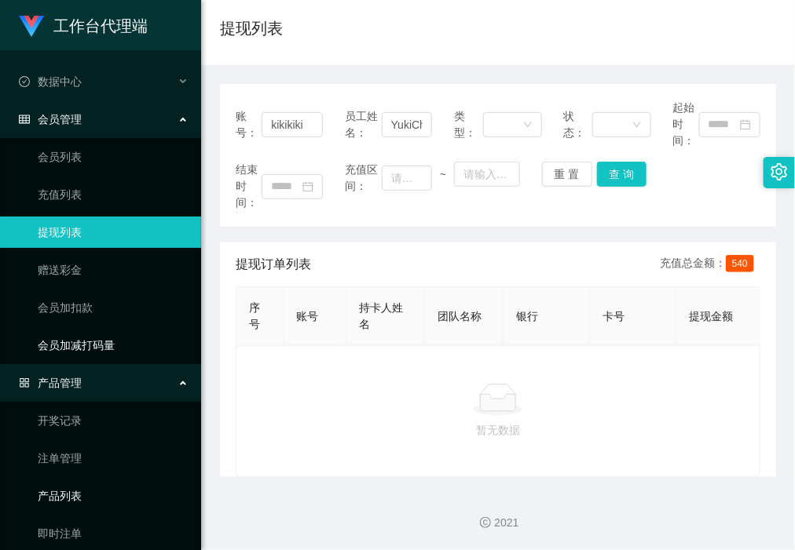
scroll to position [90, 0]
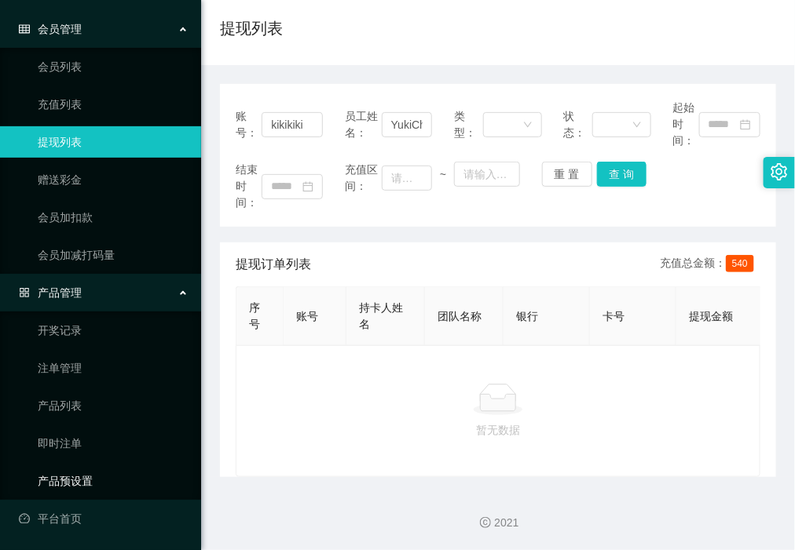
click at [84, 469] on link "产品预设置" at bounding box center [113, 481] width 151 height 31
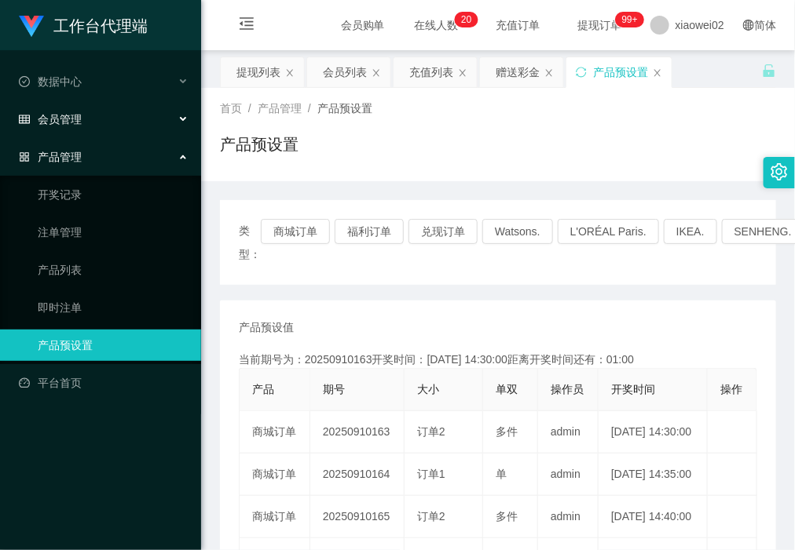
click at [91, 119] on div "会员管理" at bounding box center [100, 119] width 201 height 31
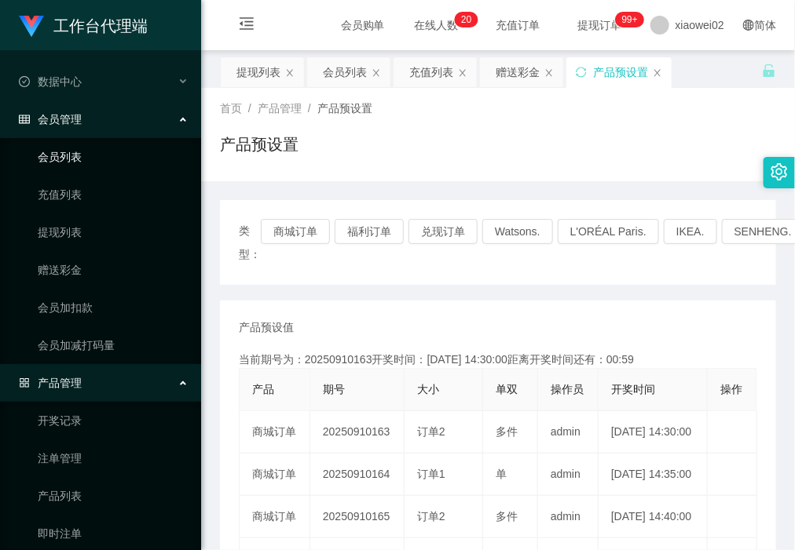
click at [80, 170] on link "会员列表" at bounding box center [113, 156] width 151 height 31
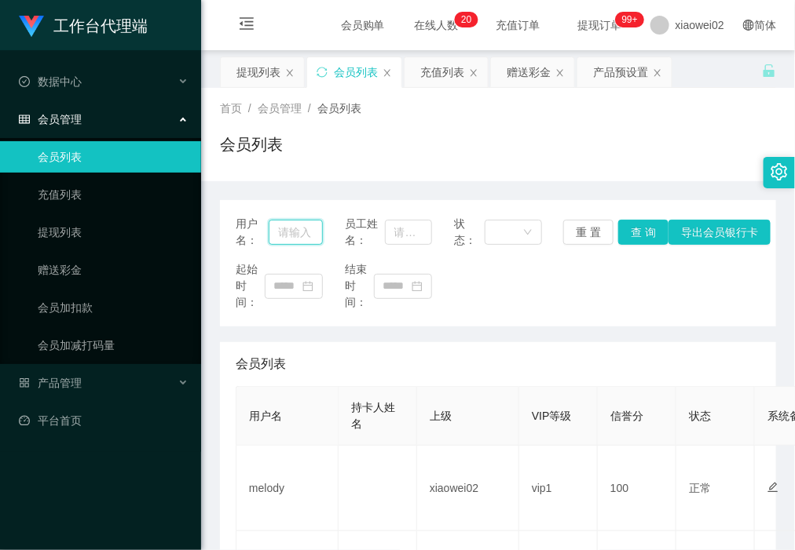
click at [299, 232] on input "text" at bounding box center [296, 232] width 55 height 25
click at [628, 236] on button "查 询" at bounding box center [643, 232] width 50 height 25
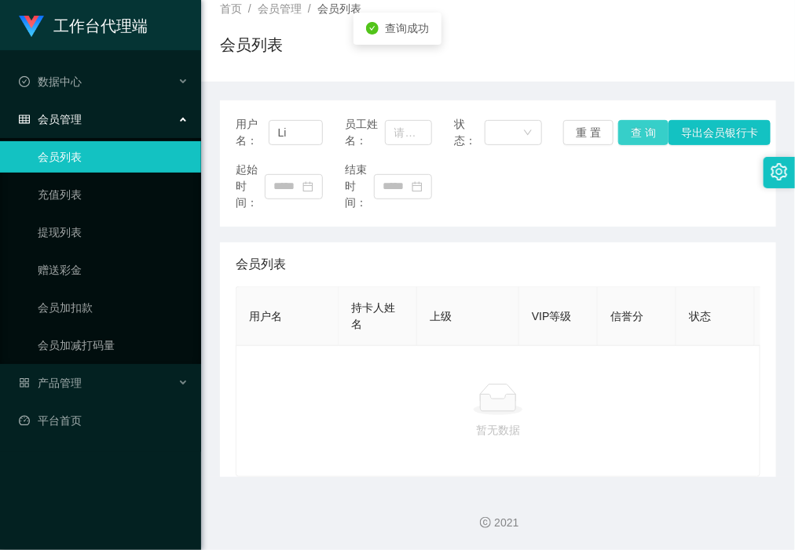
scroll to position [115, 0]
click at [79, 119] on span "会员管理" at bounding box center [50, 119] width 63 height 13
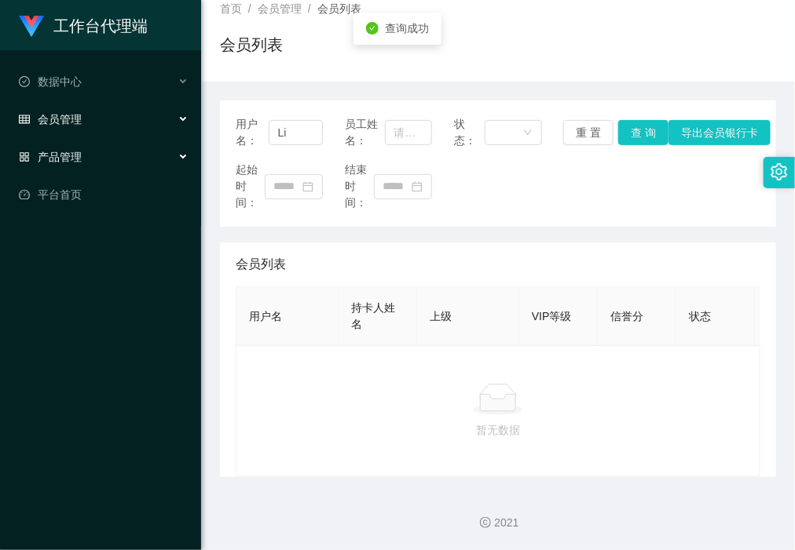
click at [79, 124] on span "会员管理" at bounding box center [50, 119] width 63 height 13
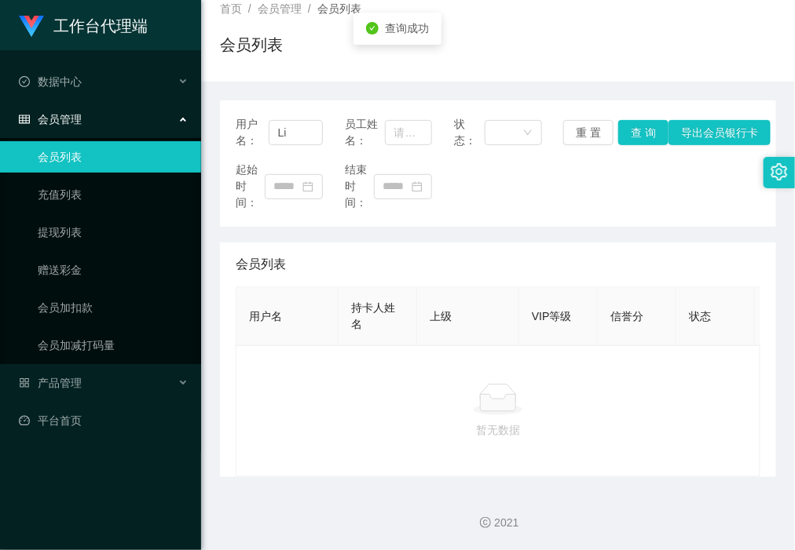
click at [75, 154] on link "会员列表" at bounding box center [113, 156] width 151 height 31
click at [284, 120] on input "Li" at bounding box center [296, 132] width 55 height 25
type input "L"
click at [640, 120] on button "查 询" at bounding box center [643, 132] width 50 height 25
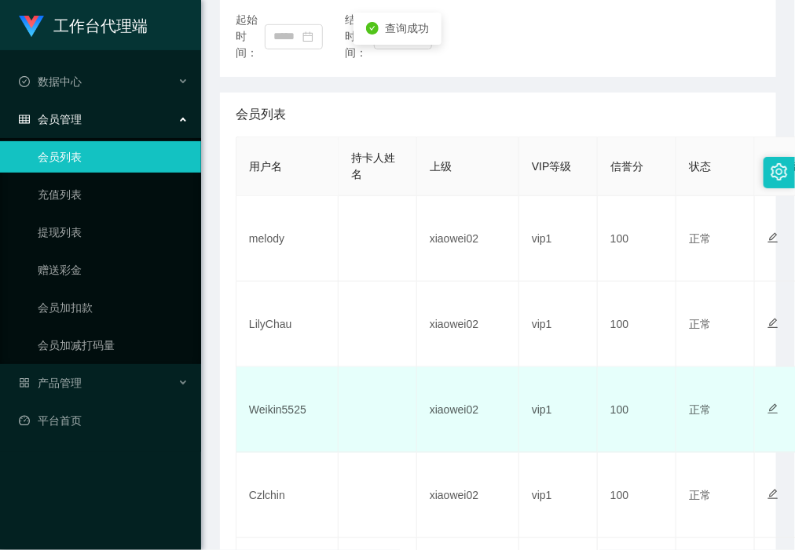
scroll to position [311, 0]
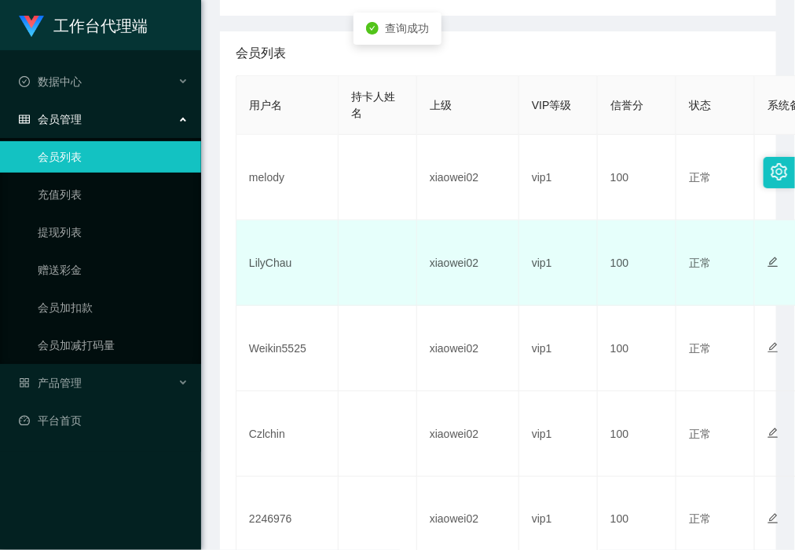
click at [271, 260] on td "LilyChau" at bounding box center [287, 264] width 102 height 86
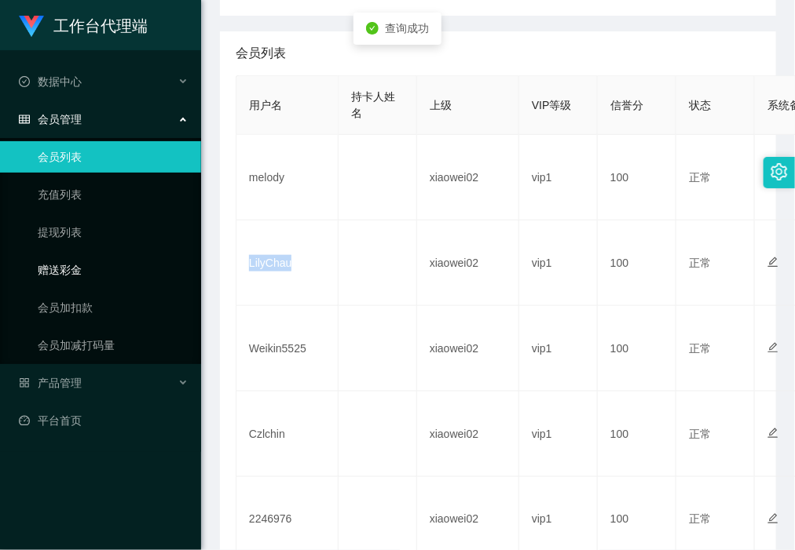
copy td "LilyChau"
drag, startPoint x: 116, startPoint y: 225, endPoint x: 100, endPoint y: 71, distance: 155.5
click at [116, 225] on link "提现列表" at bounding box center [113, 232] width 151 height 31
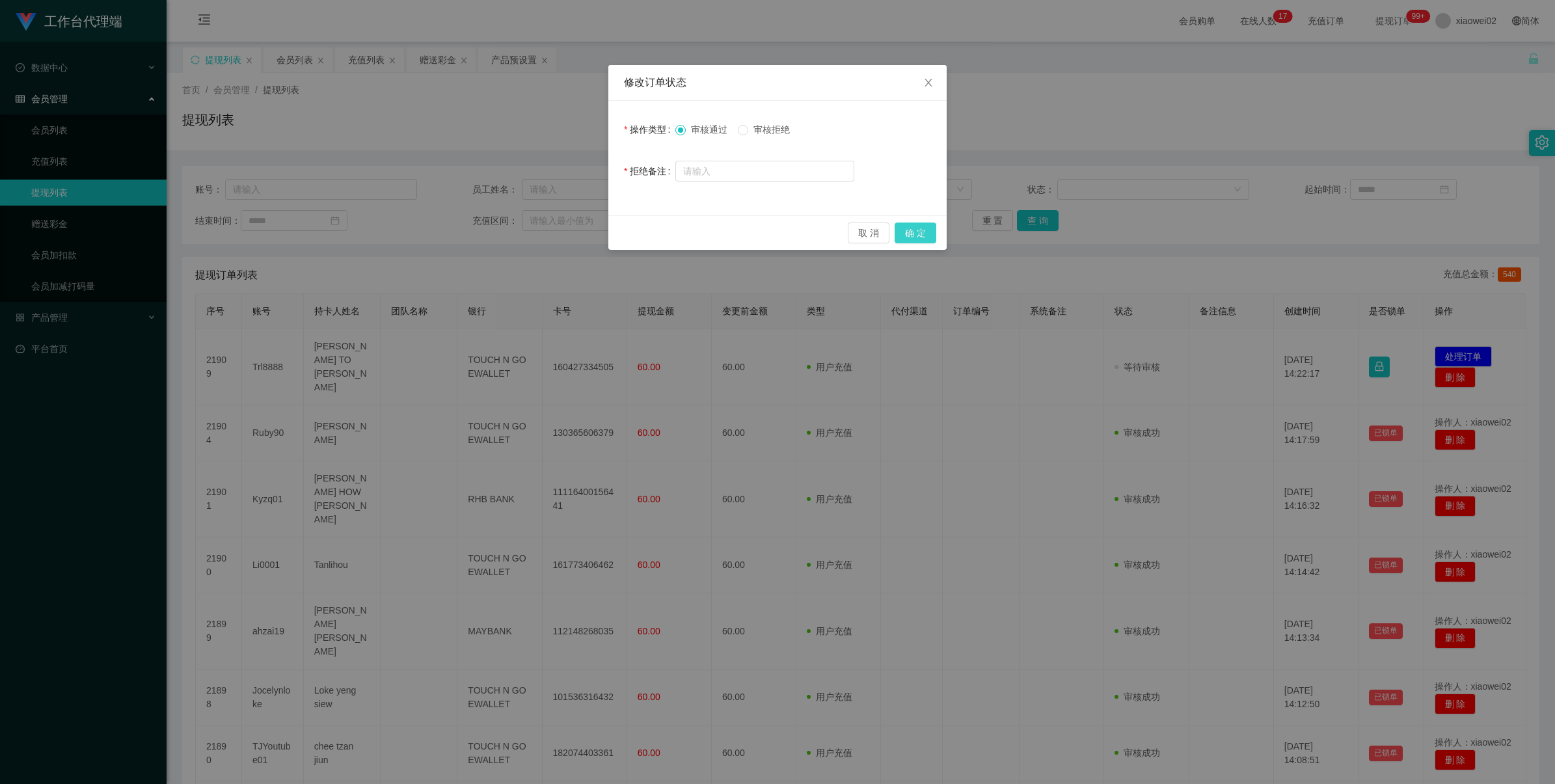
drag, startPoint x: 906, startPoint y: 225, endPoint x: 914, endPoint y: 226, distance: 8.1
click at [906, 225] on button "确 定" at bounding box center [916, 233] width 41 height 21
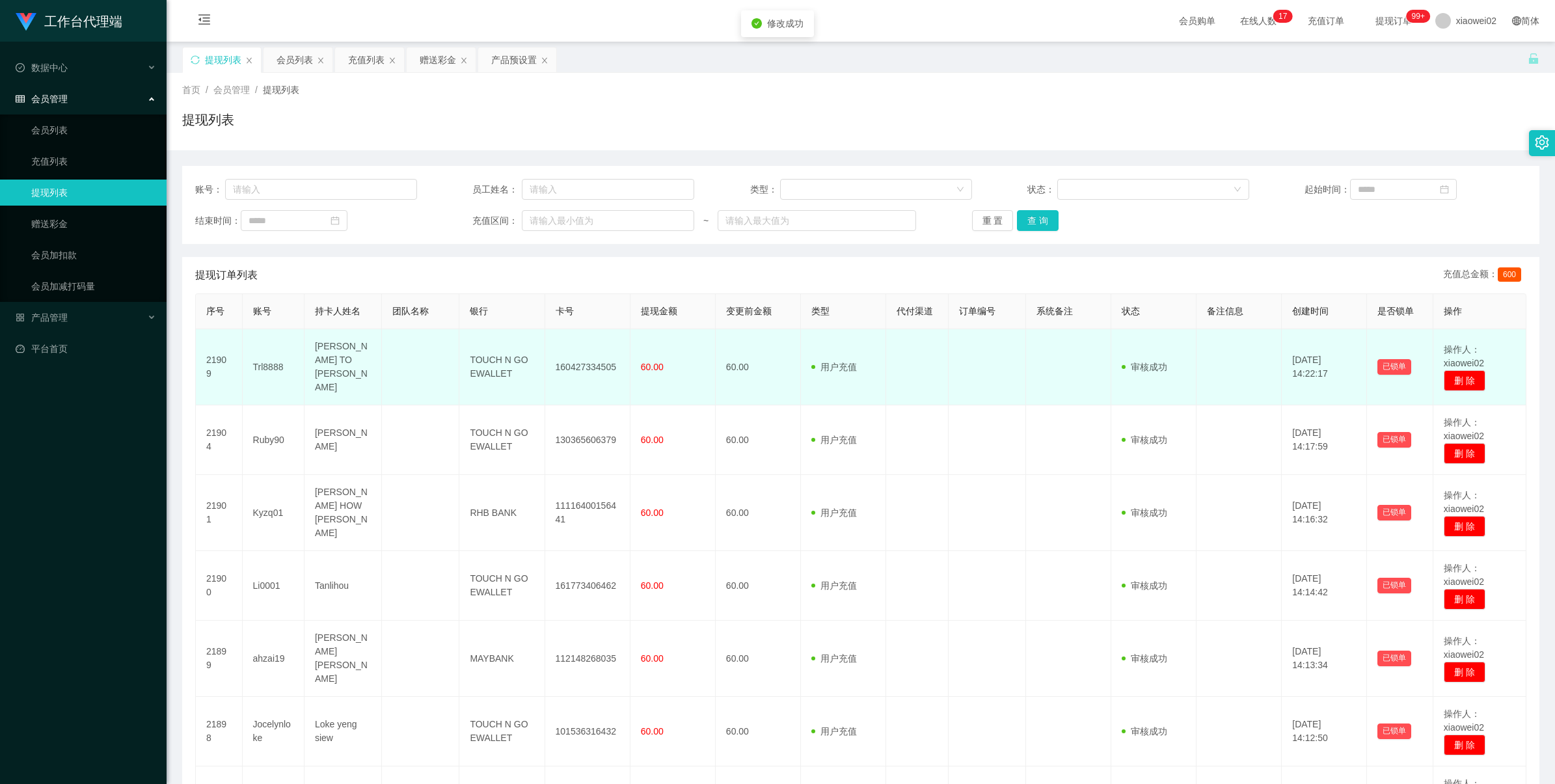
click at [588, 356] on td "160427334505" at bounding box center [588, 367] width 85 height 76
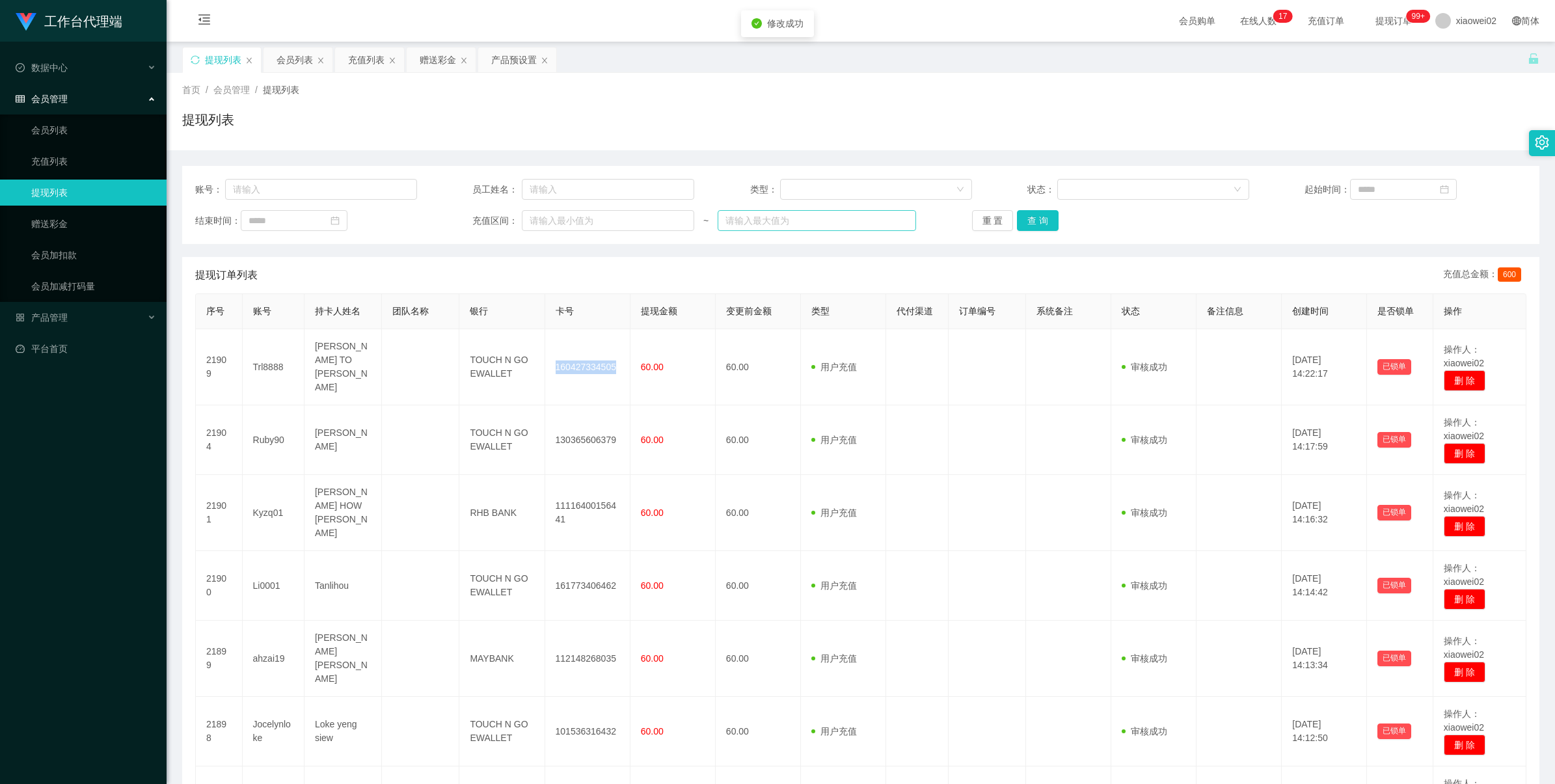
copy td "160427334505"
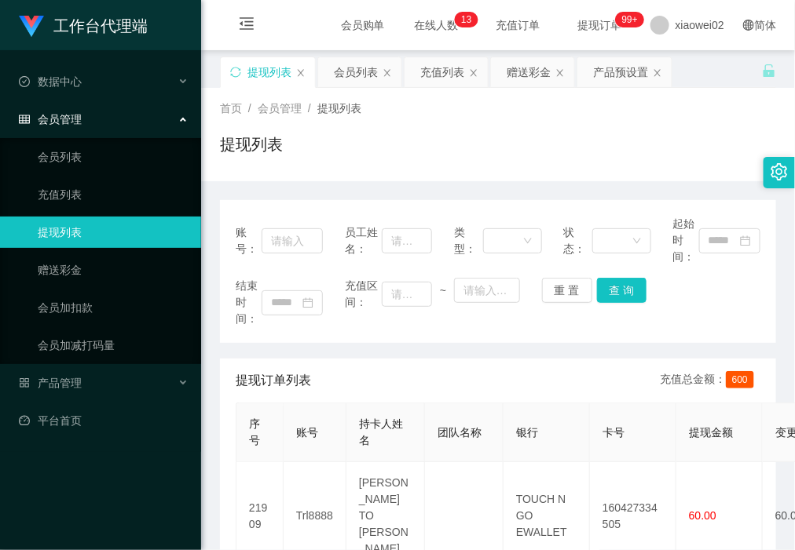
click at [128, 138] on ul "会员列表 充值列表 提现列表 赠送彩金 会员加扣款 会员加减打码量" at bounding box center [100, 251] width 201 height 226
drag, startPoint x: 83, startPoint y: 159, endPoint x: 59, endPoint y: 60, distance: 101.9
click at [83, 158] on link "会员列表" at bounding box center [113, 156] width 151 height 31
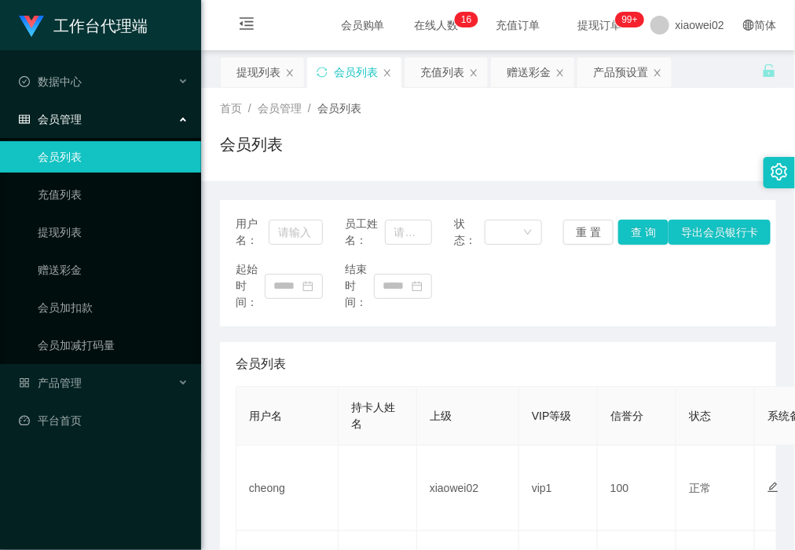
scroll to position [196, 0]
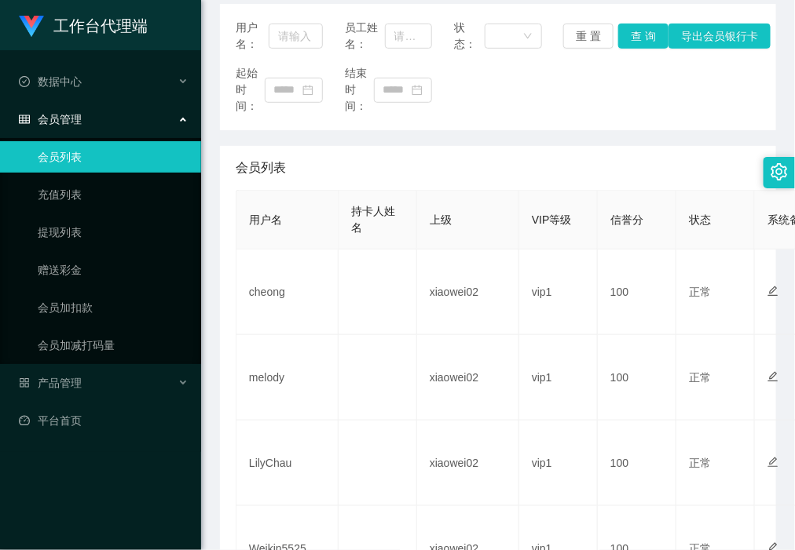
click at [73, 437] on ul "数据中心 会员管理 会员列表 充值列表 提现列表 赠送彩金 会员加扣款 会员加减打码量 产品管理 平台首页" at bounding box center [100, 251] width 201 height 402
click at [75, 426] on link "平台首页" at bounding box center [104, 420] width 170 height 31
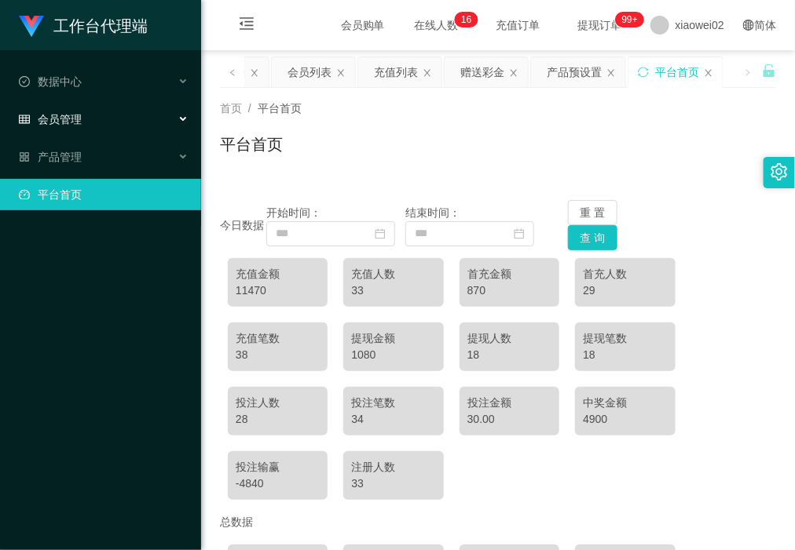
click at [110, 115] on div "会员管理" at bounding box center [100, 119] width 201 height 31
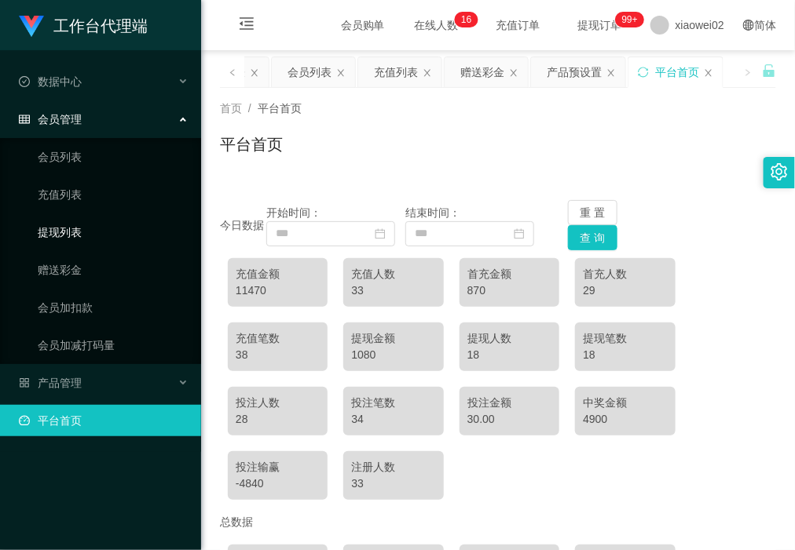
click at [85, 237] on link "提现列表" at bounding box center [113, 232] width 151 height 31
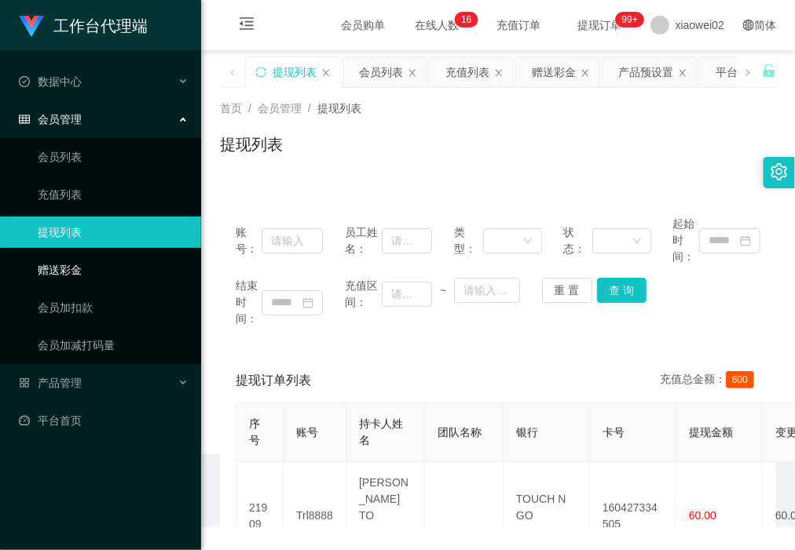
click at [87, 264] on link "赠送彩金" at bounding box center [113, 269] width 151 height 31
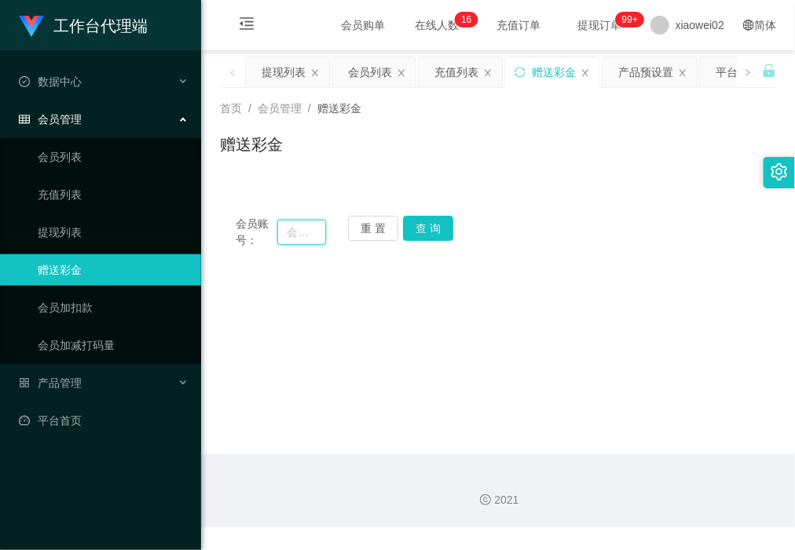
drag, startPoint x: 287, startPoint y: 234, endPoint x: 301, endPoint y: 234, distance: 14.1
click at [287, 234] on input "text" at bounding box center [301, 232] width 48 height 25
paste input "melody"
type input "melody"
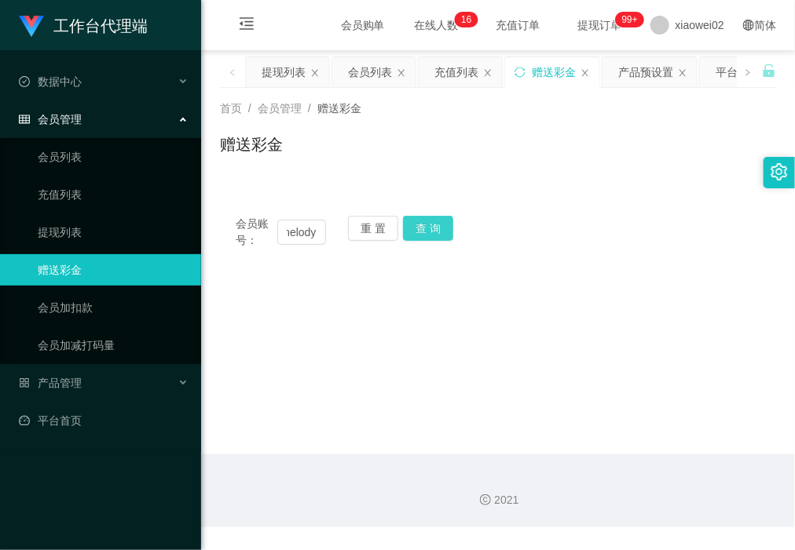
click at [420, 233] on button "查 询" at bounding box center [428, 228] width 50 height 25
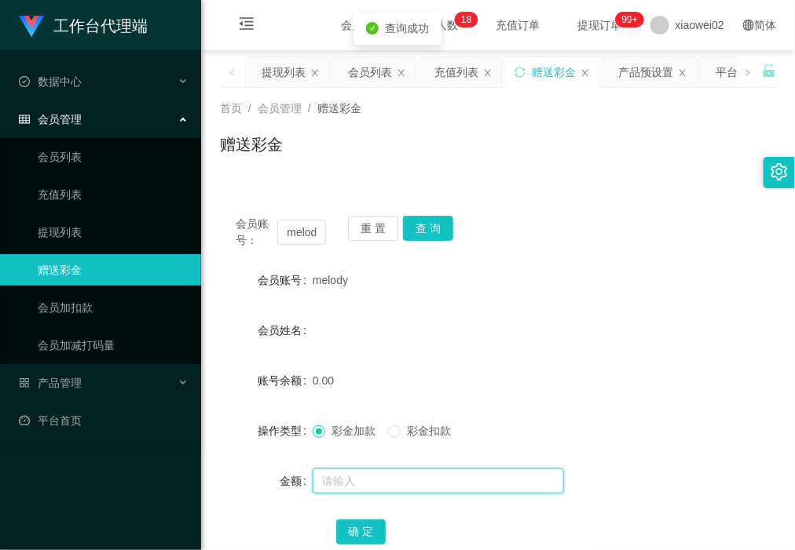
click at [350, 479] on input "text" at bounding box center [437, 481] width 251 height 25
type input "60"
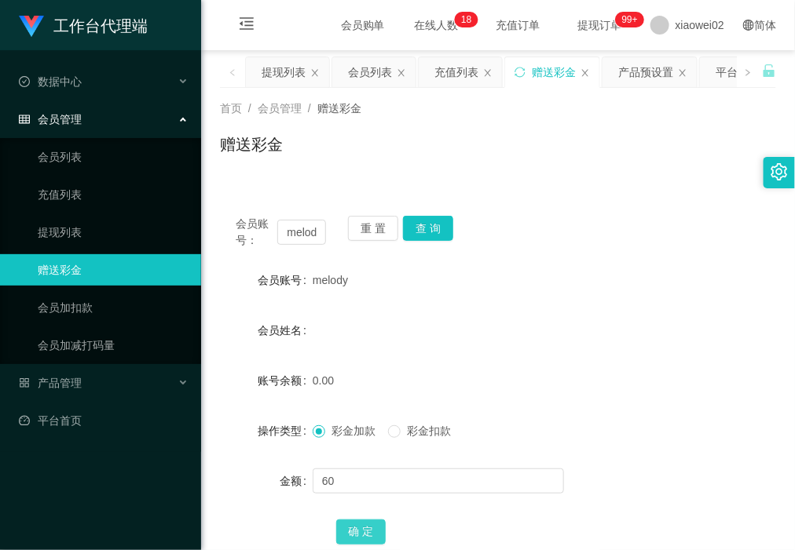
drag, startPoint x: 363, startPoint y: 531, endPoint x: 379, endPoint y: 532, distance: 16.6
click at [364, 531] on button "确 定" at bounding box center [361, 532] width 50 height 25
click at [75, 41] on h1 "工作台代理端" at bounding box center [100, 26] width 94 height 50
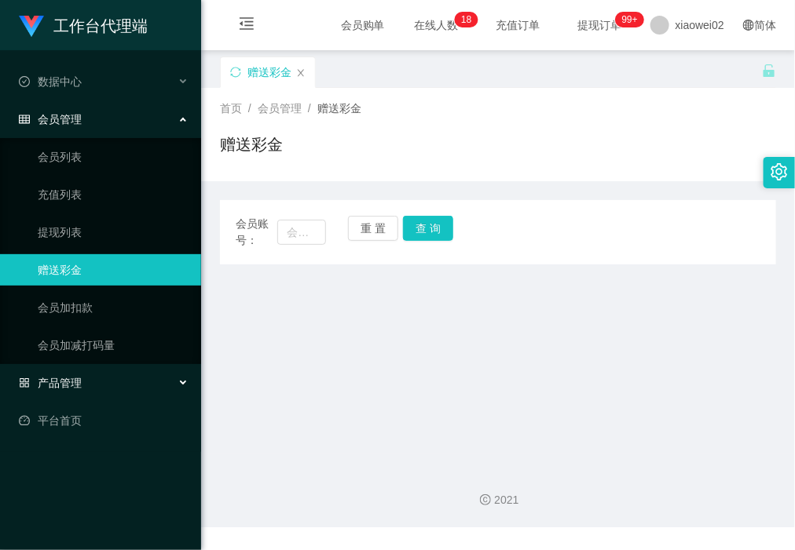
click at [92, 390] on div "产品管理" at bounding box center [100, 382] width 201 height 31
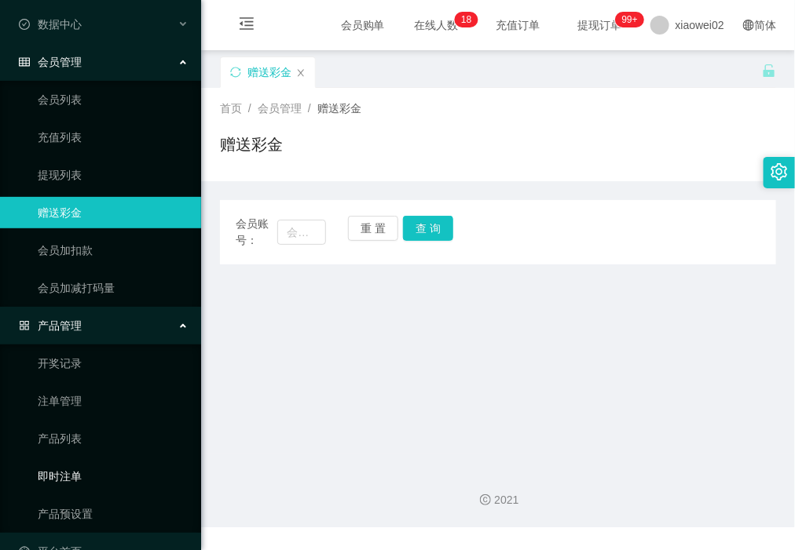
scroll to position [90, 0]
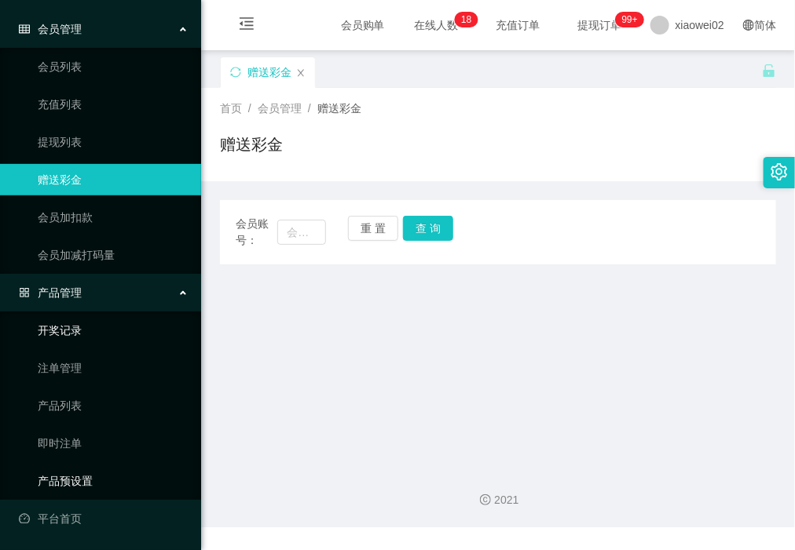
click at [96, 477] on link "产品预设置" at bounding box center [113, 481] width 151 height 31
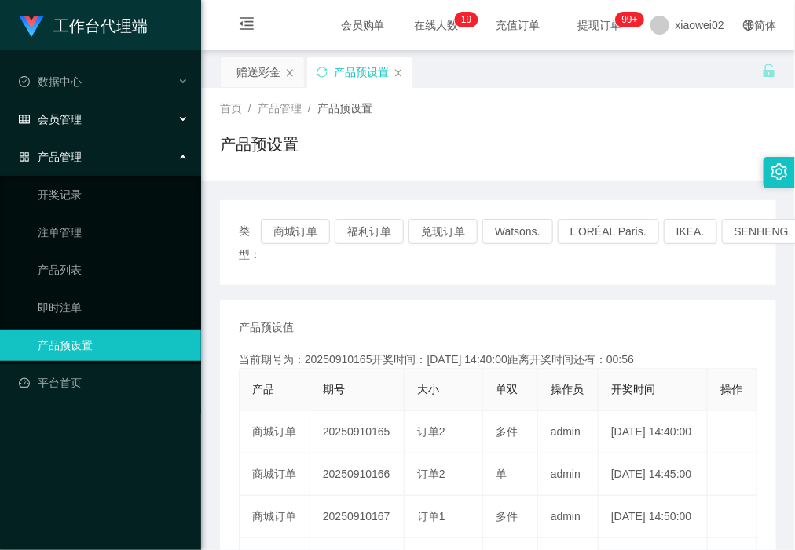
click at [107, 120] on div "会员管理" at bounding box center [100, 119] width 201 height 31
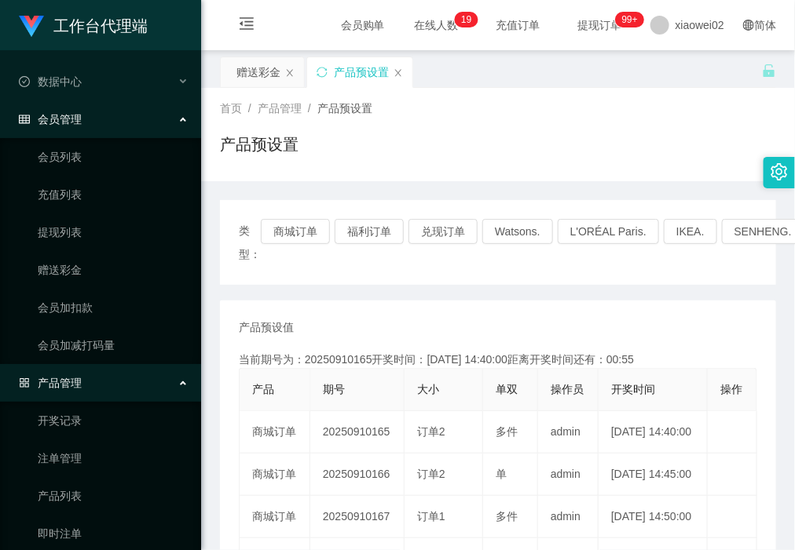
click at [83, 250] on ul "会员列表 充值列表 提现列表 赠送彩金 会员加扣款 会员加减打码量" at bounding box center [100, 251] width 201 height 226
click at [86, 269] on link "赠送彩金" at bounding box center [113, 269] width 151 height 31
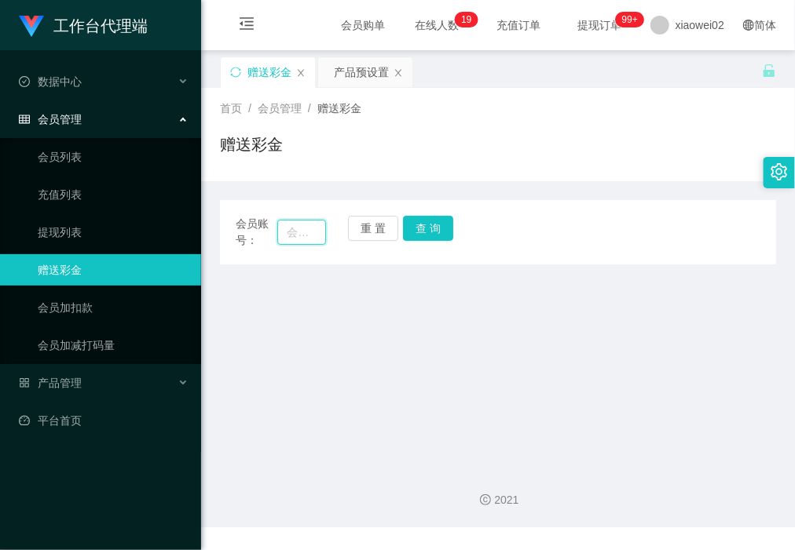
click at [301, 232] on input "text" at bounding box center [301, 232] width 48 height 25
paste input "DD716"
type input "DD716"
click at [432, 228] on button "查 询" at bounding box center [428, 228] width 50 height 25
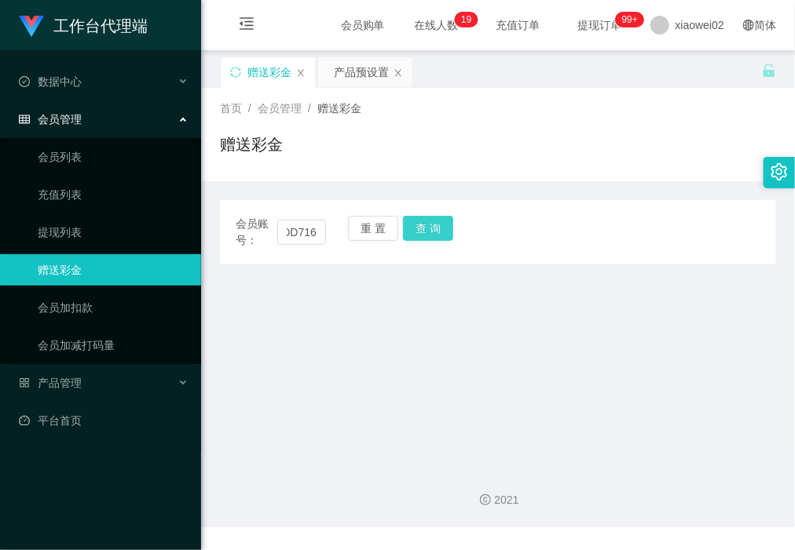
scroll to position [0, 0]
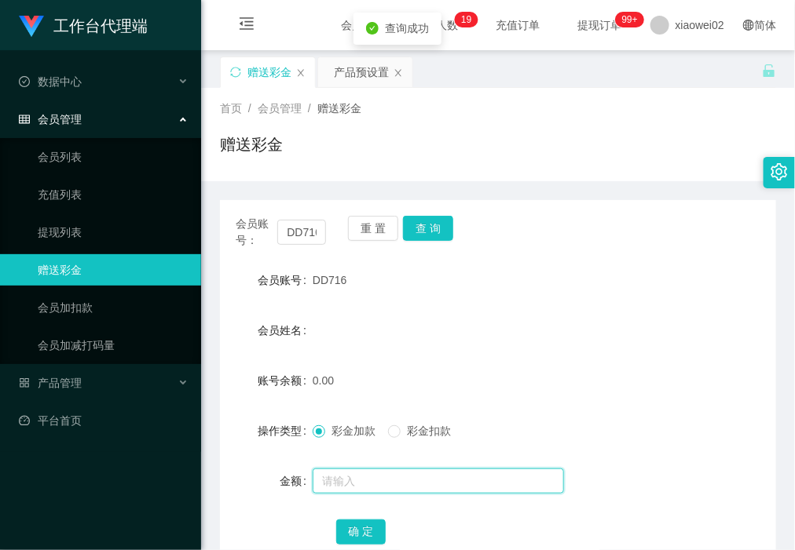
drag, startPoint x: 349, startPoint y: 480, endPoint x: 343, endPoint y: 469, distance: 12.7
click at [349, 480] on input "text" at bounding box center [437, 481] width 251 height 25
type input "3"
type input "60"
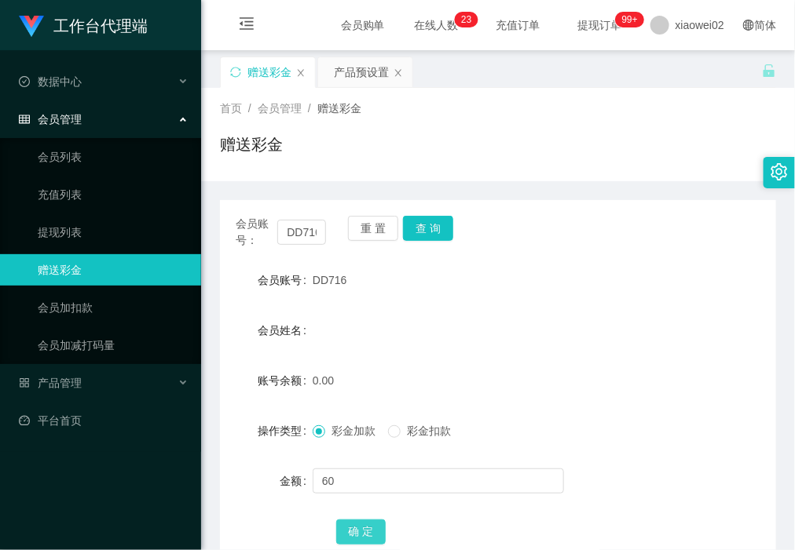
drag, startPoint x: 371, startPoint y: 530, endPoint x: 310, endPoint y: 460, distance: 92.4
click at [371, 530] on button "确 定" at bounding box center [361, 532] width 50 height 25
click at [484, 147] on div "赠送彩金" at bounding box center [498, 151] width 556 height 36
drag, startPoint x: 106, startPoint y: 232, endPoint x: 77, endPoint y: 86, distance: 148.9
click at [106, 232] on link "提现列表" at bounding box center [113, 232] width 151 height 31
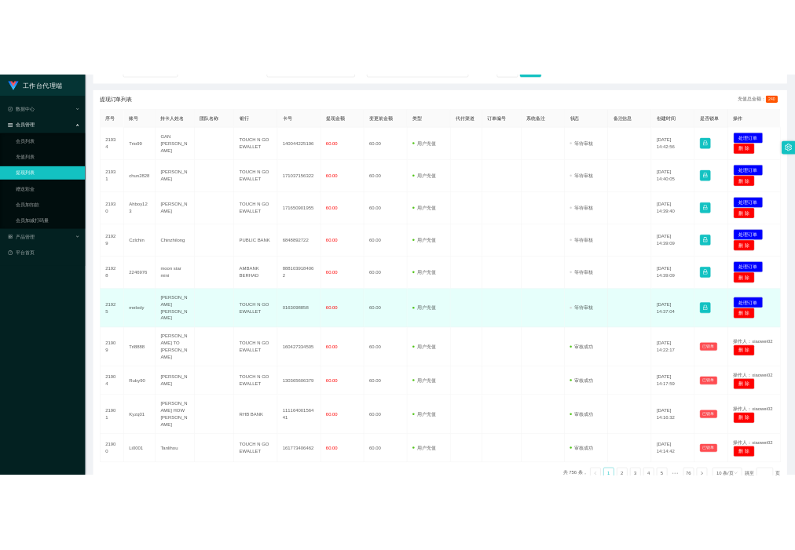
scroll to position [294, 0]
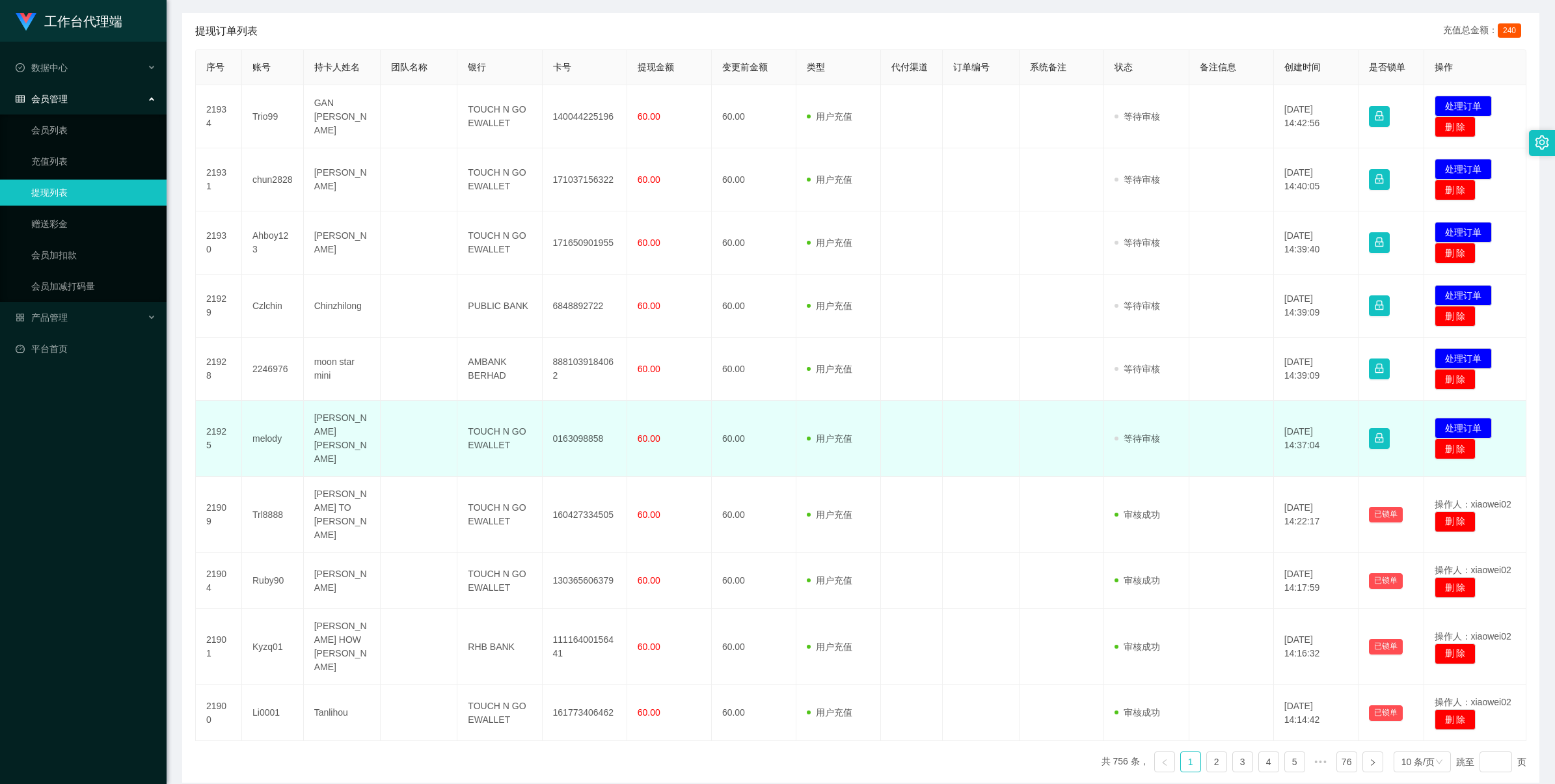
click at [594, 432] on td "0163098858" at bounding box center [585, 439] width 85 height 76
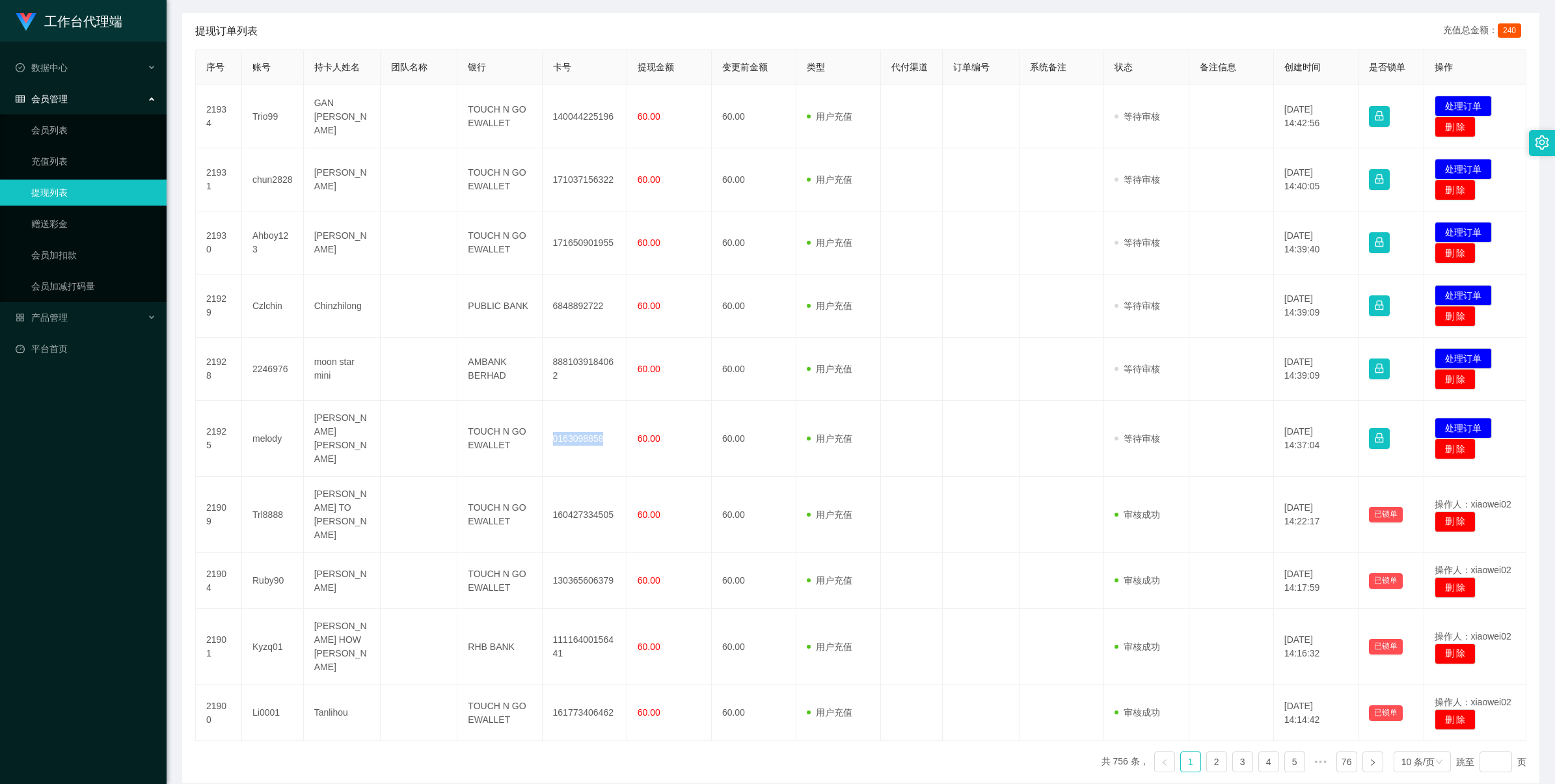
copy td "0163098858"
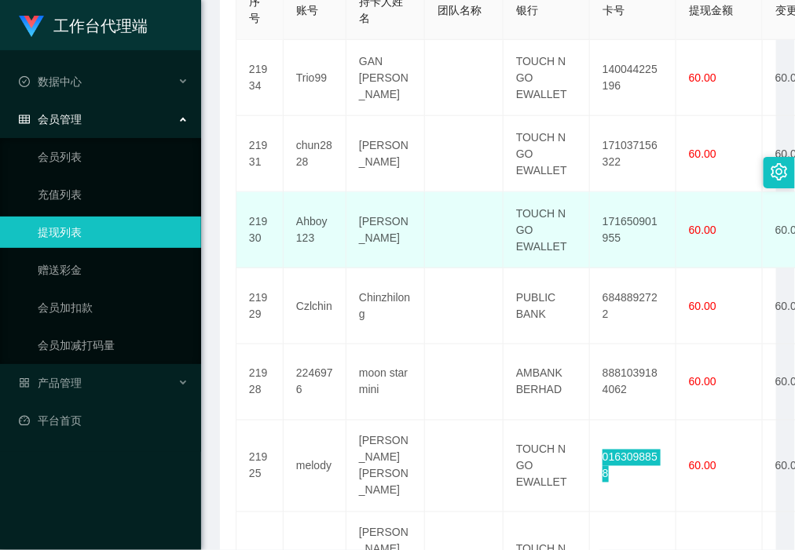
scroll to position [491, 0]
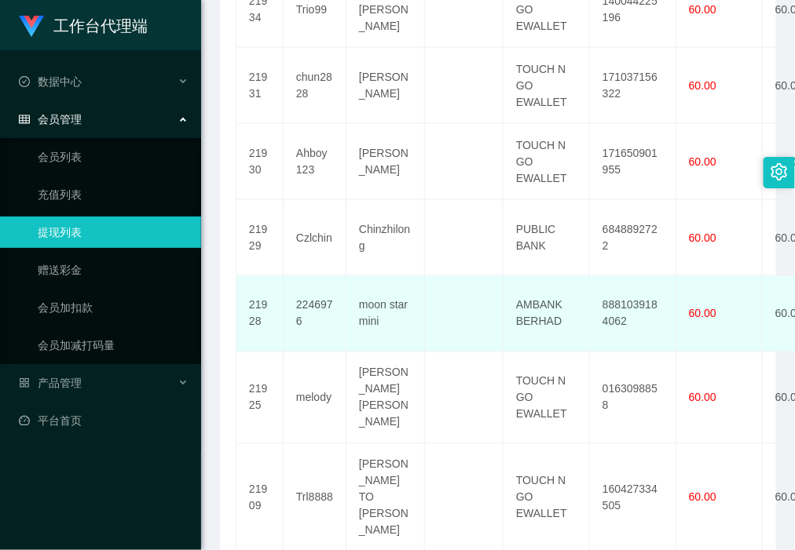
click at [621, 299] on td "8881039184062" at bounding box center [633, 314] width 86 height 76
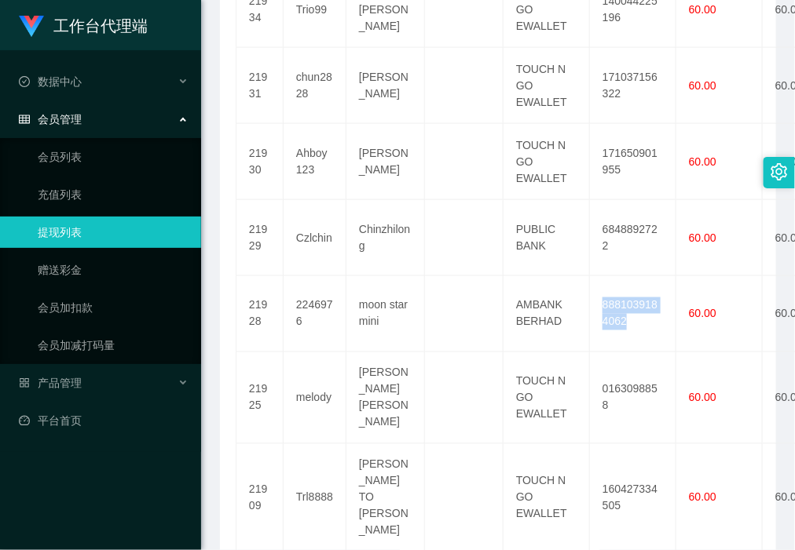
copy td "8881039184062"
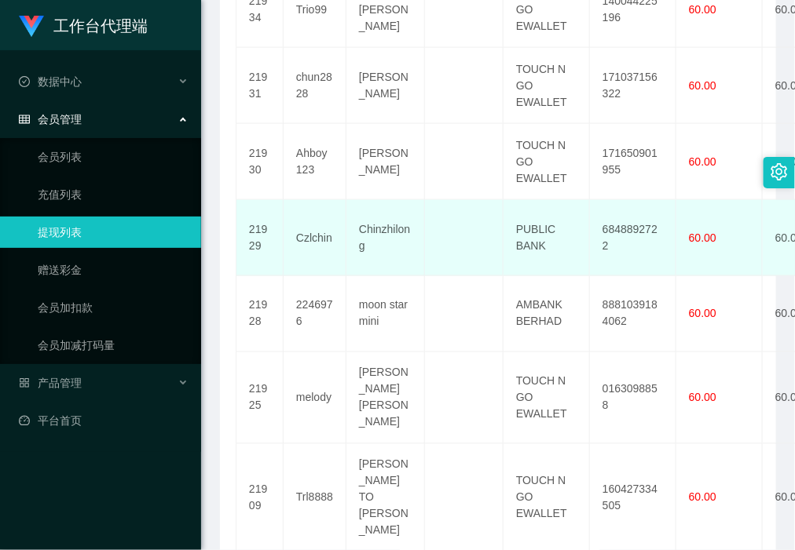
click at [602, 232] on td "6848892722" at bounding box center [633, 238] width 86 height 76
copy td "6848892722"
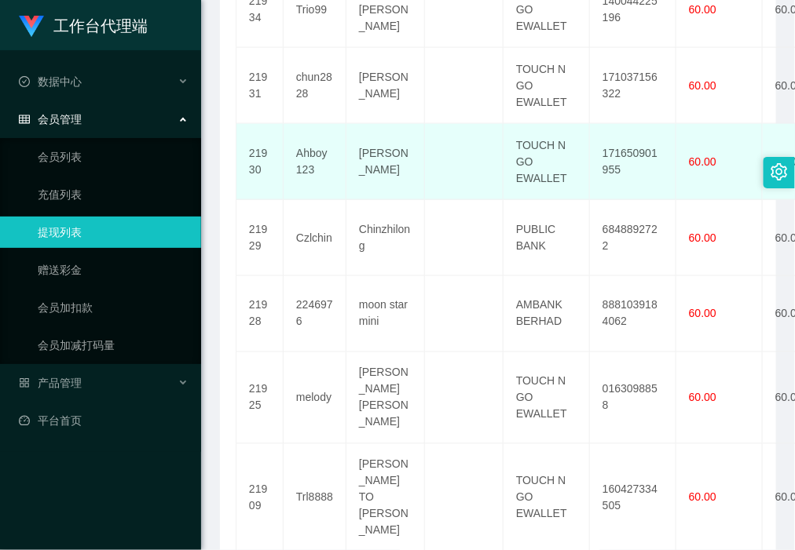
click at [630, 145] on td "171650901955" at bounding box center [633, 162] width 86 height 76
copy td "171650901955"
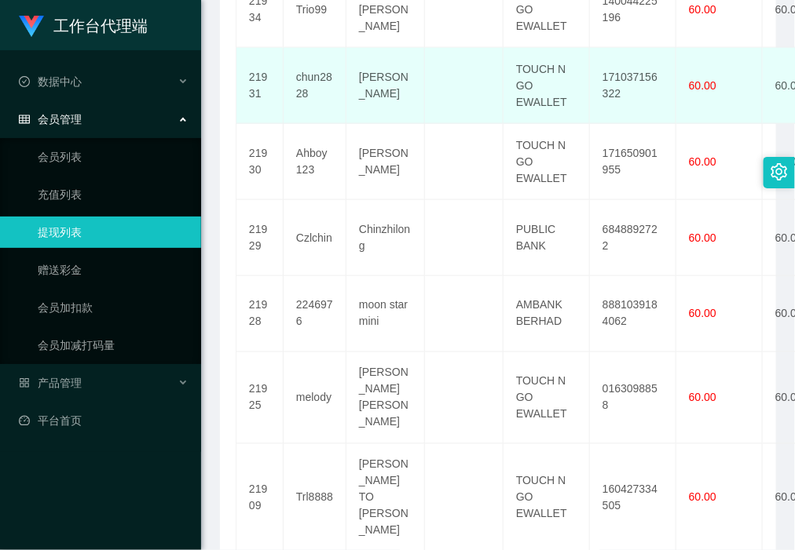
click at [612, 82] on td "171037156322" at bounding box center [633, 86] width 86 height 76
copy td "171037156322"
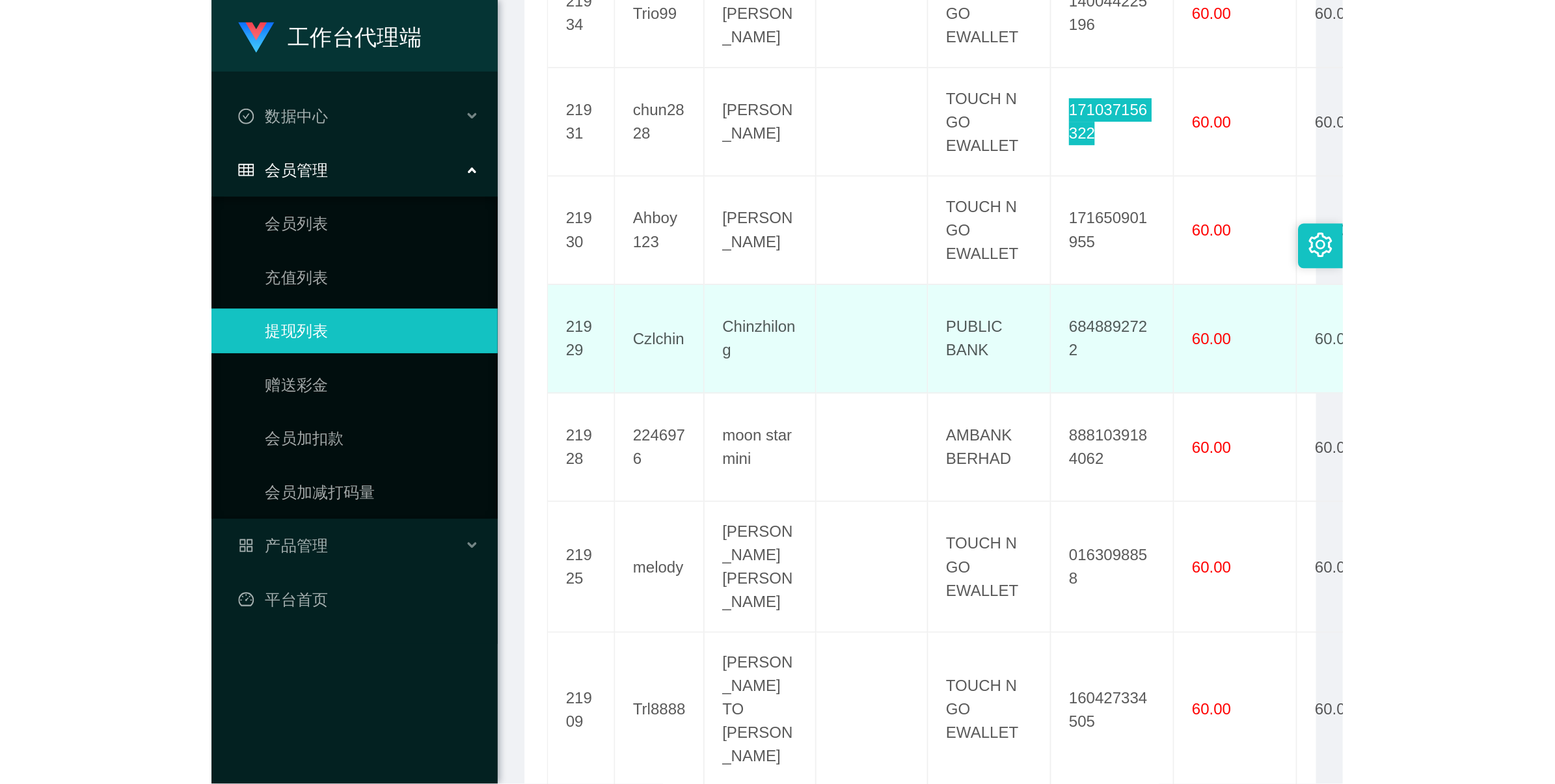
scroll to position [244, 0]
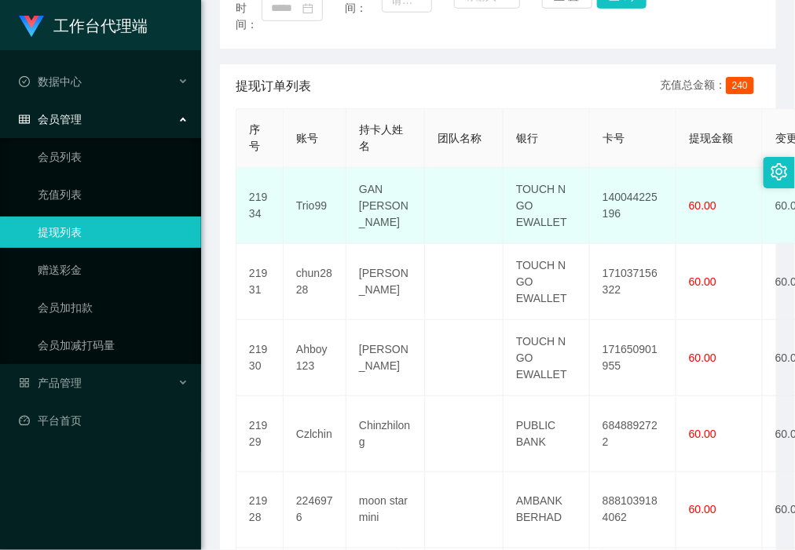
click at [628, 193] on td "140044225196" at bounding box center [633, 206] width 86 height 76
copy td "140044225196"
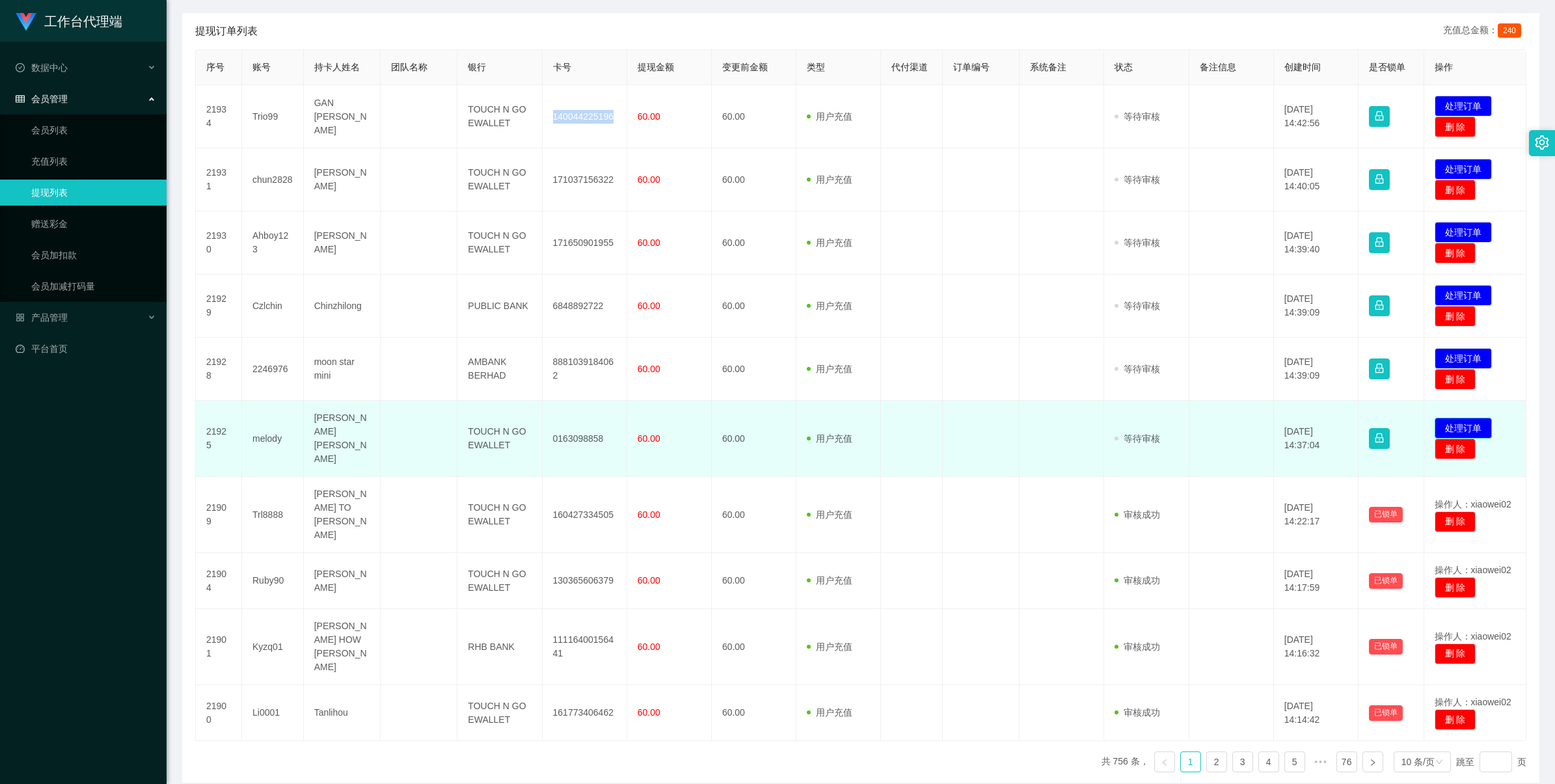
click at [658, 418] on button "处理订单" at bounding box center [1463, 428] width 57 height 21
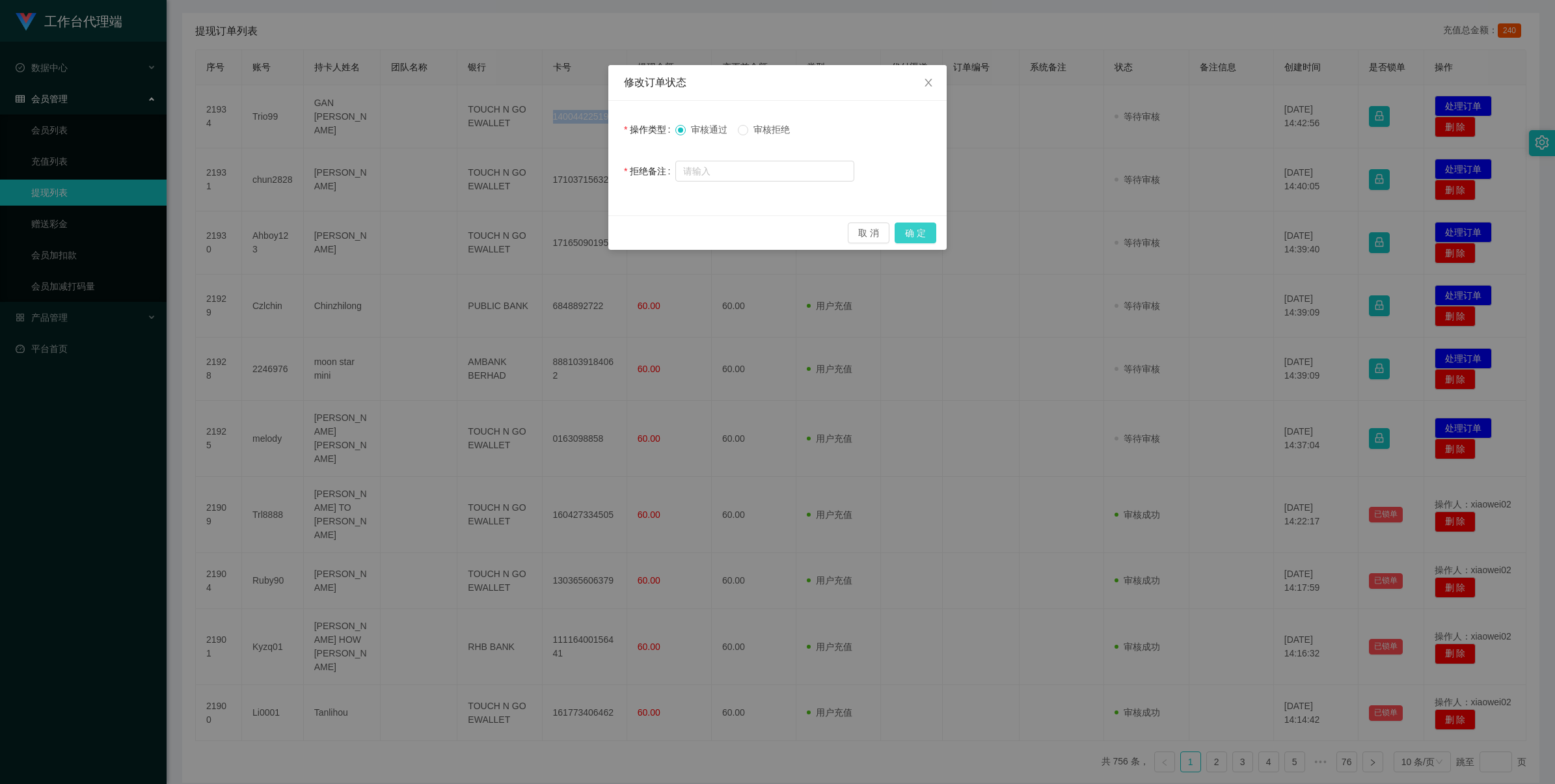
drag, startPoint x: 895, startPoint y: 232, endPoint x: 1146, endPoint y: 267, distance: 253.4
click at [658, 232] on button "确 定" at bounding box center [916, 233] width 41 height 21
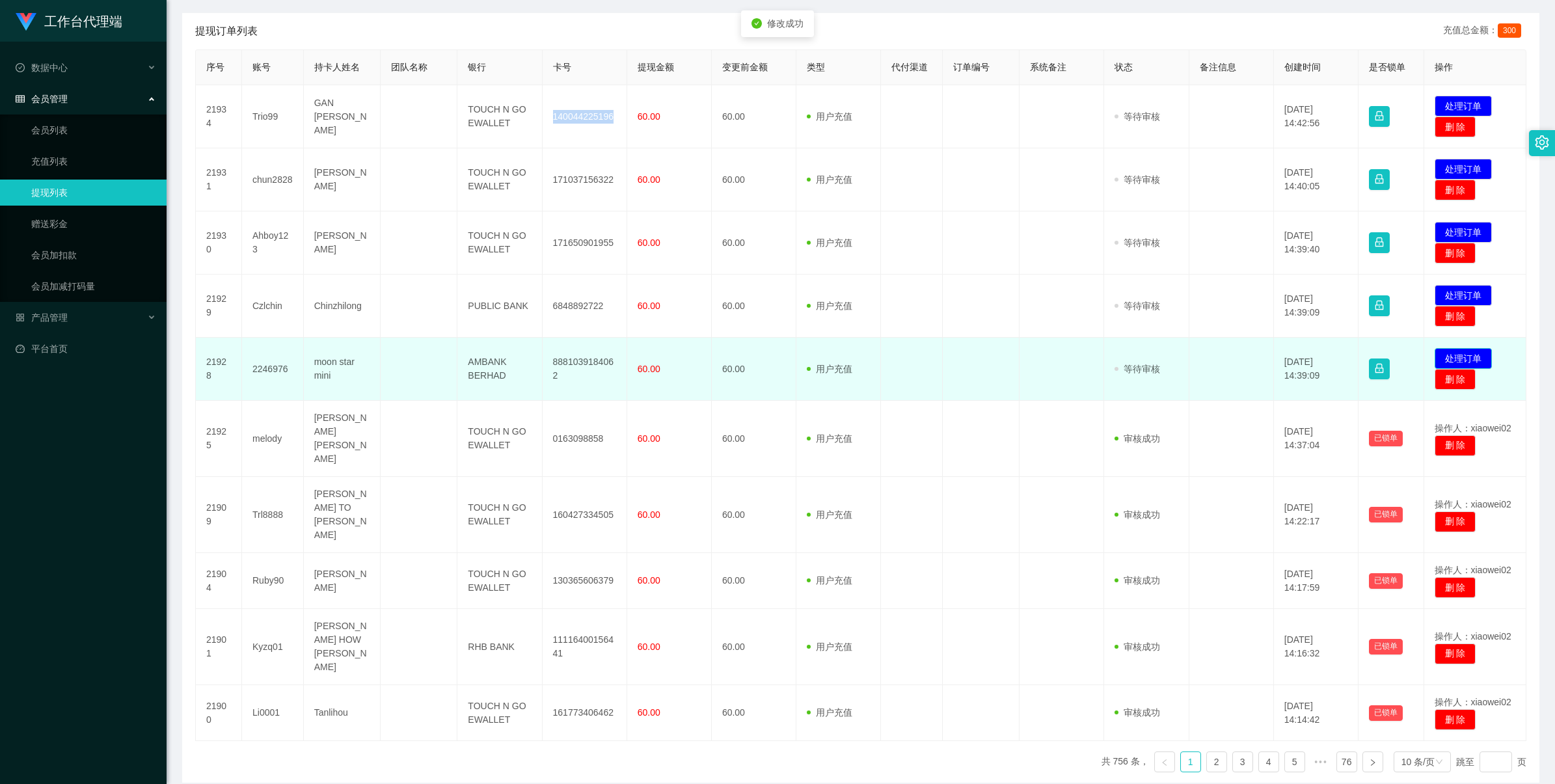
click at [658, 356] on button "处理订单" at bounding box center [1463, 358] width 57 height 21
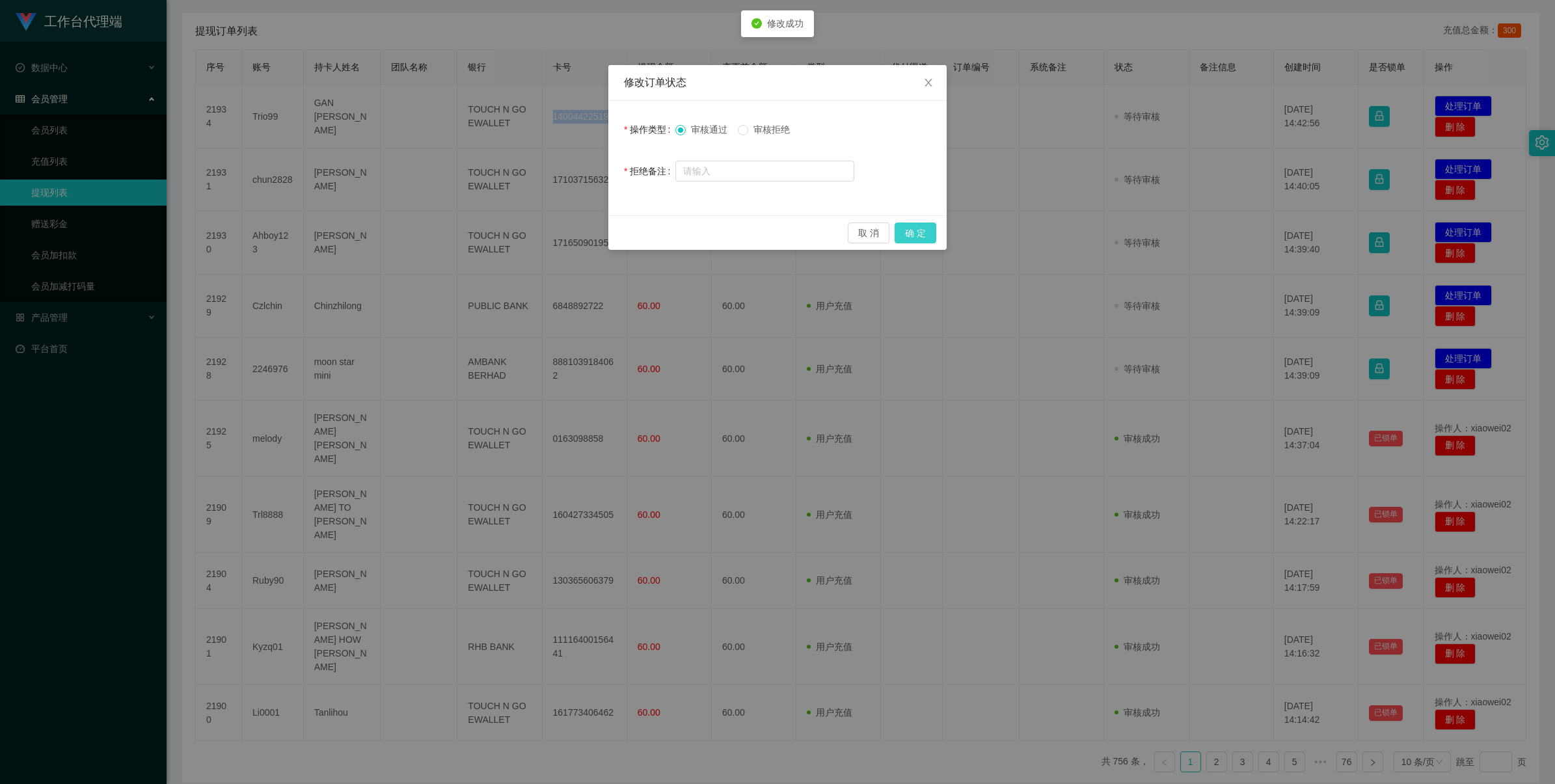
click at [658, 225] on button "确 定" at bounding box center [916, 233] width 41 height 21
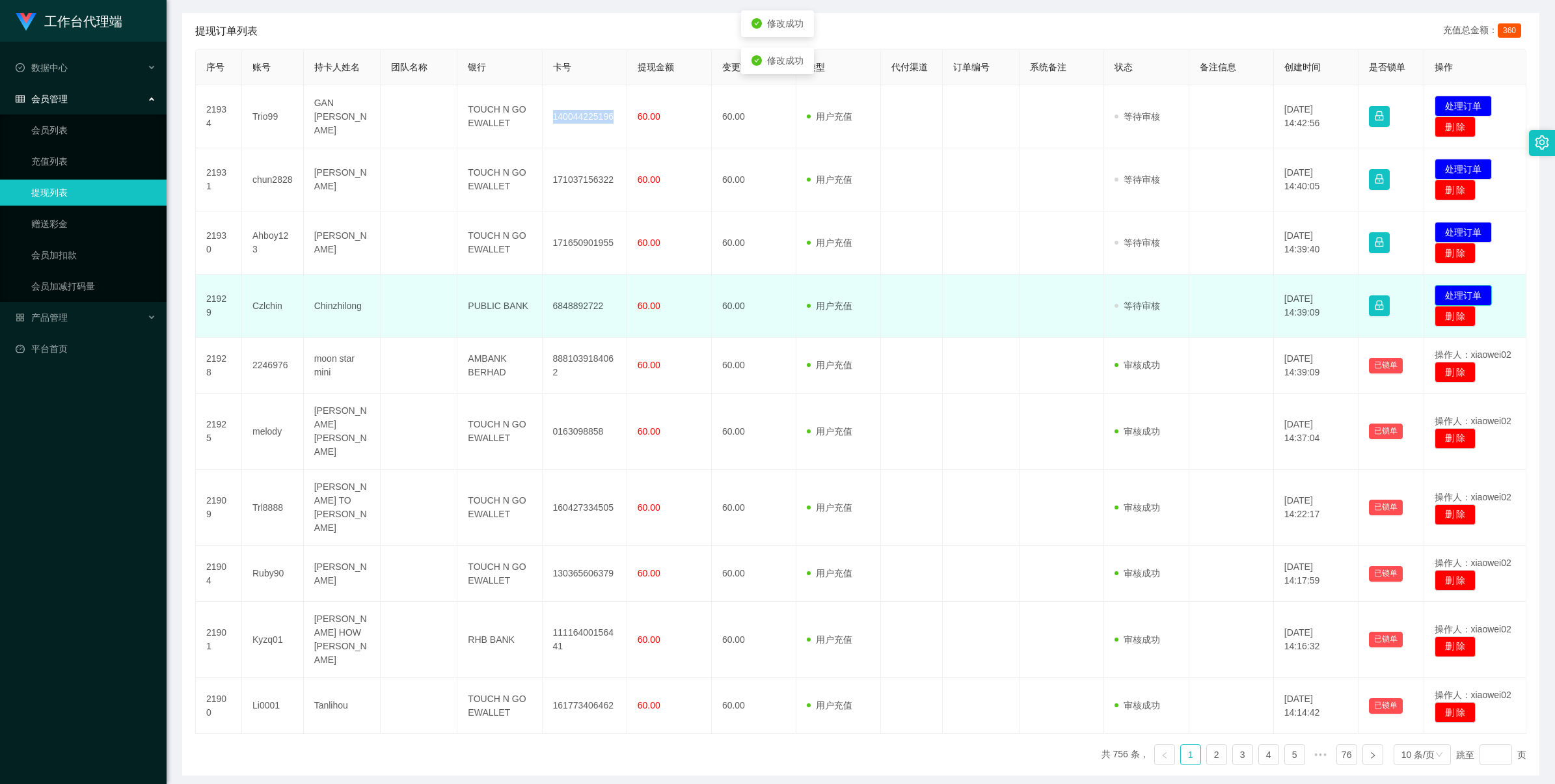
scroll to position [238, 0]
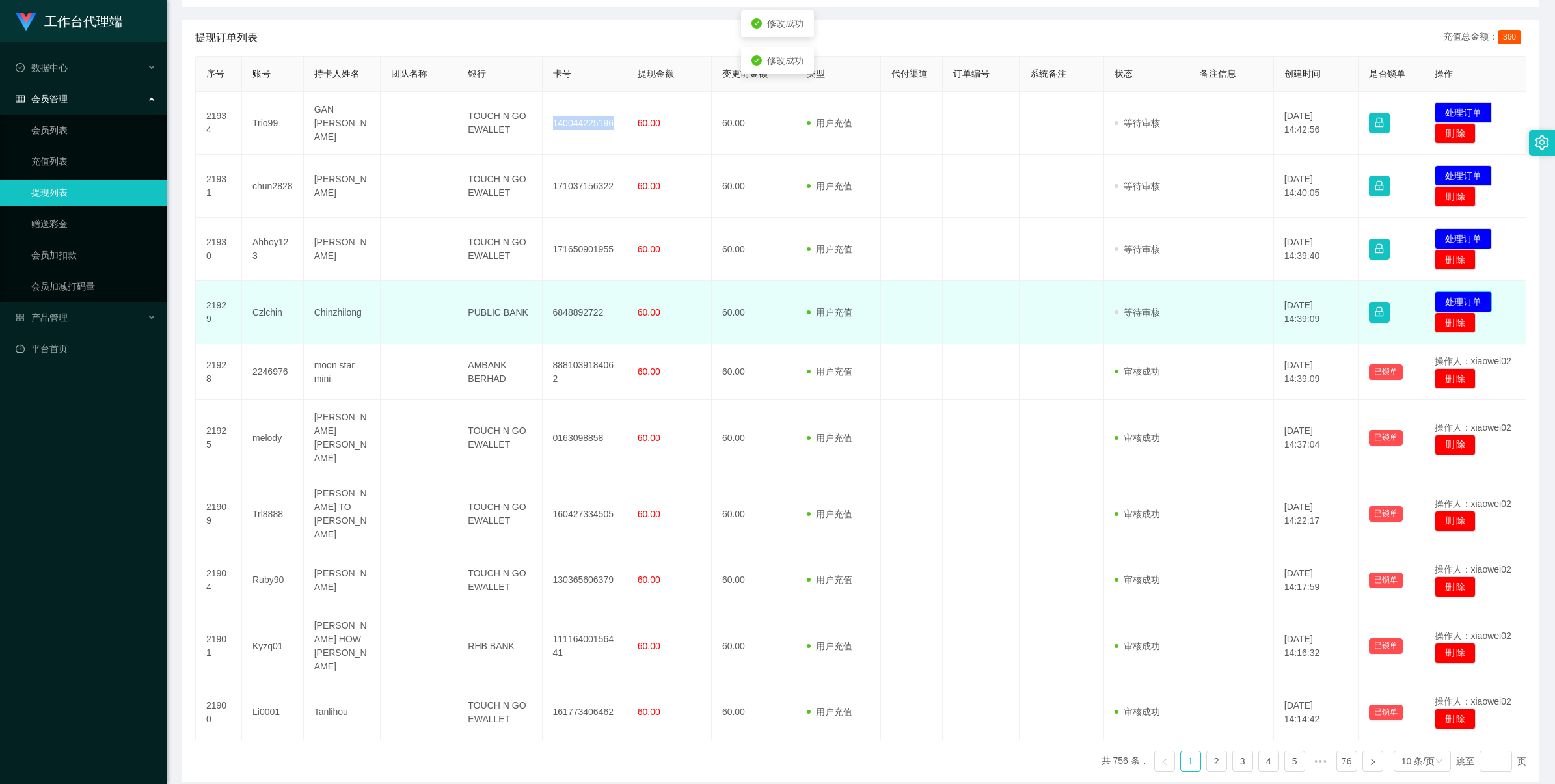
click at [658, 293] on button "处理订单" at bounding box center [1463, 302] width 57 height 21
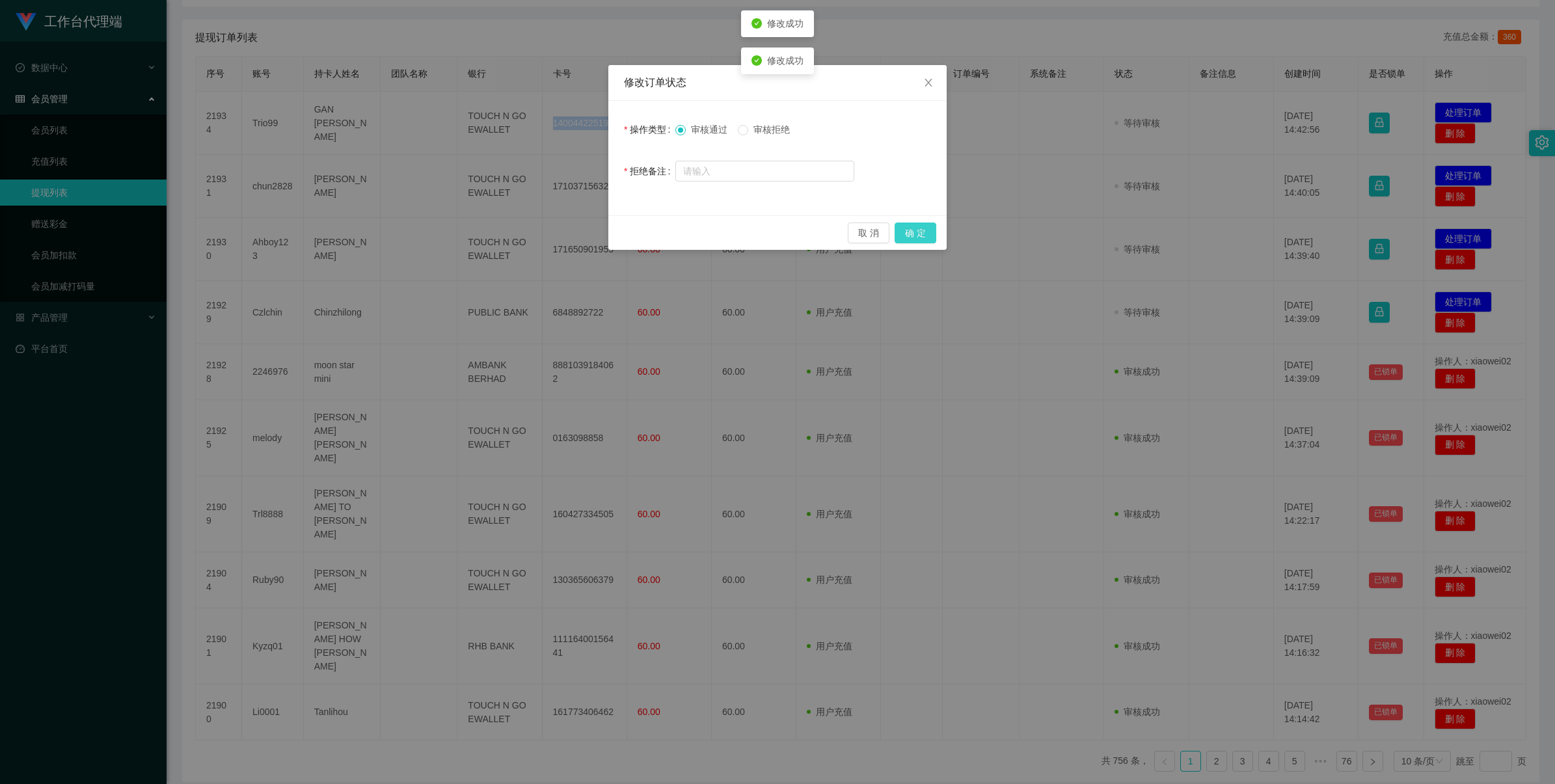
click at [658, 223] on button "确 定" at bounding box center [916, 233] width 41 height 21
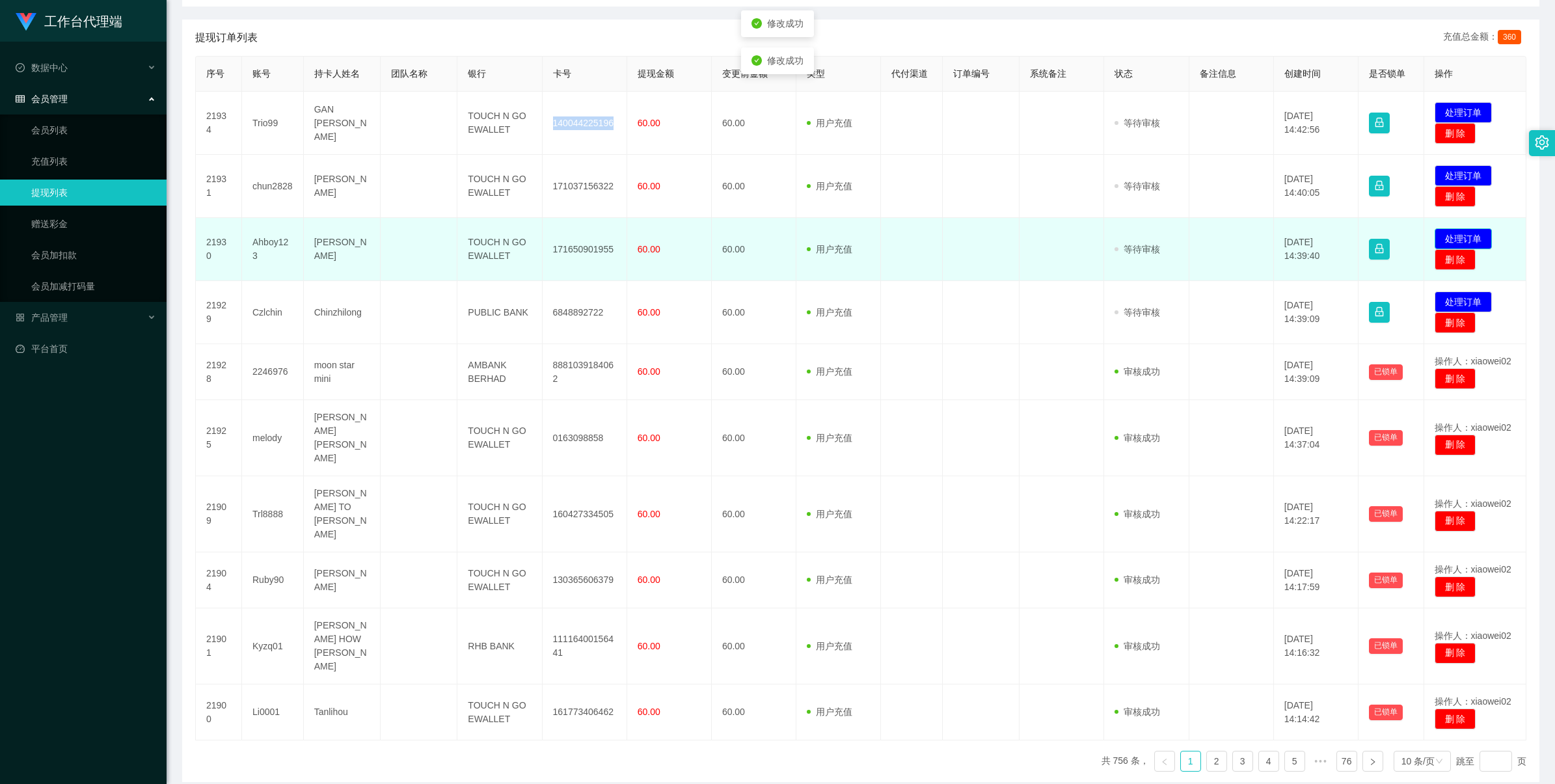
scroll to position [230, 0]
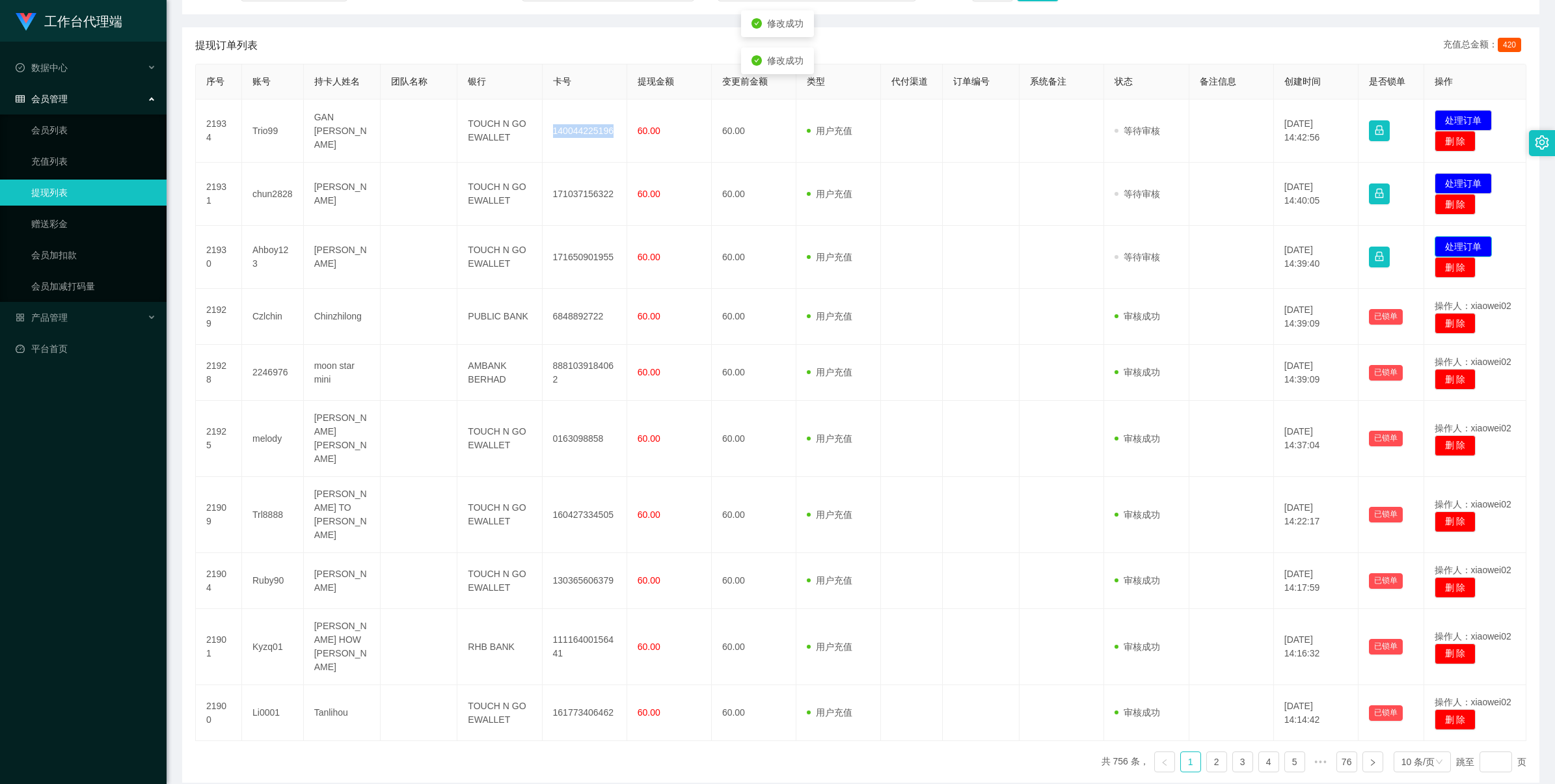
drag, startPoint x: 1443, startPoint y: 248, endPoint x: 1417, endPoint y: 243, distance: 26.5
click at [658, 248] on button "处理订单" at bounding box center [1463, 246] width 57 height 21
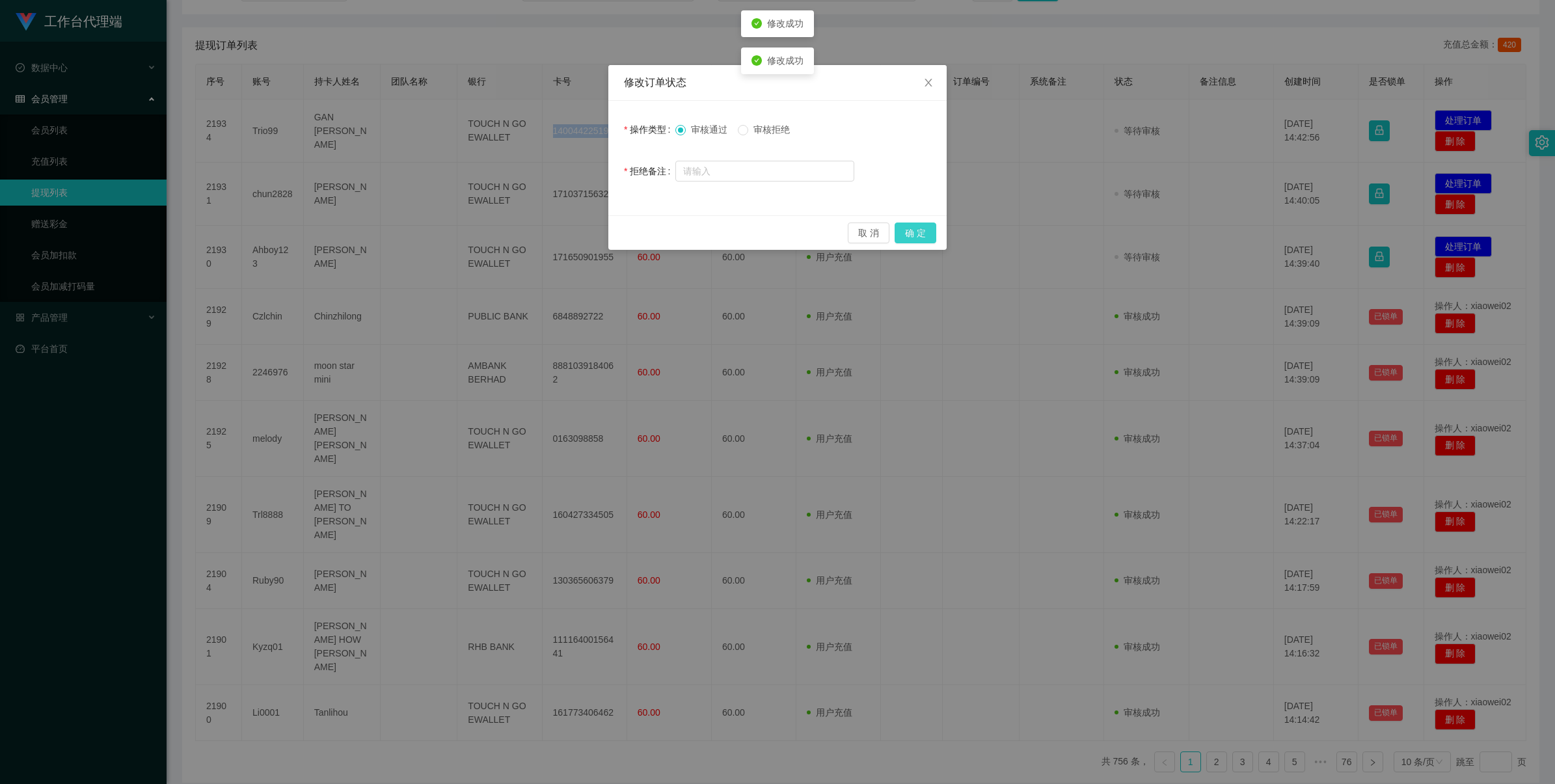
click at [658, 229] on button "确 定" at bounding box center [916, 233] width 41 height 21
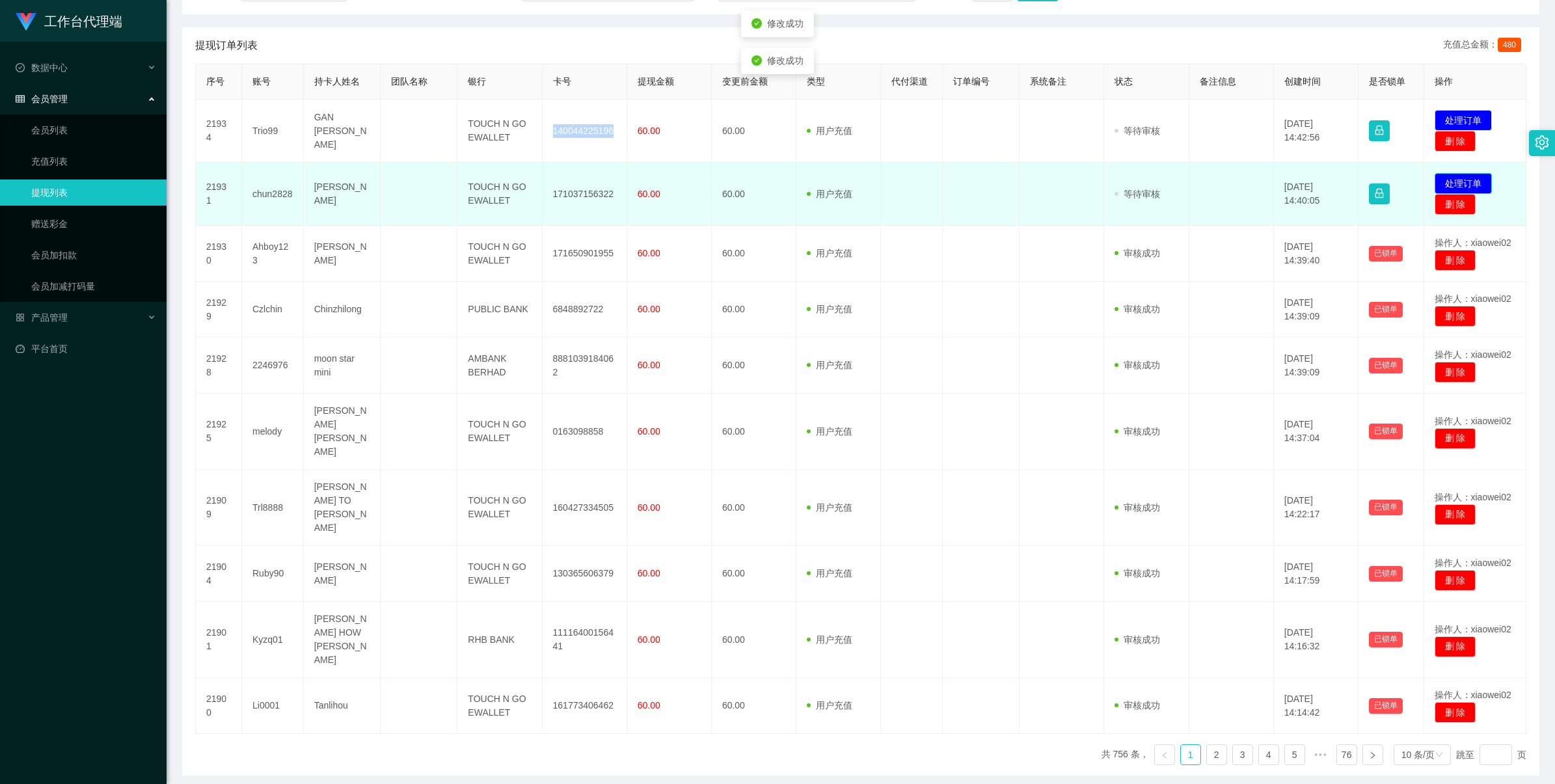
scroll to position [223, 0]
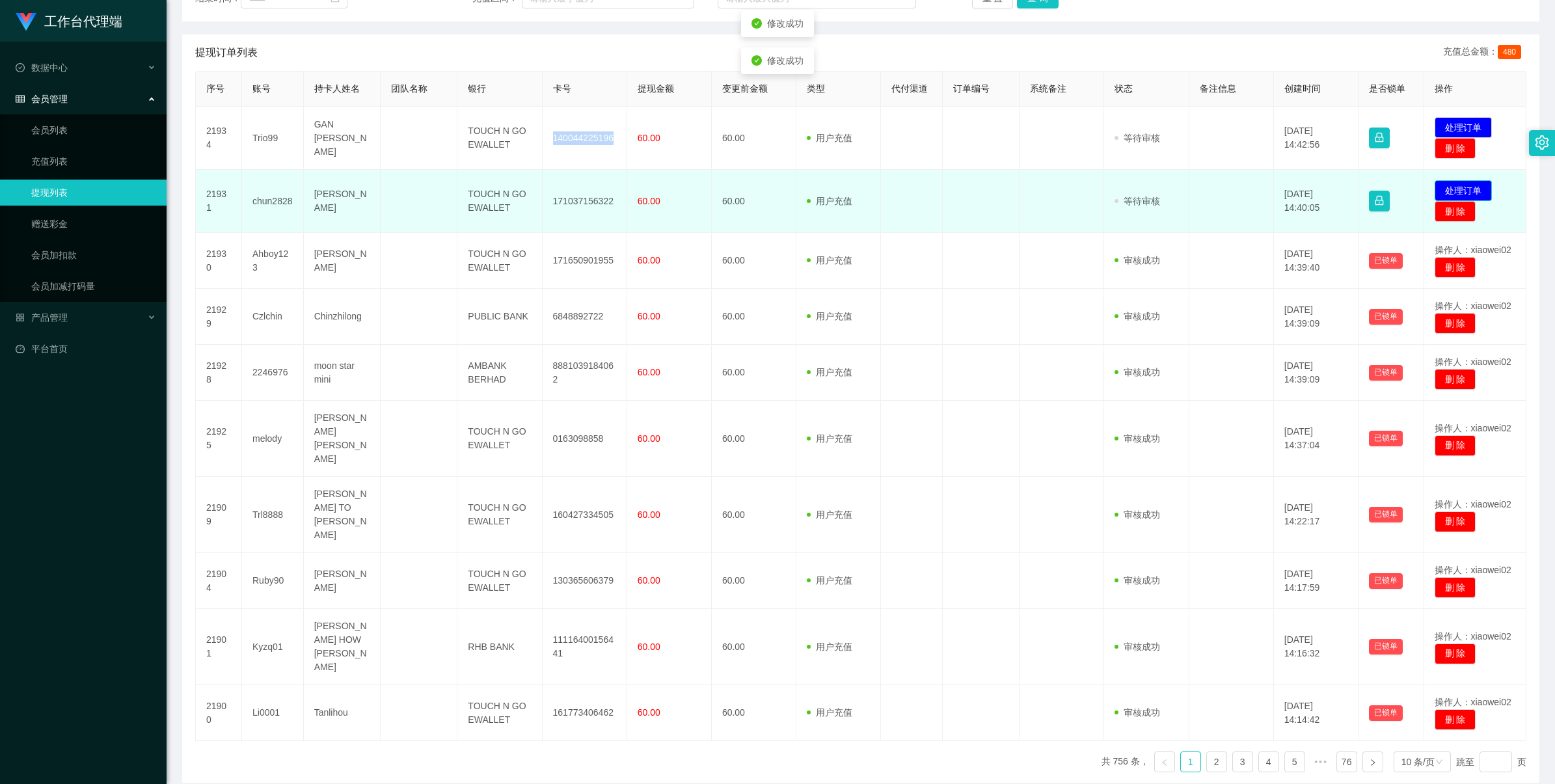
click at [658, 180] on button "处理订单" at bounding box center [1463, 190] width 57 height 21
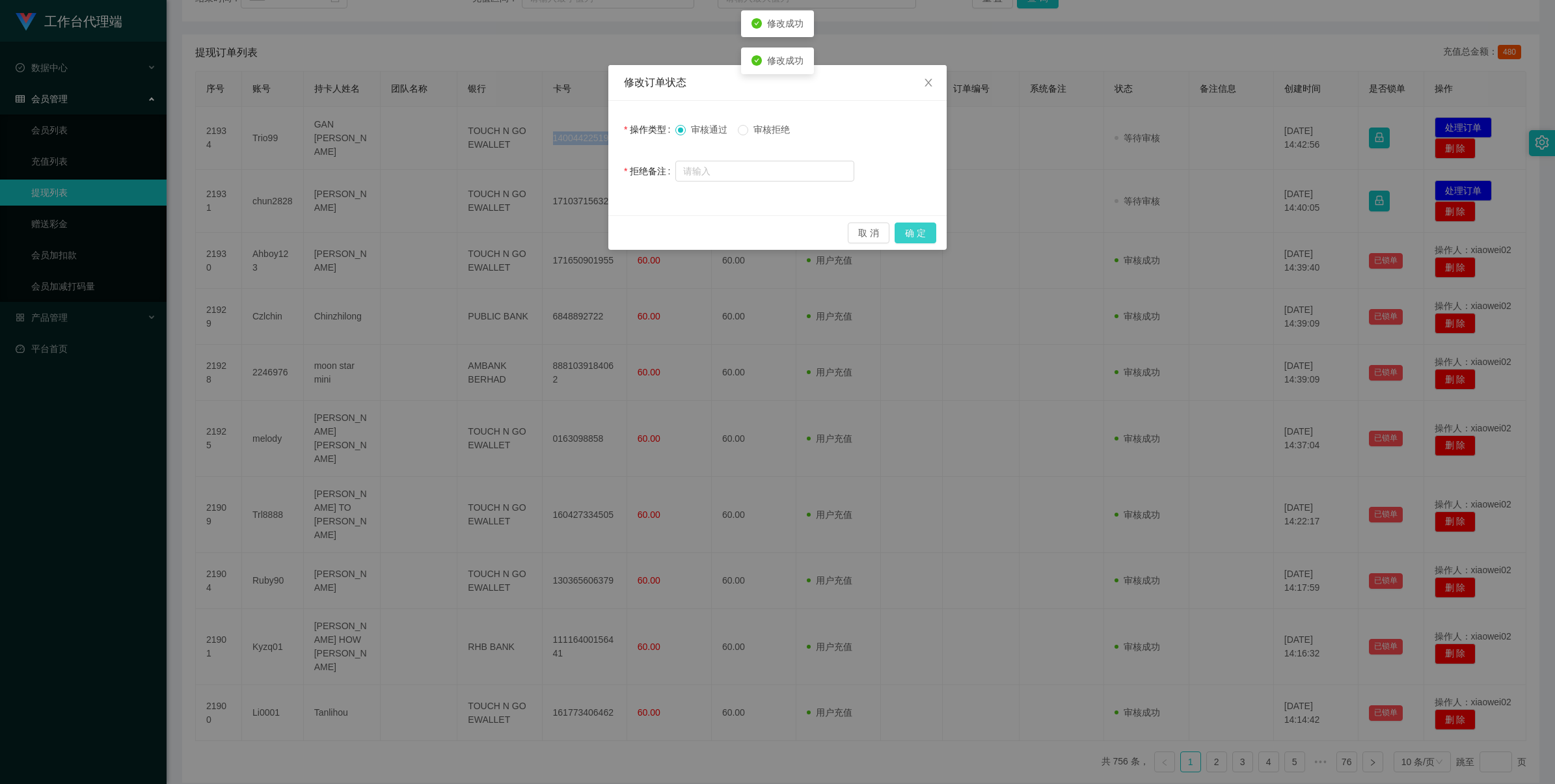
drag, startPoint x: 906, startPoint y: 225, endPoint x: 968, endPoint y: 213, distance: 63.2
click at [658, 225] on button "确 定" at bounding box center [916, 233] width 41 height 21
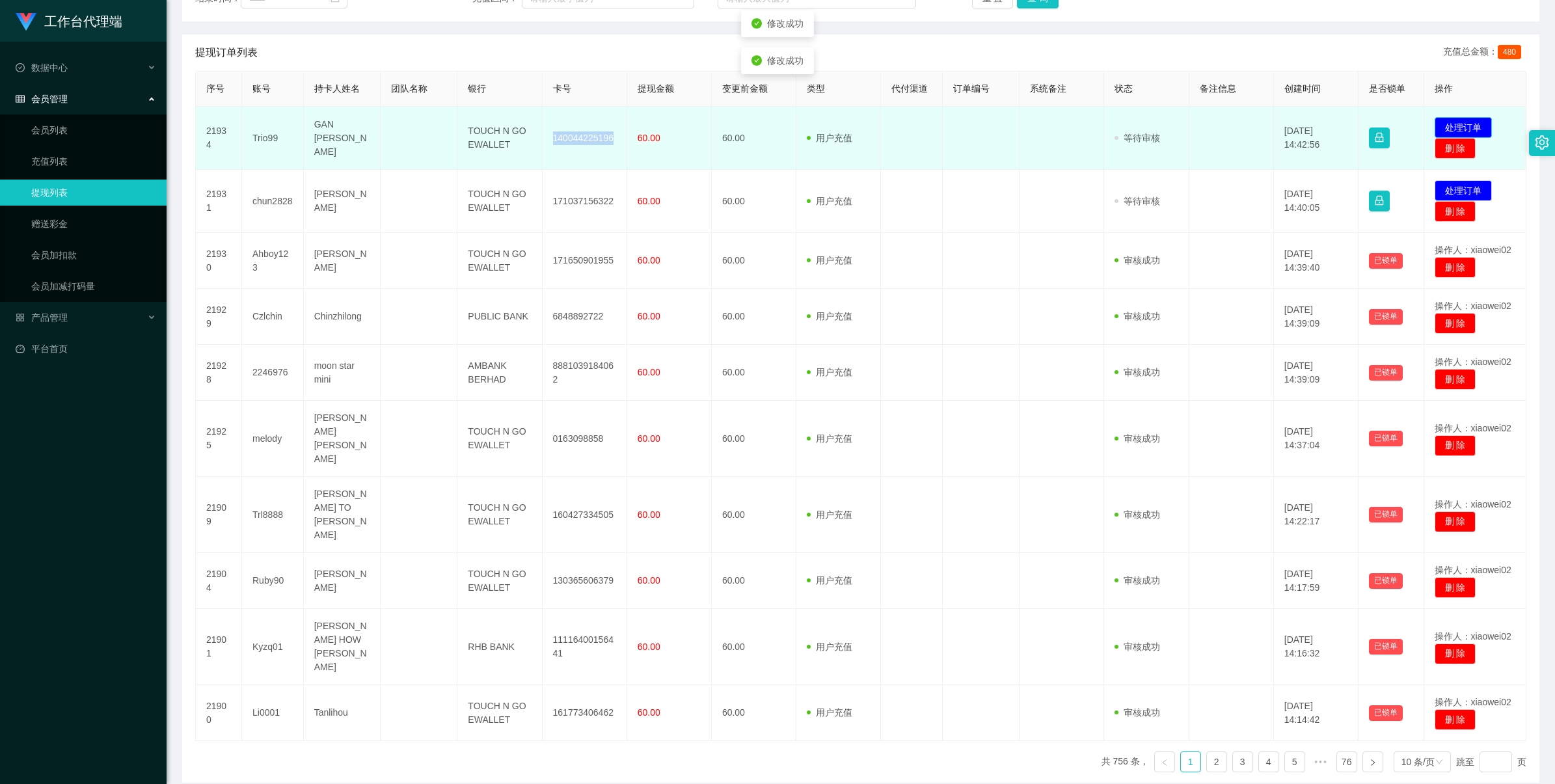
scroll to position [216, 0]
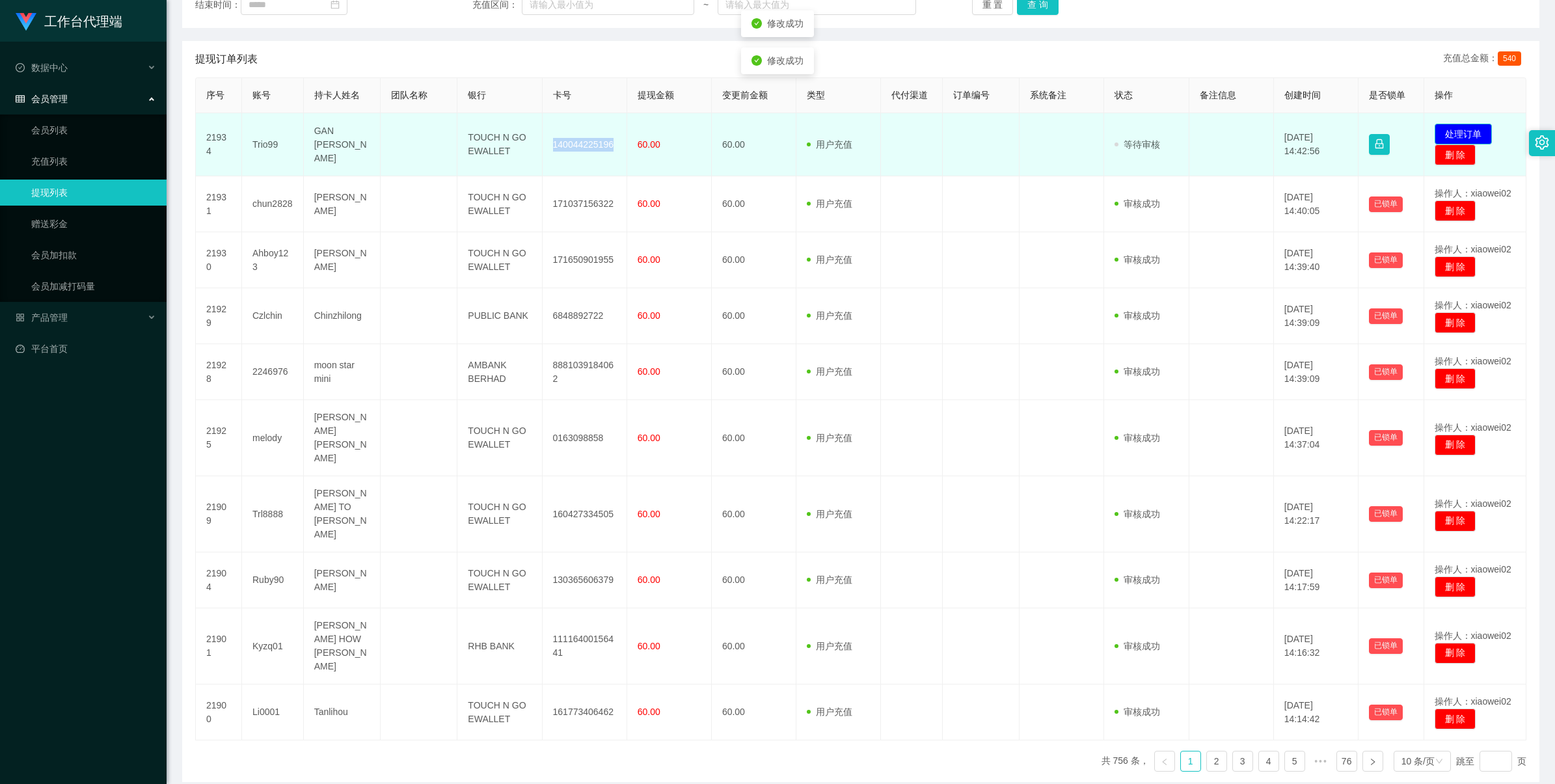
drag, startPoint x: 1452, startPoint y: 133, endPoint x: 1398, endPoint y: 152, distance: 57.2
click at [658, 133] on button "处理订单" at bounding box center [1463, 133] width 57 height 21
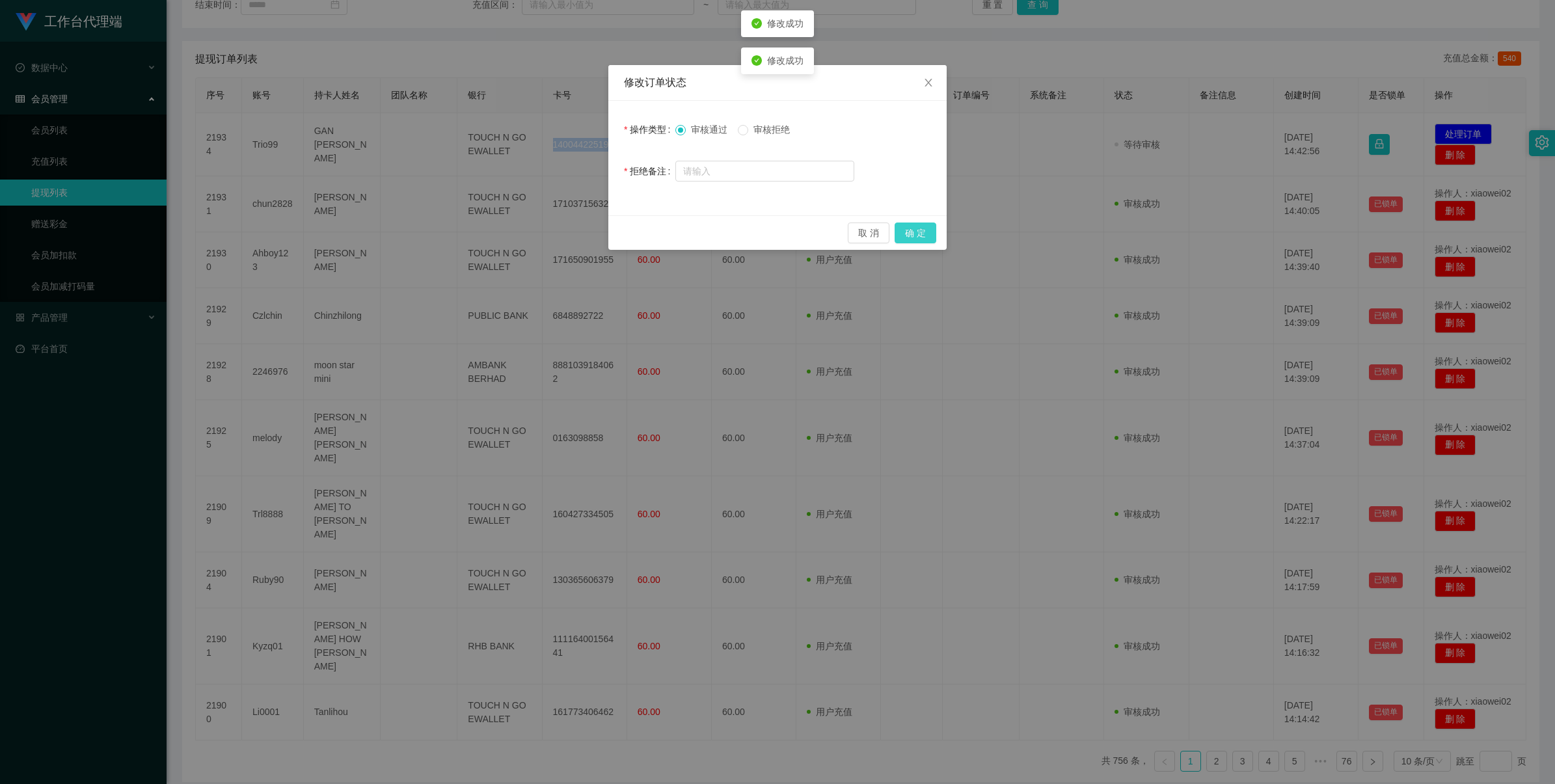
click at [658, 229] on button "确 定" at bounding box center [916, 233] width 41 height 21
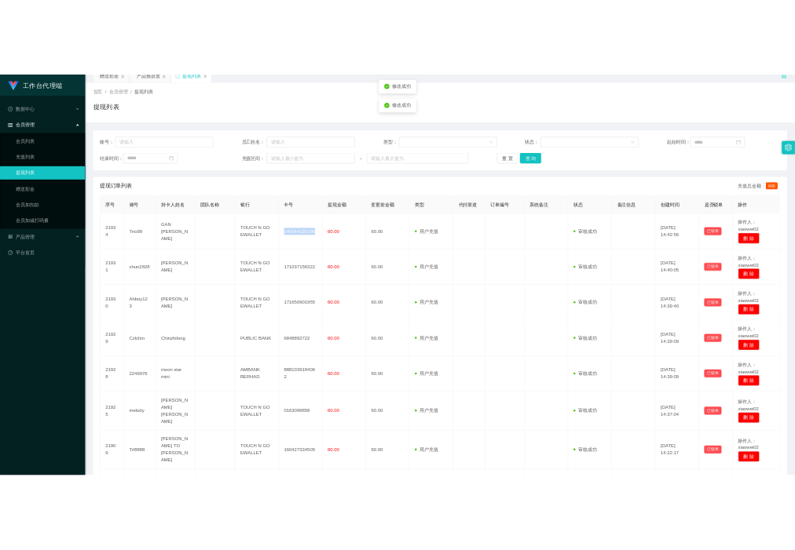
scroll to position [0, 0]
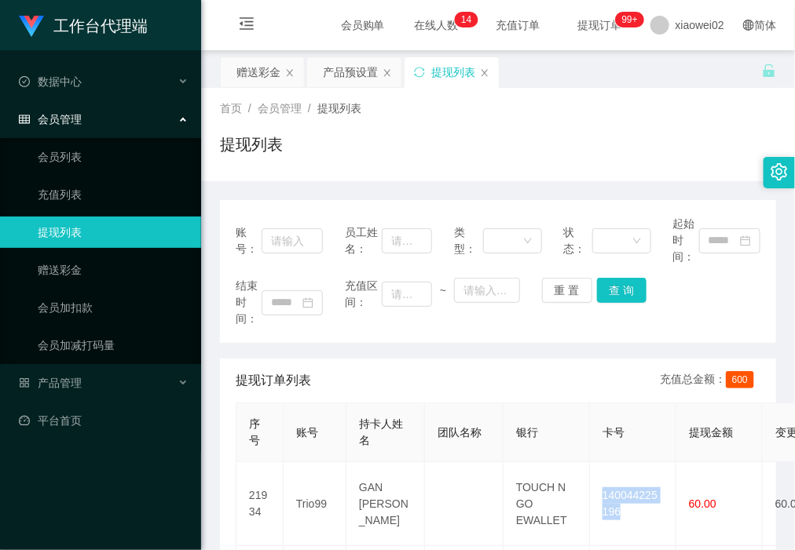
click at [116, 236] on link "提现列表" at bounding box center [113, 232] width 151 height 31
click at [115, 269] on link "赠送彩金" at bounding box center [113, 269] width 151 height 31
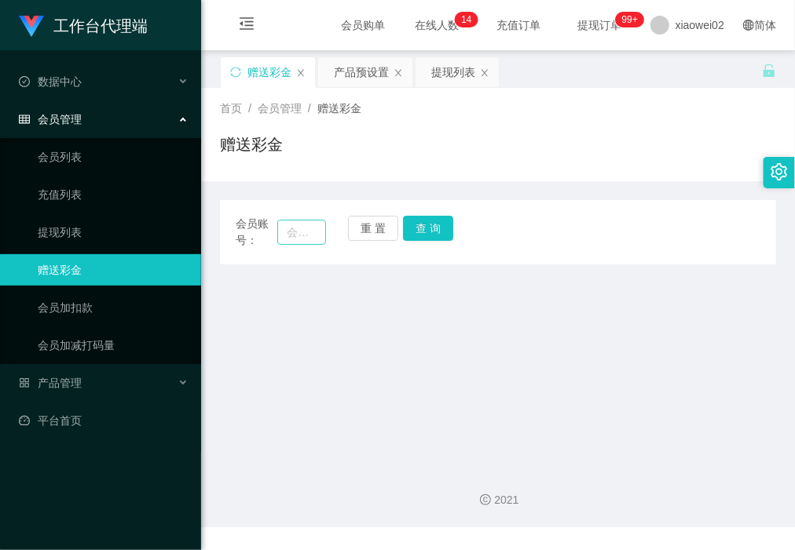
click at [264, 232] on span "会员账号：" at bounding box center [257, 232] width 42 height 33
drag, startPoint x: 305, startPoint y: 237, endPoint x: 339, endPoint y: 236, distance: 34.6
click at [305, 237] on input "text" at bounding box center [301, 232] width 48 height 25
paste input "Franky123"
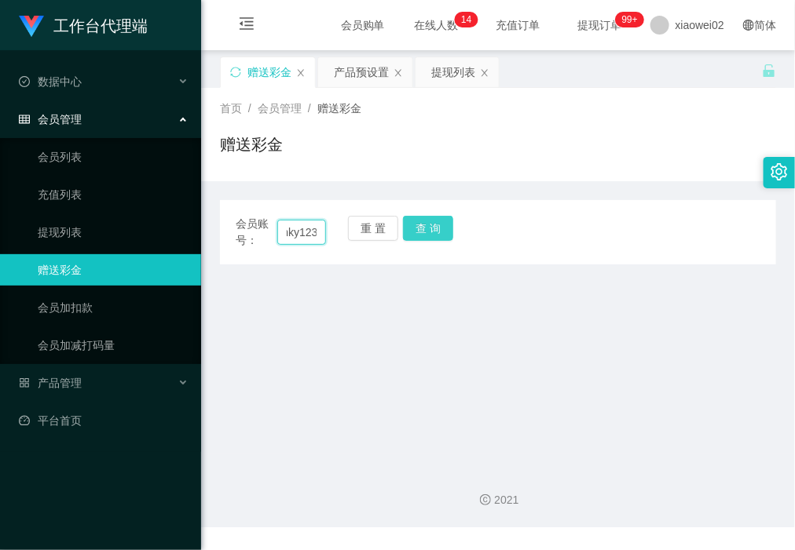
type input "Franky123"
click at [440, 234] on button "查 询" at bounding box center [428, 228] width 50 height 25
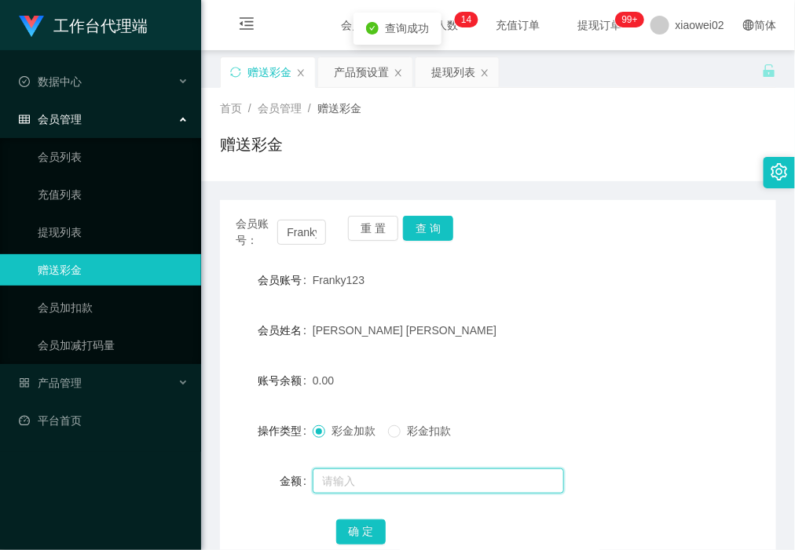
drag, startPoint x: 344, startPoint y: 485, endPoint x: 324, endPoint y: 471, distance: 24.2
click at [344, 484] on input "text" at bounding box center [437, 481] width 251 height 25
type input "60"
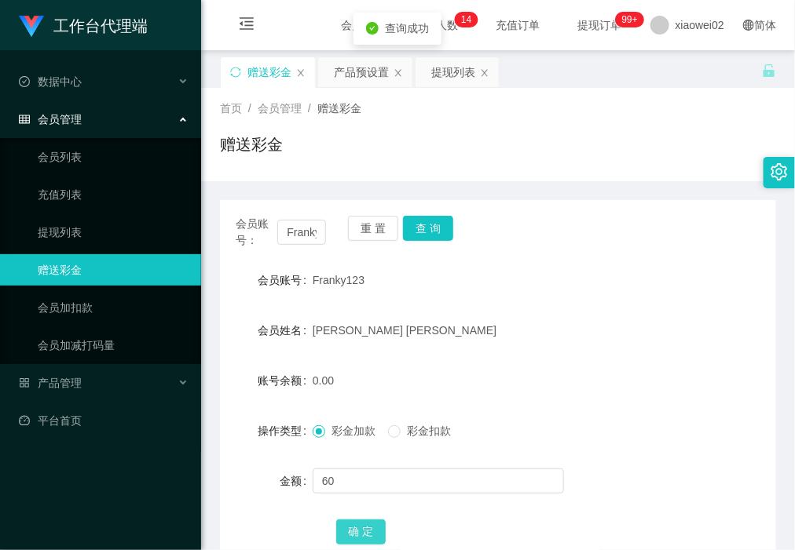
click at [358, 535] on button "确 定" at bounding box center [361, 532] width 50 height 25
drag, startPoint x: 91, startPoint y: 216, endPoint x: 102, endPoint y: 201, distance: 18.5
click at [91, 217] on link "提现列表" at bounding box center [113, 232] width 151 height 31
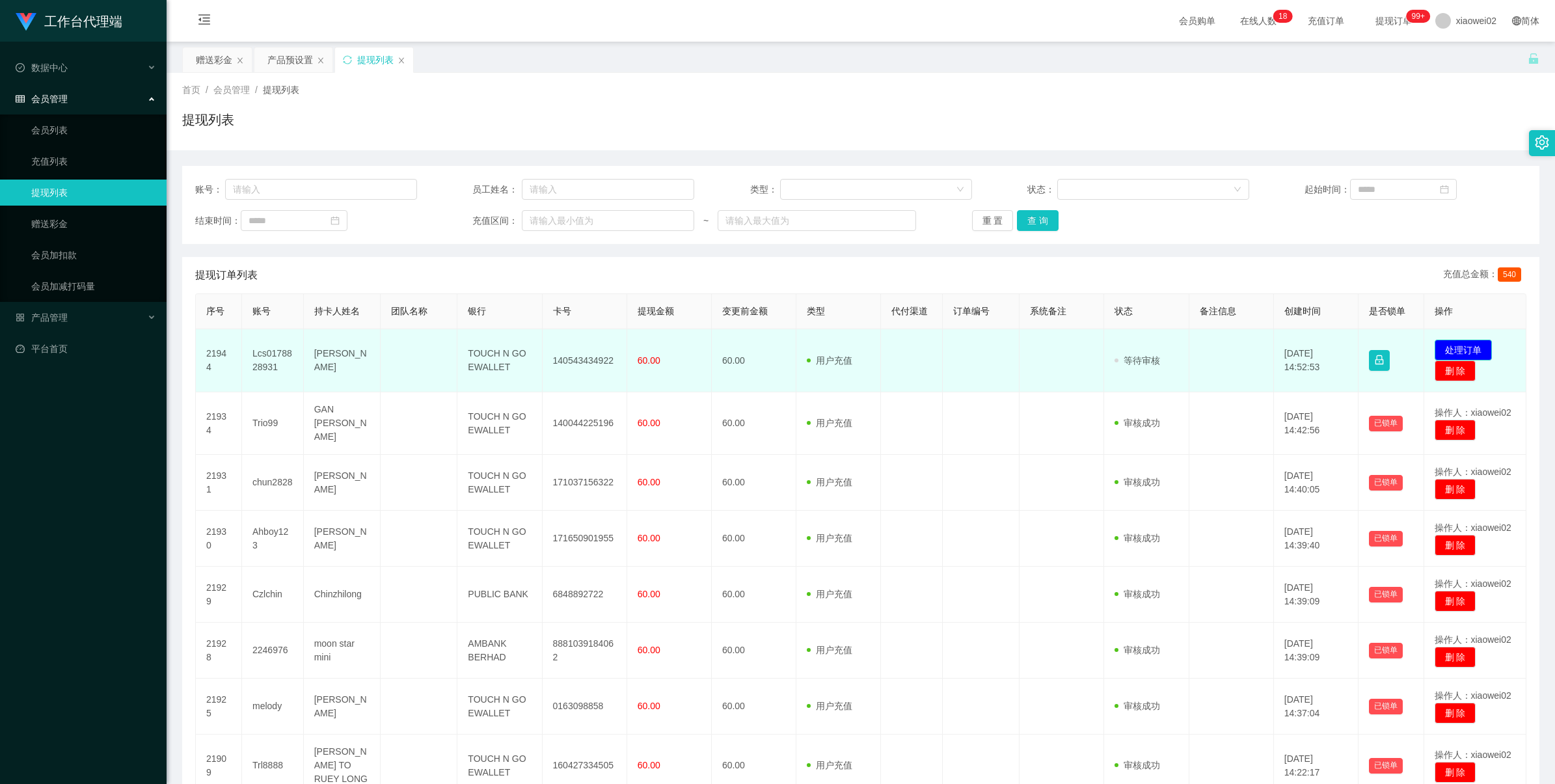
click at [1443, 344] on button "处理订单" at bounding box center [1463, 350] width 57 height 21
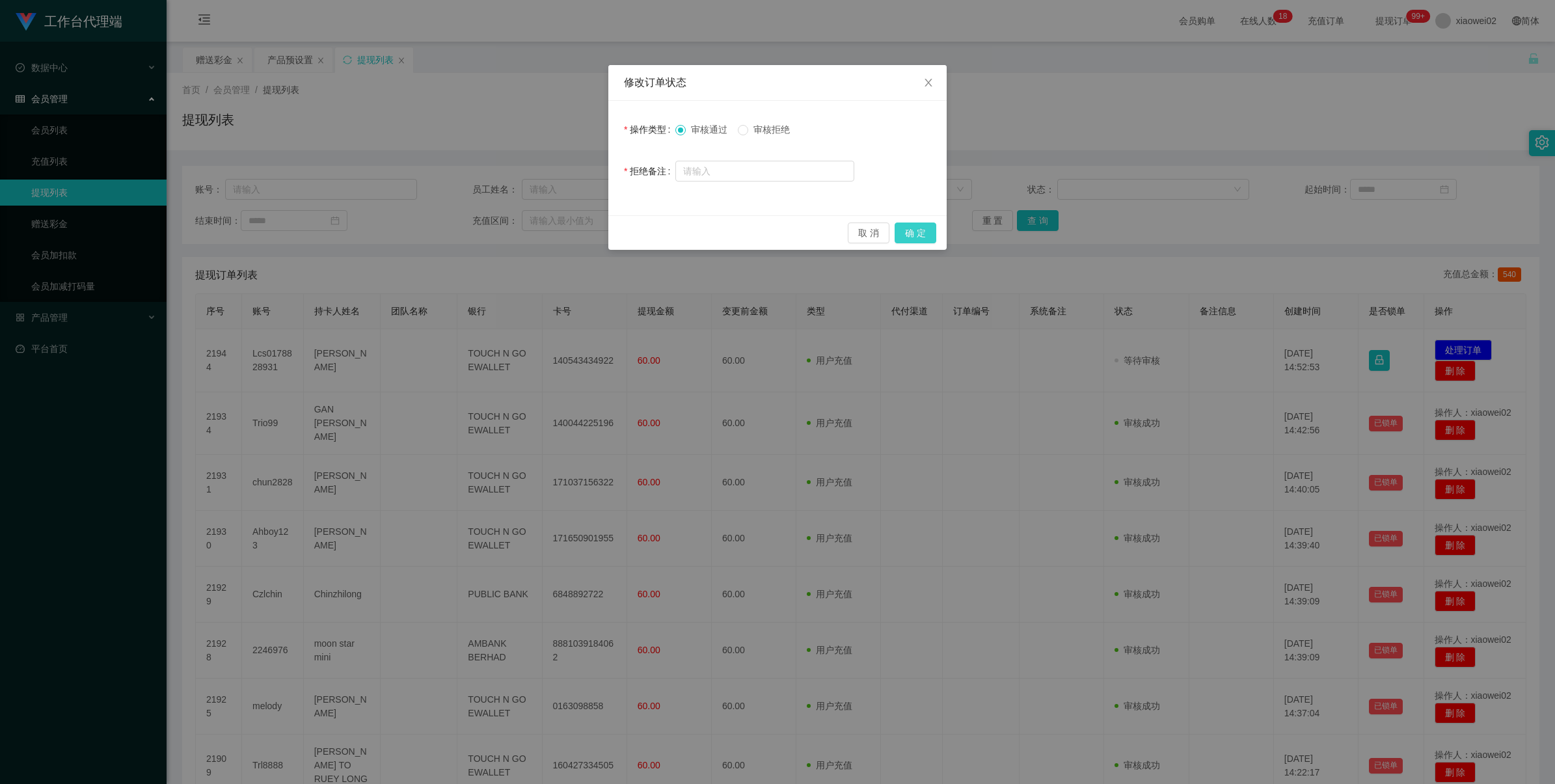
click at [934, 229] on button "确 定" at bounding box center [916, 233] width 41 height 21
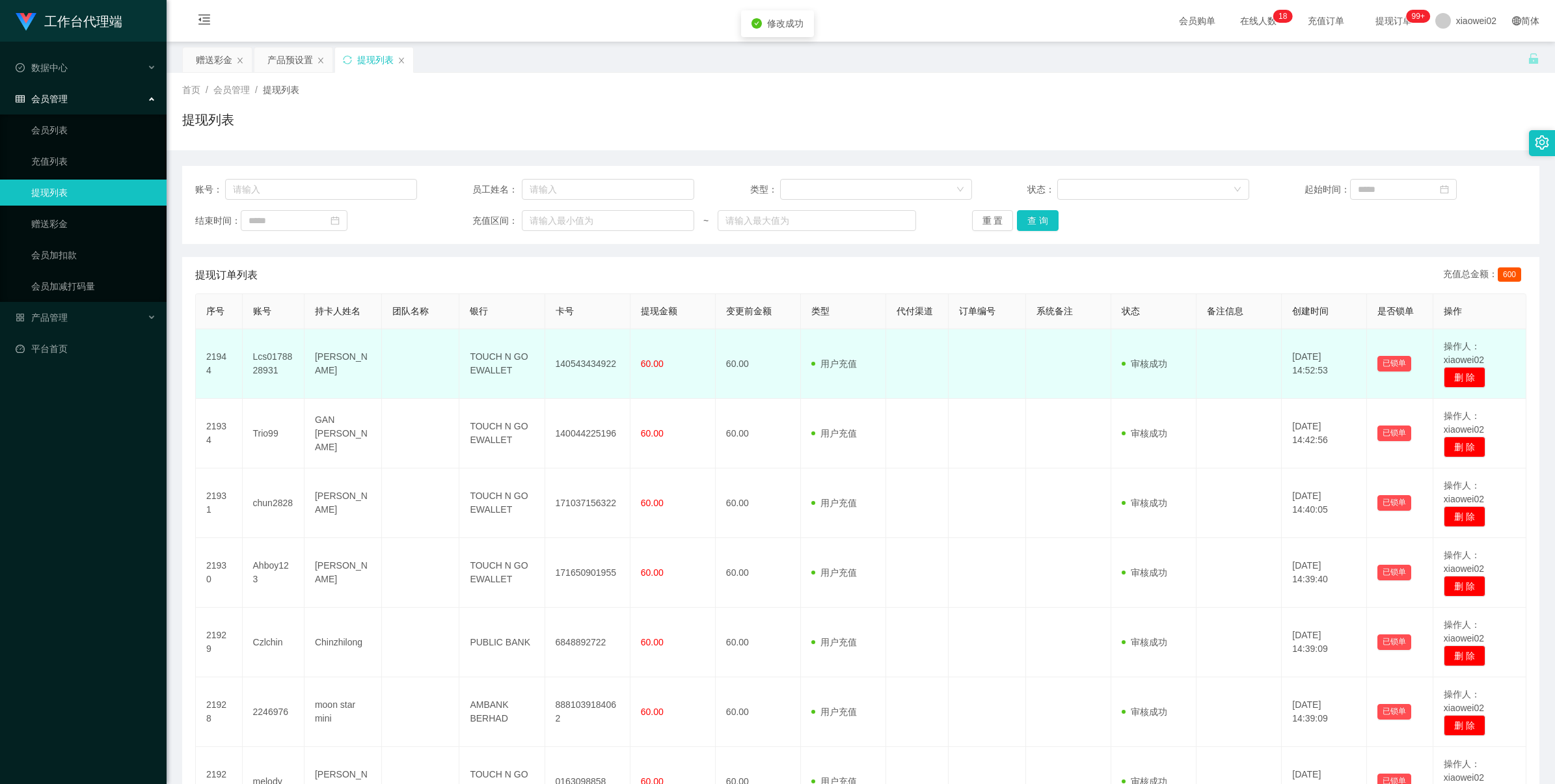
click at [574, 361] on td "140543434922" at bounding box center [588, 364] width 85 height 70
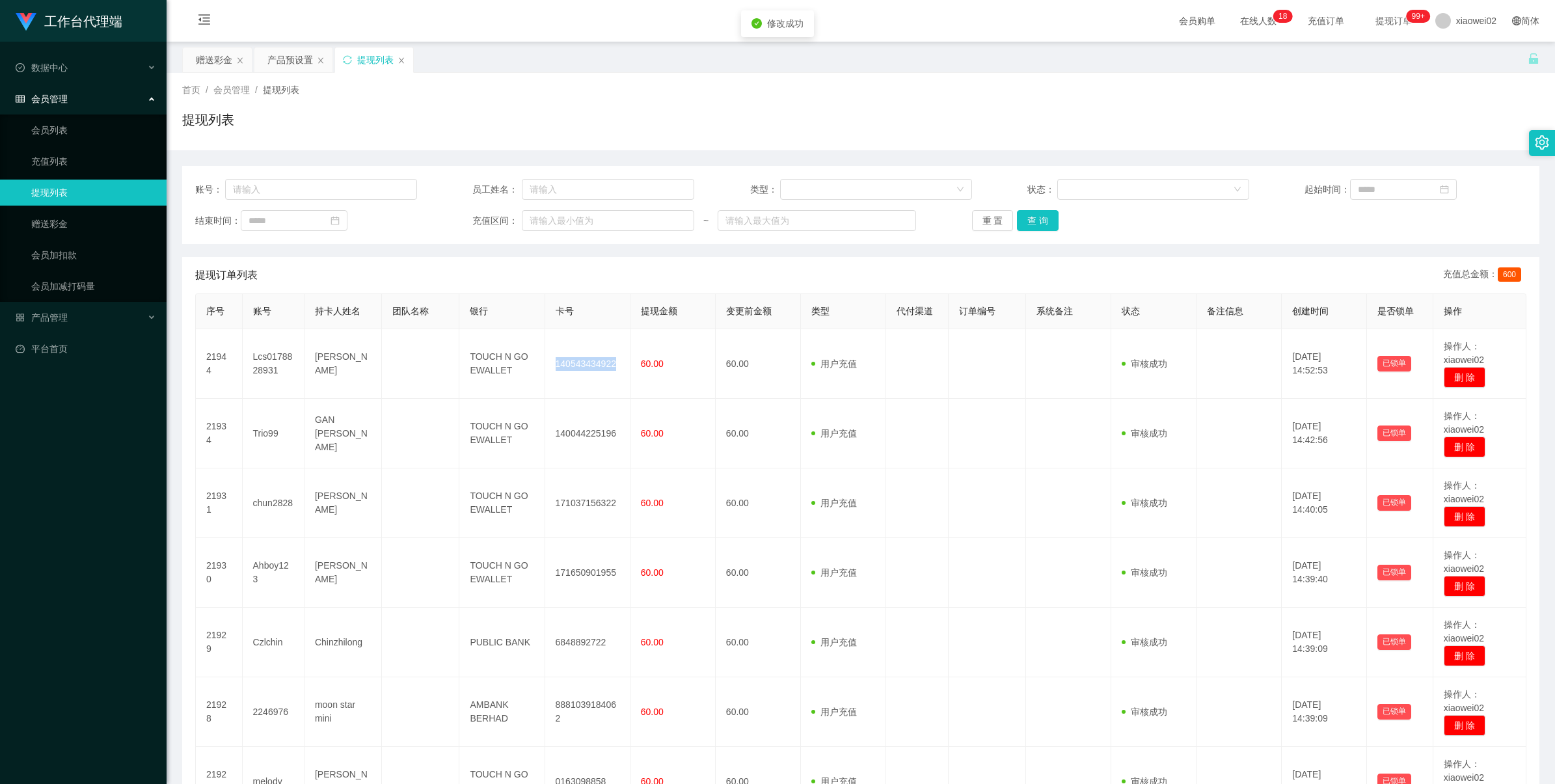
copy td "140543434922"
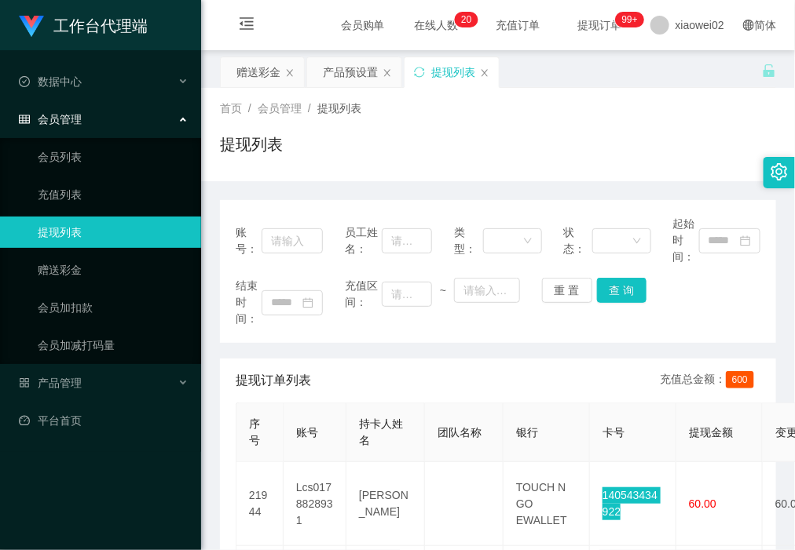
scroll to position [98, 0]
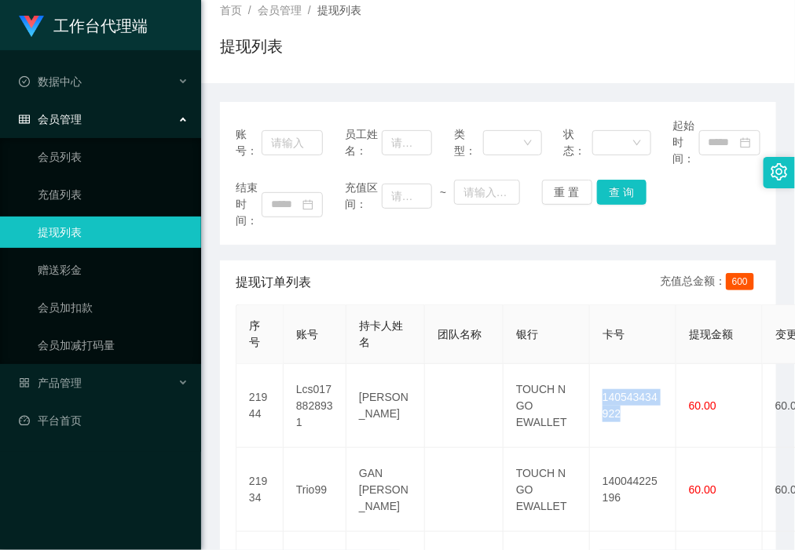
drag, startPoint x: 342, startPoint y: 255, endPoint x: 142, endPoint y: 61, distance: 278.2
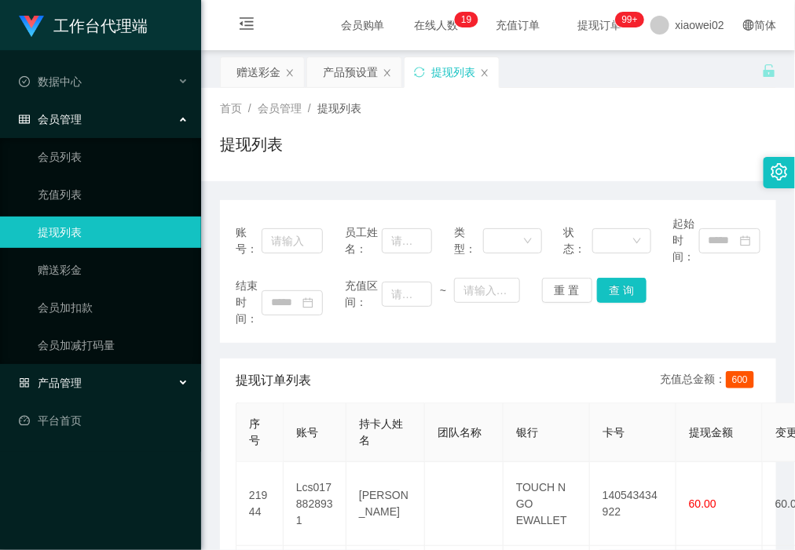
click at [93, 389] on div "产品管理" at bounding box center [100, 382] width 201 height 31
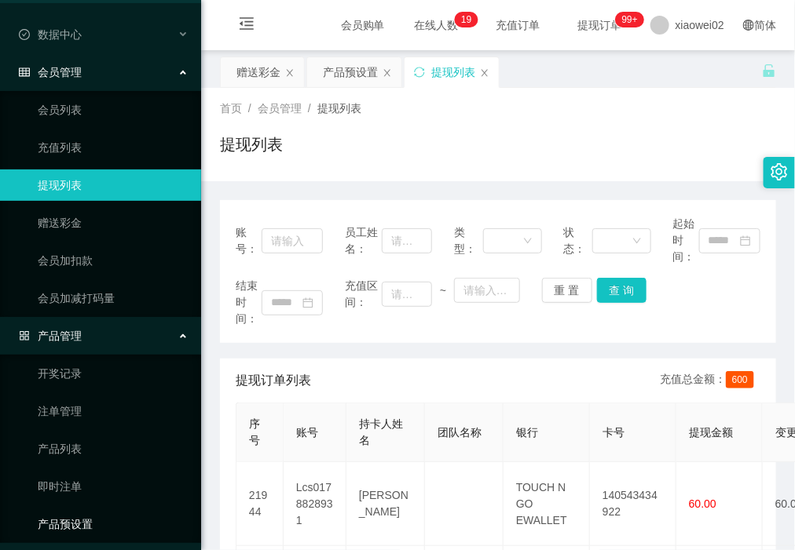
scroll to position [90, 0]
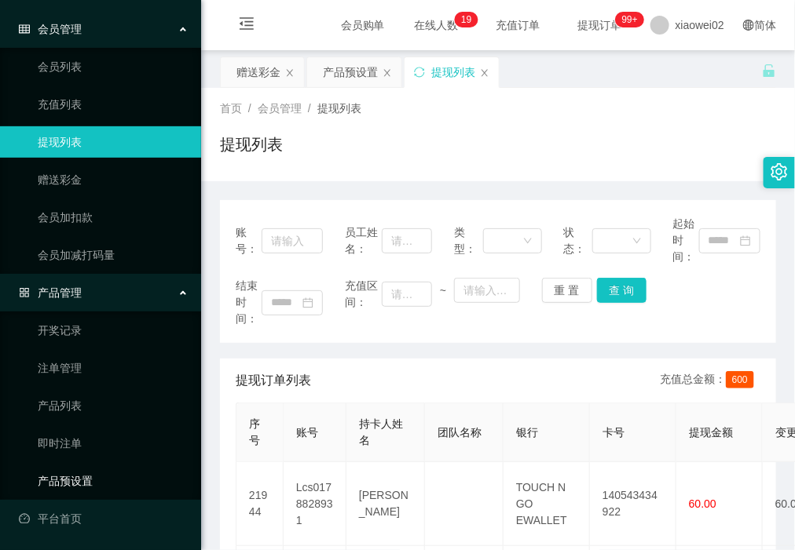
click at [99, 485] on link "产品预设置" at bounding box center [113, 481] width 151 height 31
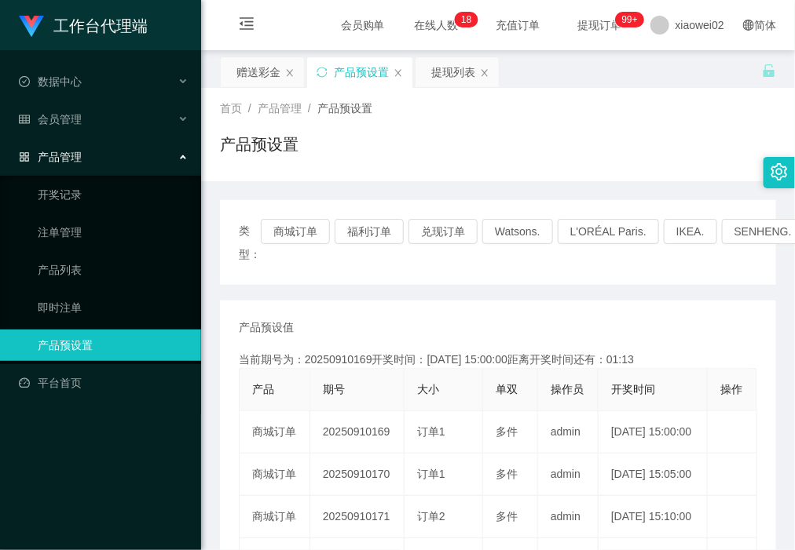
scroll to position [84, 0]
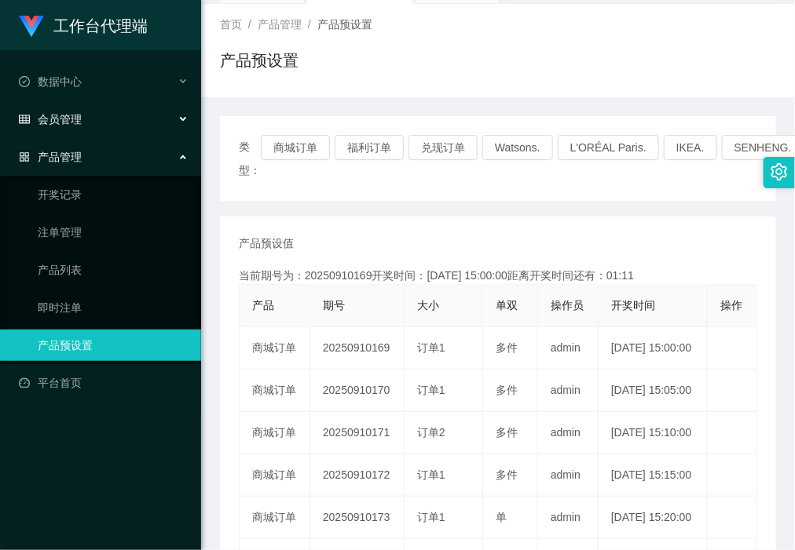
click at [75, 122] on span "会员管理" at bounding box center [50, 119] width 63 height 13
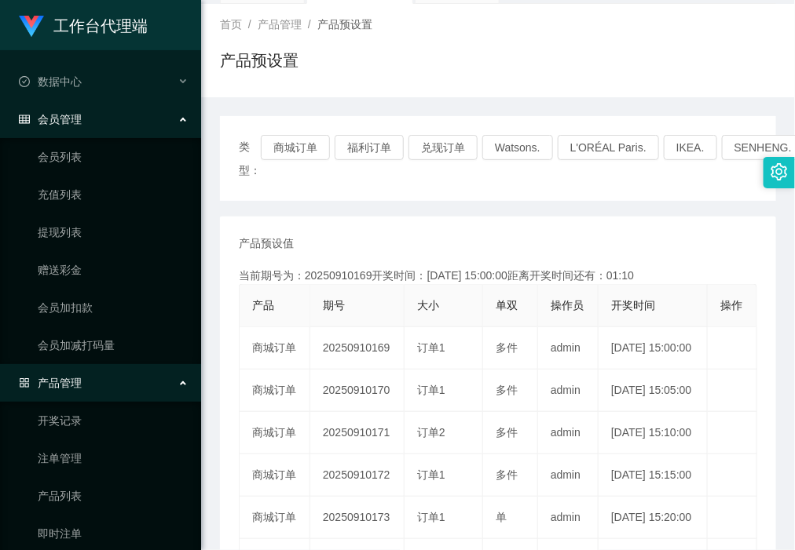
click at [71, 250] on ul "会员列表 充值列表 提现列表 赠送彩金 会员加扣款 会员加减打码量" at bounding box center [100, 251] width 201 height 226
drag, startPoint x: 73, startPoint y: 237, endPoint x: 77, endPoint y: 122, distance: 115.5
click at [75, 236] on link "提现列表" at bounding box center [113, 232] width 151 height 31
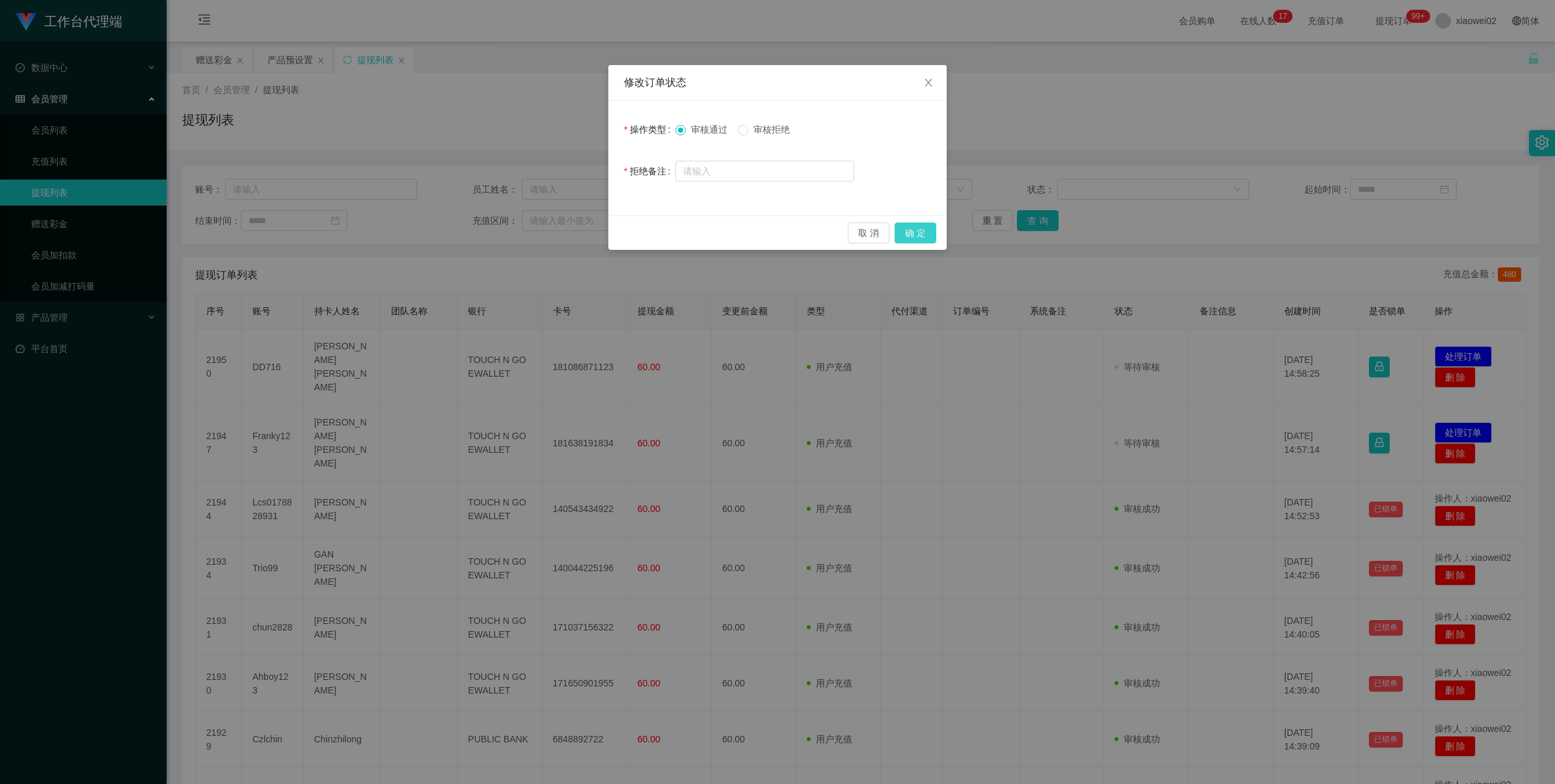
click at [922, 225] on button "确 定" at bounding box center [916, 233] width 41 height 21
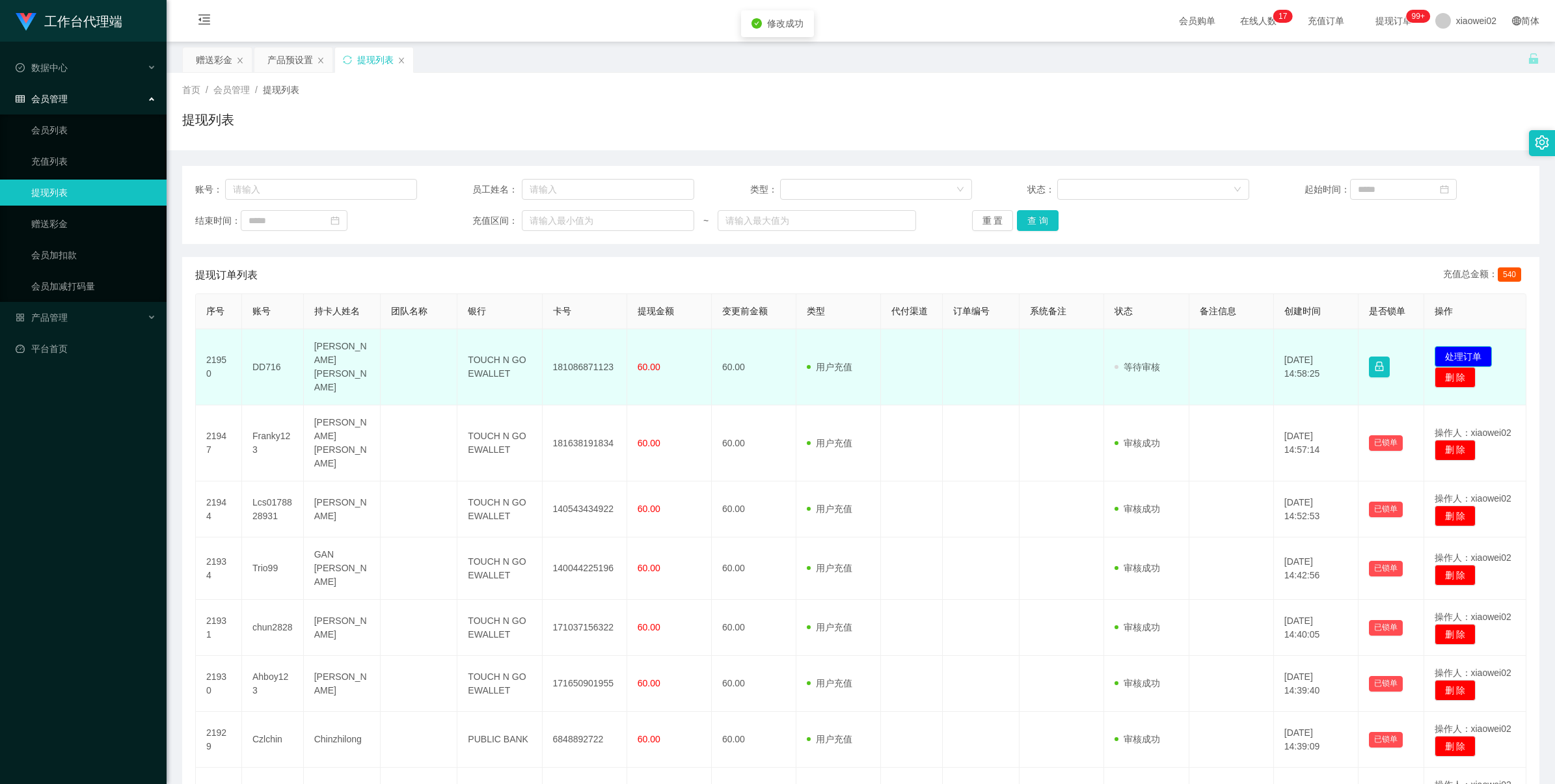
click at [1439, 346] on button "处理订单" at bounding box center [1463, 356] width 57 height 21
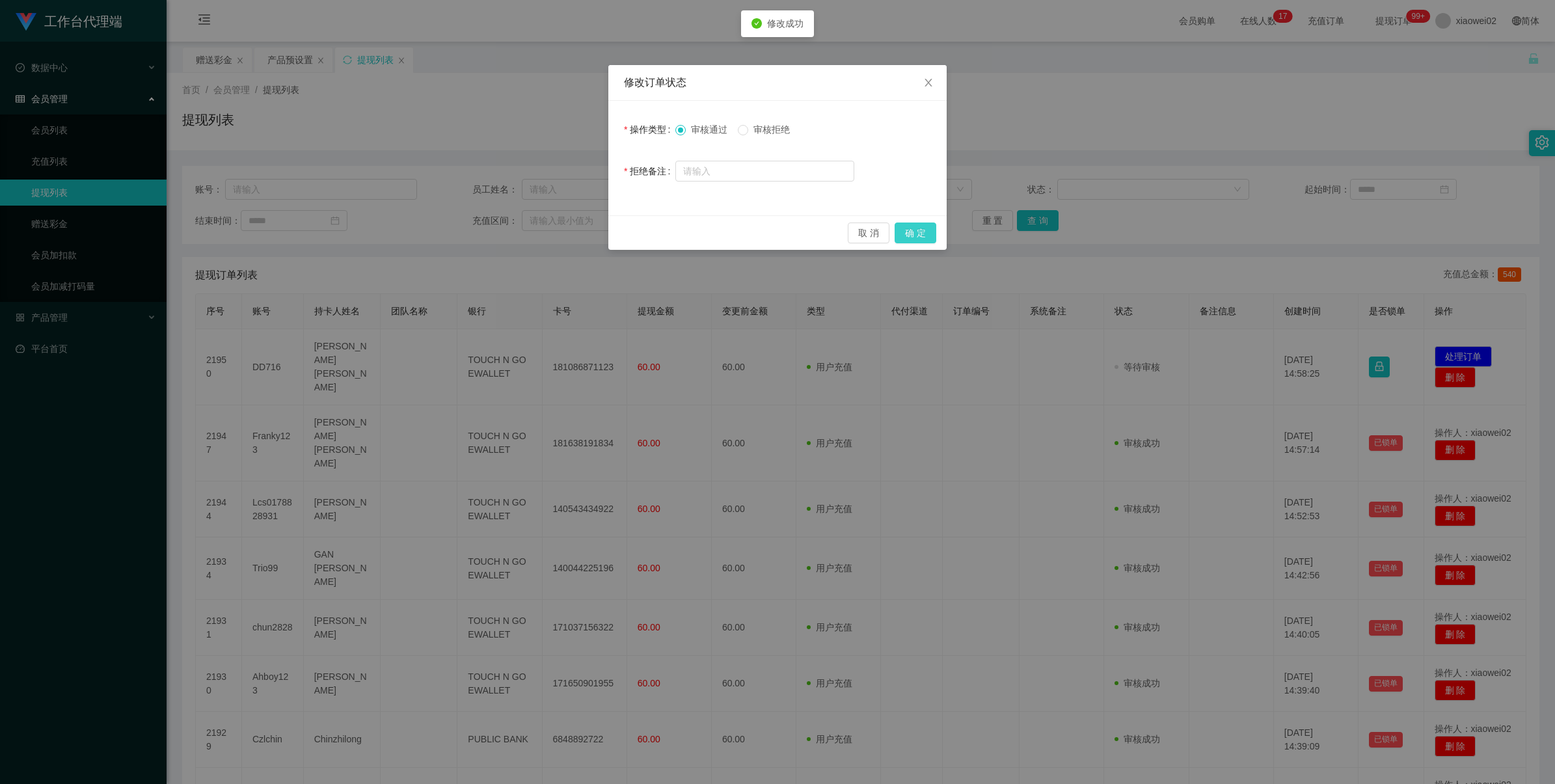
click at [915, 231] on button "确 定" at bounding box center [916, 233] width 41 height 21
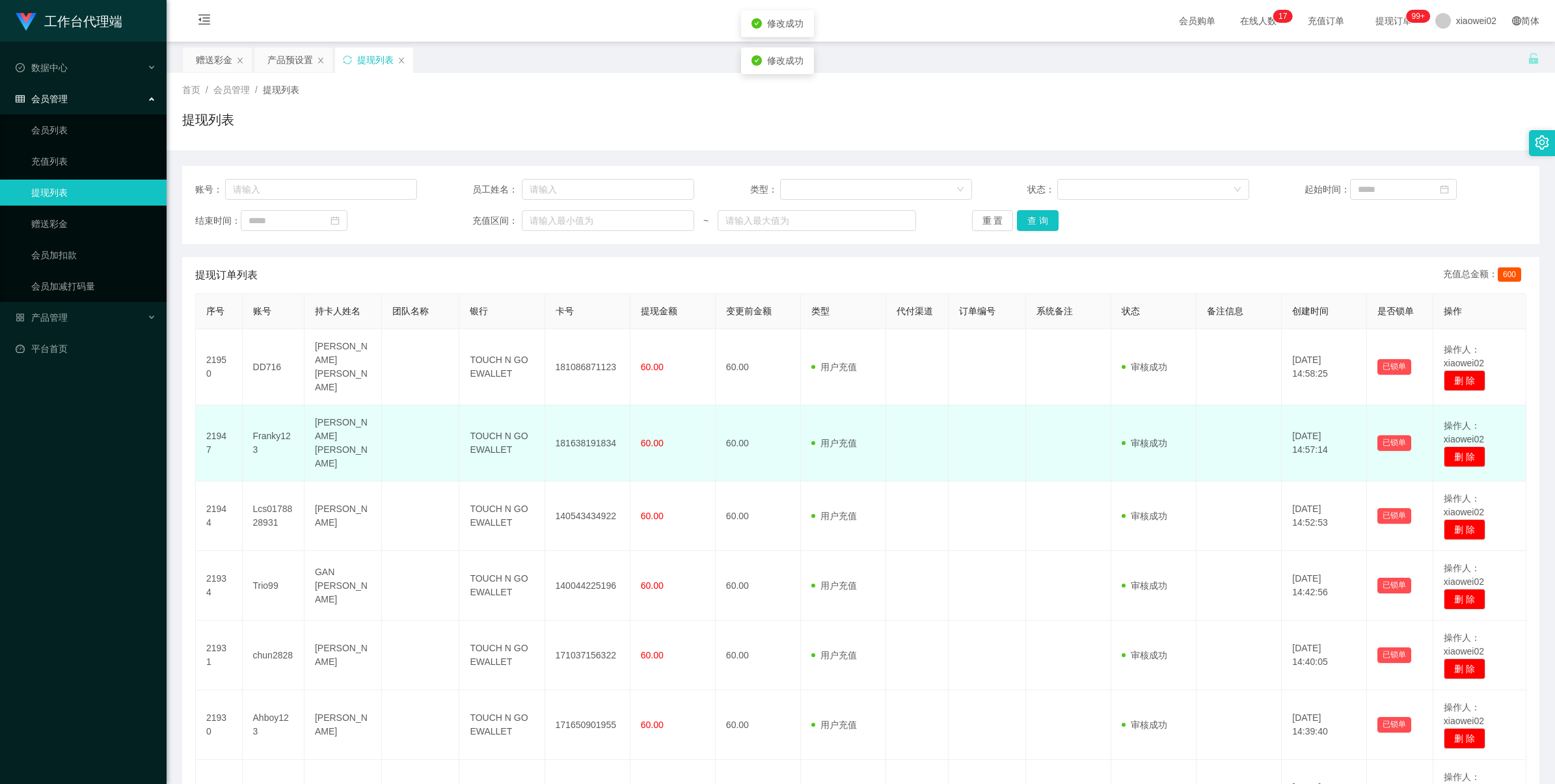
click at [579, 423] on td "181638191834" at bounding box center [588, 443] width 85 height 76
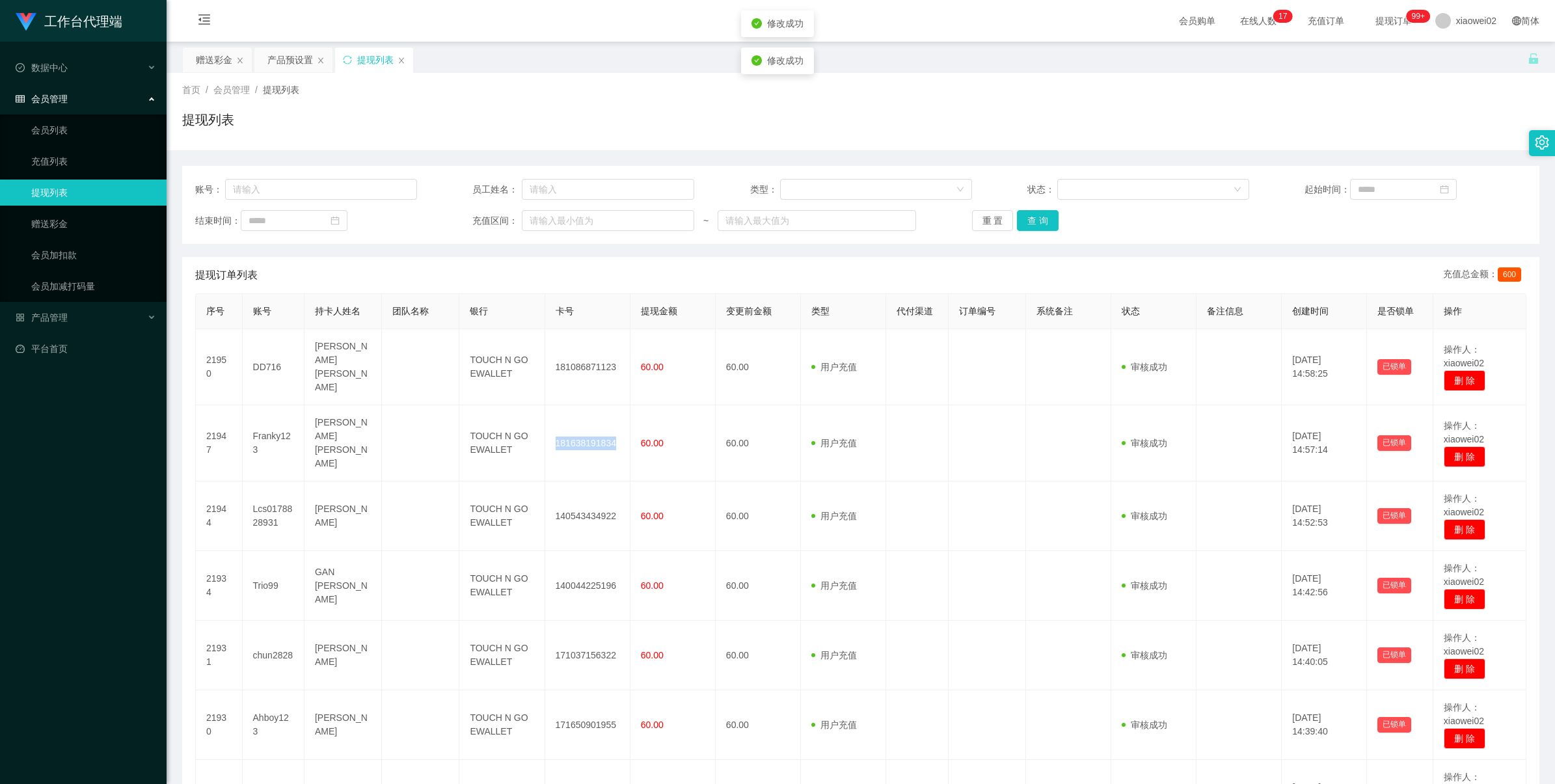
copy td "181638191834"
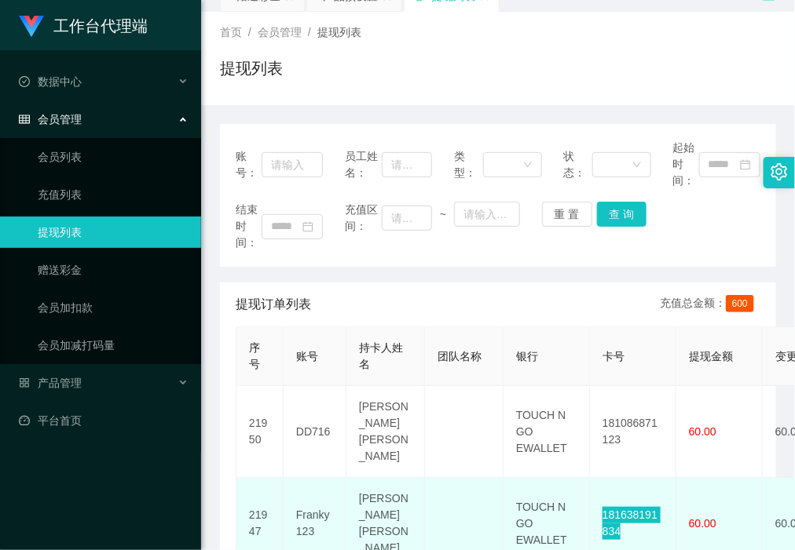
scroll to position [196, 0]
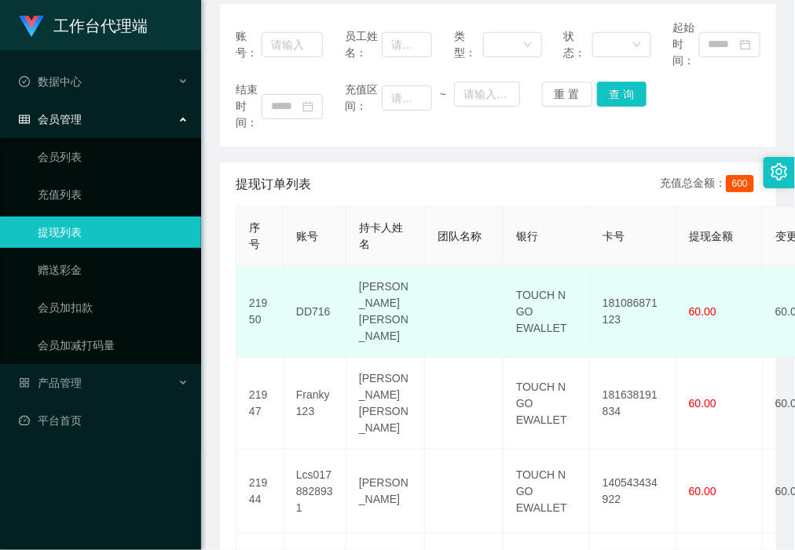
click at [626, 303] on td "181086871123" at bounding box center [633, 312] width 86 height 92
copy td "181086871123"
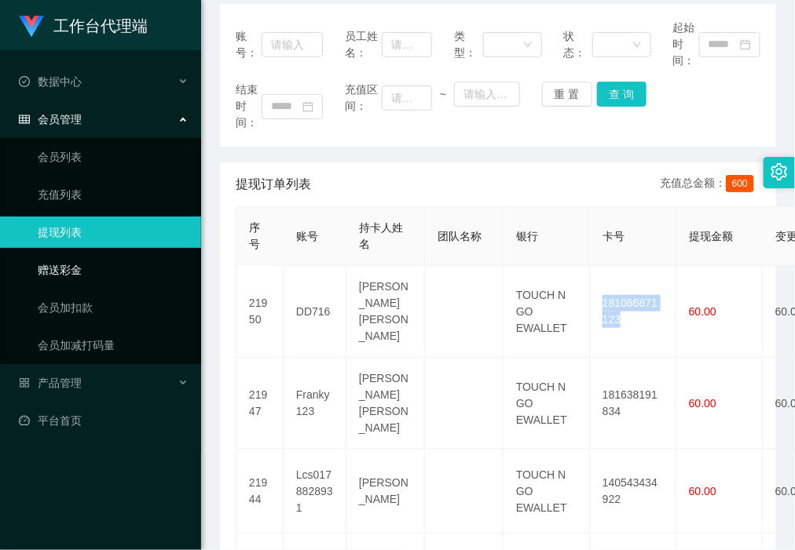
click at [108, 272] on link "赠送彩金" at bounding box center [113, 269] width 151 height 31
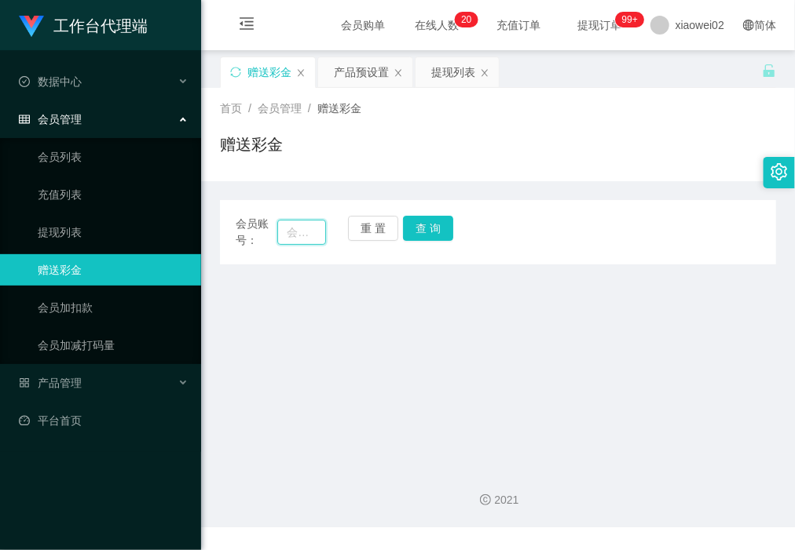
click at [304, 242] on input "text" at bounding box center [301, 232] width 48 height 25
paste input "cheong"
type input "cheong"
click at [417, 221] on button "查 询" at bounding box center [428, 228] width 50 height 25
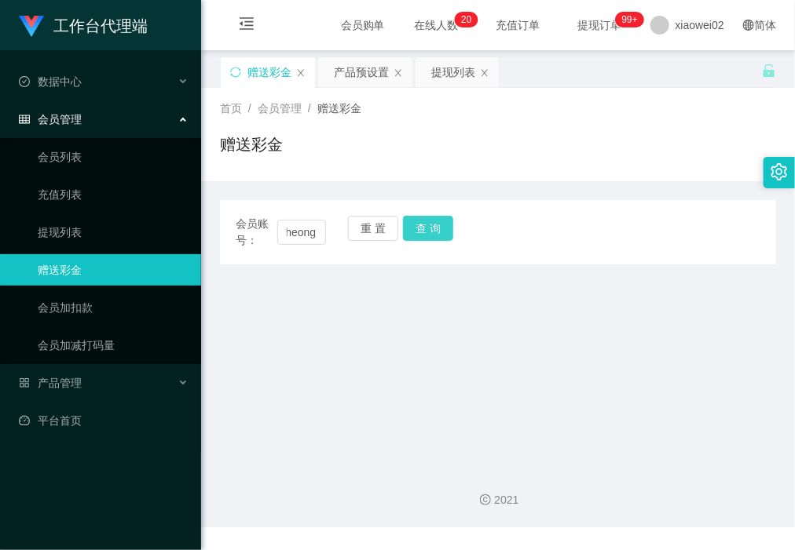
scroll to position [0, 0]
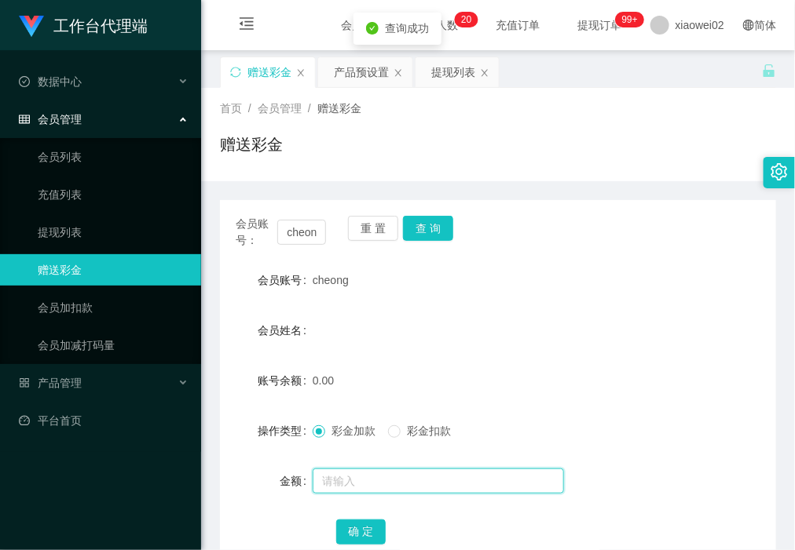
click at [363, 475] on input "text" at bounding box center [437, 481] width 251 height 25
type input "60"
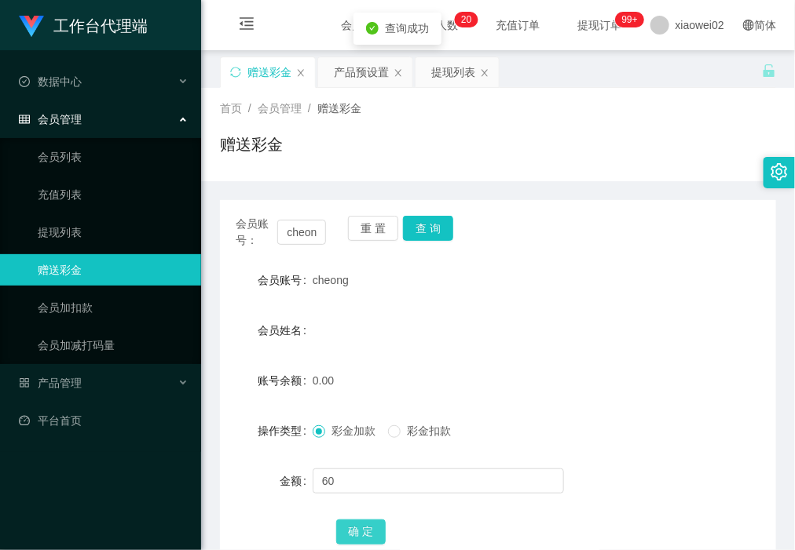
drag, startPoint x: 360, startPoint y: 528, endPoint x: 293, endPoint y: 442, distance: 109.1
click at [360, 528] on button "确 定" at bounding box center [361, 532] width 50 height 25
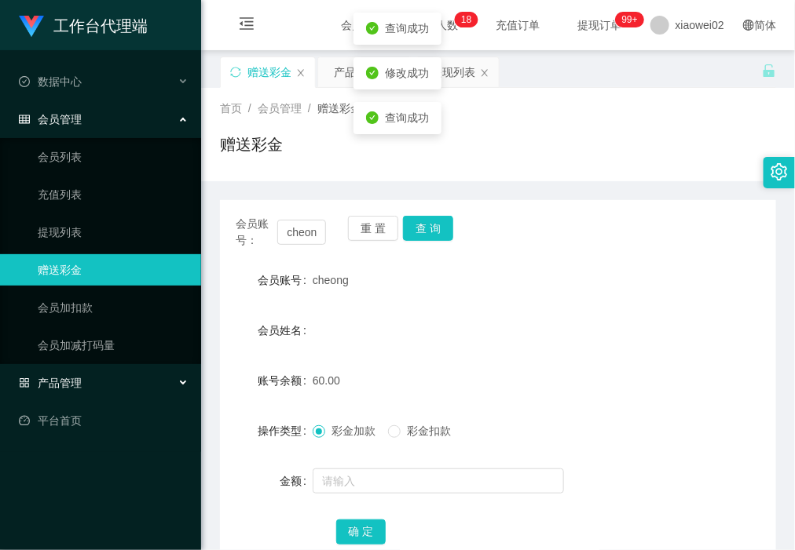
drag, startPoint x: 68, startPoint y: 391, endPoint x: 91, endPoint y: 387, distance: 23.1
click at [71, 391] on div "产品管理" at bounding box center [100, 382] width 201 height 31
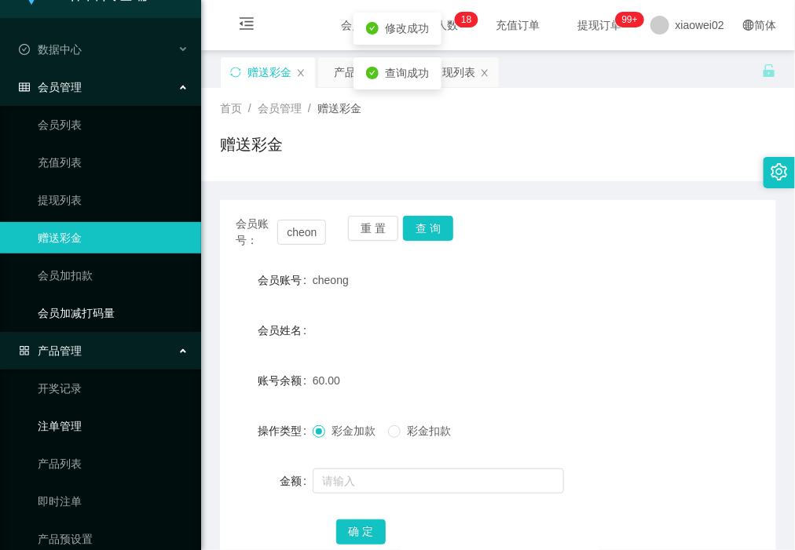
scroll to position [90, 0]
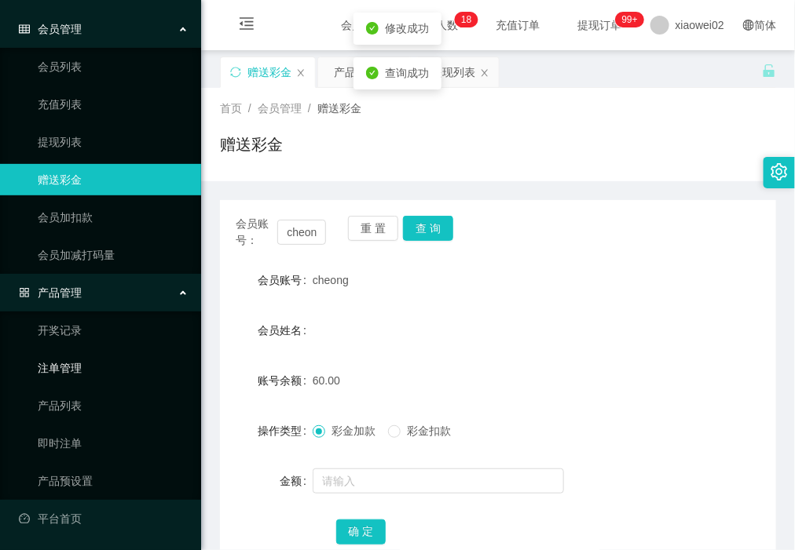
click at [92, 364] on link "注单管理" at bounding box center [113, 368] width 151 height 31
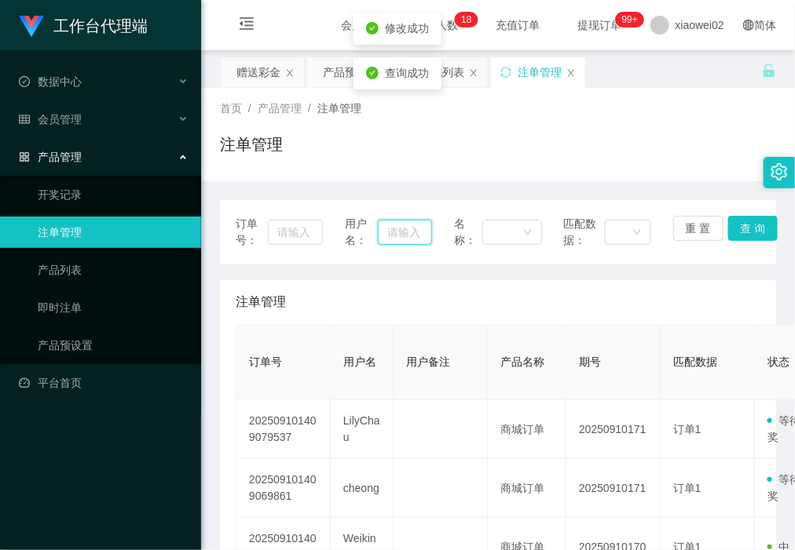
drag, startPoint x: 398, startPoint y: 236, endPoint x: 462, endPoint y: 225, distance: 64.4
click at [398, 236] on input "text" at bounding box center [405, 232] width 55 height 25
paste input "cheong"
type input "cheong"
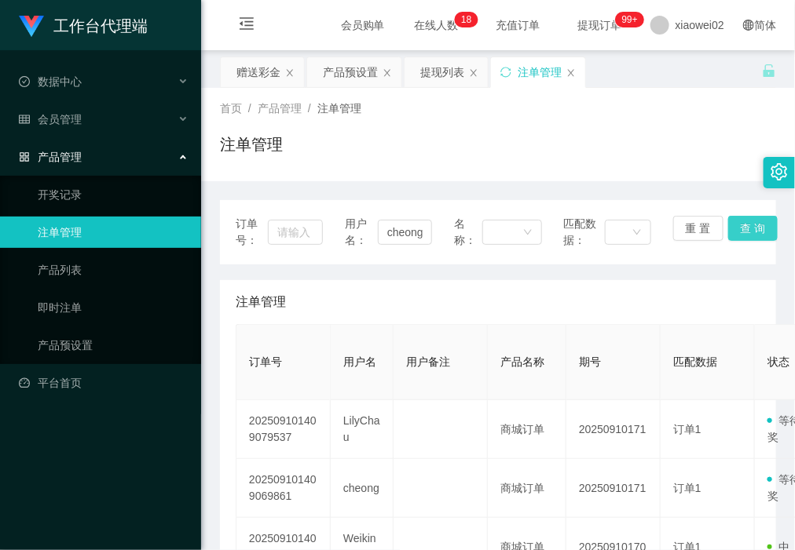
drag, startPoint x: 732, startPoint y: 228, endPoint x: 747, endPoint y: 240, distance: 19.6
click at [732, 228] on button "查 询" at bounding box center [753, 228] width 50 height 25
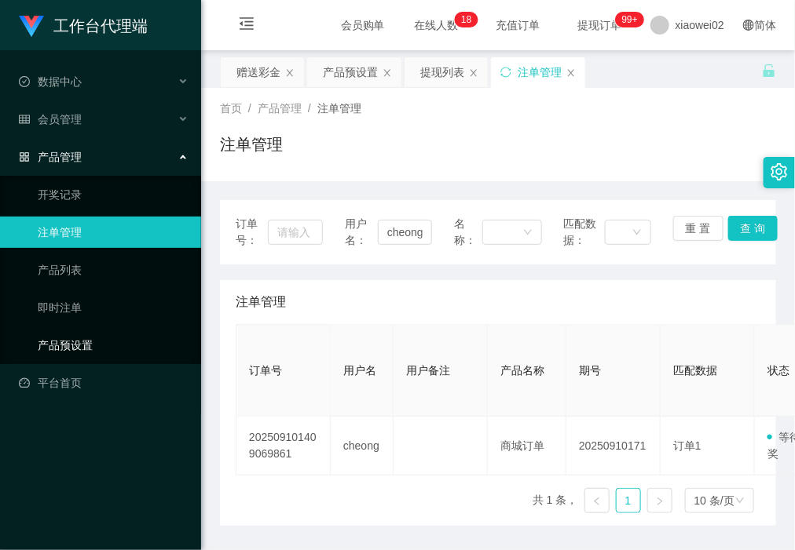
drag, startPoint x: 25, startPoint y: 456, endPoint x: 52, endPoint y: 356, distance: 104.0
click at [28, 455] on div "工作台代理端 数据中心 会员管理 会员列表 充值列表 提现列表 赠送彩金 会员加扣款 会员加减打码量 产品管理 开奖记录 注单管理 产品列表 即时注单 产品预…" at bounding box center [100, 275] width 201 height 550
click at [87, 378] on link "平台首页" at bounding box center [104, 382] width 170 height 31
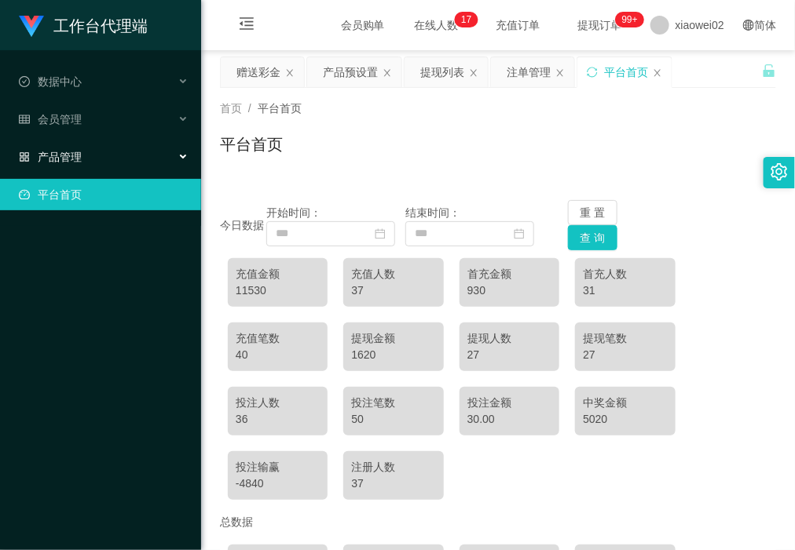
click at [86, 151] on div "产品管理" at bounding box center [100, 156] width 201 height 31
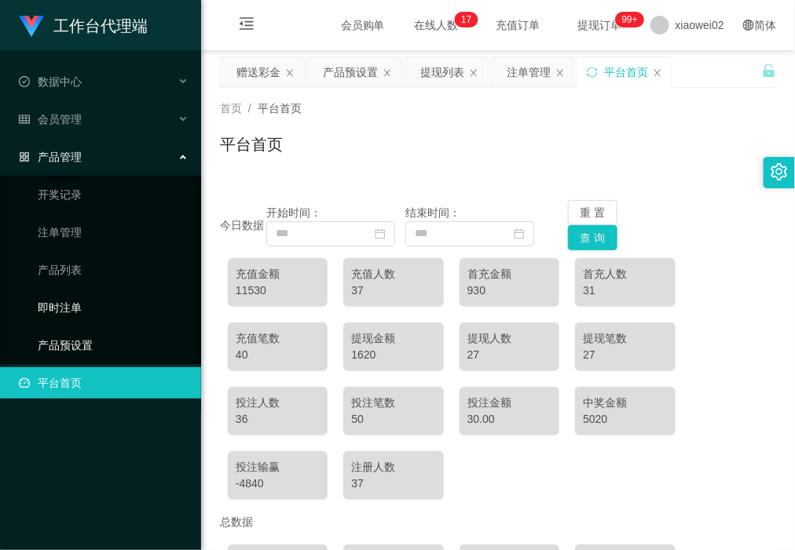
drag, startPoint x: 106, startPoint y: 357, endPoint x: 119, endPoint y: 323, distance: 37.0
click at [106, 357] on link "产品预设置" at bounding box center [113, 345] width 151 height 31
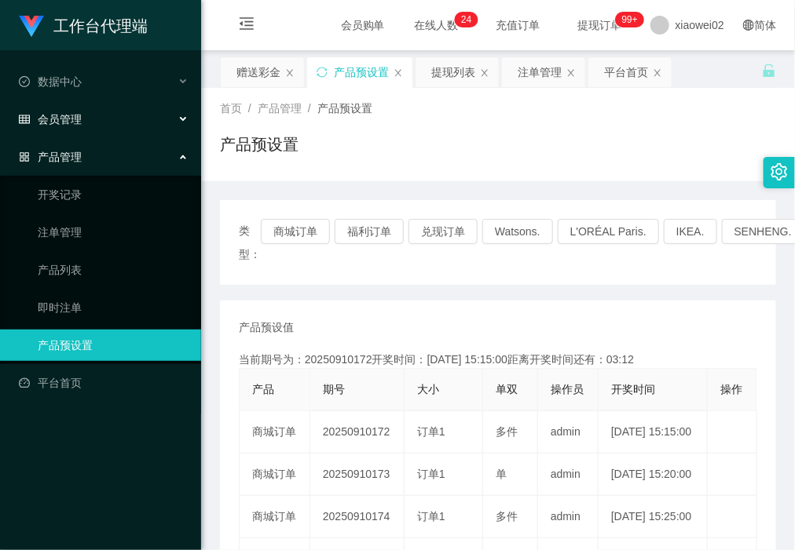
click at [86, 119] on div "会员管理" at bounding box center [100, 119] width 201 height 31
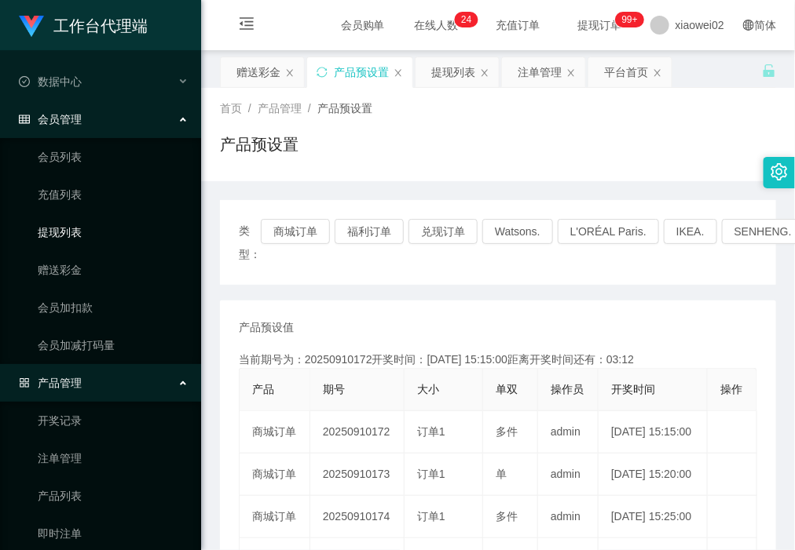
click at [72, 234] on link "提现列表" at bounding box center [113, 232] width 151 height 31
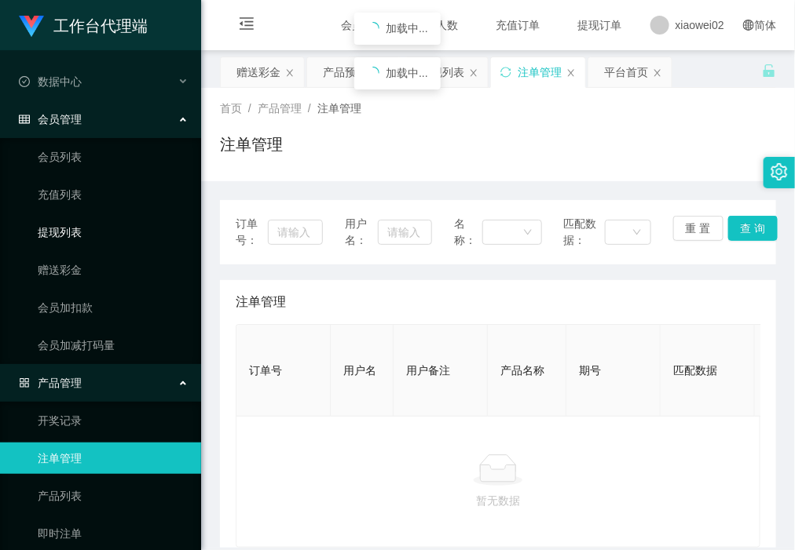
click at [75, 220] on link "提现列表" at bounding box center [113, 232] width 151 height 31
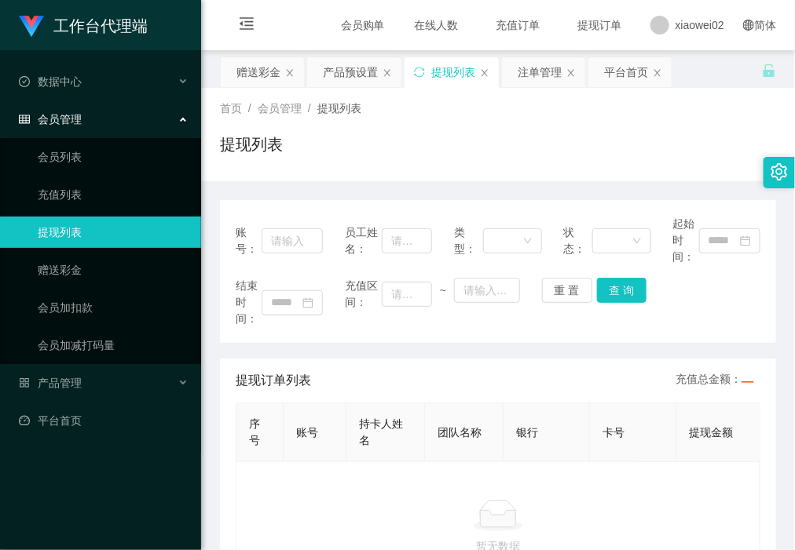
drag, startPoint x: 426, startPoint y: 144, endPoint x: 401, endPoint y: 152, distance: 25.6
click at [426, 145] on div "提现列表" at bounding box center [498, 151] width 556 height 36
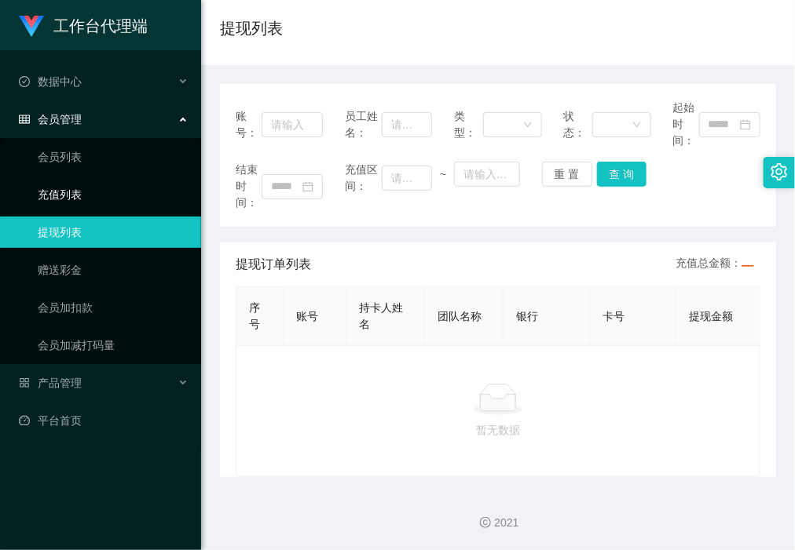
scroll to position [131, 0]
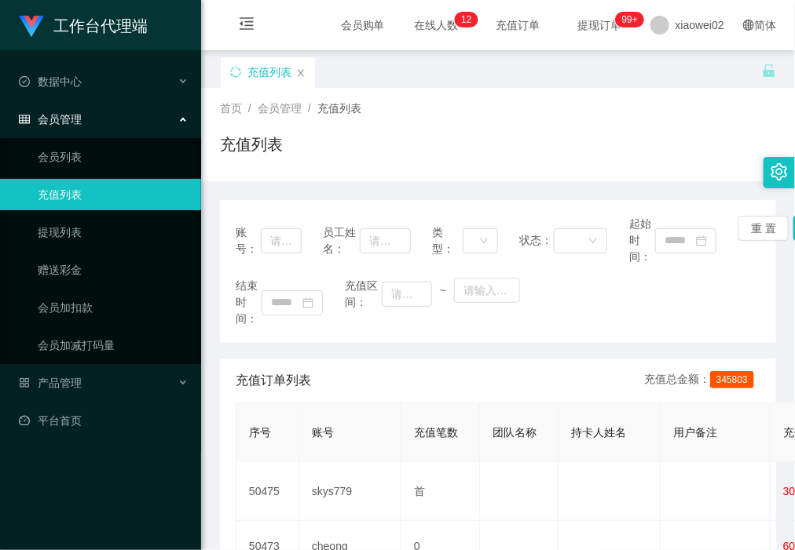
scroll to position [294, 0]
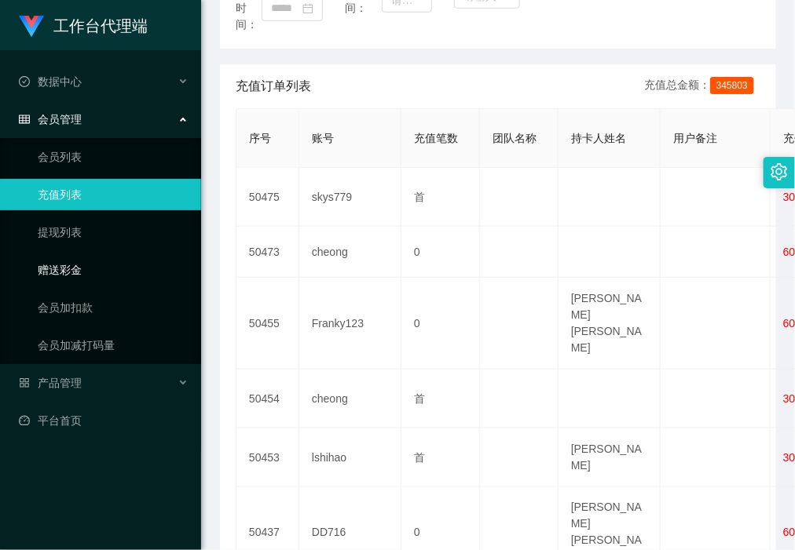
click at [110, 271] on link "赠送彩金" at bounding box center [113, 269] width 151 height 31
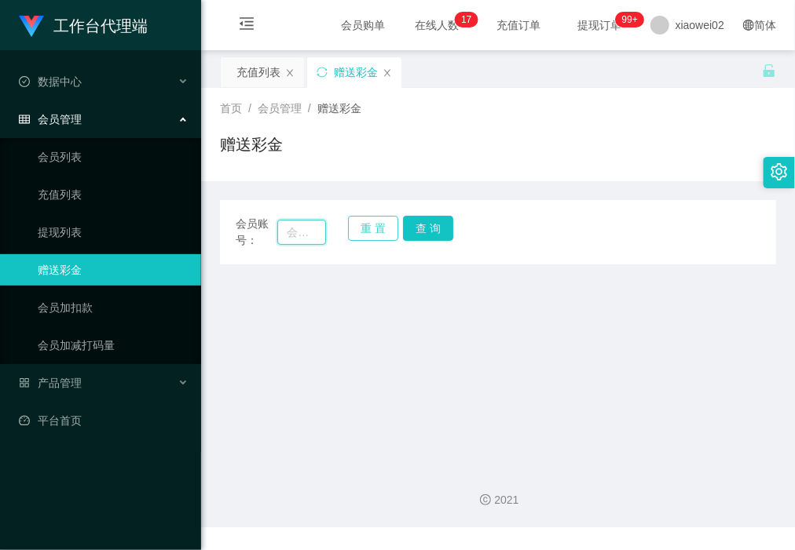
drag, startPoint x: 315, startPoint y: 230, endPoint x: 346, endPoint y: 226, distance: 31.6
click at [315, 230] on input "text" at bounding box center [301, 232] width 48 height 25
paste input "LilyChau"
type input "LilyChau"
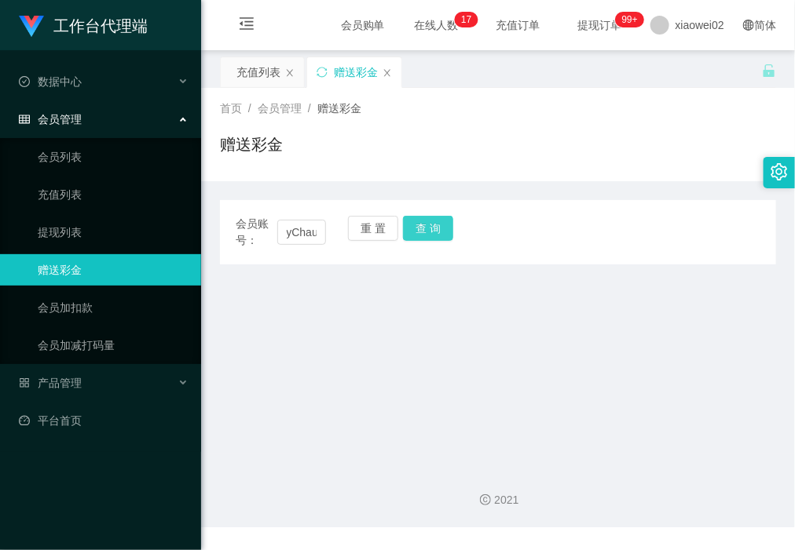
drag, startPoint x: 421, startPoint y: 226, endPoint x: 417, endPoint y: 297, distance: 70.8
click at [421, 226] on button "查 询" at bounding box center [428, 228] width 50 height 25
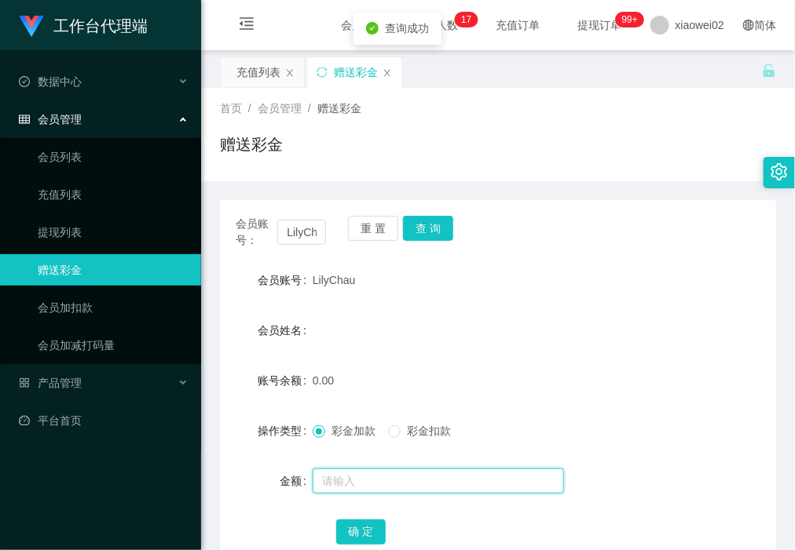
click at [369, 488] on input "text" at bounding box center [437, 481] width 251 height 25
type input "60"
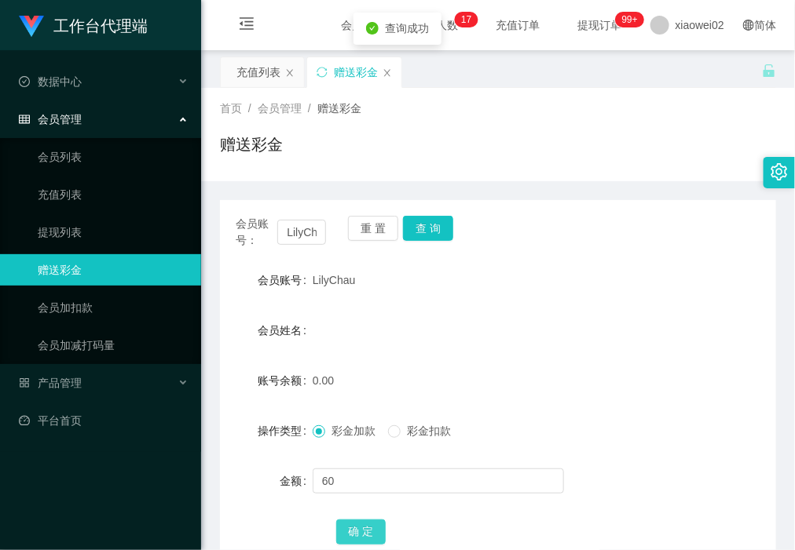
click at [354, 535] on button "确 定" at bounding box center [361, 532] width 50 height 25
click at [73, 389] on div "产品管理" at bounding box center [100, 382] width 201 height 31
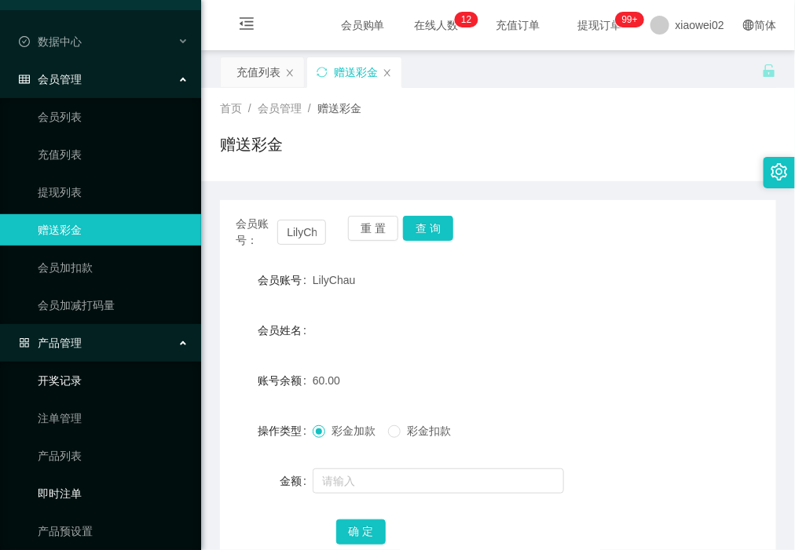
scroll to position [80, 0]
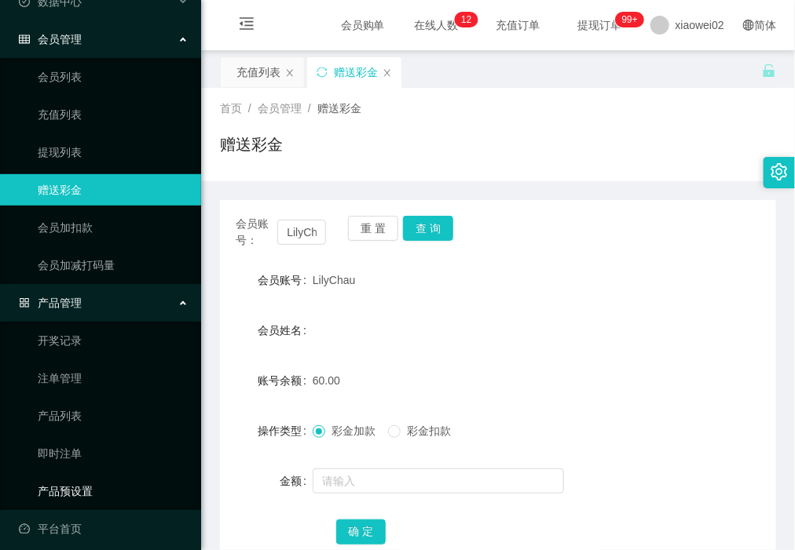
click at [81, 495] on link "产品预设置" at bounding box center [113, 491] width 151 height 31
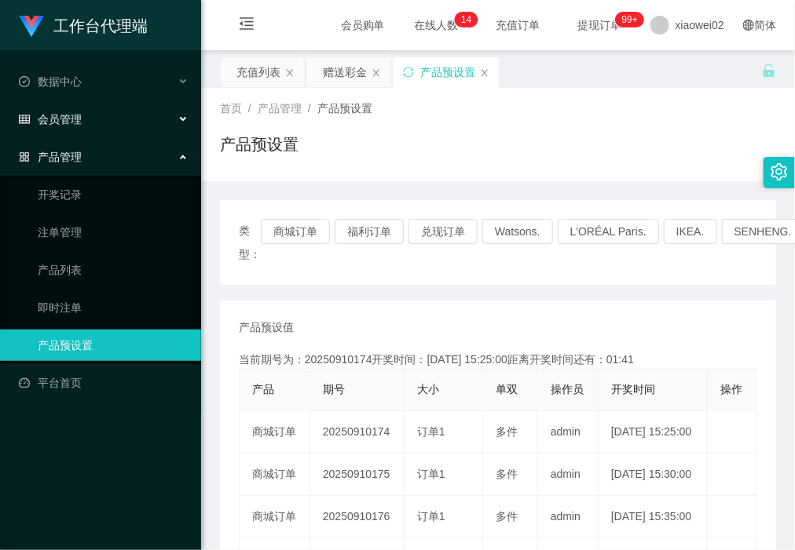
click at [68, 120] on span "会员管理" at bounding box center [50, 119] width 63 height 13
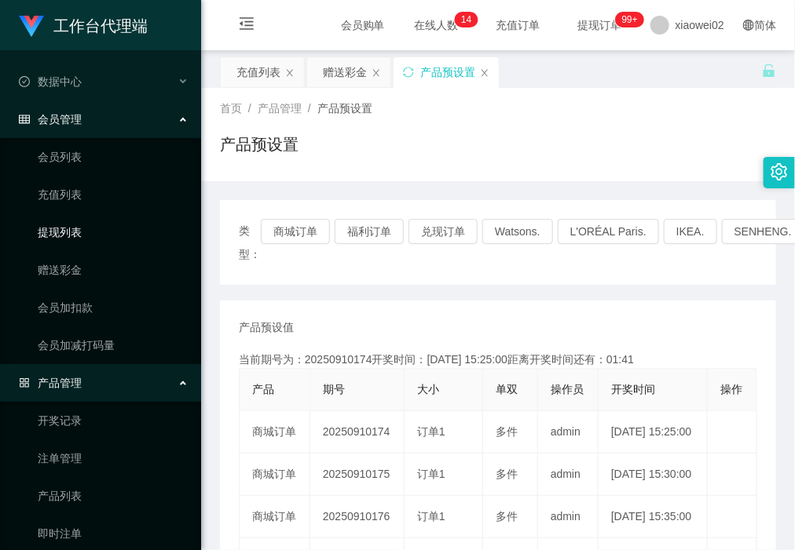
click at [83, 247] on link "提现列表" at bounding box center [113, 232] width 151 height 31
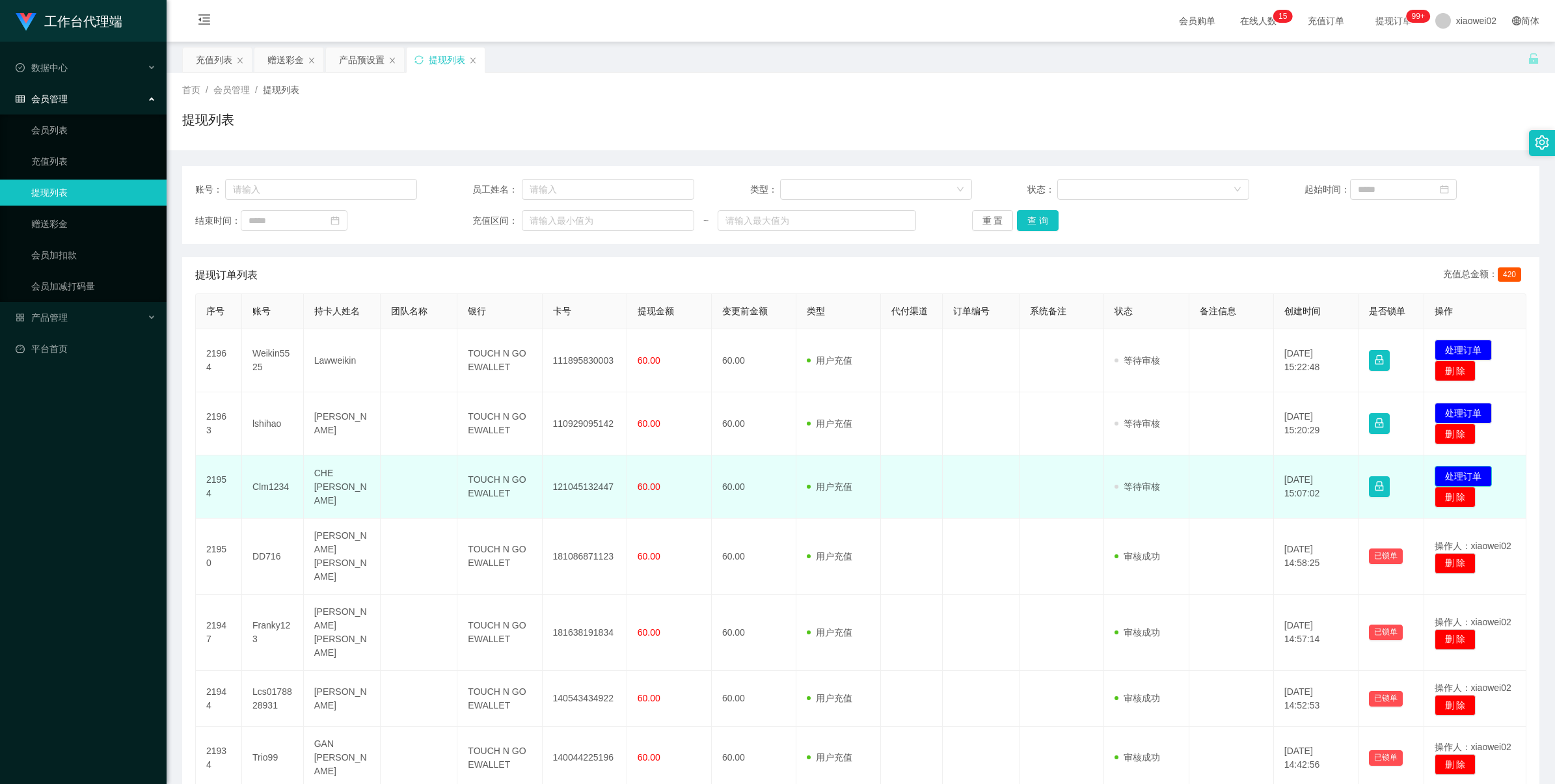
click at [1452, 477] on button "处理订单" at bounding box center [1463, 476] width 57 height 21
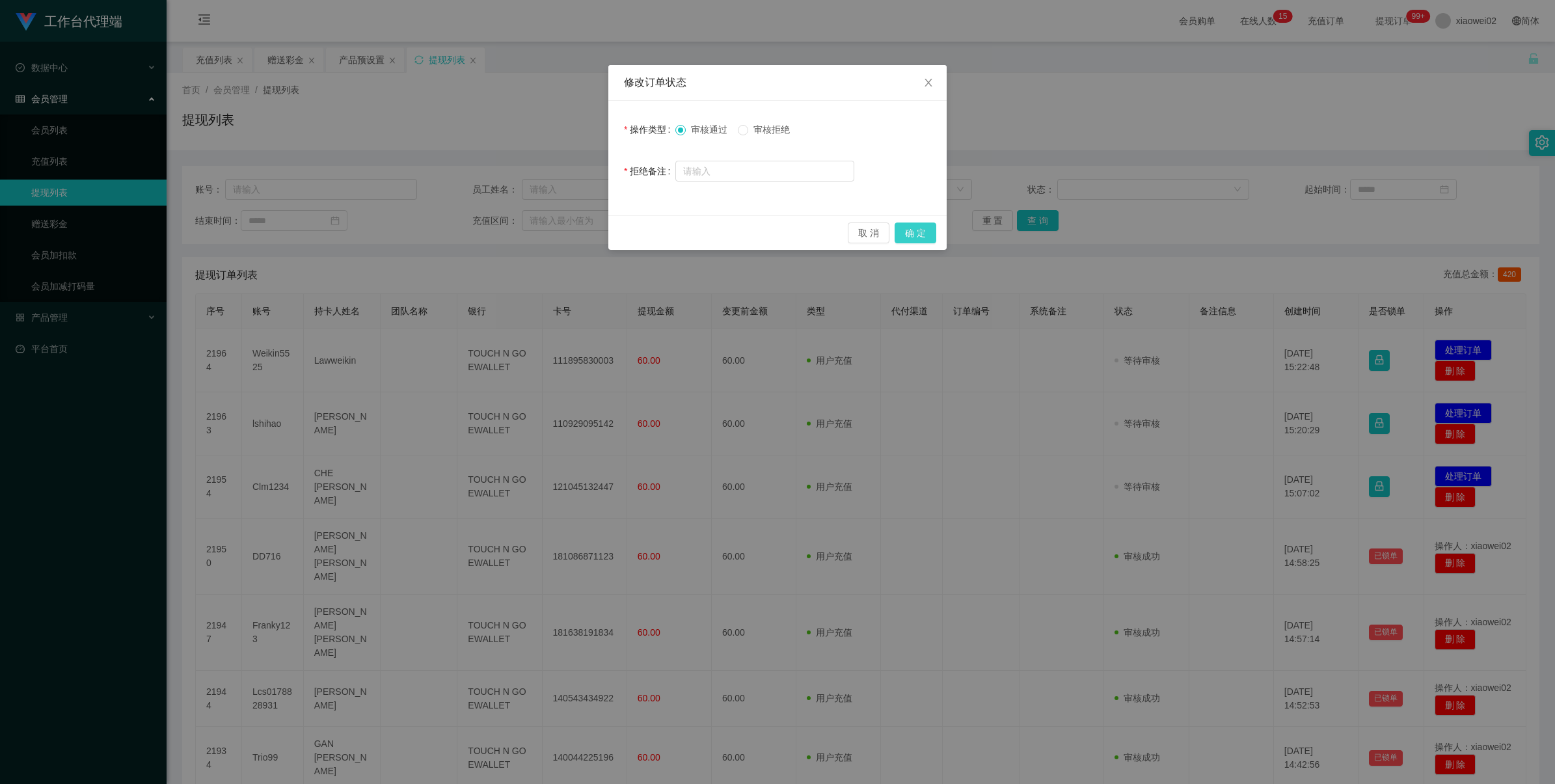
click at [919, 229] on button "确 定" at bounding box center [916, 233] width 41 height 21
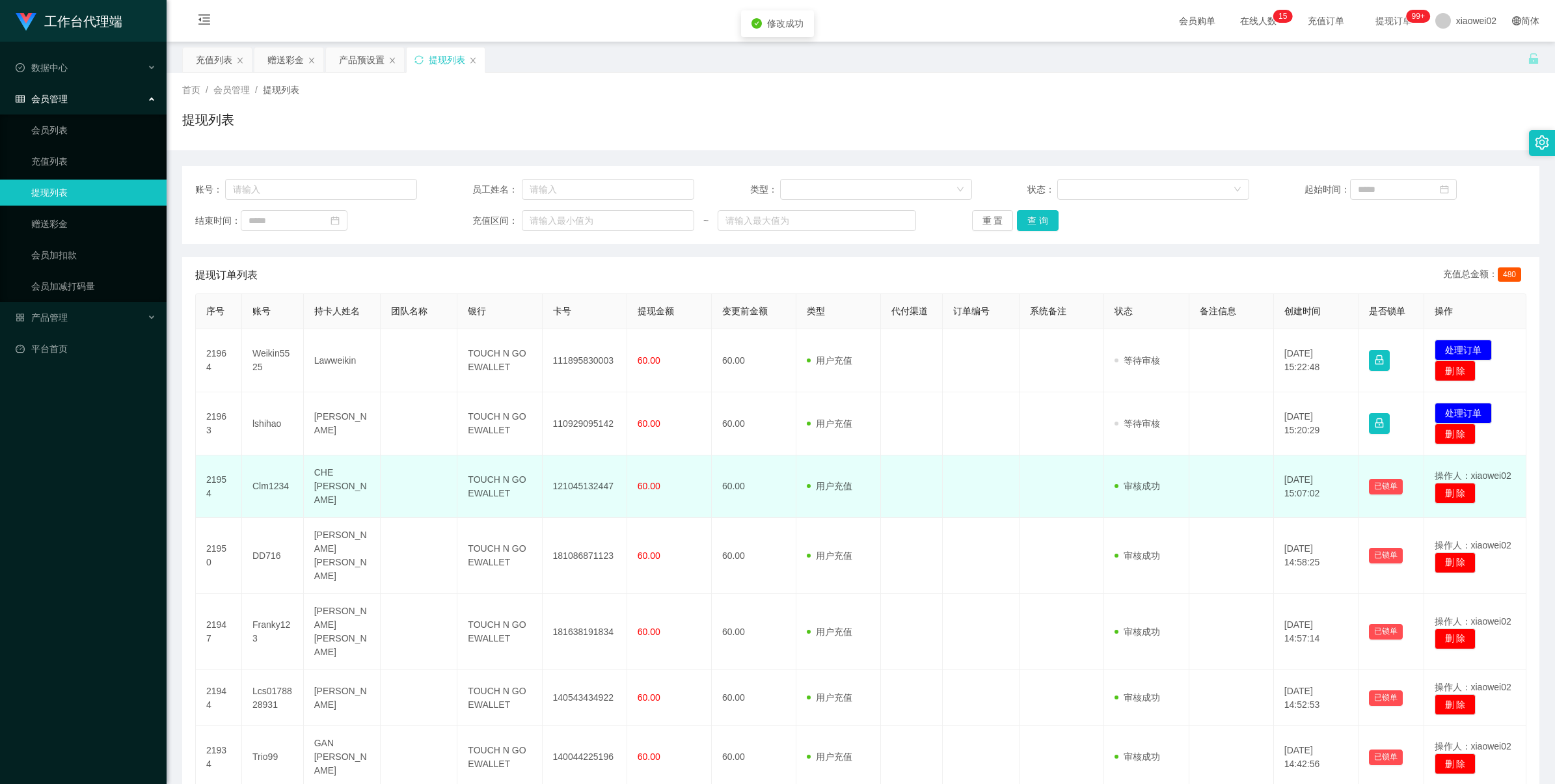
click at [590, 491] on td "121045132447" at bounding box center [585, 486] width 85 height 62
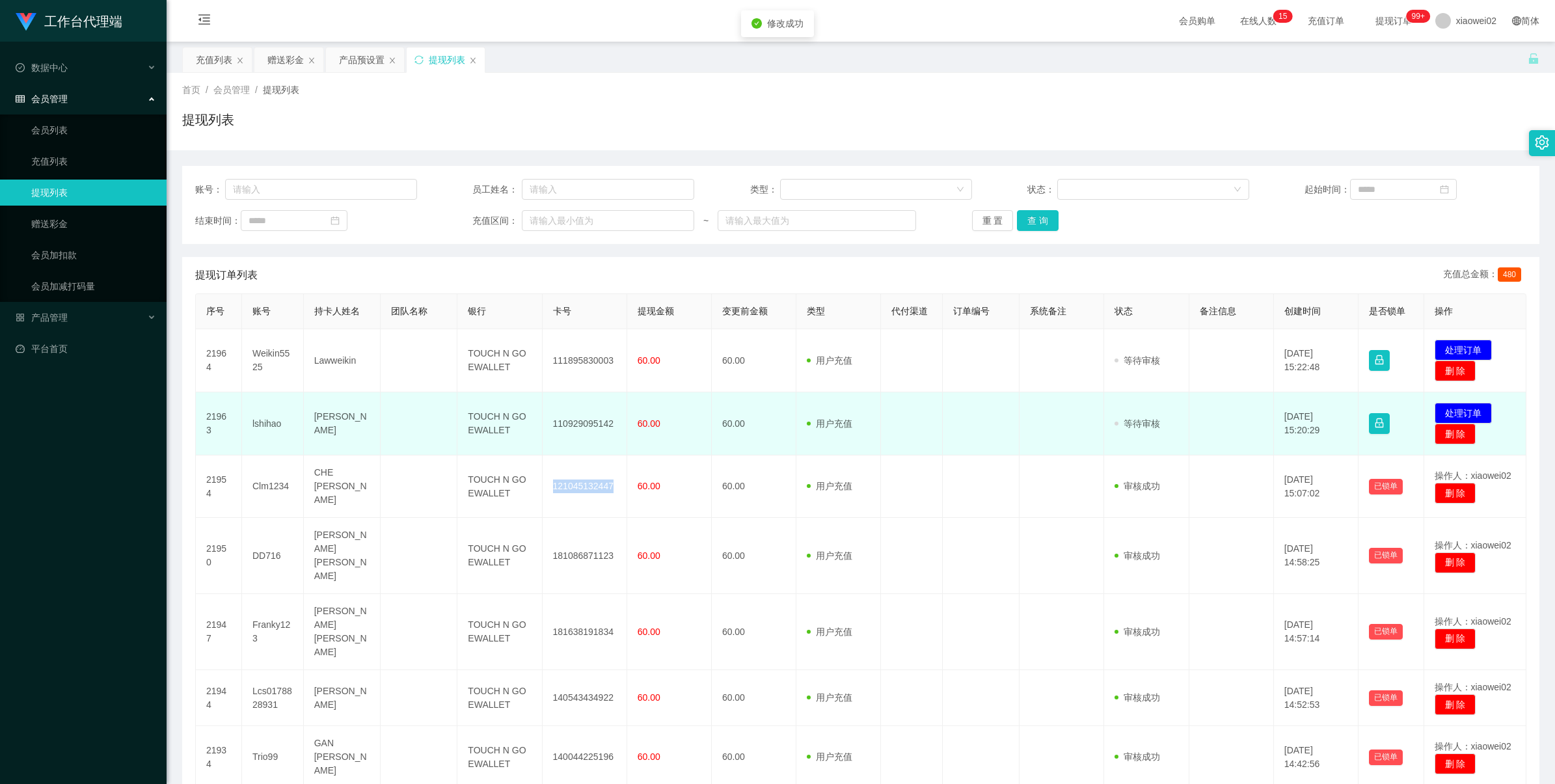
copy td "121045132447"
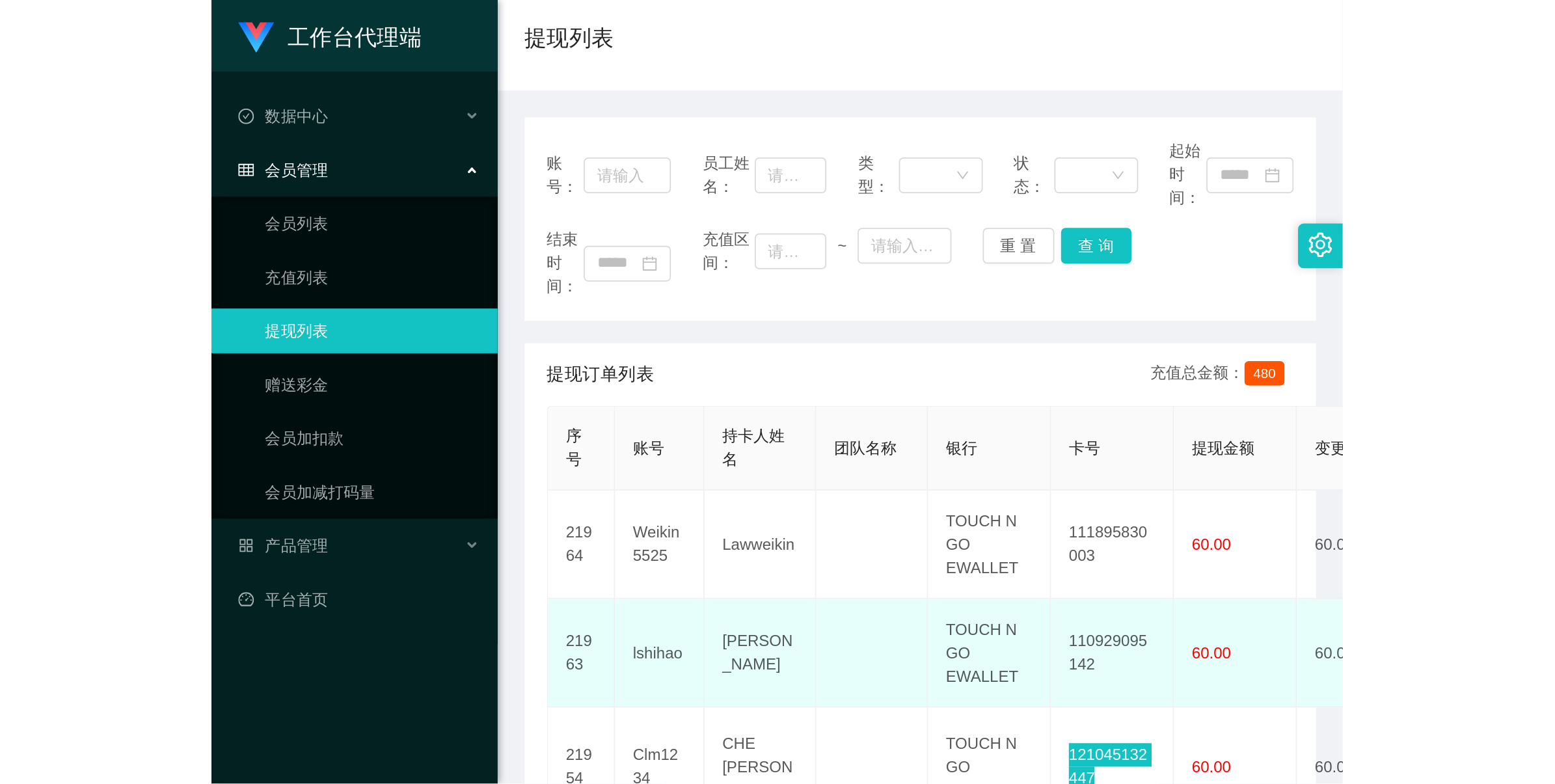
scroll to position [162, 0]
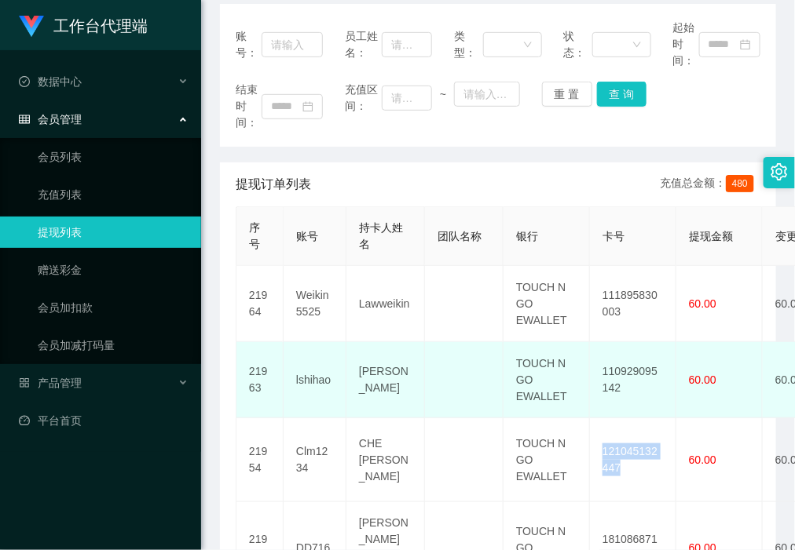
click at [626, 364] on td "110929095142" at bounding box center [633, 380] width 86 height 76
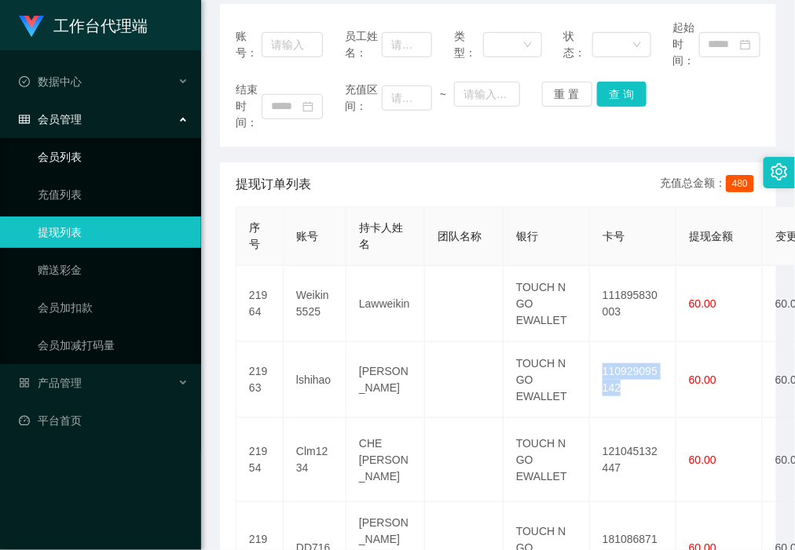
copy td "110929095142"
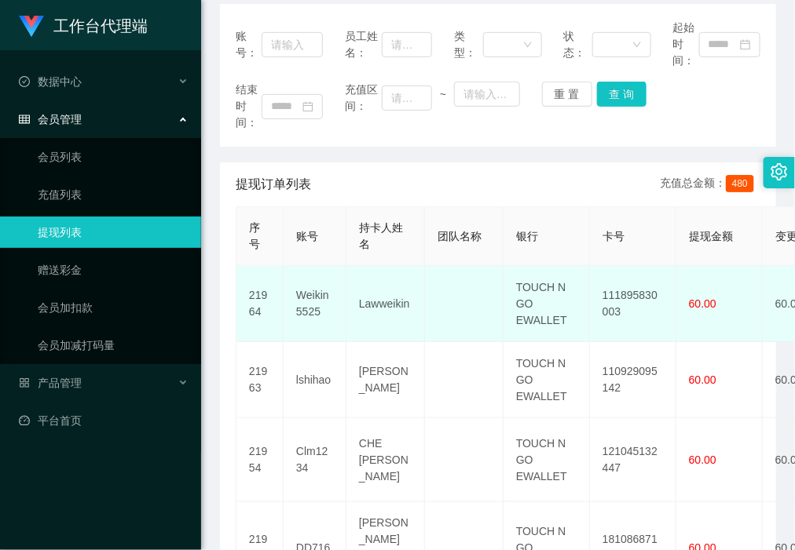
click at [627, 300] on td "111895830003" at bounding box center [633, 304] width 86 height 76
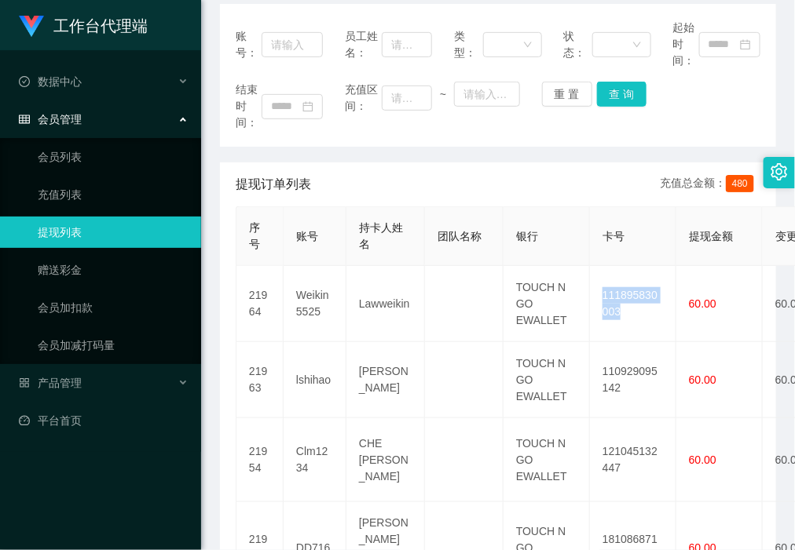
copy td "111895830003"
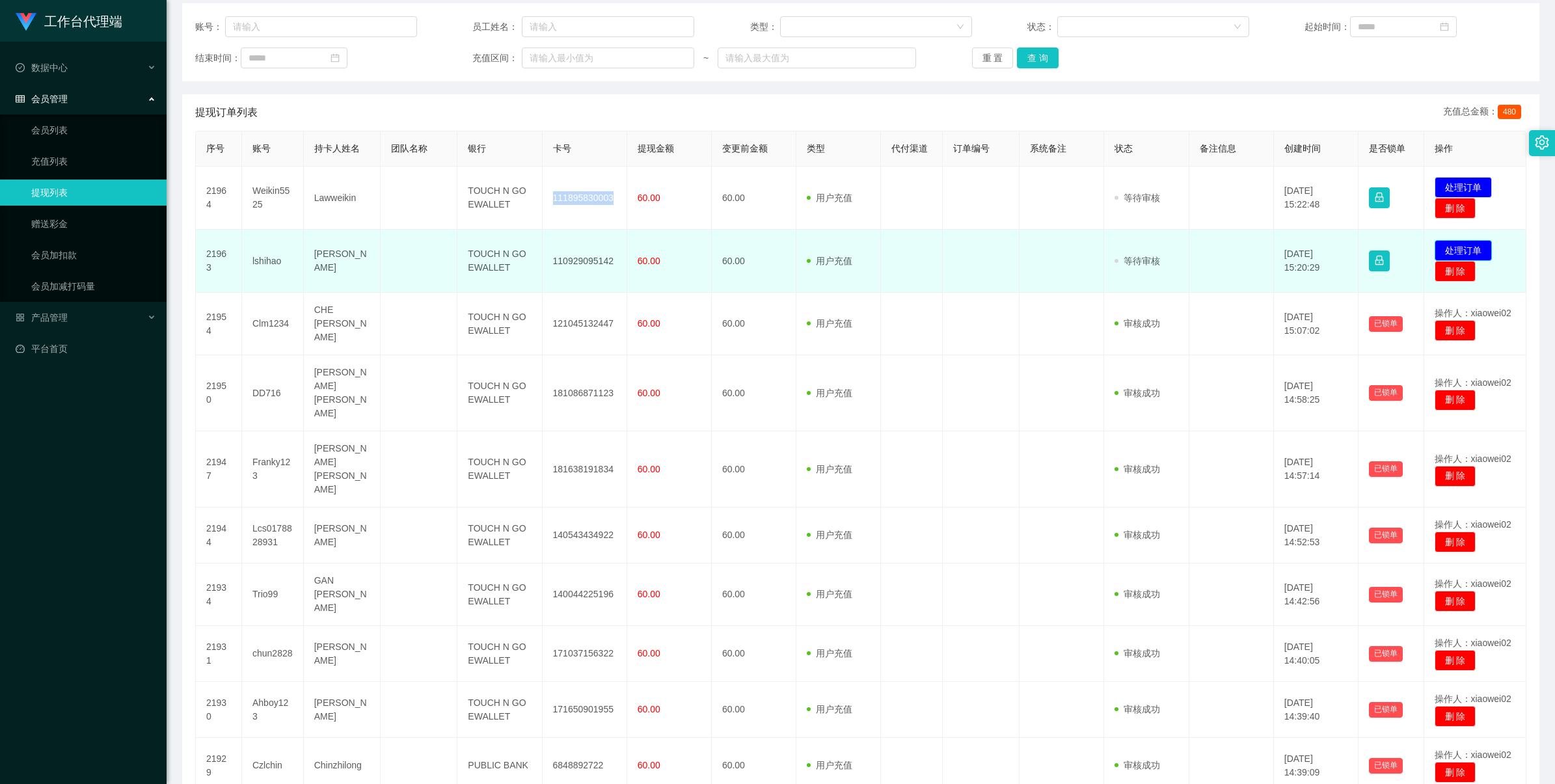
click at [1446, 243] on button "处理订单" at bounding box center [1463, 250] width 57 height 21
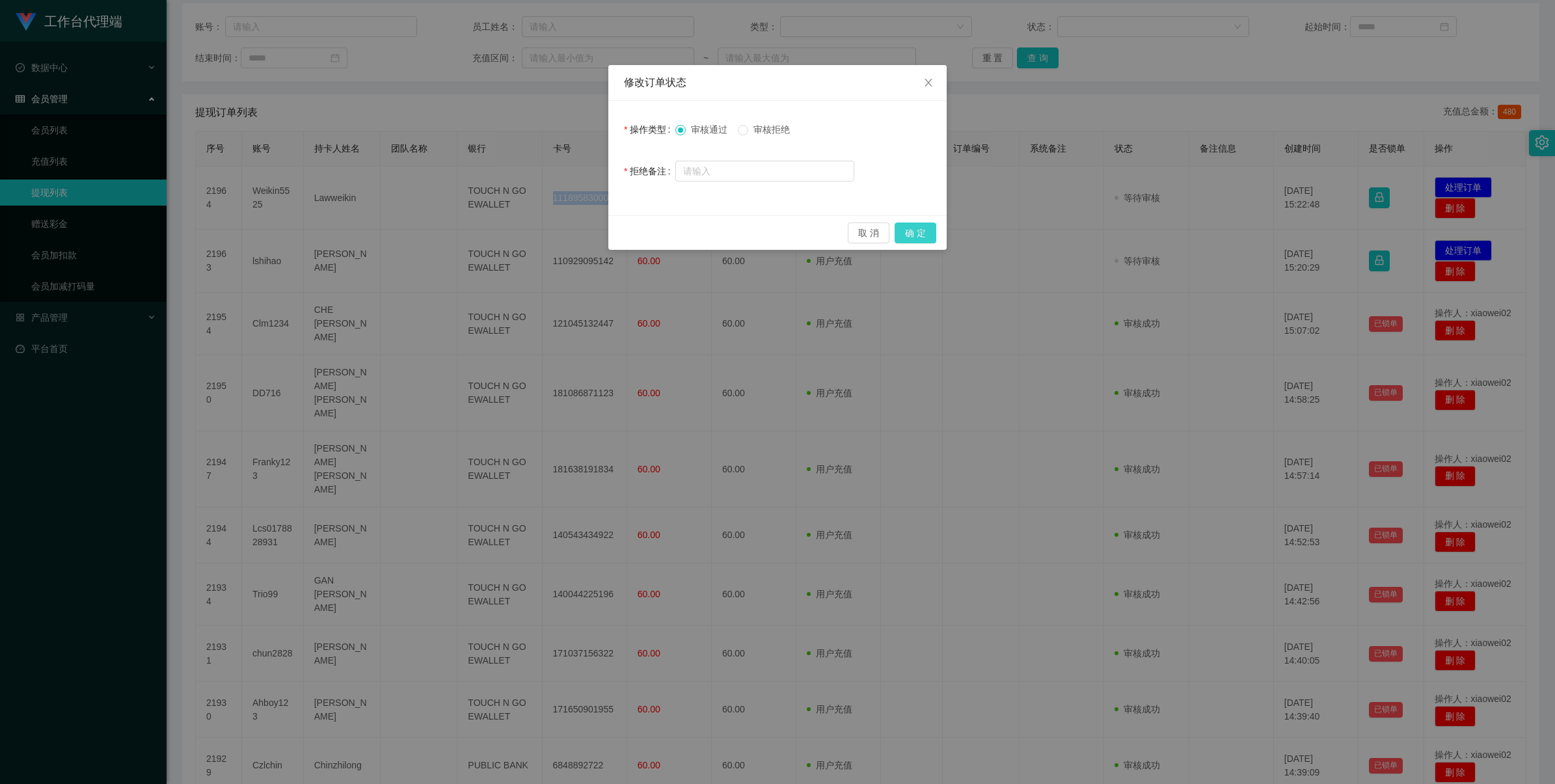
drag, startPoint x: 916, startPoint y: 231, endPoint x: 1026, endPoint y: 220, distance: 110.5
click at [916, 231] on button "确 定" at bounding box center [916, 233] width 41 height 21
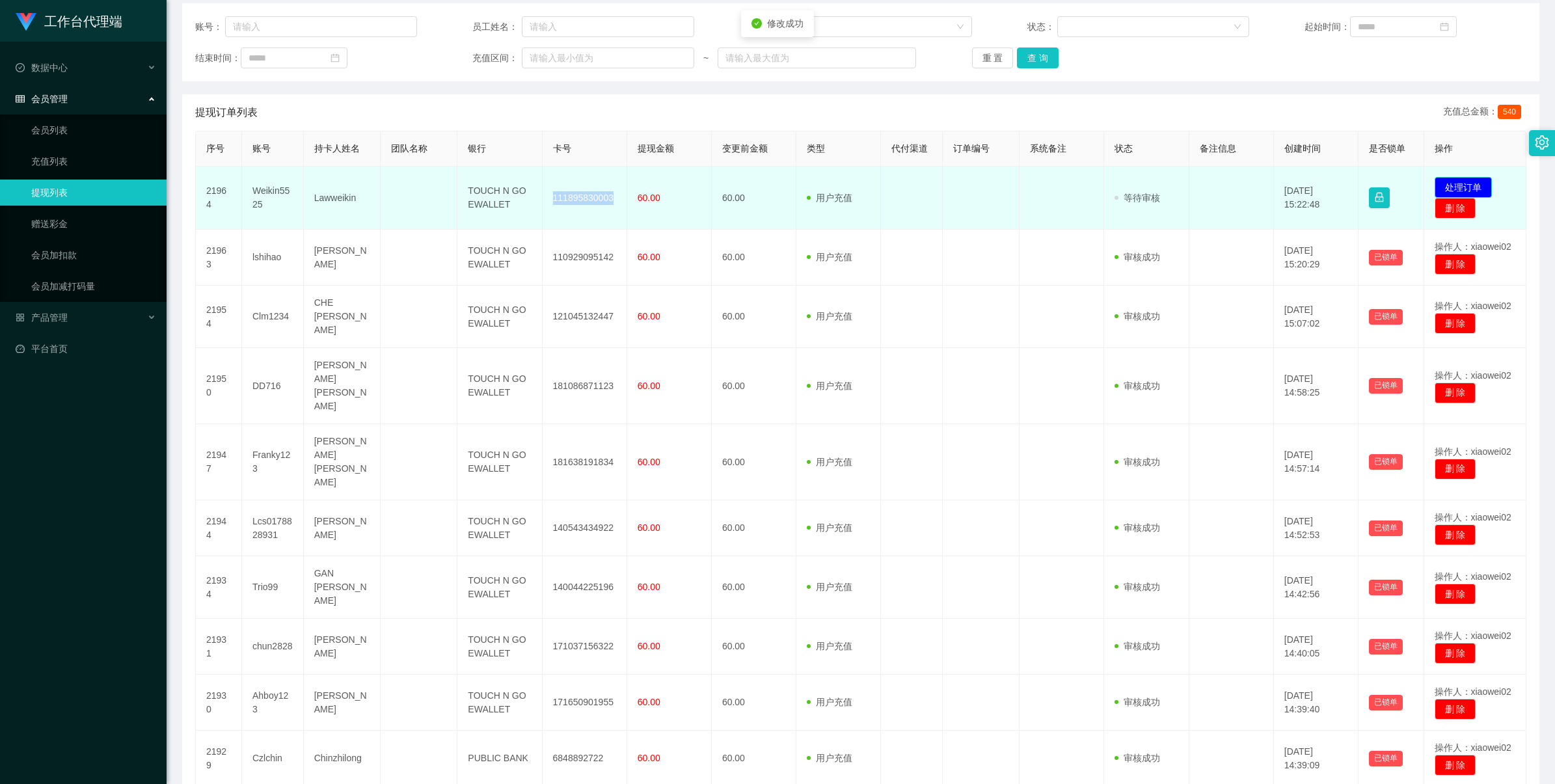
click at [1436, 181] on button "处理订单" at bounding box center [1463, 187] width 57 height 21
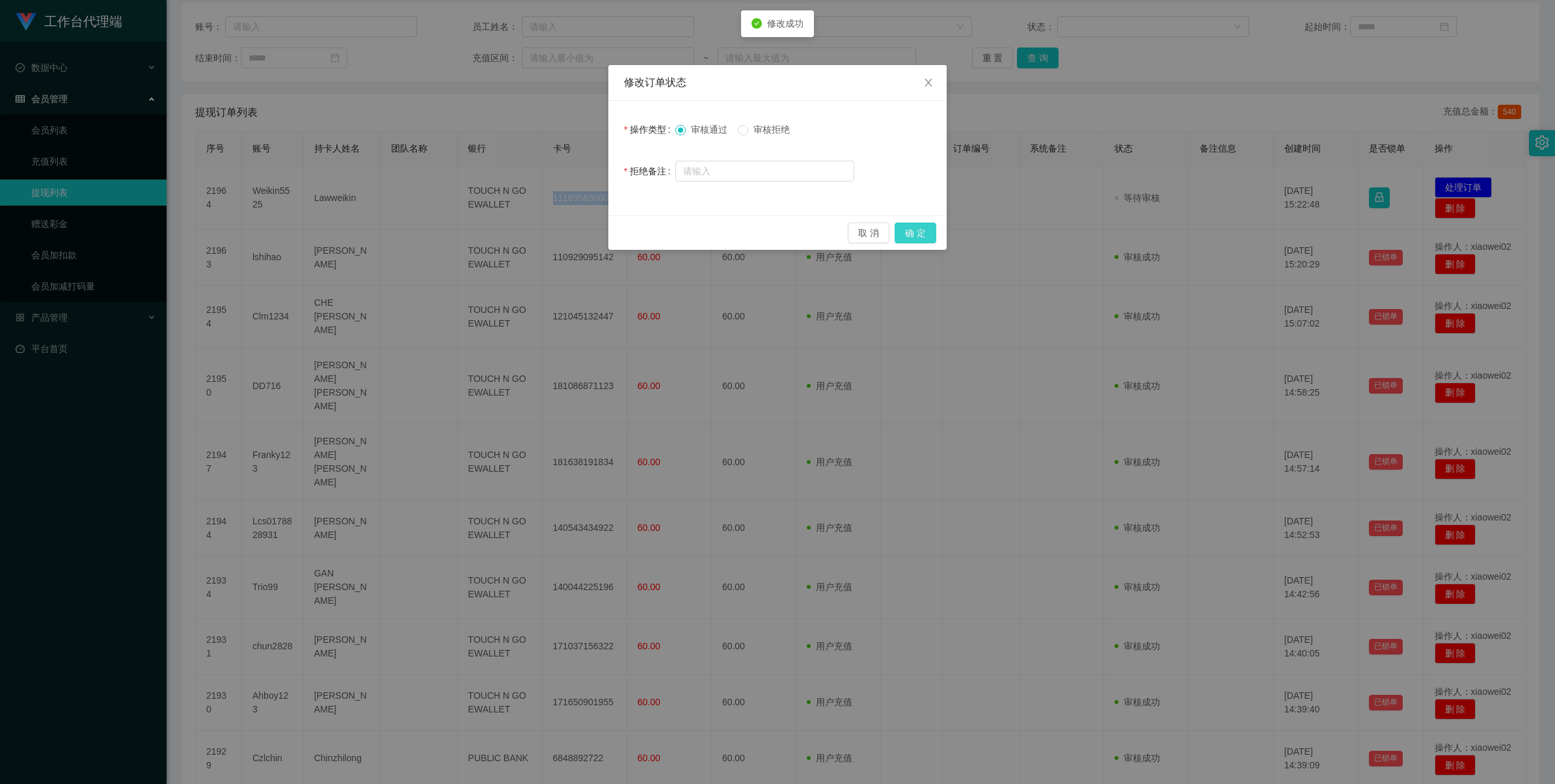
click at [918, 233] on button "确 定" at bounding box center [916, 233] width 41 height 21
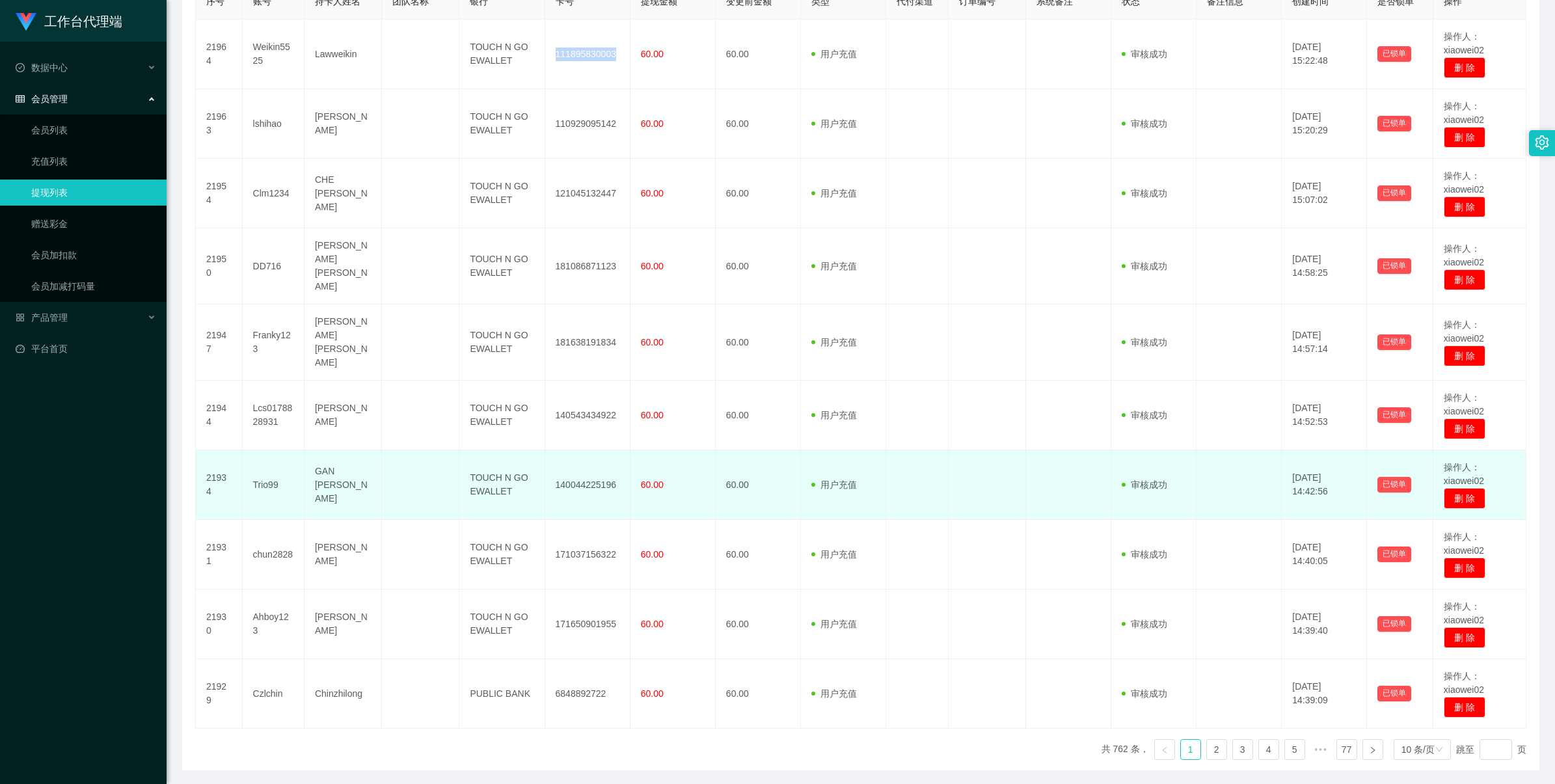
scroll to position [346, 0]
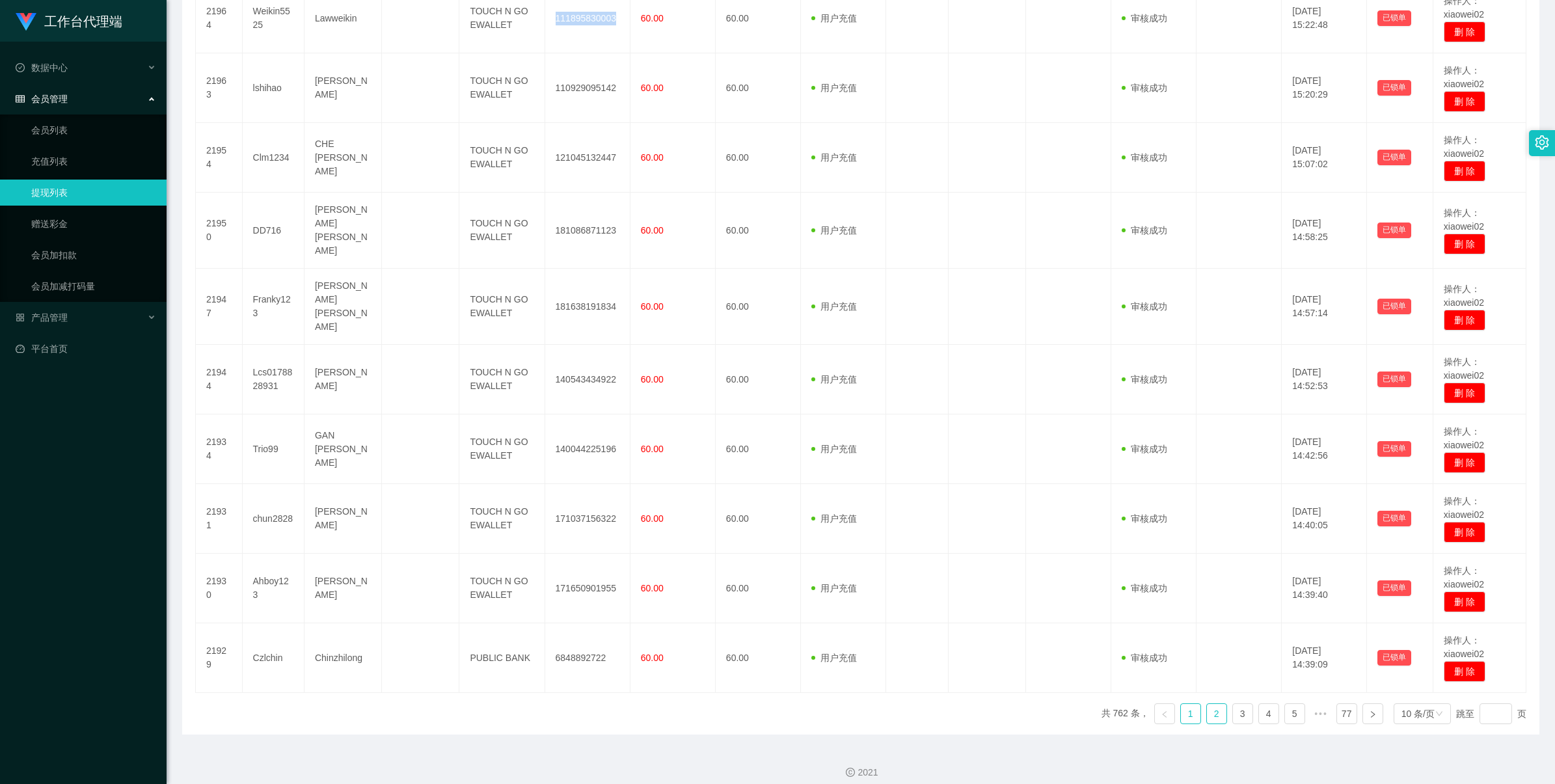
click at [1210, 704] on link "2" at bounding box center [1217, 714] width 20 height 20
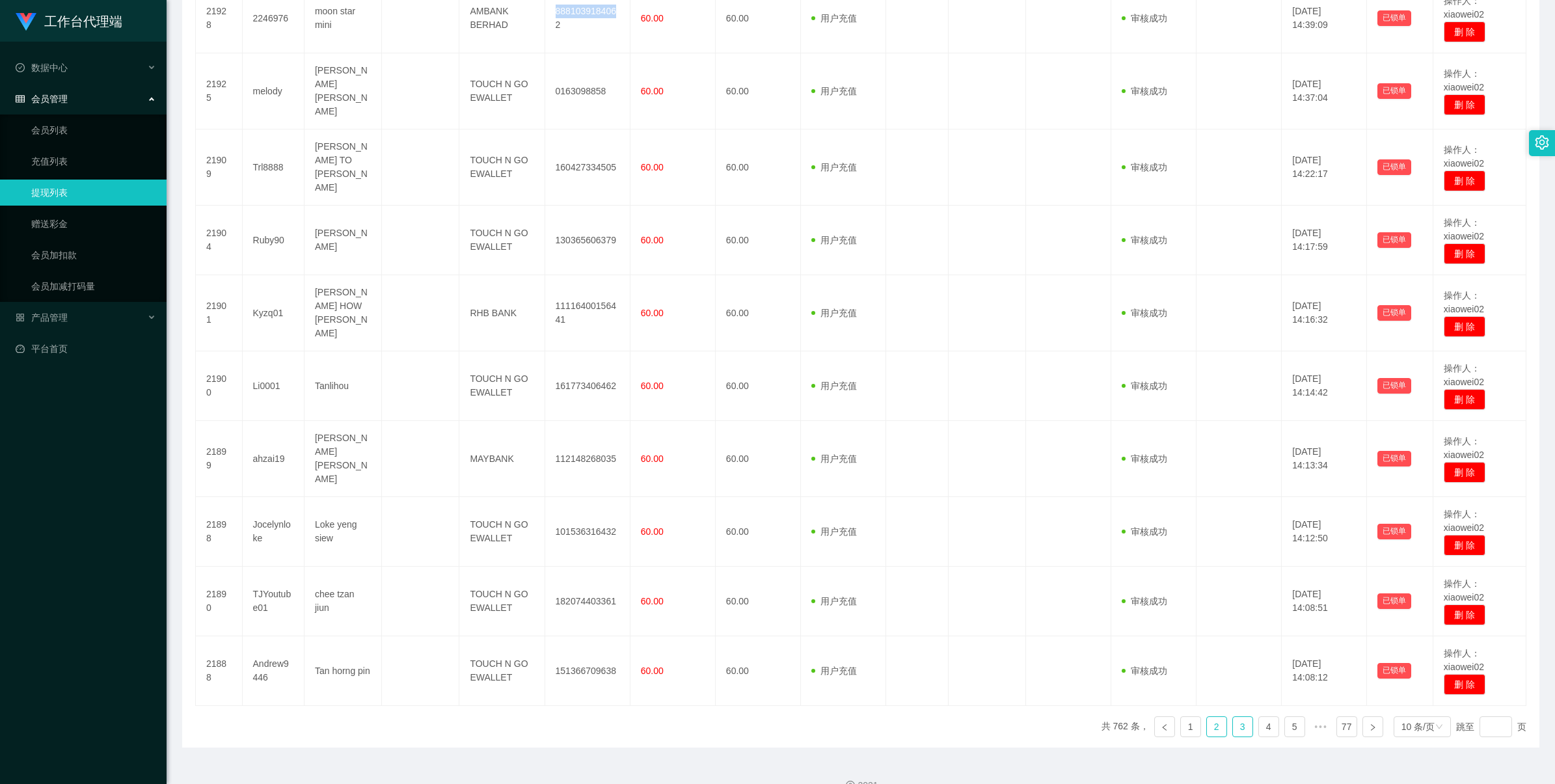
click at [1233, 717] on link "3" at bounding box center [1243, 727] width 20 height 20
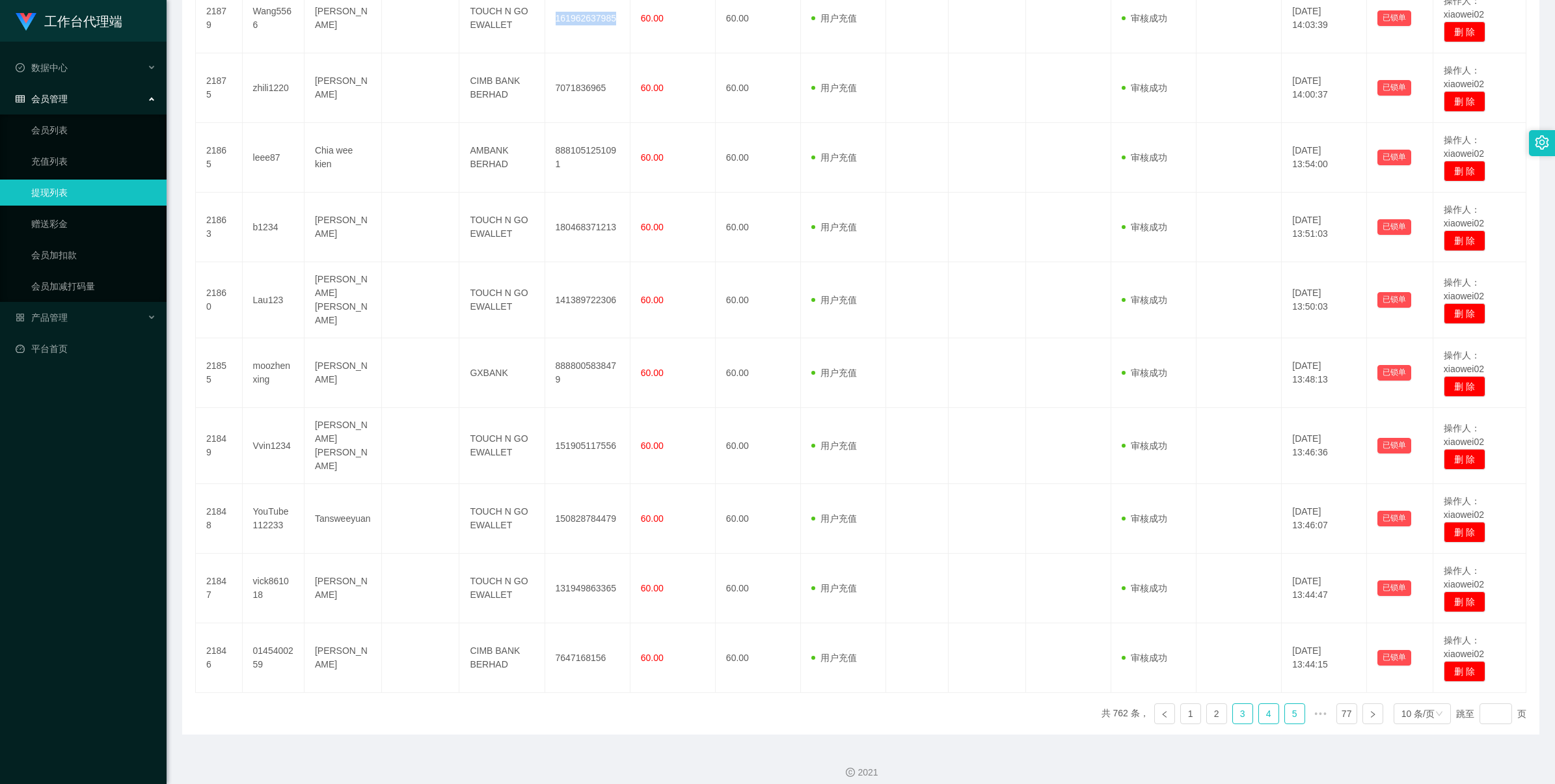
drag, startPoint x: 1252, startPoint y: 707, endPoint x: 1262, endPoint y: 698, distance: 13.5
click at [1259, 707] on link "4" at bounding box center [1269, 714] width 20 height 20
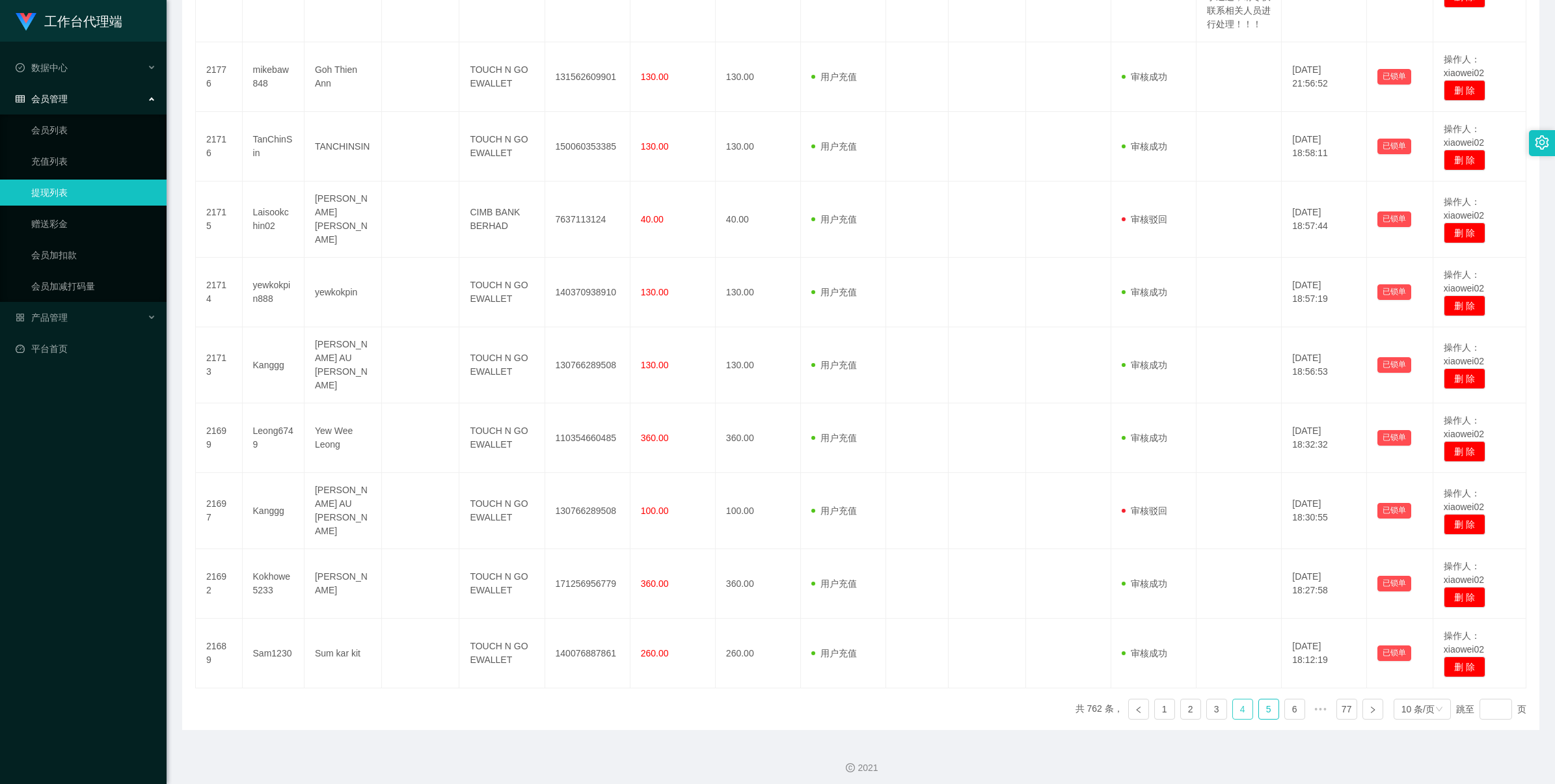
scroll to position [407, 0]
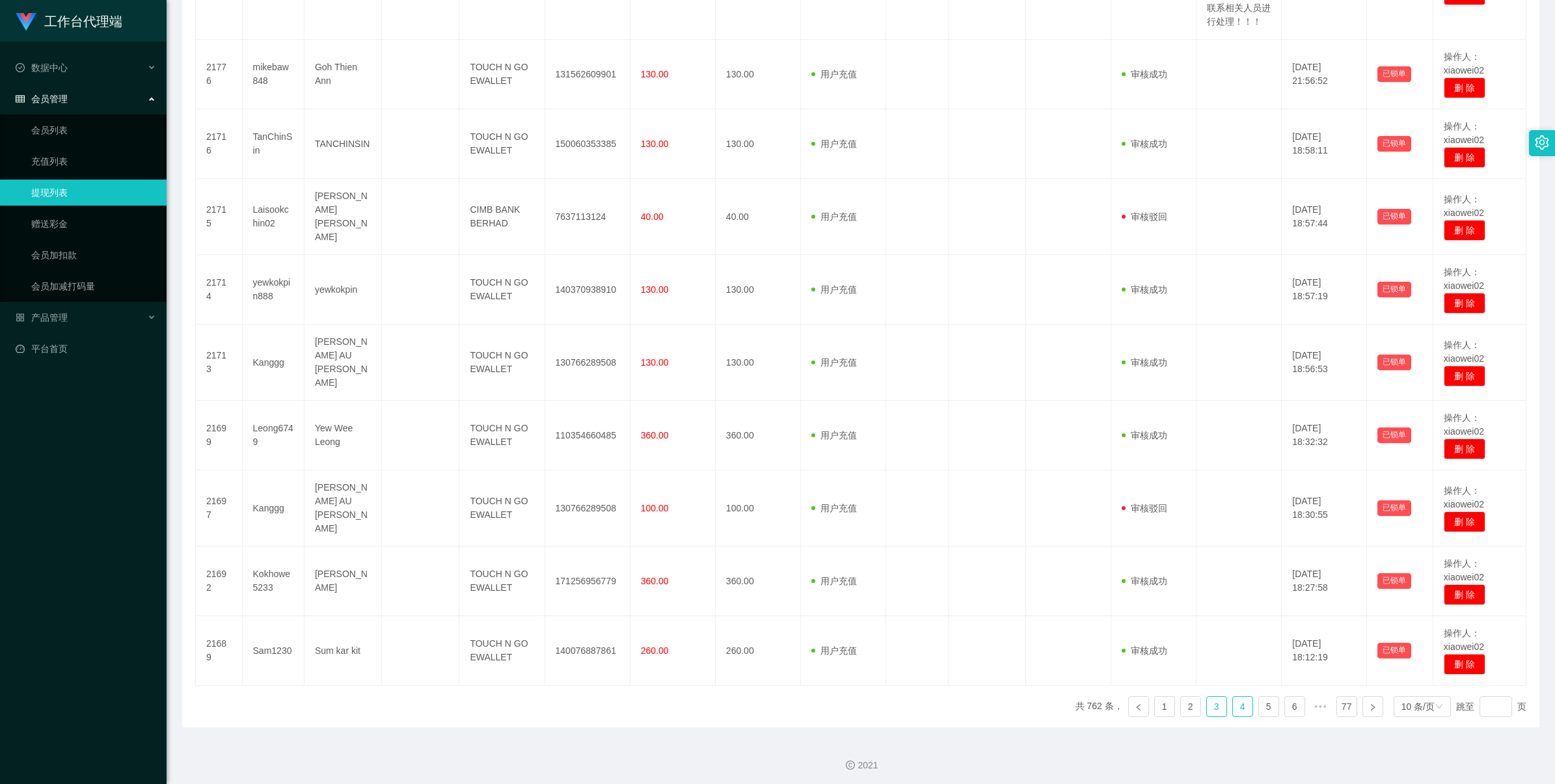
click at [1214, 704] on link "3" at bounding box center [1217, 707] width 20 height 20
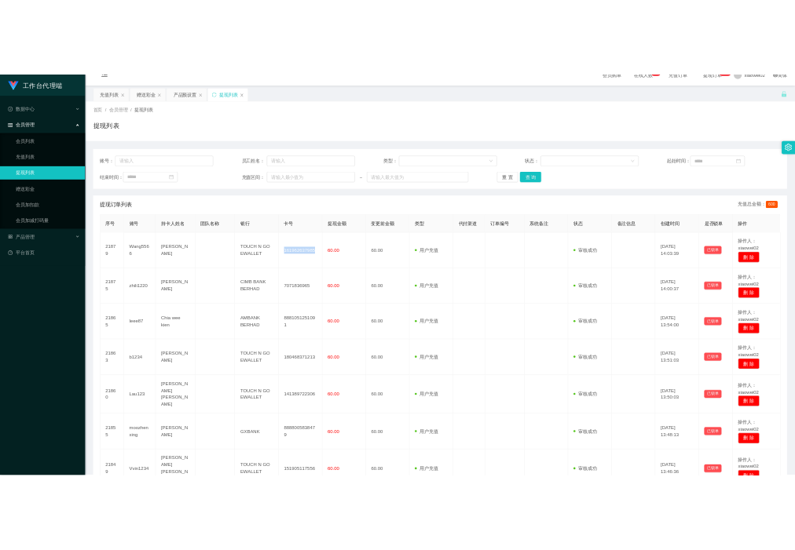
scroll to position [0, 0]
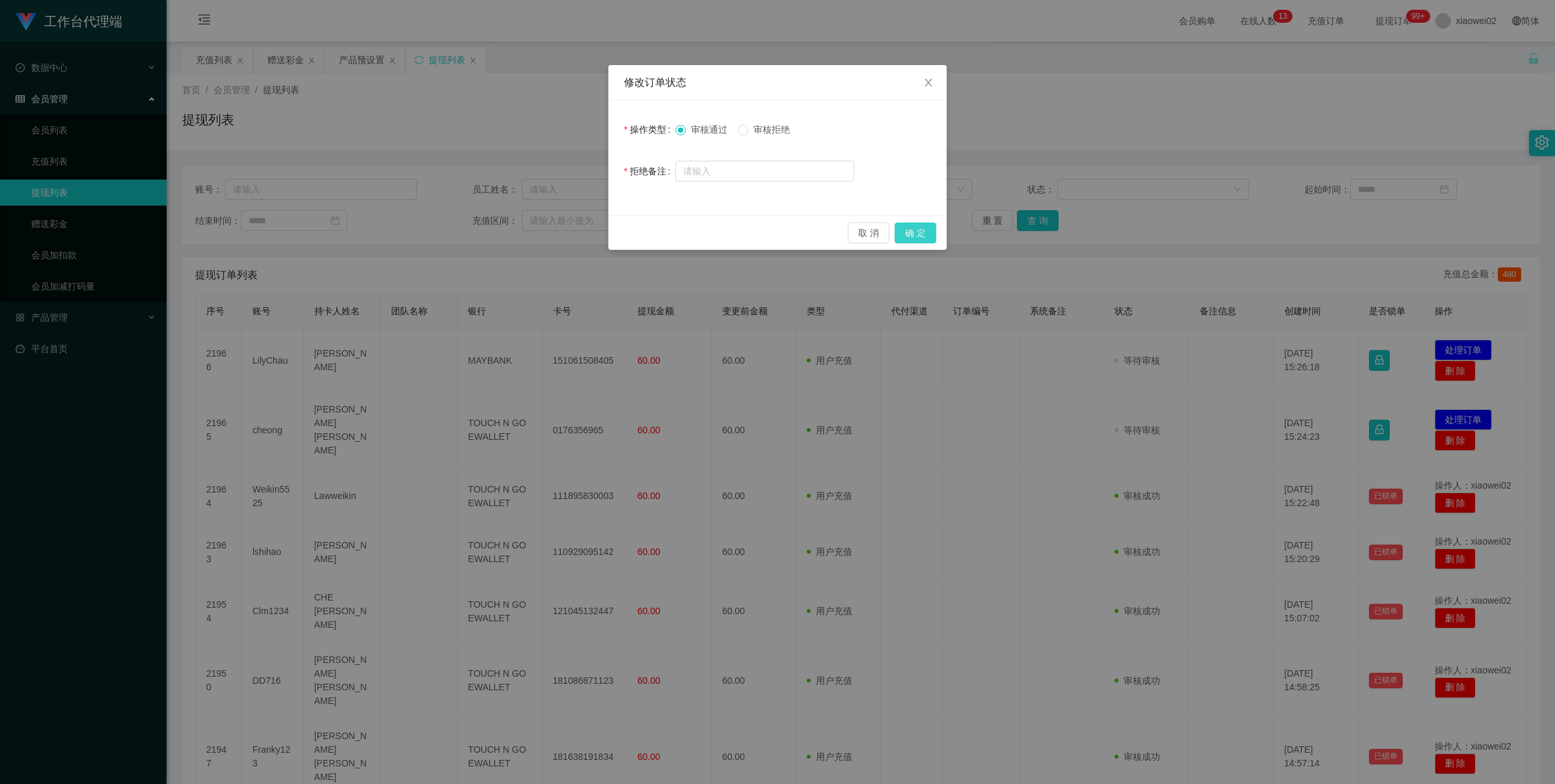
click at [922, 228] on button "确 定" at bounding box center [916, 233] width 41 height 21
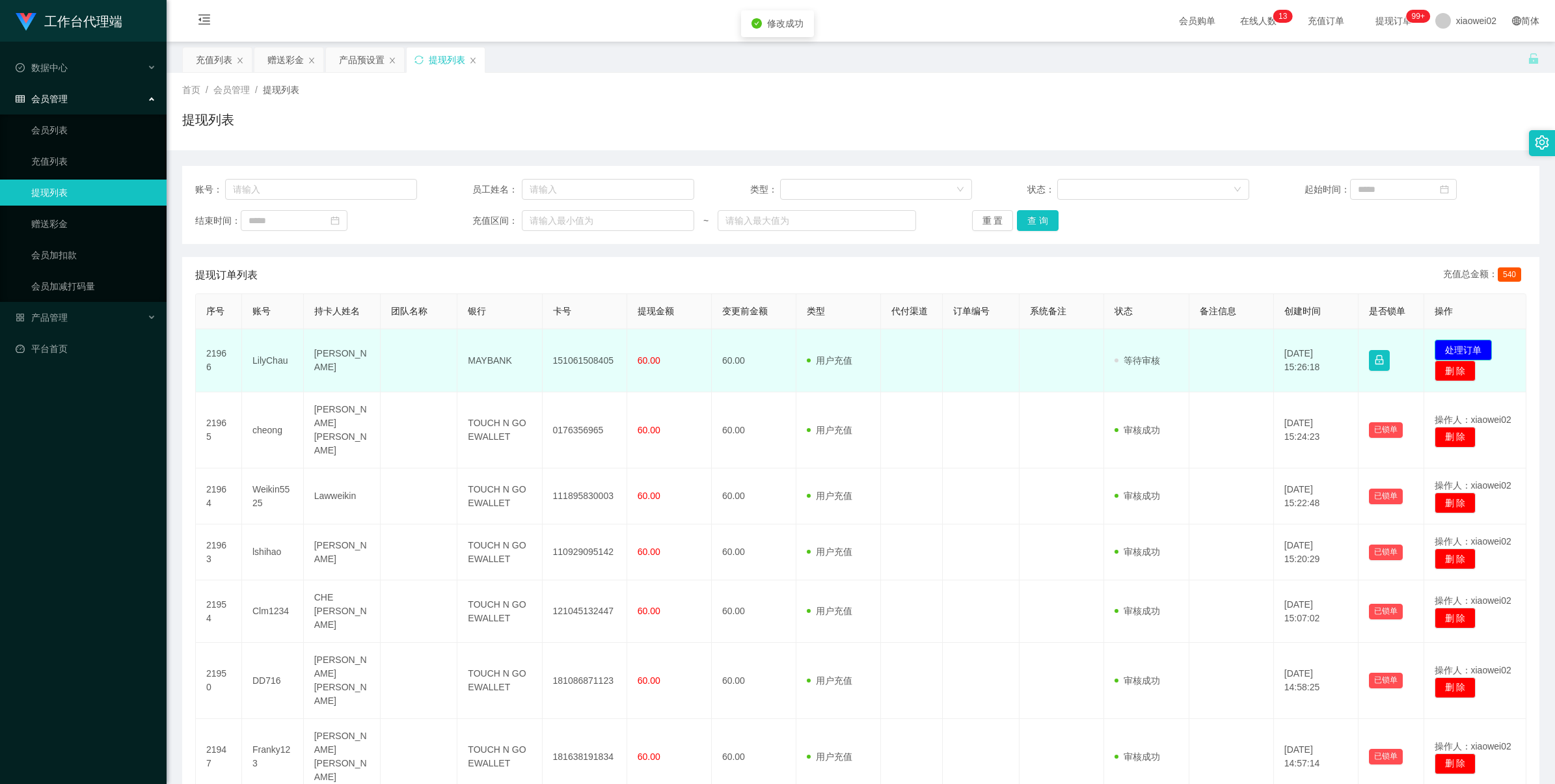
click at [1442, 344] on button "处理订单" at bounding box center [1463, 350] width 57 height 21
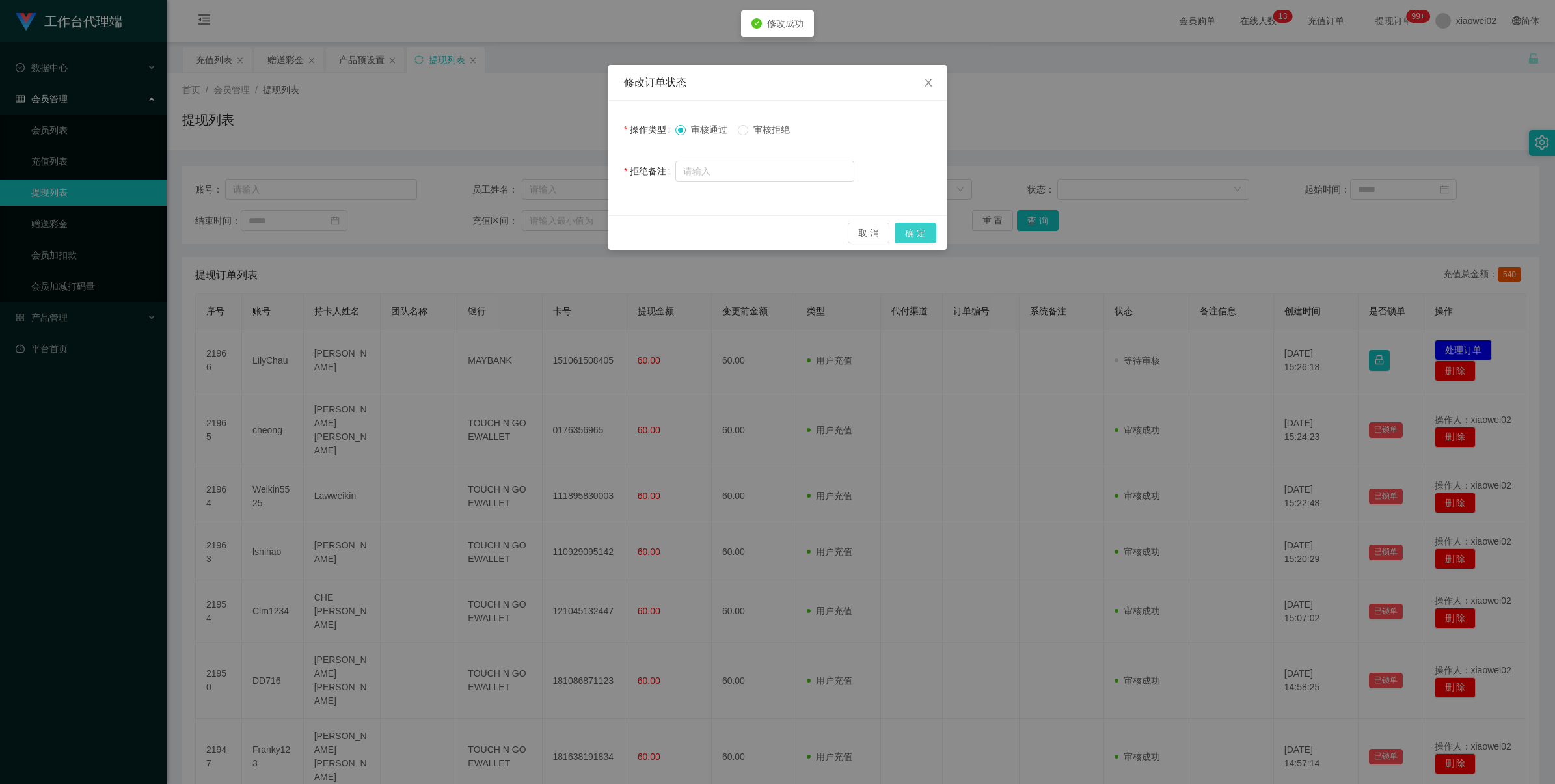
click at [934, 236] on button "确 定" at bounding box center [916, 233] width 41 height 21
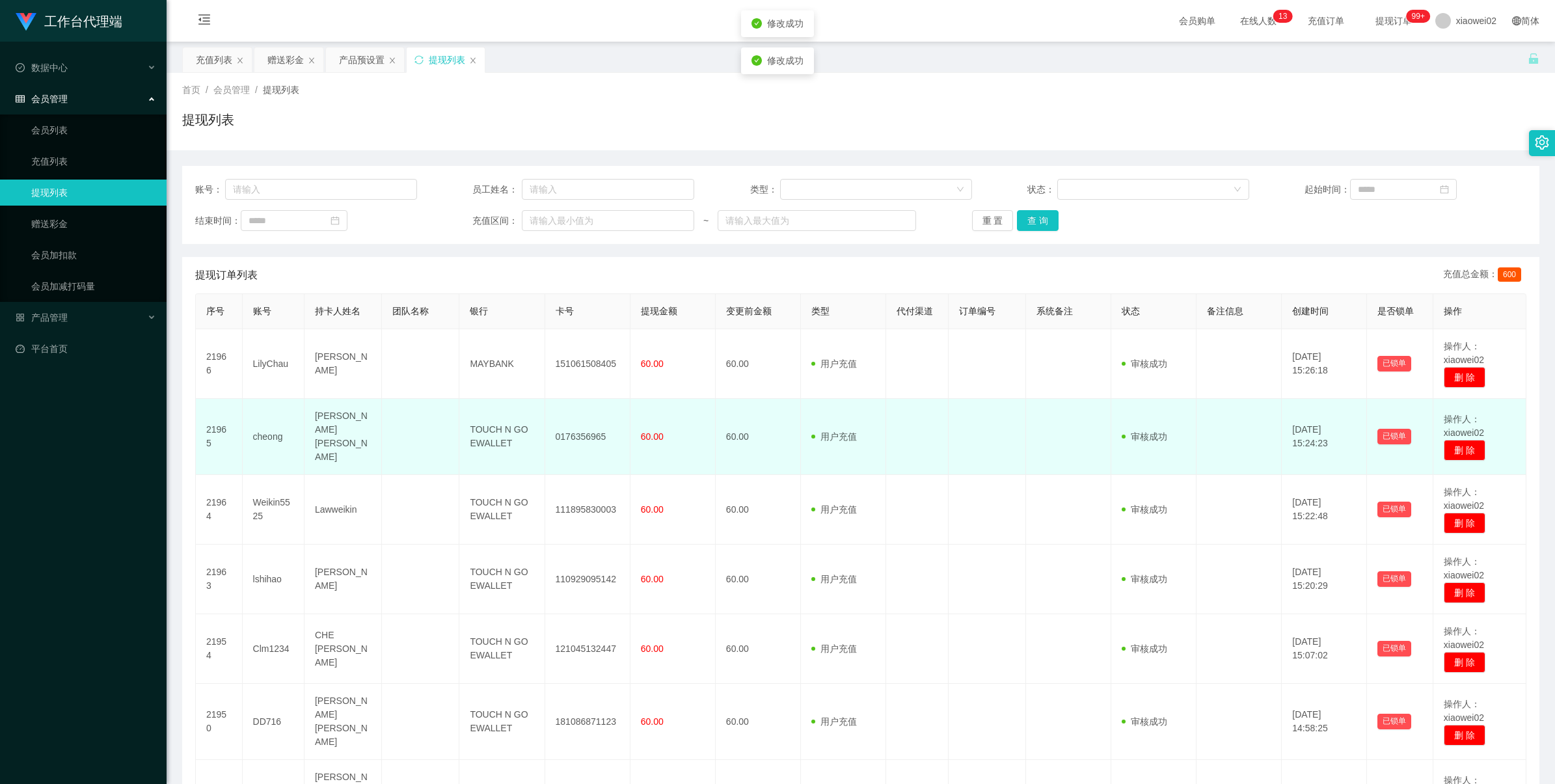
click at [571, 431] on td "0176356965" at bounding box center [588, 437] width 85 height 76
click at [571, 429] on td "0176356965" at bounding box center [588, 437] width 85 height 76
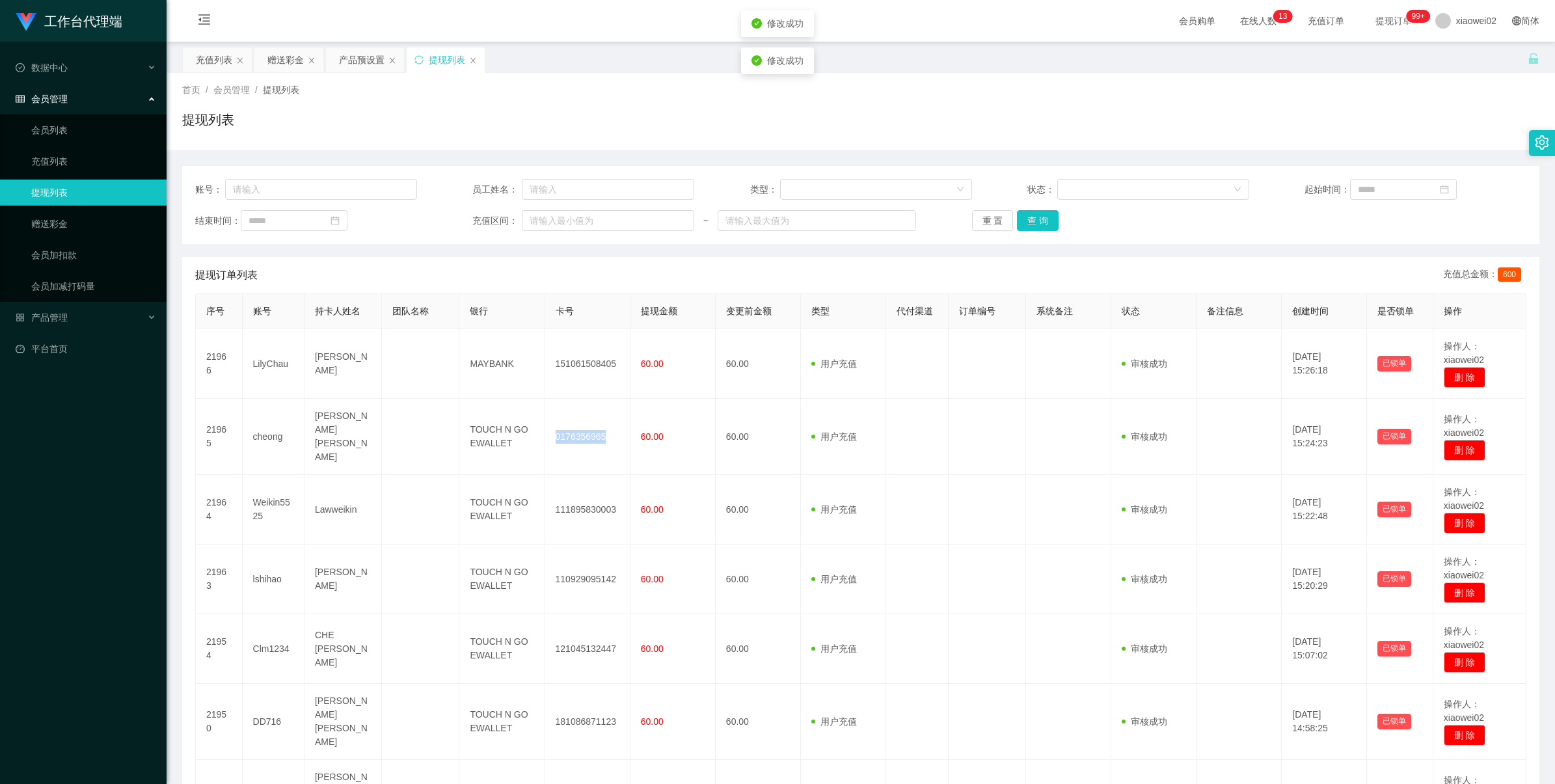
copy td "0176356965"
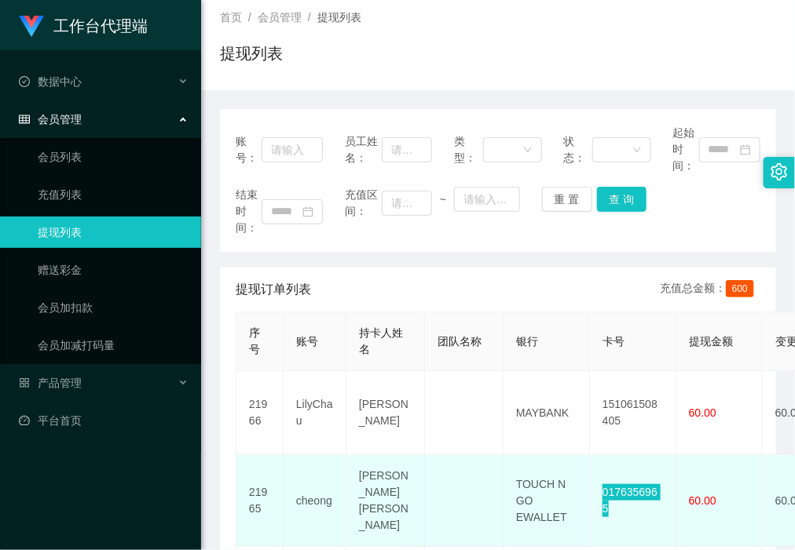
scroll to position [196, 0]
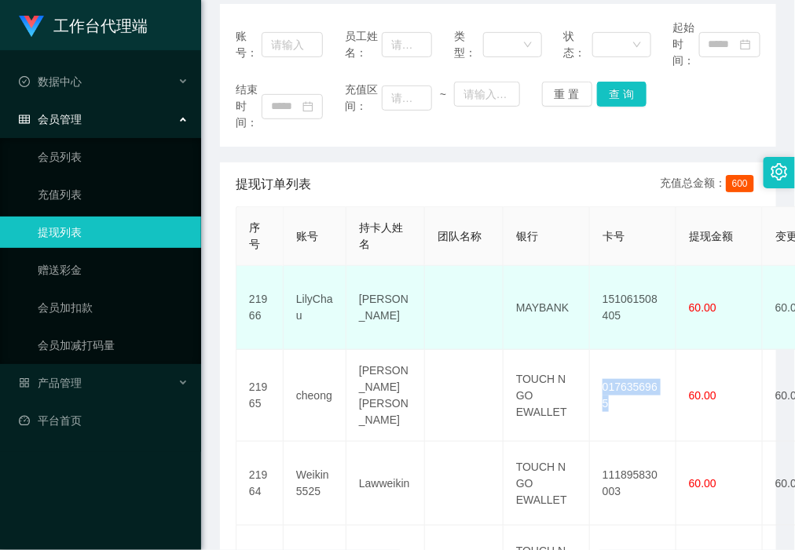
click at [625, 285] on td "151061508405" at bounding box center [633, 308] width 86 height 84
click at [622, 301] on td "151061508405" at bounding box center [633, 308] width 86 height 84
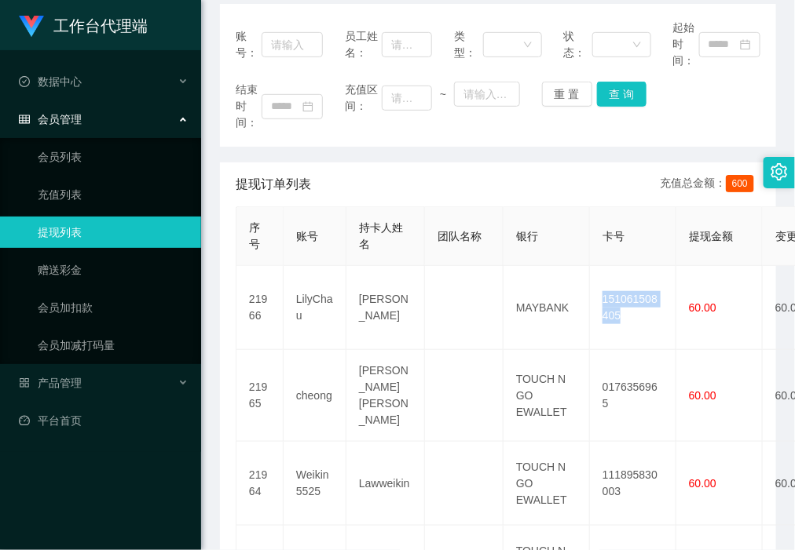
copy td "151061508405"
drag, startPoint x: 76, startPoint y: 417, endPoint x: 84, endPoint y: 353, distance: 64.1
click at [77, 417] on link "平台首页" at bounding box center [104, 420] width 170 height 31
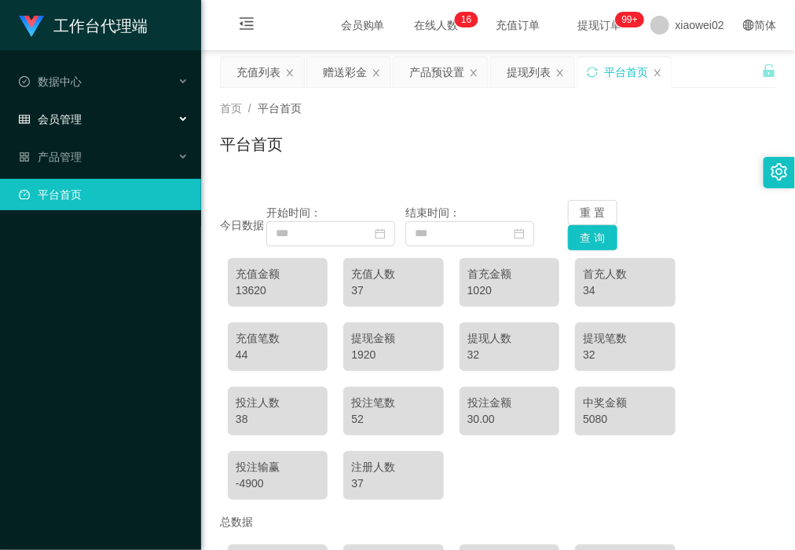
click at [93, 108] on div "会员管理" at bounding box center [100, 119] width 201 height 31
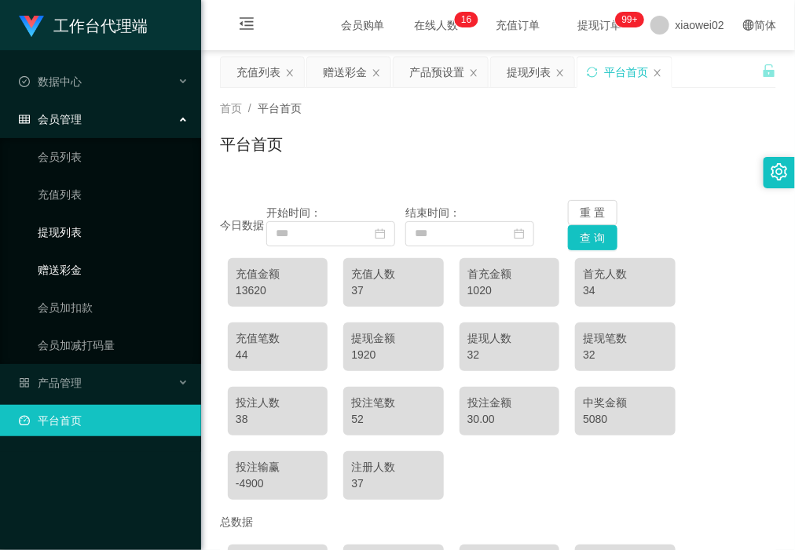
drag, startPoint x: 87, startPoint y: 259, endPoint x: 97, endPoint y: 238, distance: 23.2
click at [88, 258] on link "赠送彩金" at bounding box center [113, 269] width 151 height 31
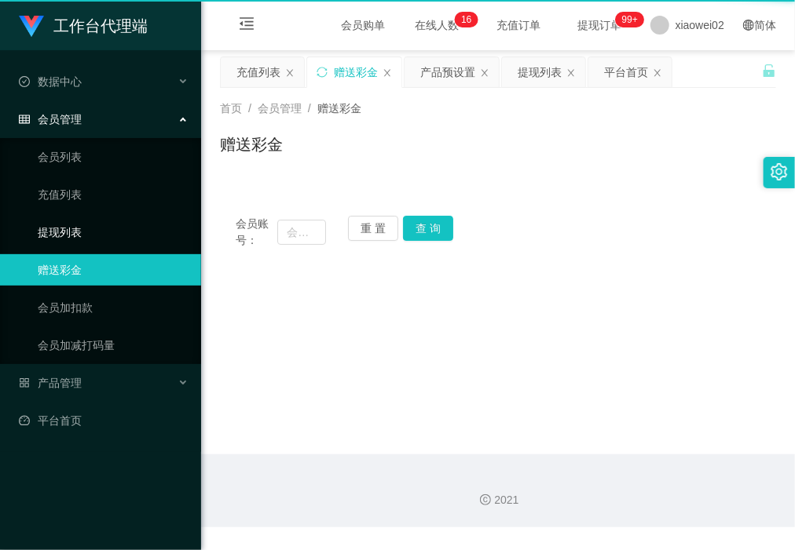
click at [99, 225] on link "提现列表" at bounding box center [113, 232] width 151 height 31
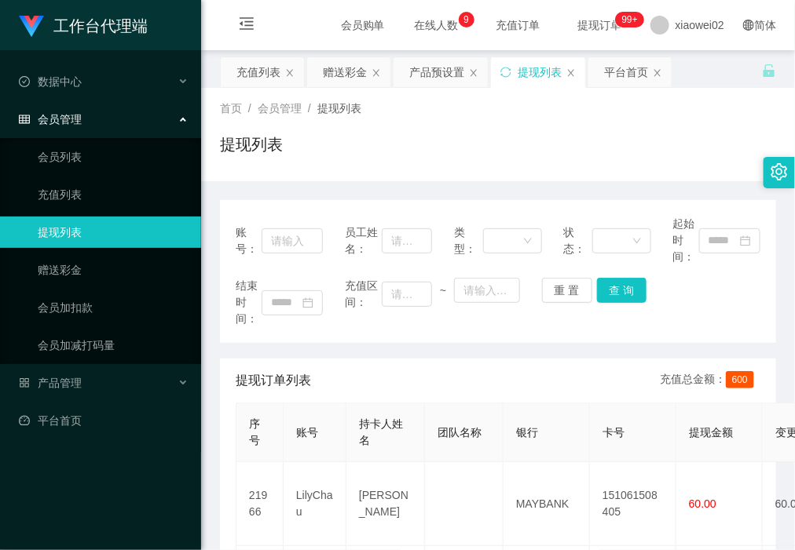
click at [79, 221] on link "提现列表" at bounding box center [113, 232] width 151 height 31
click at [92, 433] on link "平台首页" at bounding box center [104, 420] width 170 height 31
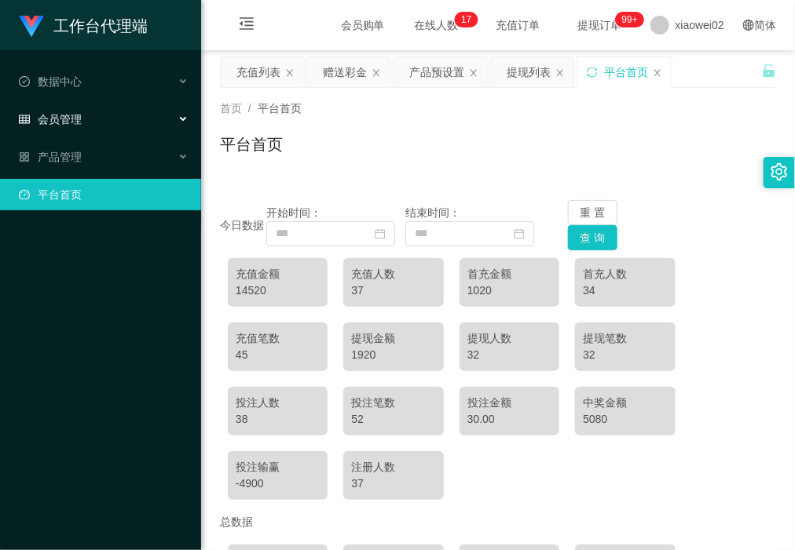
click at [61, 122] on span "会员管理" at bounding box center [50, 119] width 63 height 13
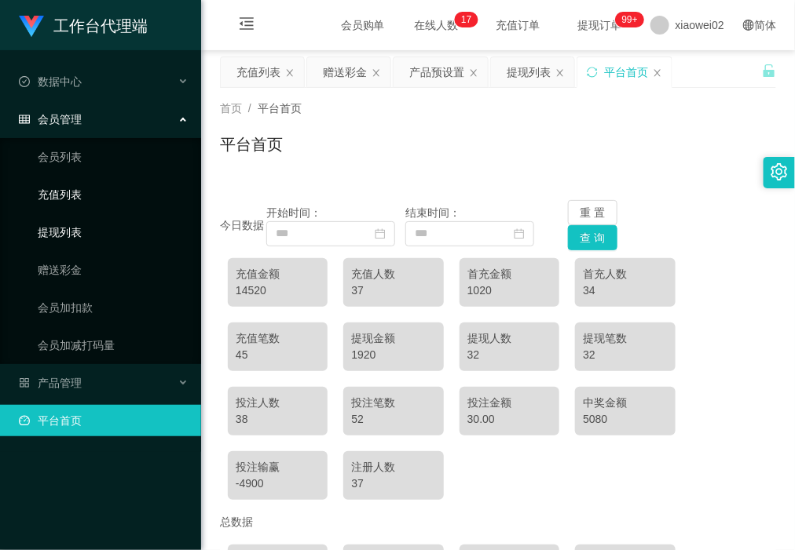
click at [61, 237] on link "提现列表" at bounding box center [113, 232] width 151 height 31
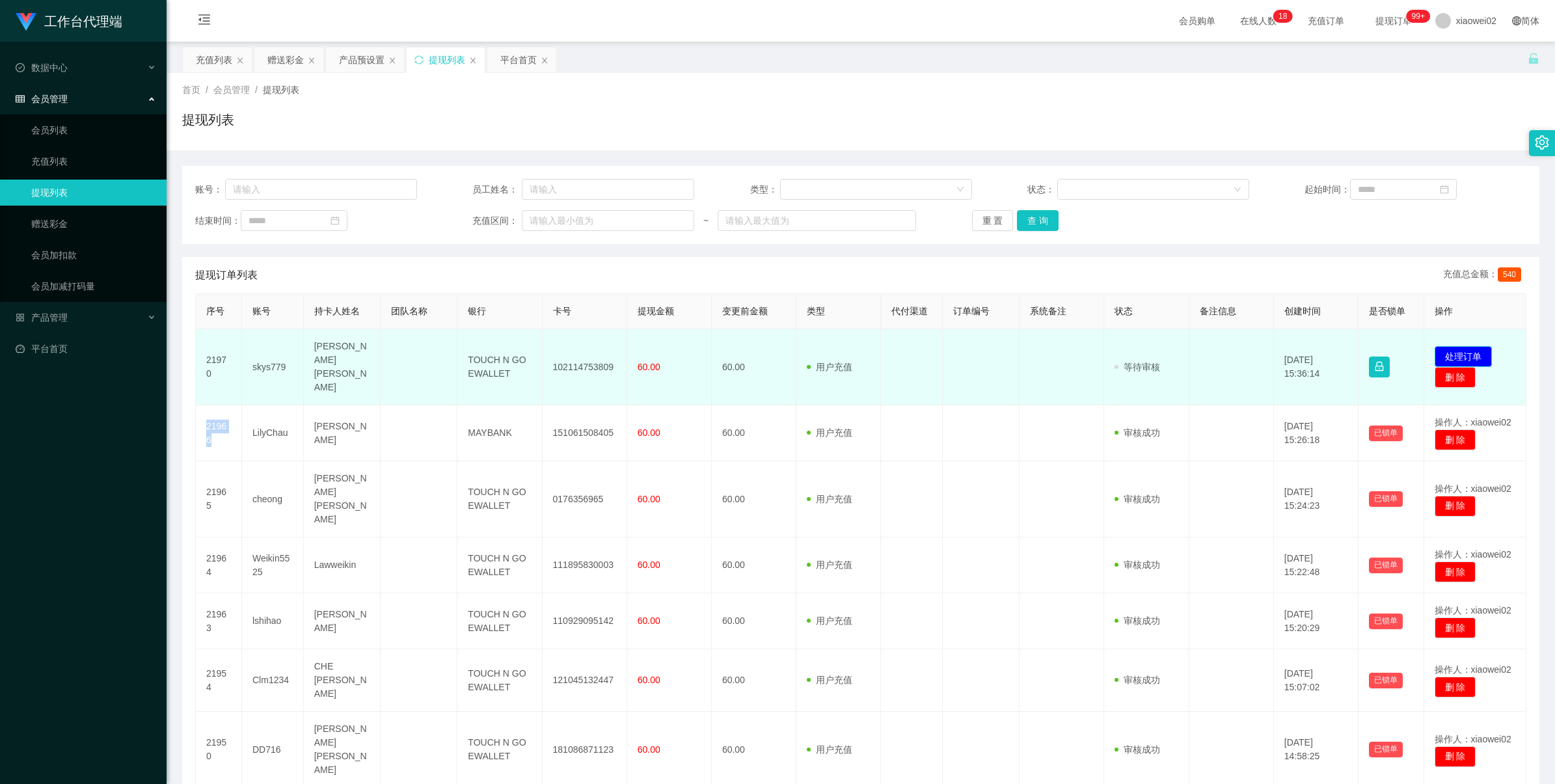
click at [1474, 346] on button "处理订单" at bounding box center [1463, 356] width 57 height 21
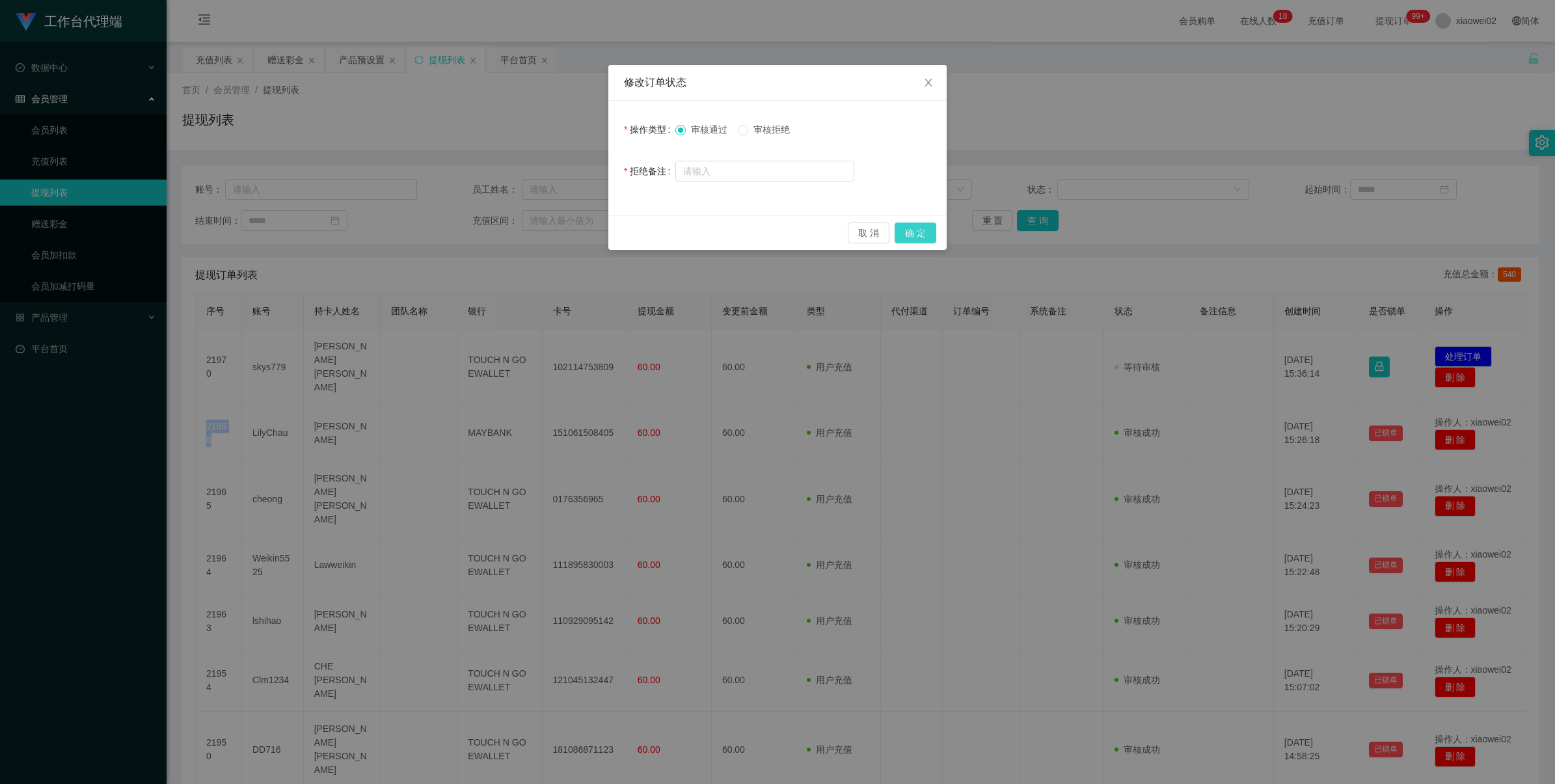
click at [923, 231] on button "确 定" at bounding box center [916, 233] width 41 height 21
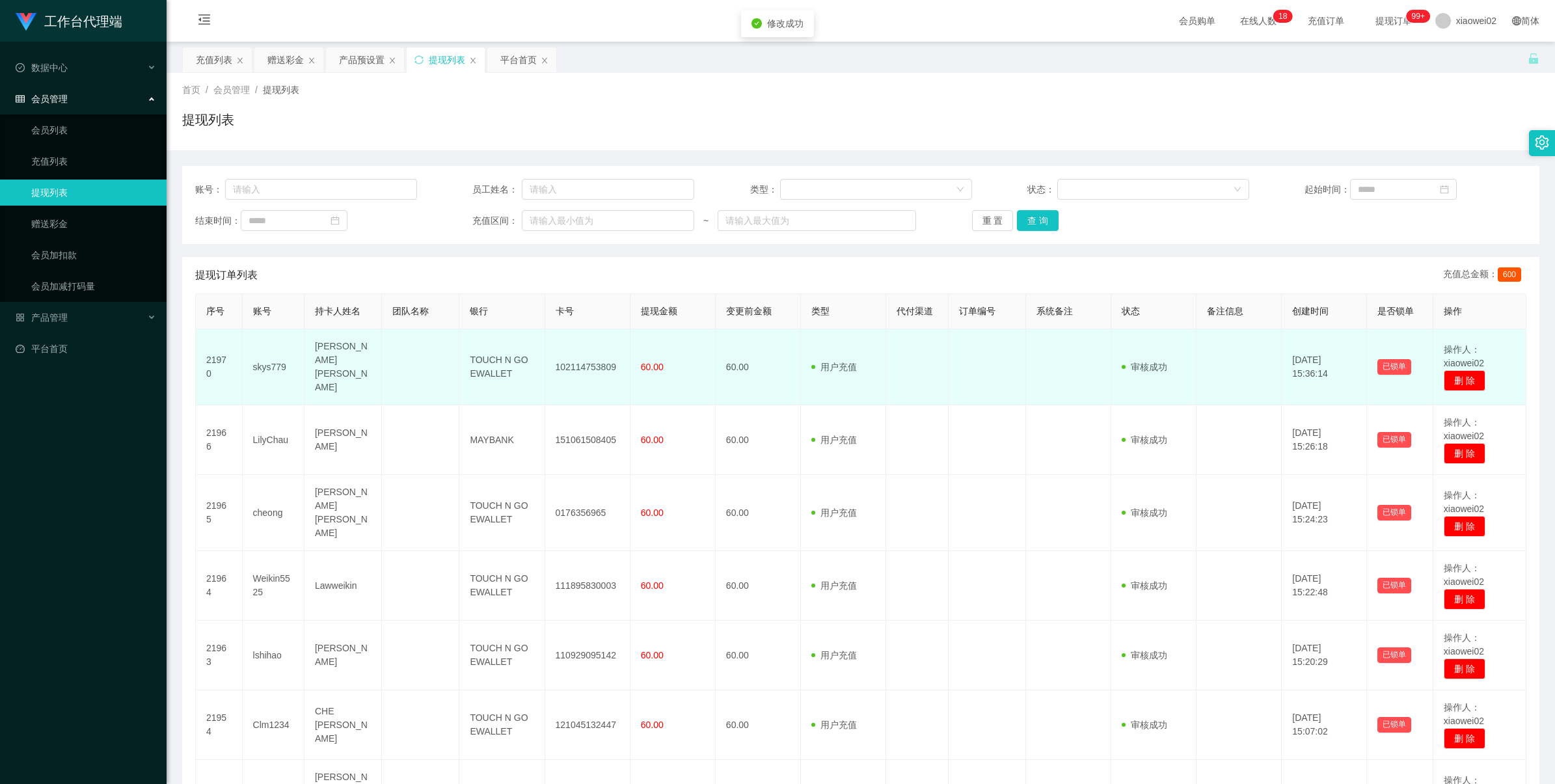
click at [577, 361] on td "102114753809" at bounding box center [588, 367] width 85 height 76
drag, startPoint x: 577, startPoint y: 361, endPoint x: 583, endPoint y: 356, distance: 7.8
click at [583, 356] on td "102114753809" at bounding box center [588, 367] width 85 height 76
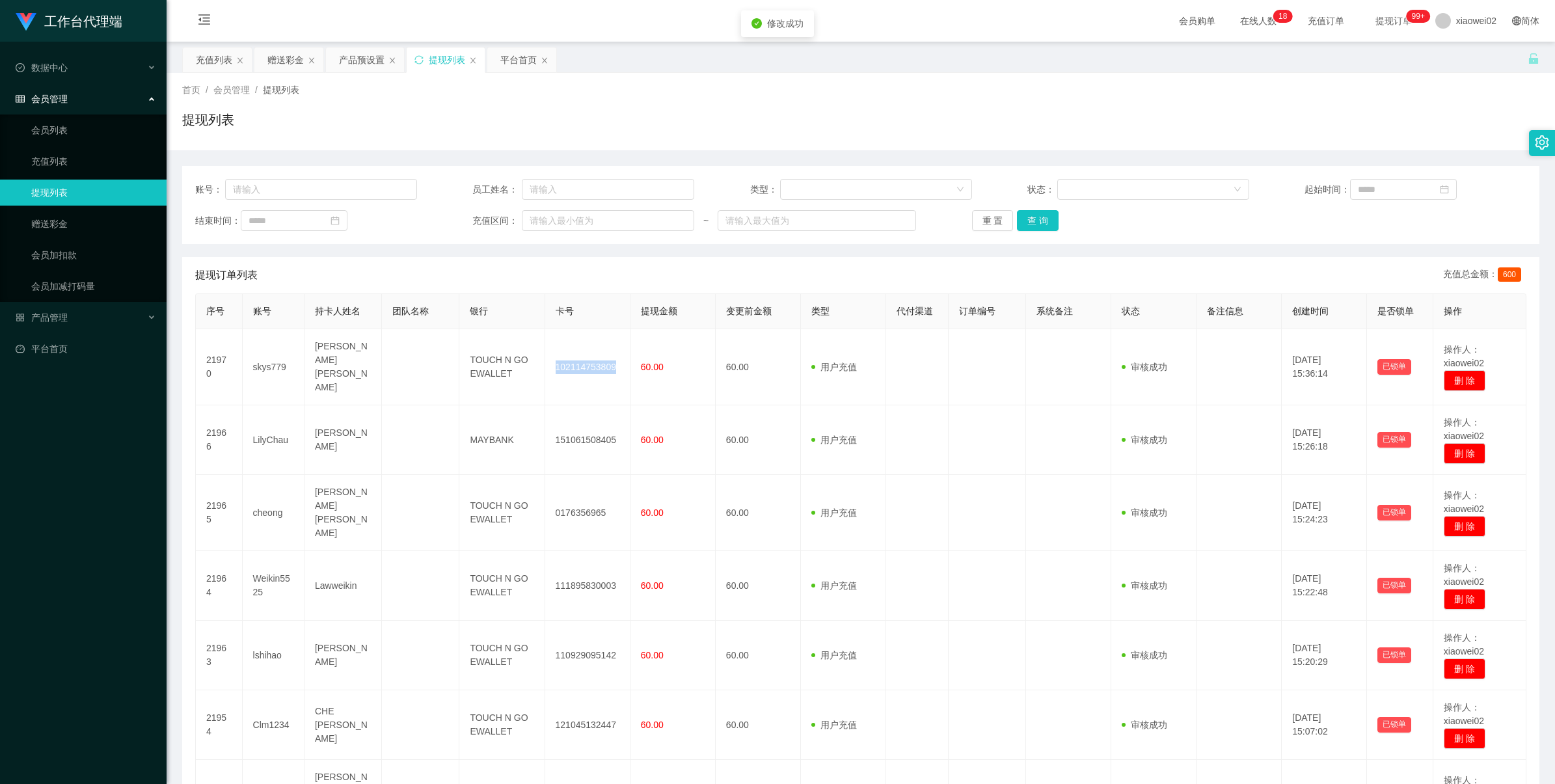
copy td "102114753809"
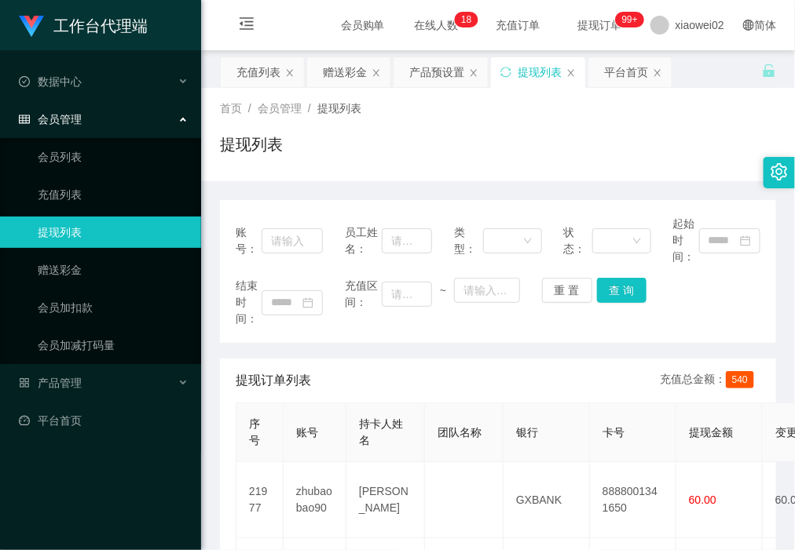
scroll to position [98, 0]
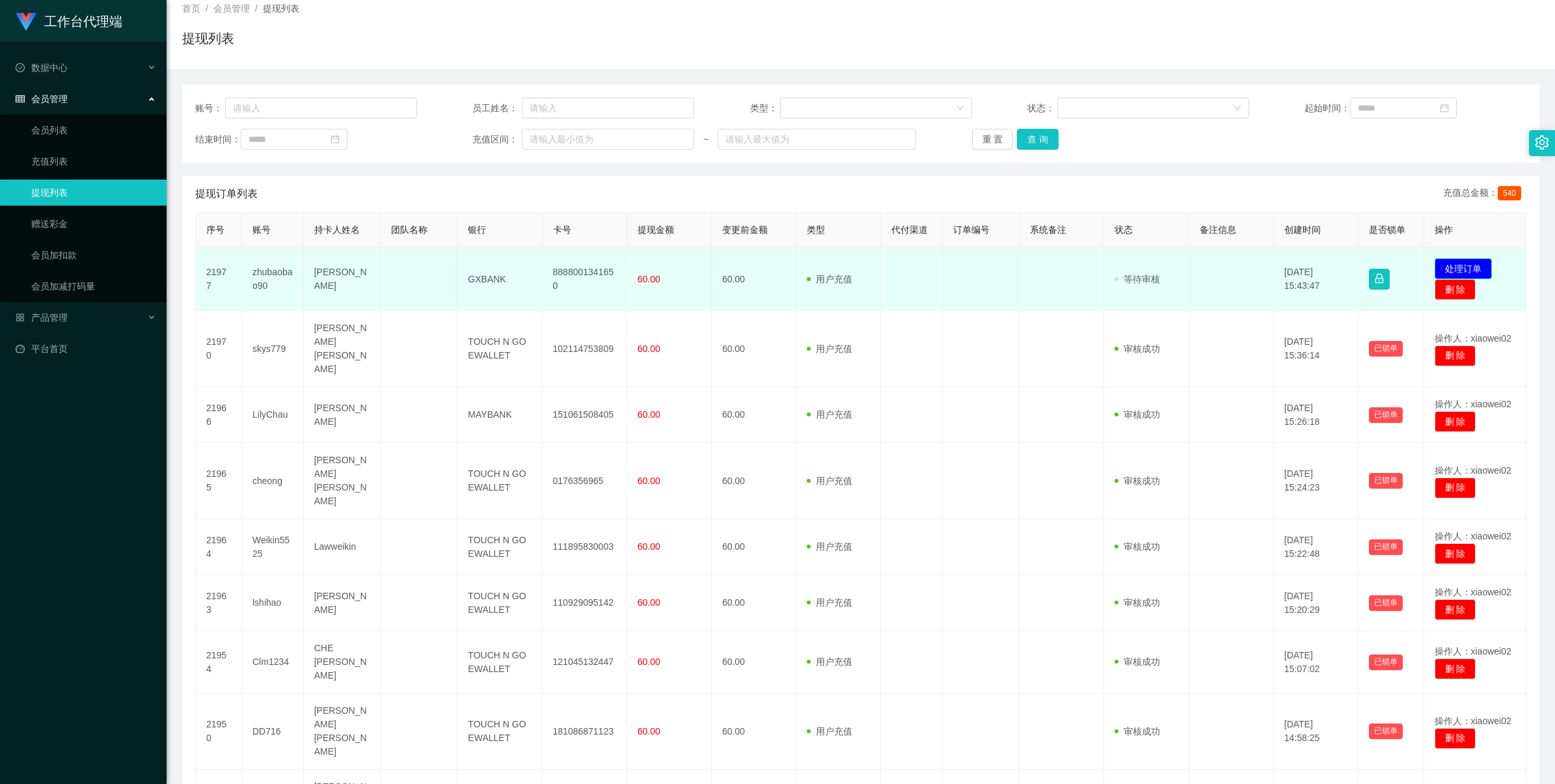
click at [658, 262] on button "处理订单" at bounding box center [1463, 269] width 57 height 21
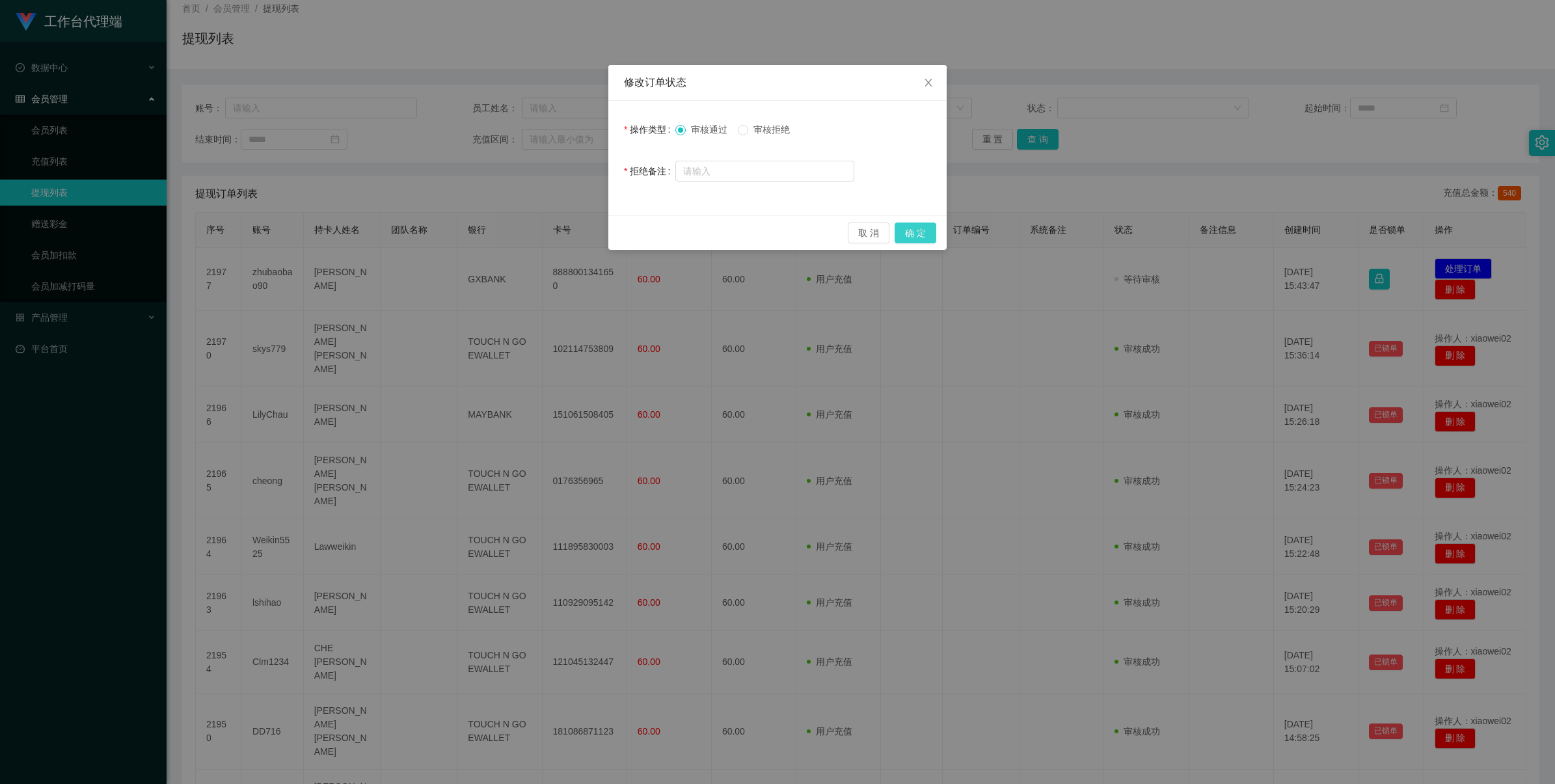
click at [658, 229] on button "确 定" at bounding box center [916, 233] width 41 height 21
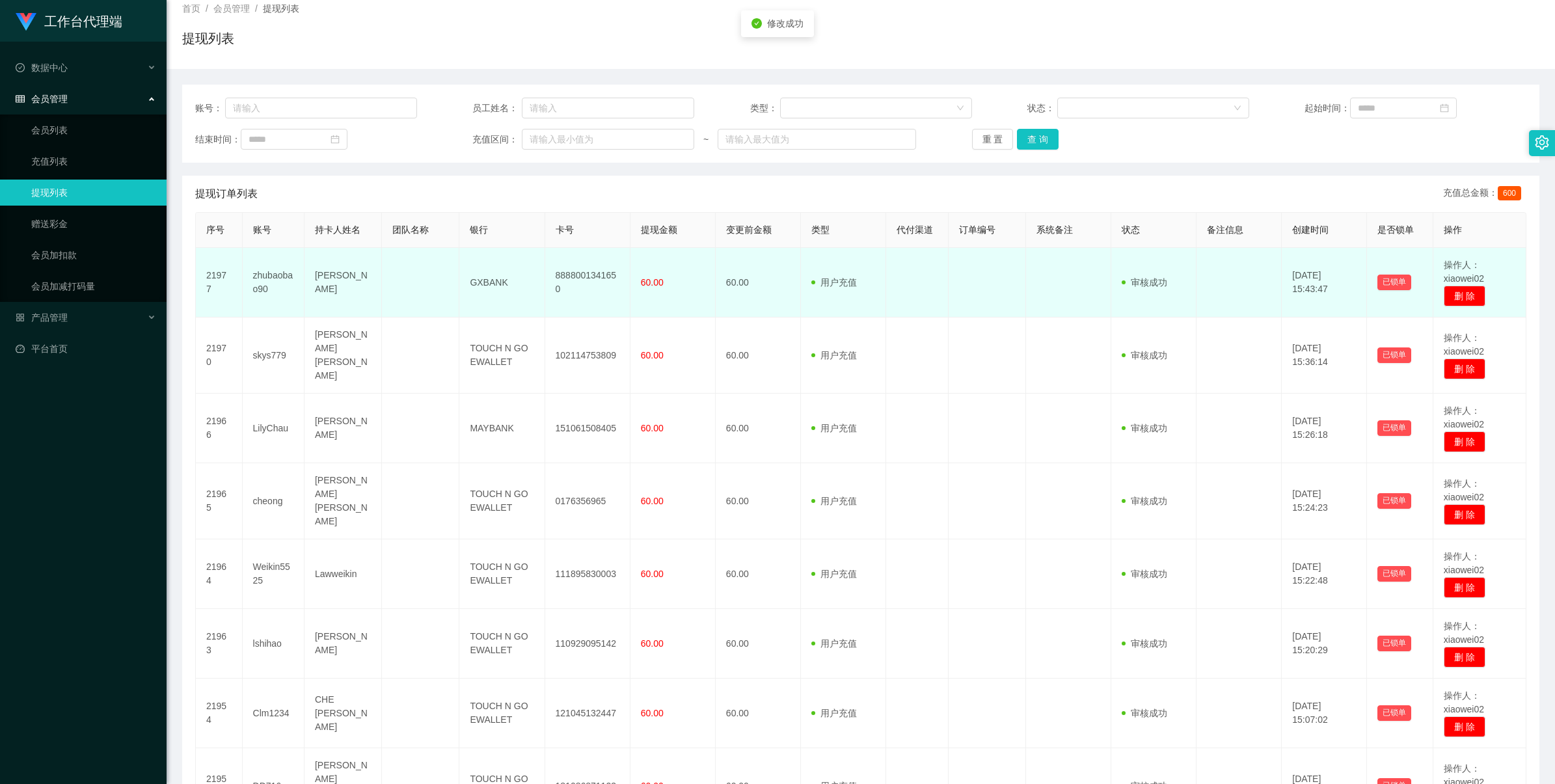
click at [584, 274] on td "8888001341650" at bounding box center [588, 283] width 85 height 70
click at [586, 272] on td "8888001341650" at bounding box center [588, 283] width 85 height 70
copy td "8888001341650"
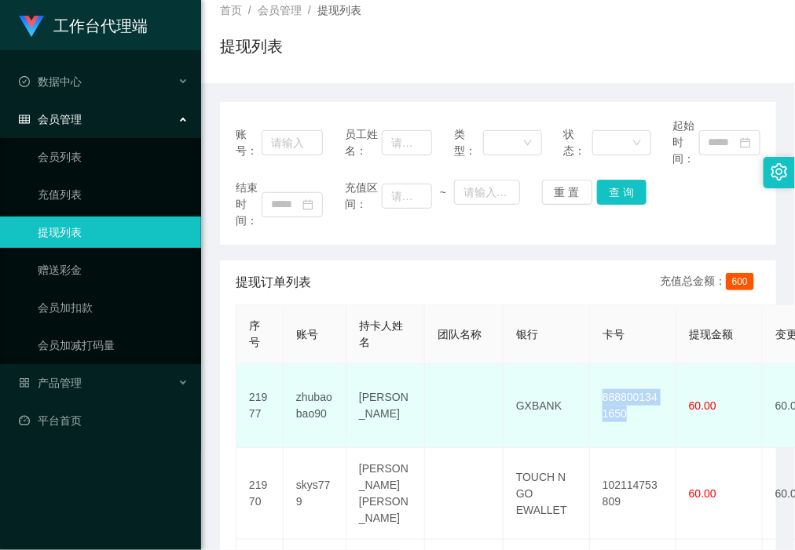
click at [523, 400] on td "GXBANK" at bounding box center [546, 406] width 86 height 84
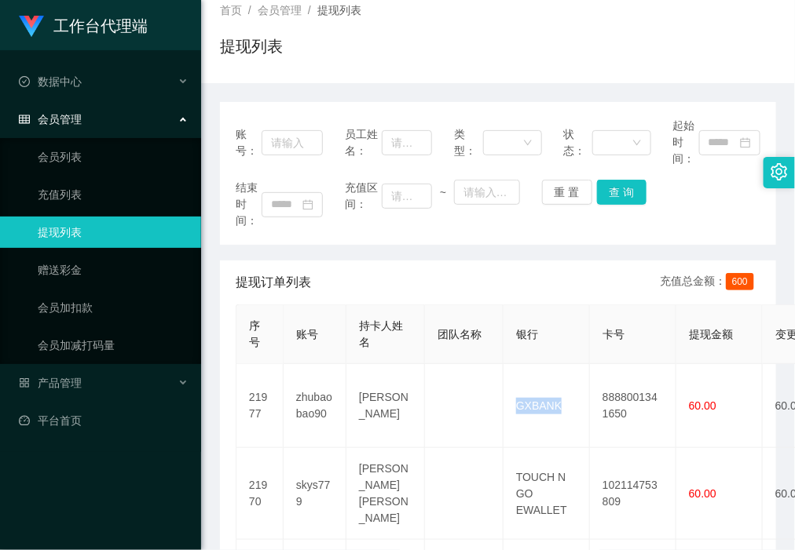
copy td "GXBANK"
click at [91, 398] on div "产品管理" at bounding box center [100, 382] width 201 height 31
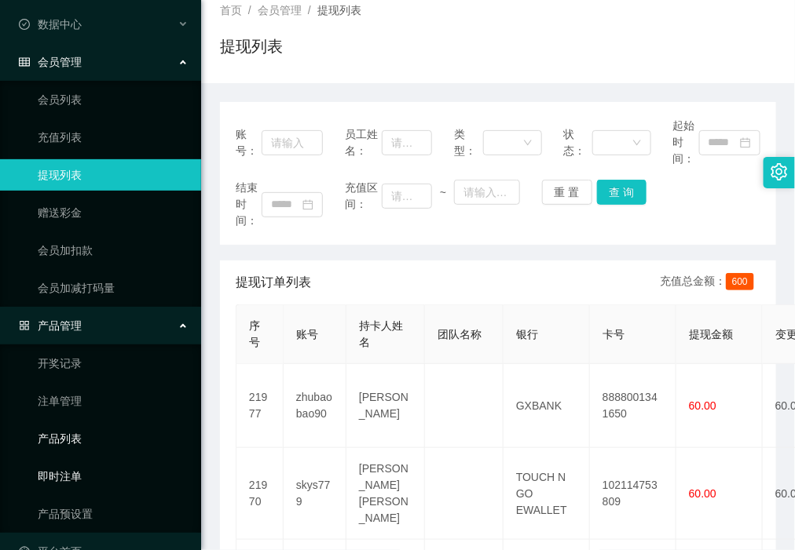
scroll to position [90, 0]
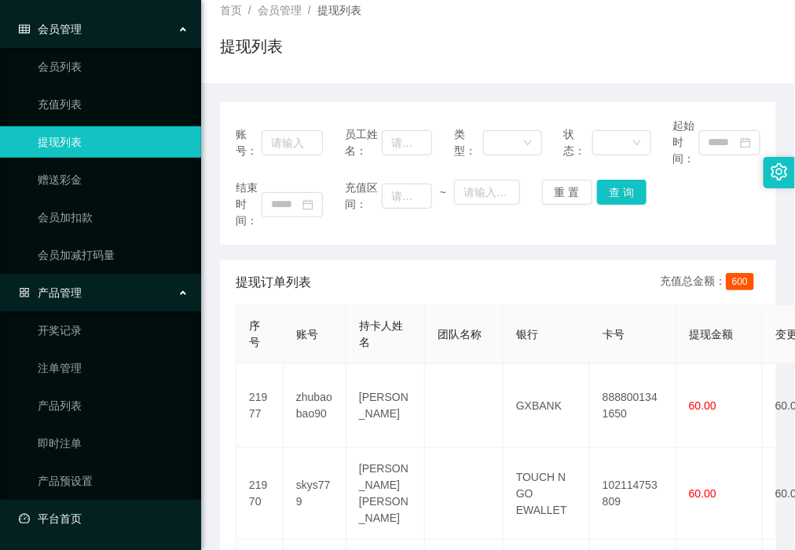
click at [71, 514] on link "平台首页" at bounding box center [104, 518] width 170 height 31
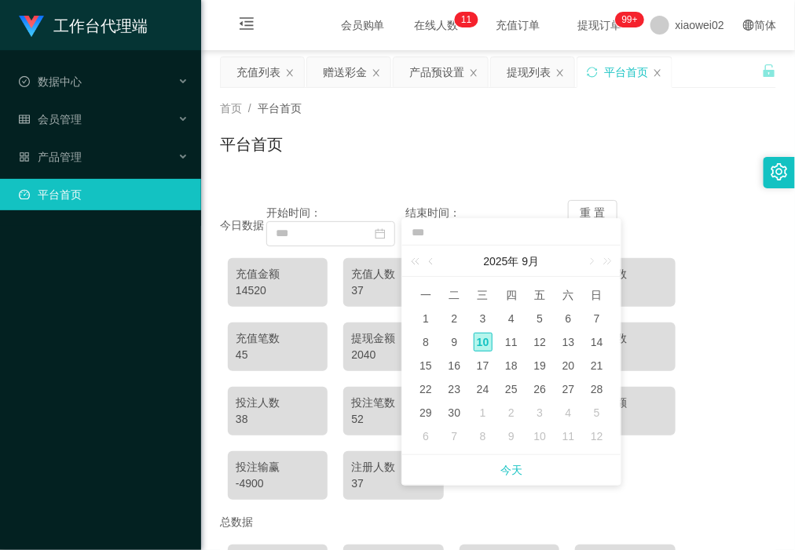
click at [331, 173] on div "首页 / 平台首页 / 平台首页" at bounding box center [498, 134] width 594 height 93
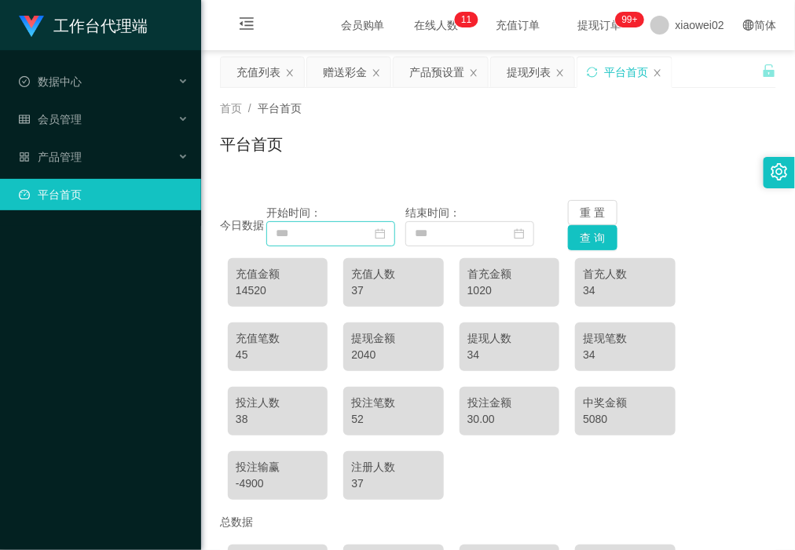
click at [385, 232] on icon "图标: calendar" at bounding box center [379, 233] width 11 height 11
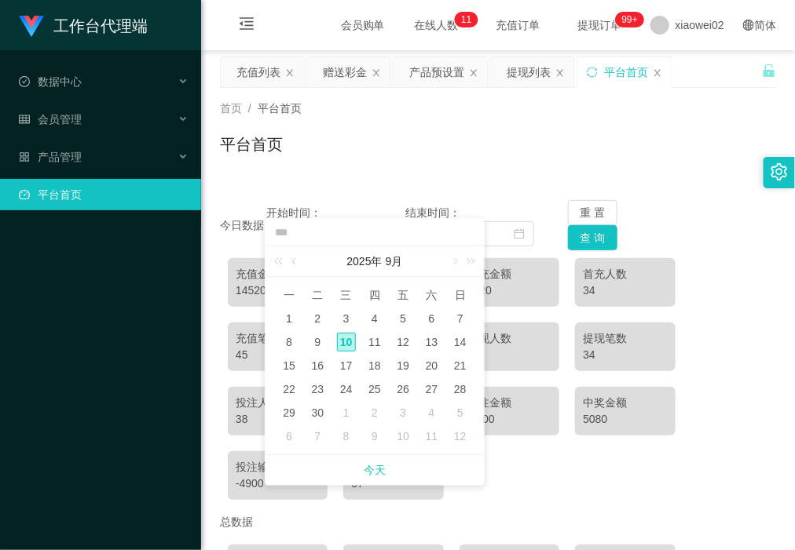
drag, startPoint x: 288, startPoint y: 312, endPoint x: 345, endPoint y: 310, distance: 57.4
click at [288, 312] on div "1" at bounding box center [288, 318] width 19 height 19
type input "**********"
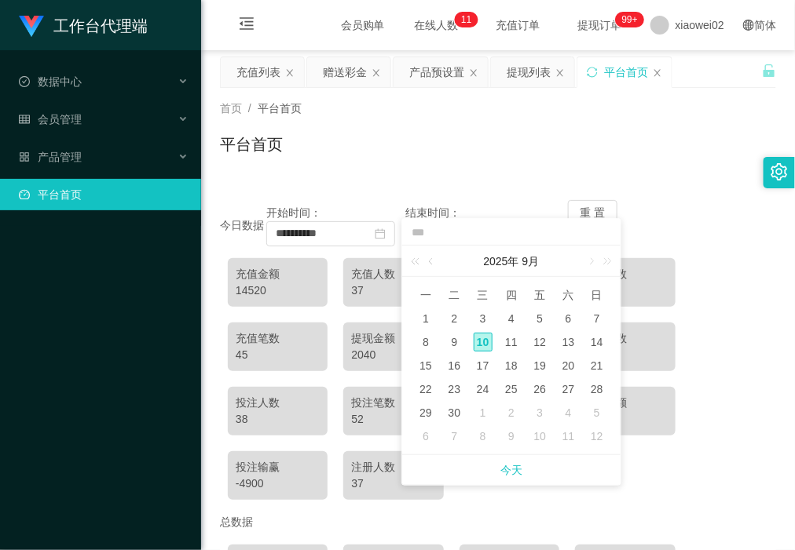
click at [488, 345] on div "10" at bounding box center [482, 342] width 19 height 19
type input "**********"
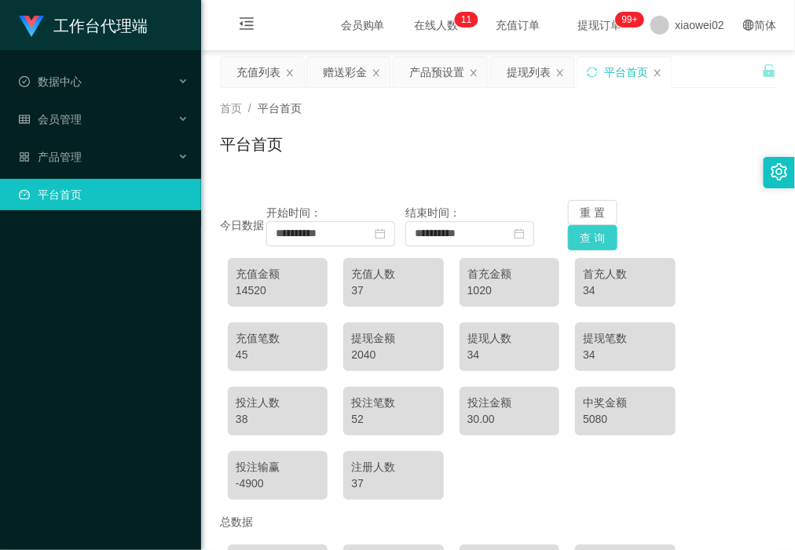
click at [587, 233] on button "查 询" at bounding box center [593, 237] width 50 height 25
drag, startPoint x: 57, startPoint y: 359, endPoint x: 152, endPoint y: 242, distance: 150.2
click at [61, 349] on div "工作台代理端 数据中心 会员管理 产品管理 平台首页" at bounding box center [100, 275] width 201 height 550
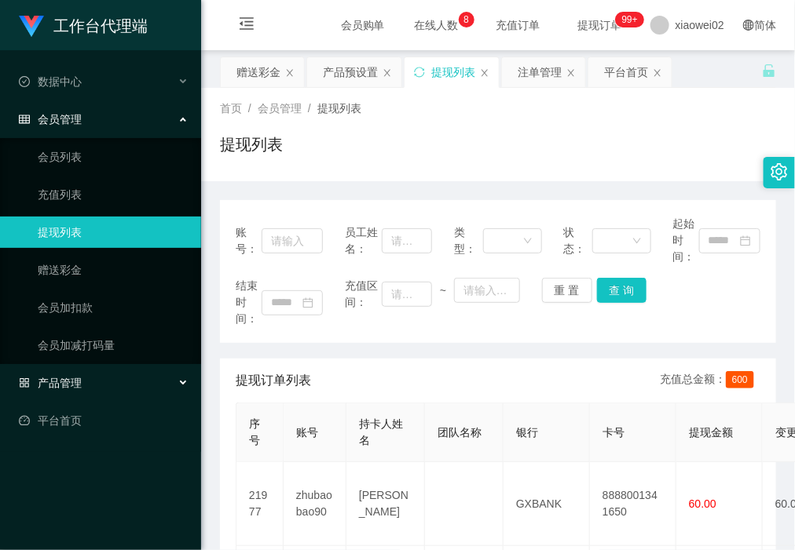
click at [76, 398] on div "产品管理" at bounding box center [100, 382] width 201 height 31
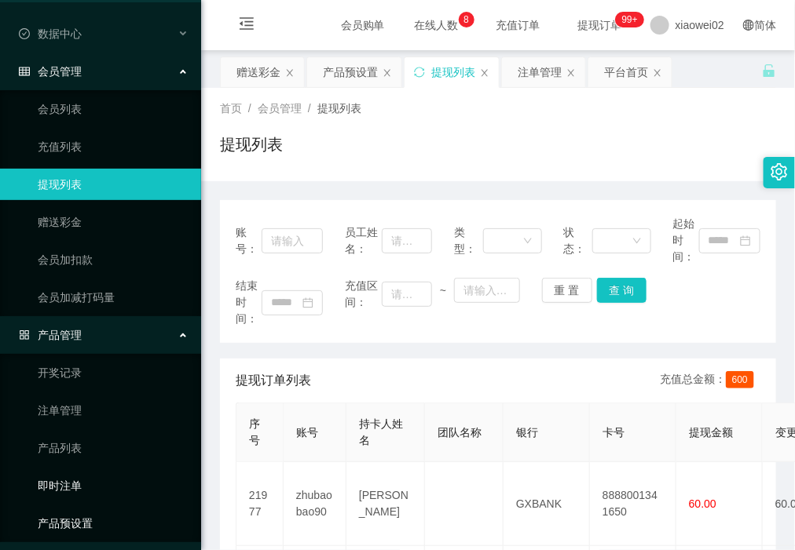
scroll to position [88, 0]
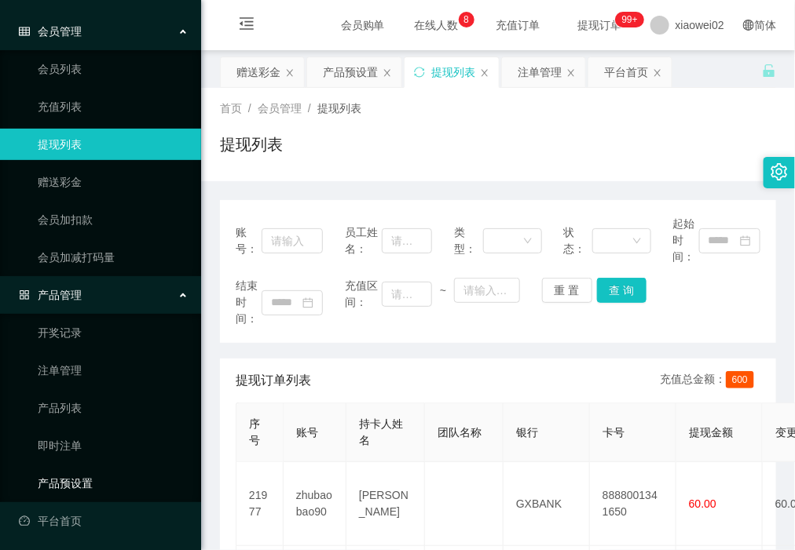
drag, startPoint x: 103, startPoint y: 487, endPoint x: 112, endPoint y: 275, distance: 212.2
click at [104, 487] on link "产品预设置" at bounding box center [113, 483] width 151 height 31
